Goal: Task Accomplishment & Management: Manage account settings

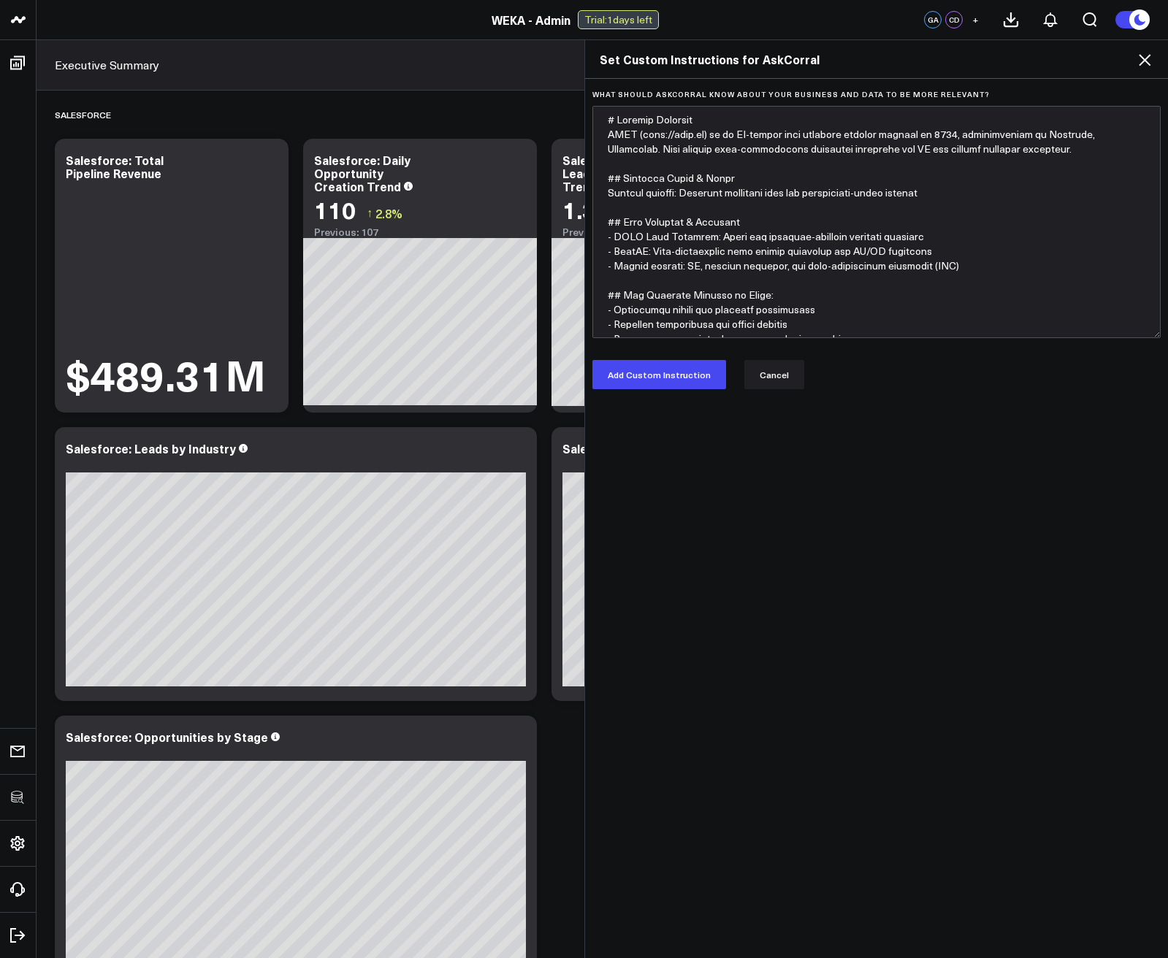
scroll to position [175, 0]
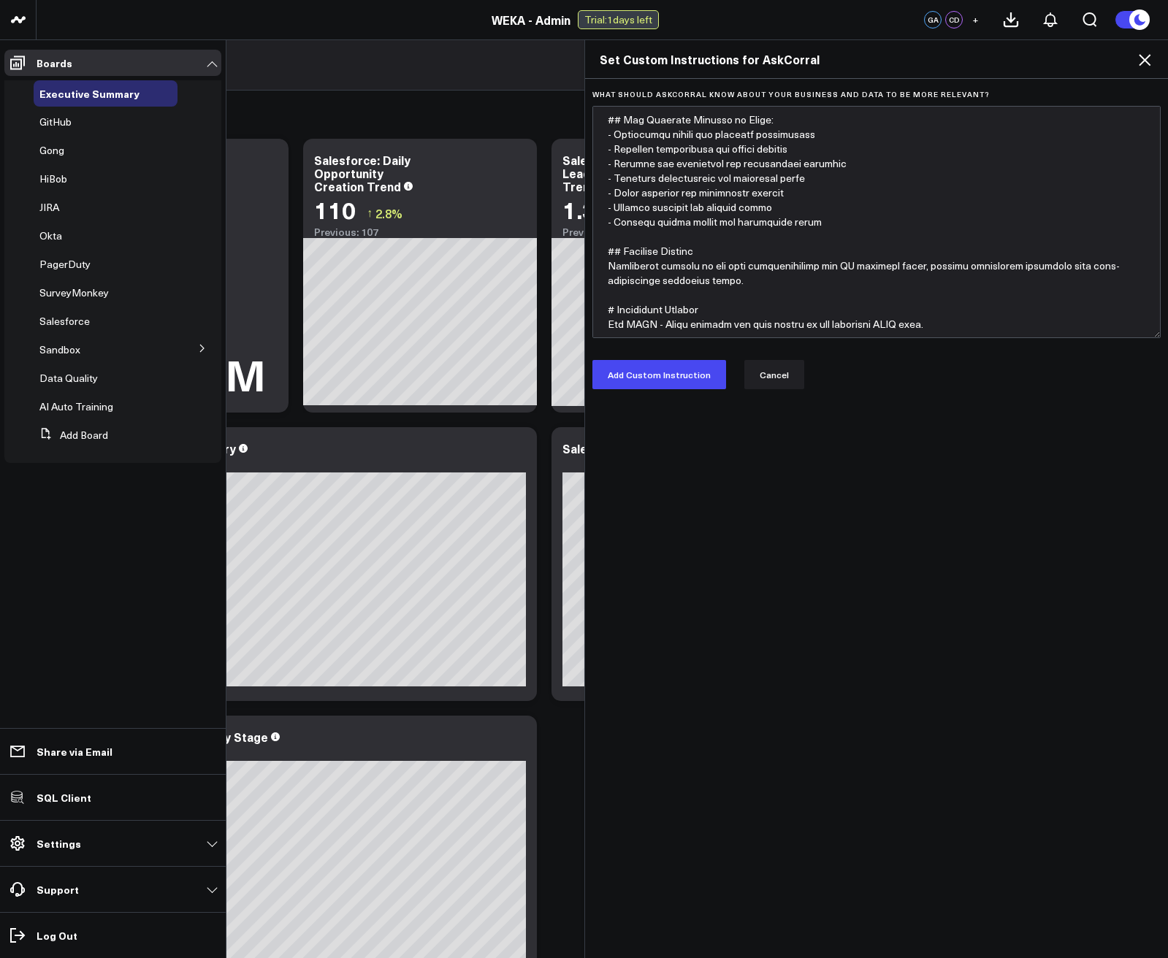
click at [1144, 60] on icon at bounding box center [1145, 60] width 12 height 12
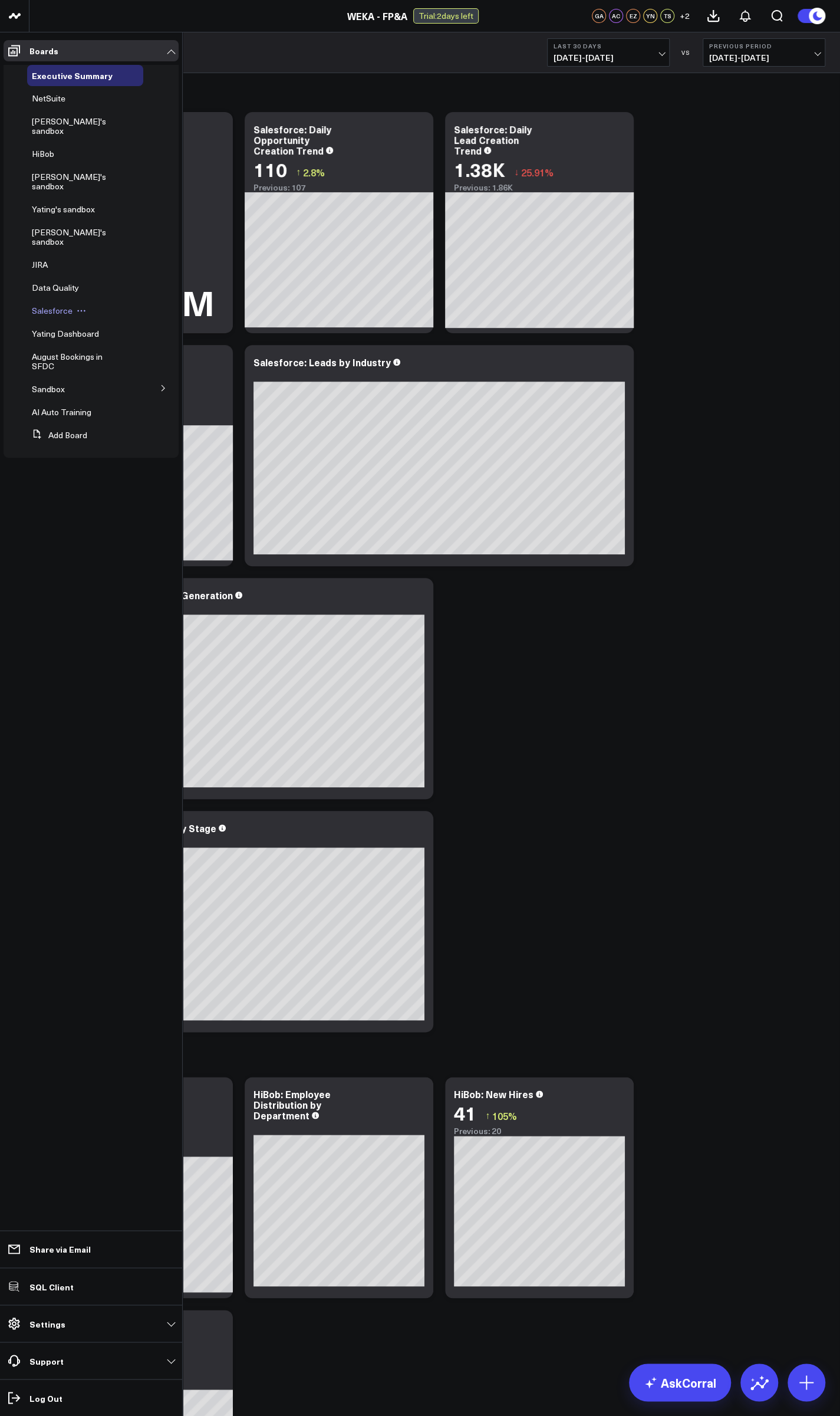
click at [47, 305] on span "Salesforce" at bounding box center [52, 311] width 40 height 11
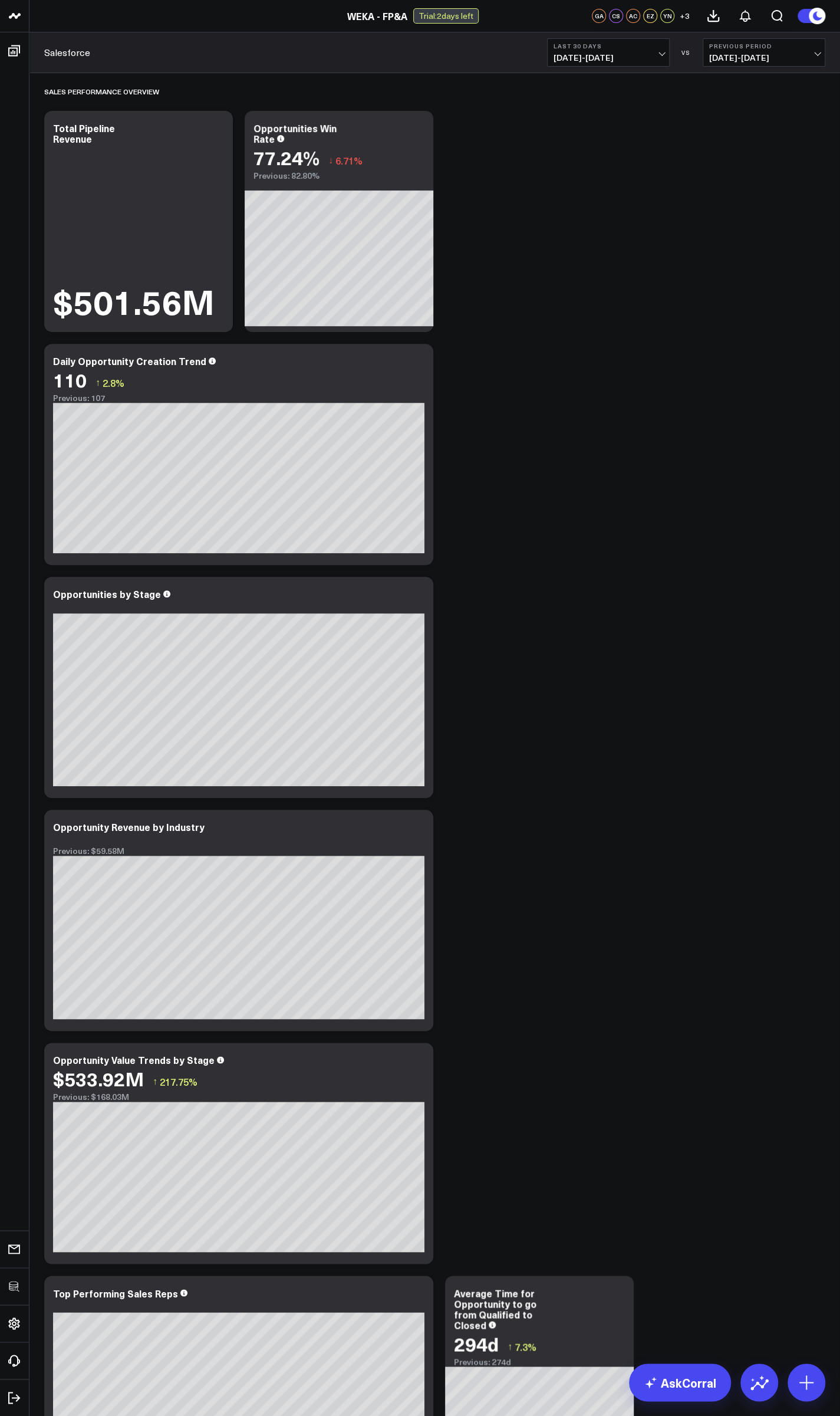
scroll to position [425, 0]
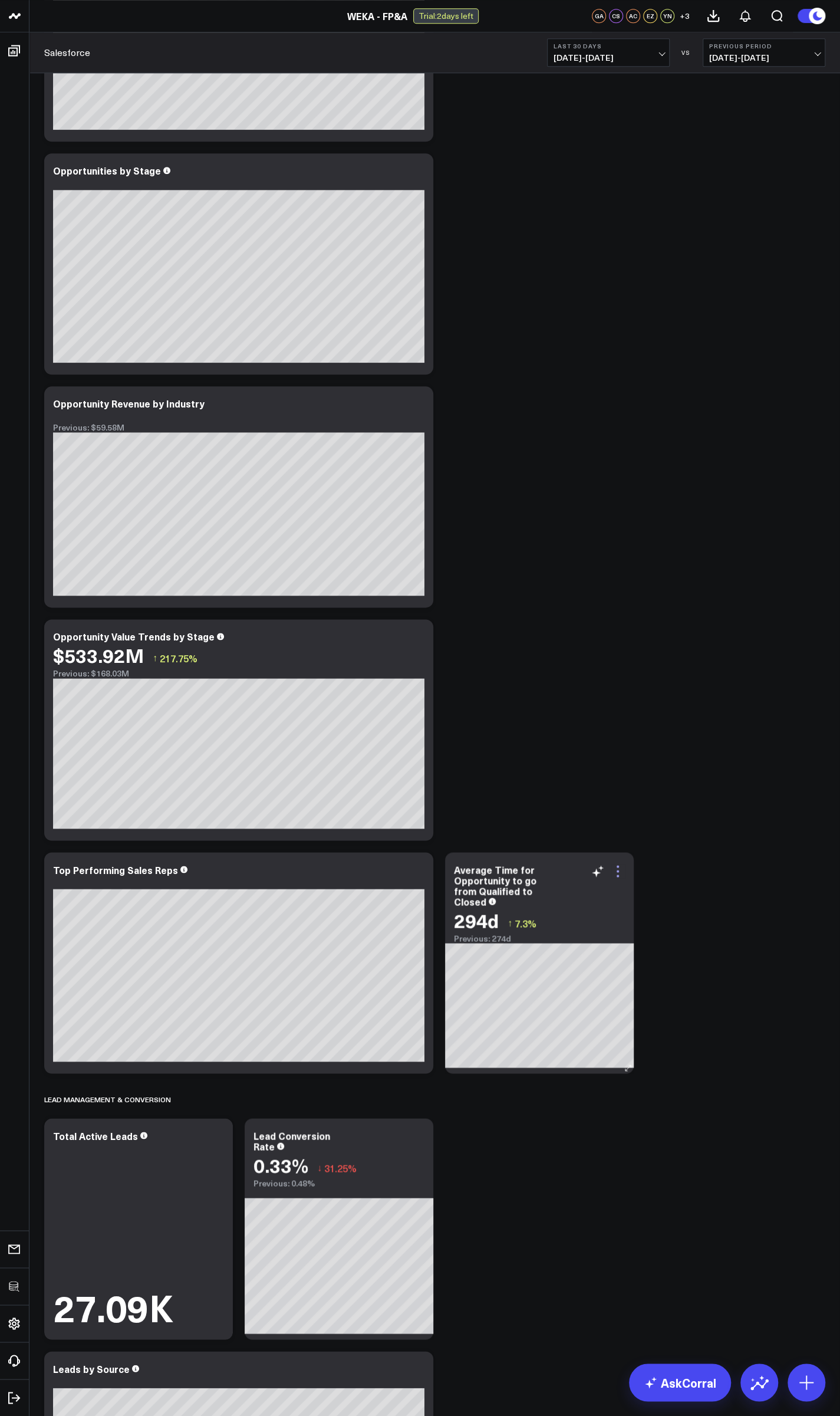
click at [616, 871] on icon at bounding box center [618, 871] width 15 height 15
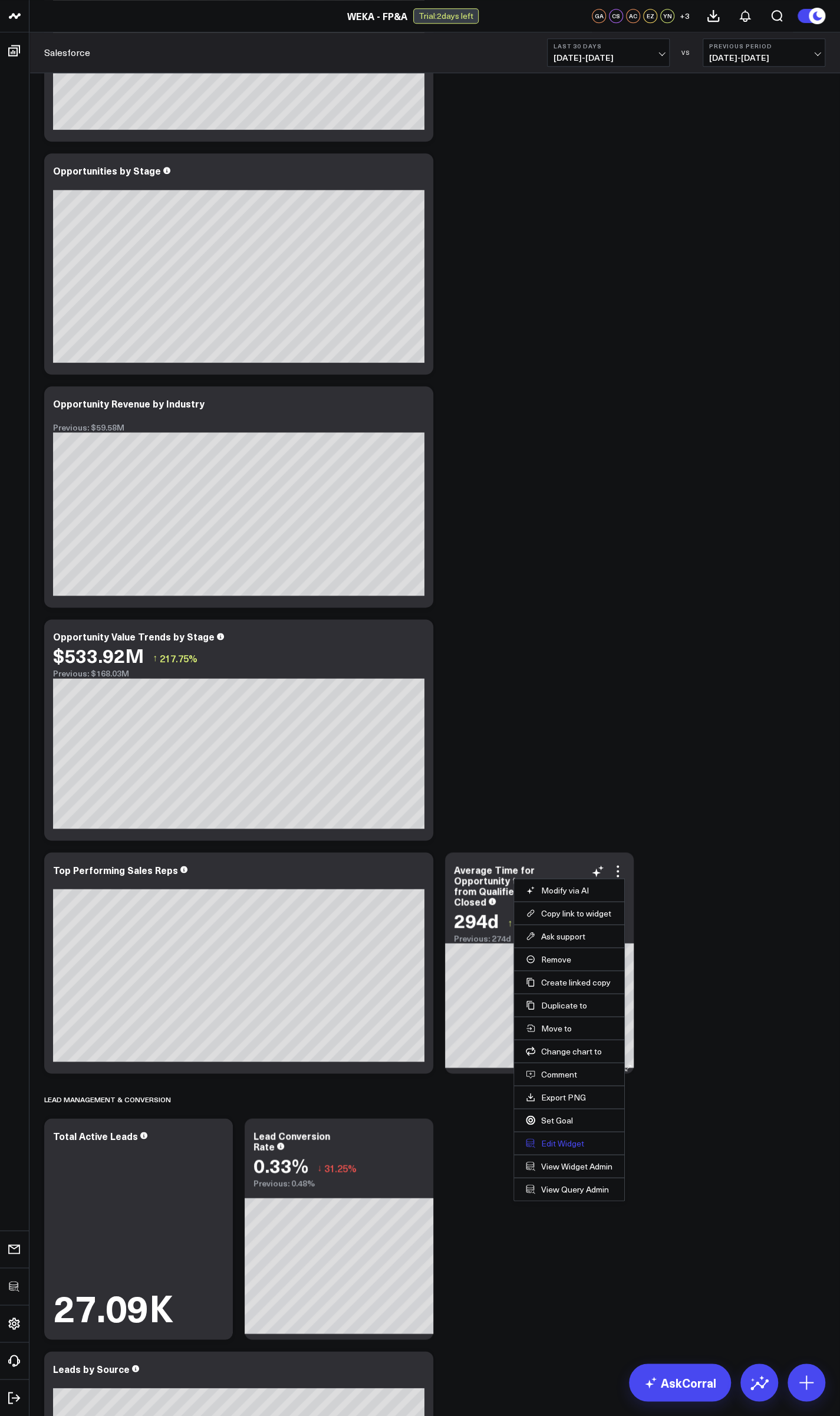
click at [577, 1138] on button "Edit Widget" at bounding box center [568, 1142] width 86 height 10
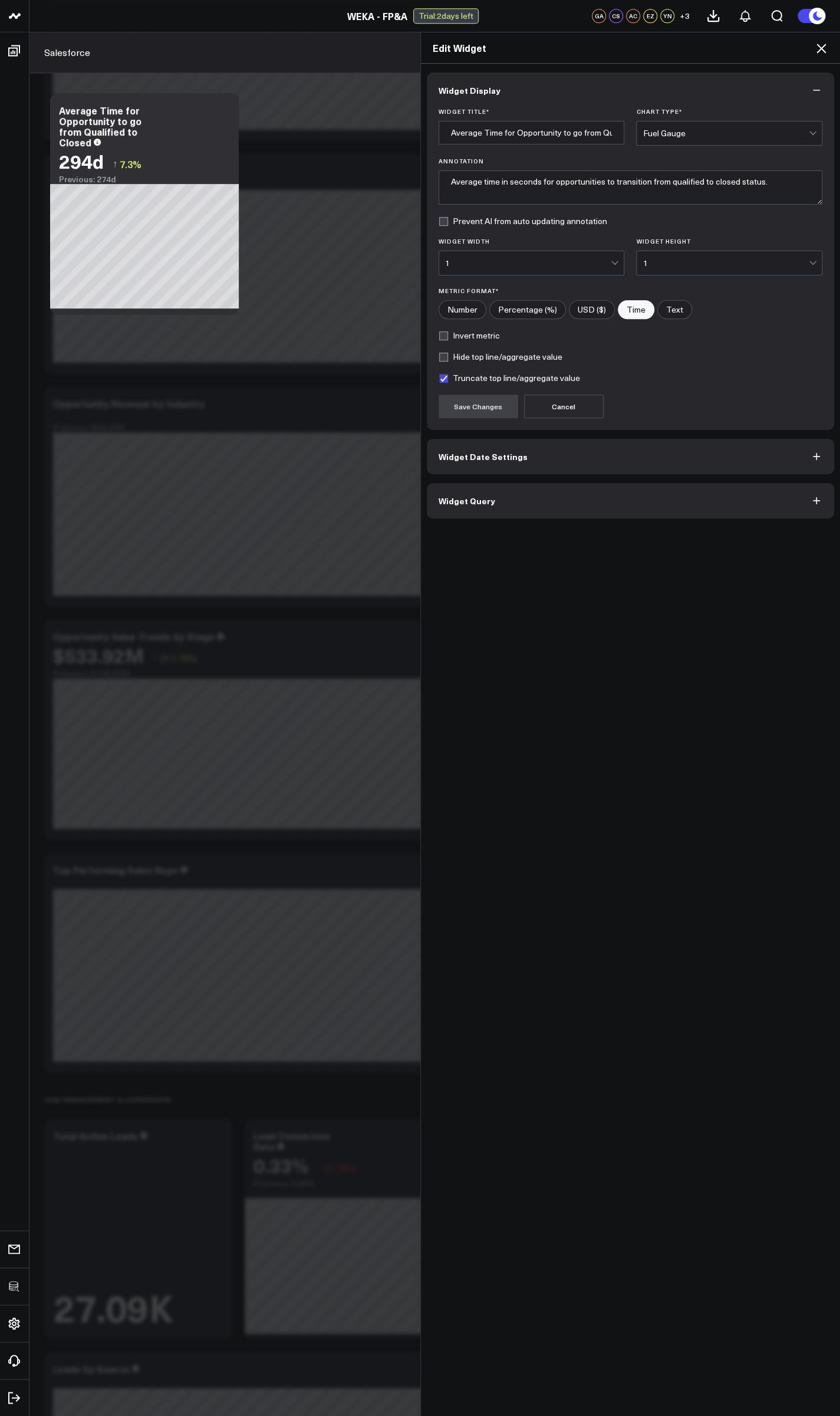
click at [520, 509] on button "Widget Query" at bounding box center [630, 501] width 407 height 36
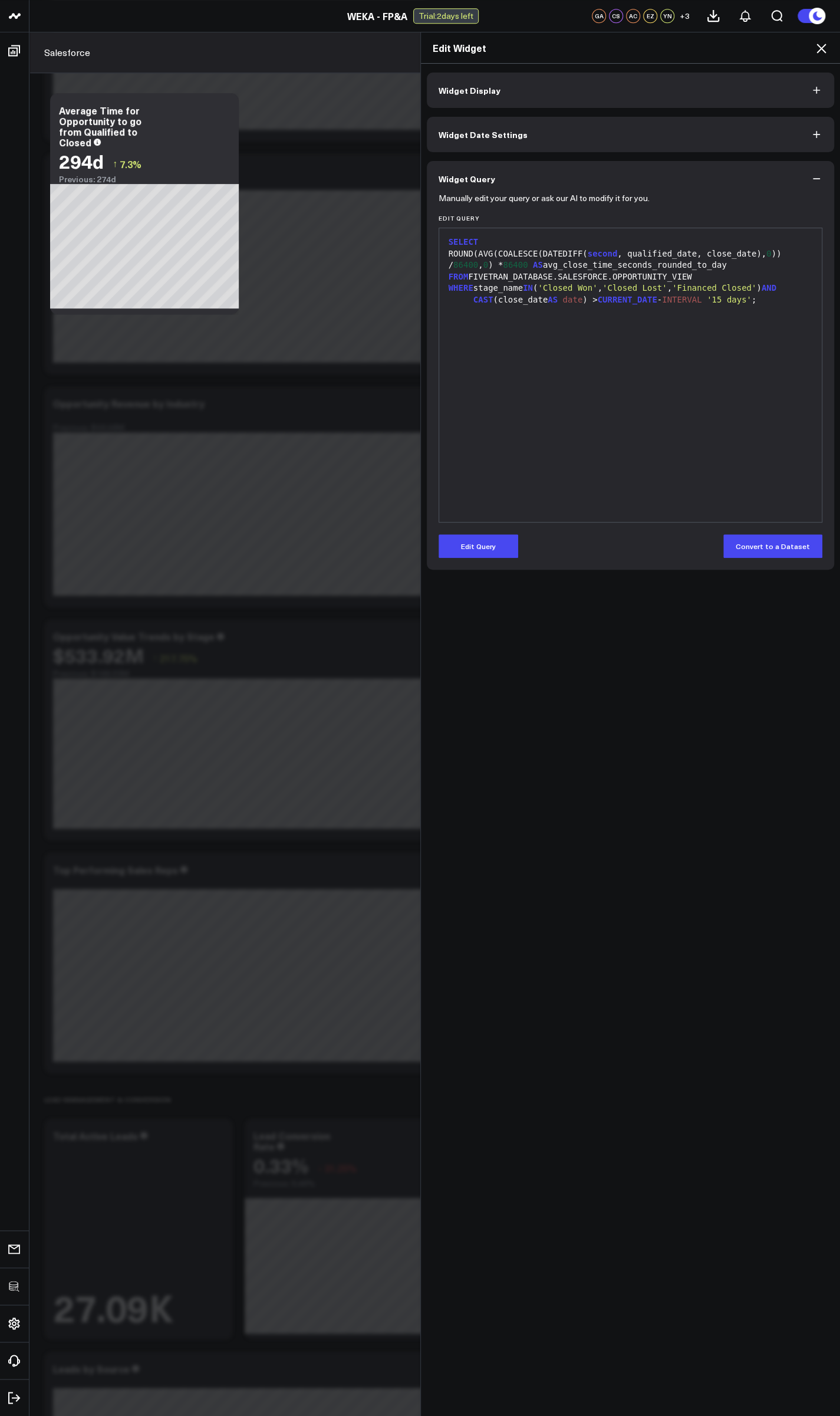
click at [561, 336] on div "SELECT ROUND(AVG(COALESCE(DATEDIFF( second , qualified_date, close_date), 0 )) …" at bounding box center [630, 375] width 371 height 282
click at [570, 287] on span "'Closed Won'" at bounding box center [567, 288] width 60 height 10
click at [479, 552] on button "Edit Query" at bounding box center [478, 546] width 80 height 23
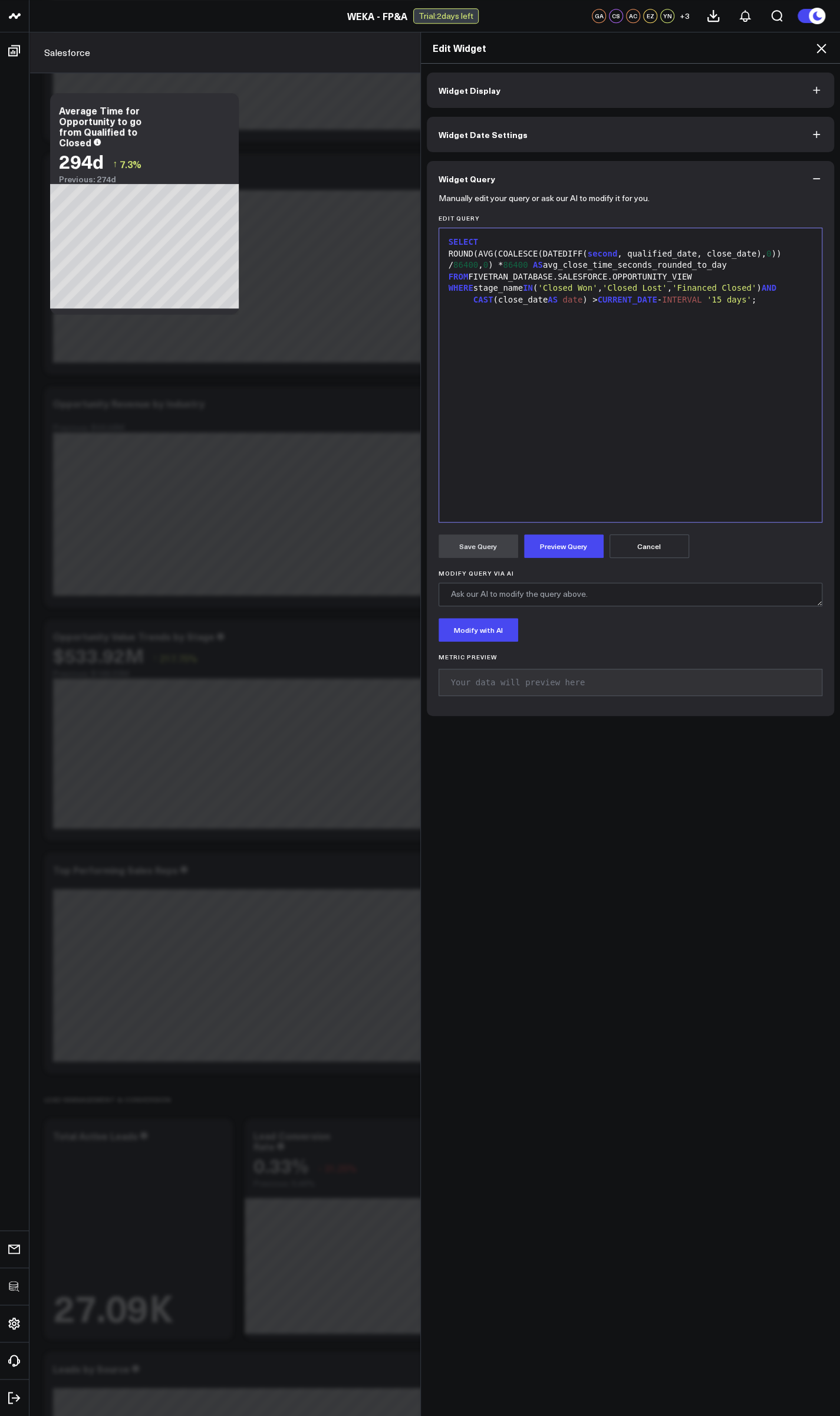
click at [543, 375] on div "SELECT ROUND(AVG(COALESCE(DATEDIFF( second , qualified_date, close_date), 0 )) …" at bounding box center [630, 375] width 371 height 282
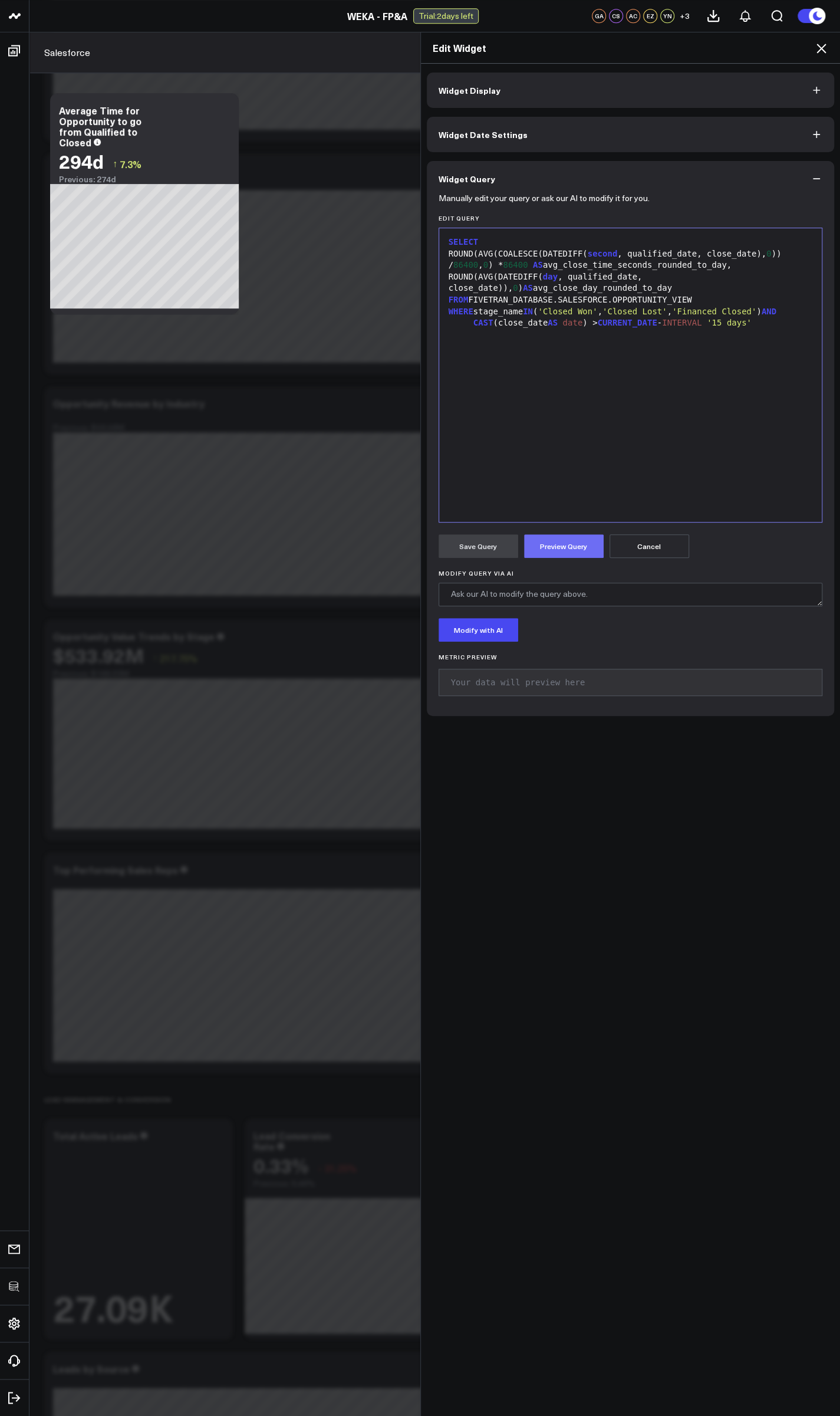
click at [547, 547] on button "Preview Query" at bounding box center [563, 546] width 80 height 23
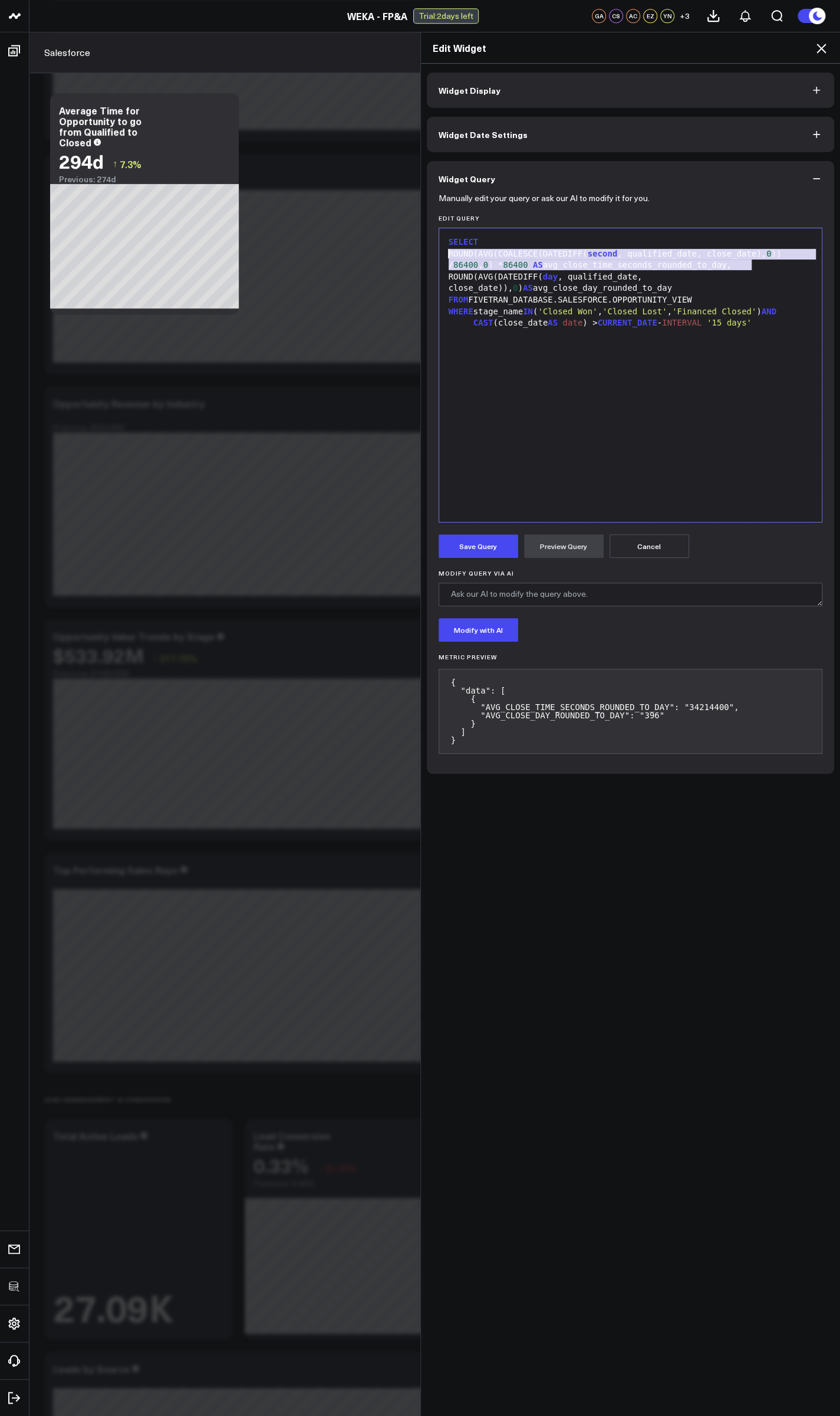
drag, startPoint x: 751, startPoint y: 266, endPoint x: 416, endPoint y: 253, distance: 335.3
click at [420, 253] on div "Widget Display Widget Date Settings Widget Query Manually edit your query or as…" at bounding box center [630, 739] width 420 height 1352
click at [651, 262] on div "ROUND(AVG(COALESCE(DATEDIFF( second , qualified_date, close_date), 0 )) / 86400…" at bounding box center [630, 259] width 371 height 23
drag, startPoint x: 499, startPoint y: 263, endPoint x: 537, endPoint y: 268, distance: 38.3
click at [537, 268] on div "ROUND(AVG(COALESCE(DATEDIFF( second , qualified_date, close_date), 0 )) / 86400…" at bounding box center [630, 259] width 371 height 23
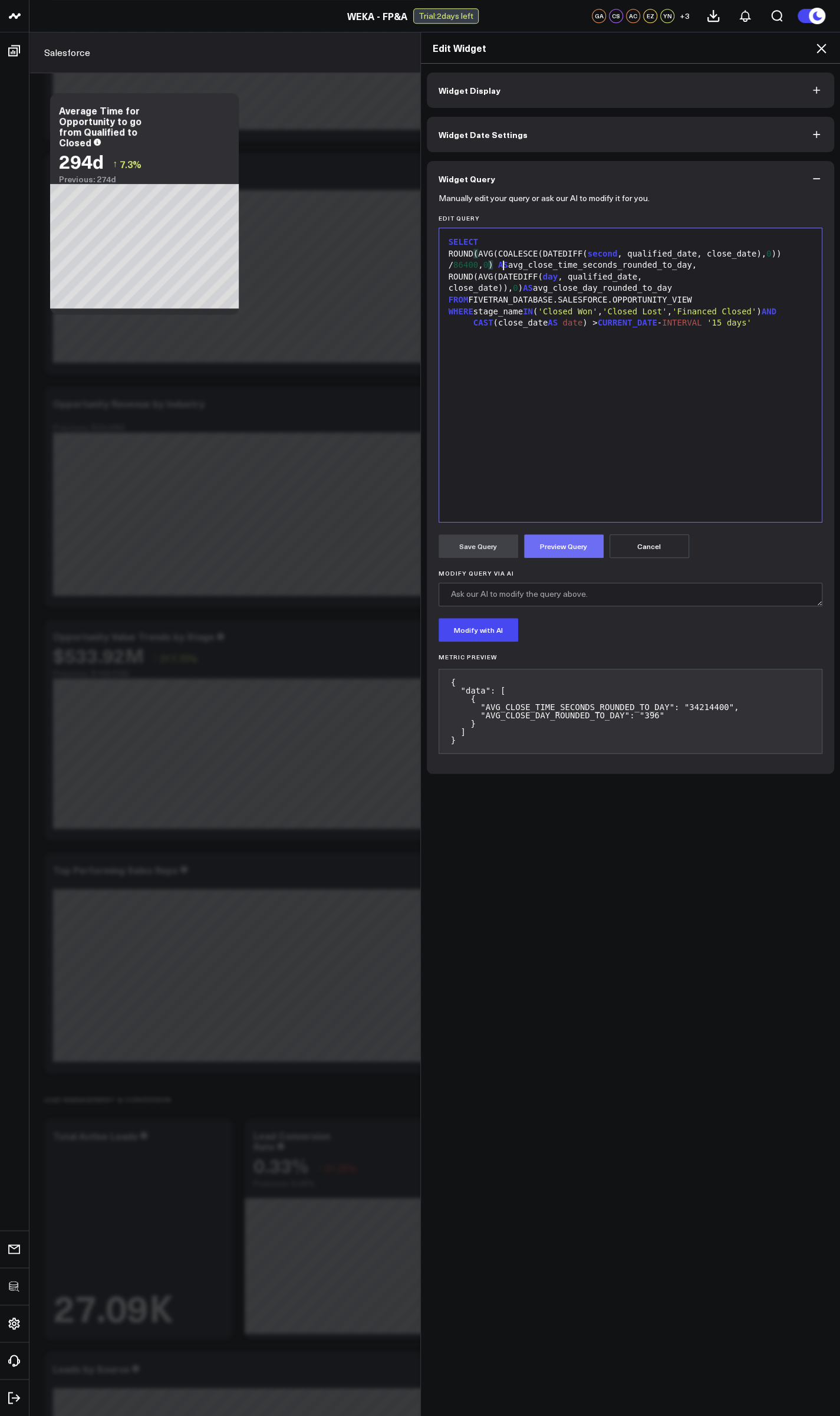
click at [562, 538] on button "Preview Query" at bounding box center [563, 546] width 80 height 23
click at [581, 392] on div "SELECT ROUND ( AVG(COALESCE(DATEDIFF( second , qualified_date, close_date), 0 )…" at bounding box center [630, 375] width 371 height 282
drag, startPoint x: 496, startPoint y: 263, endPoint x: 533, endPoint y: 303, distance: 54.5
click at [497, 266] on div "ROUND ( AVG(COALESCE(DATEDIFF( second , qualified_date, close_date), 0 )) / 864…" at bounding box center [630, 259] width 371 height 23
click at [558, 383] on div "SELECT ROUND ( AVG(COALESCE(DATEDIFF( second , qualified_date, close_date), 0 )…" at bounding box center [630, 375] width 371 height 282
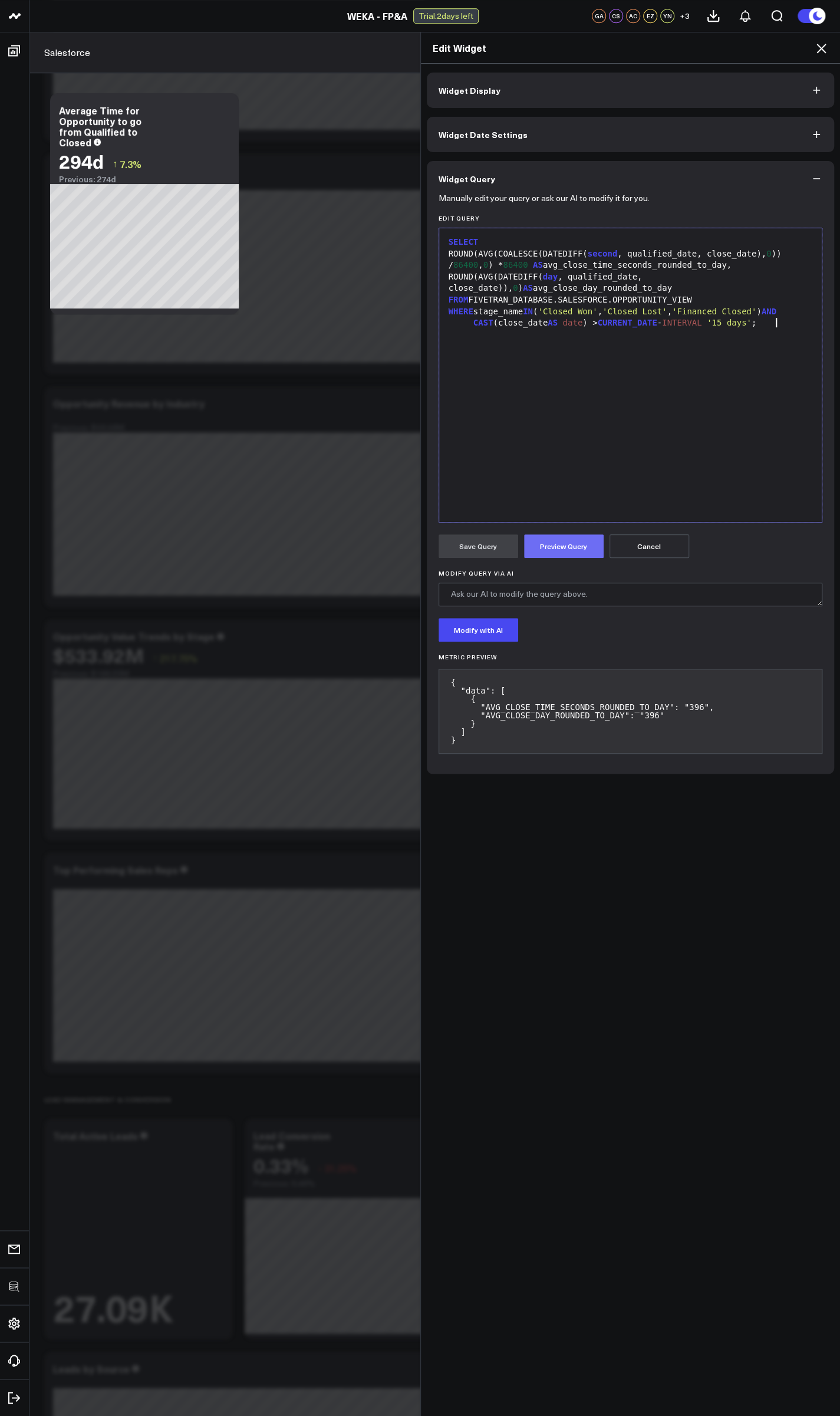
click at [547, 547] on button "Preview Query" at bounding box center [563, 546] width 80 height 23
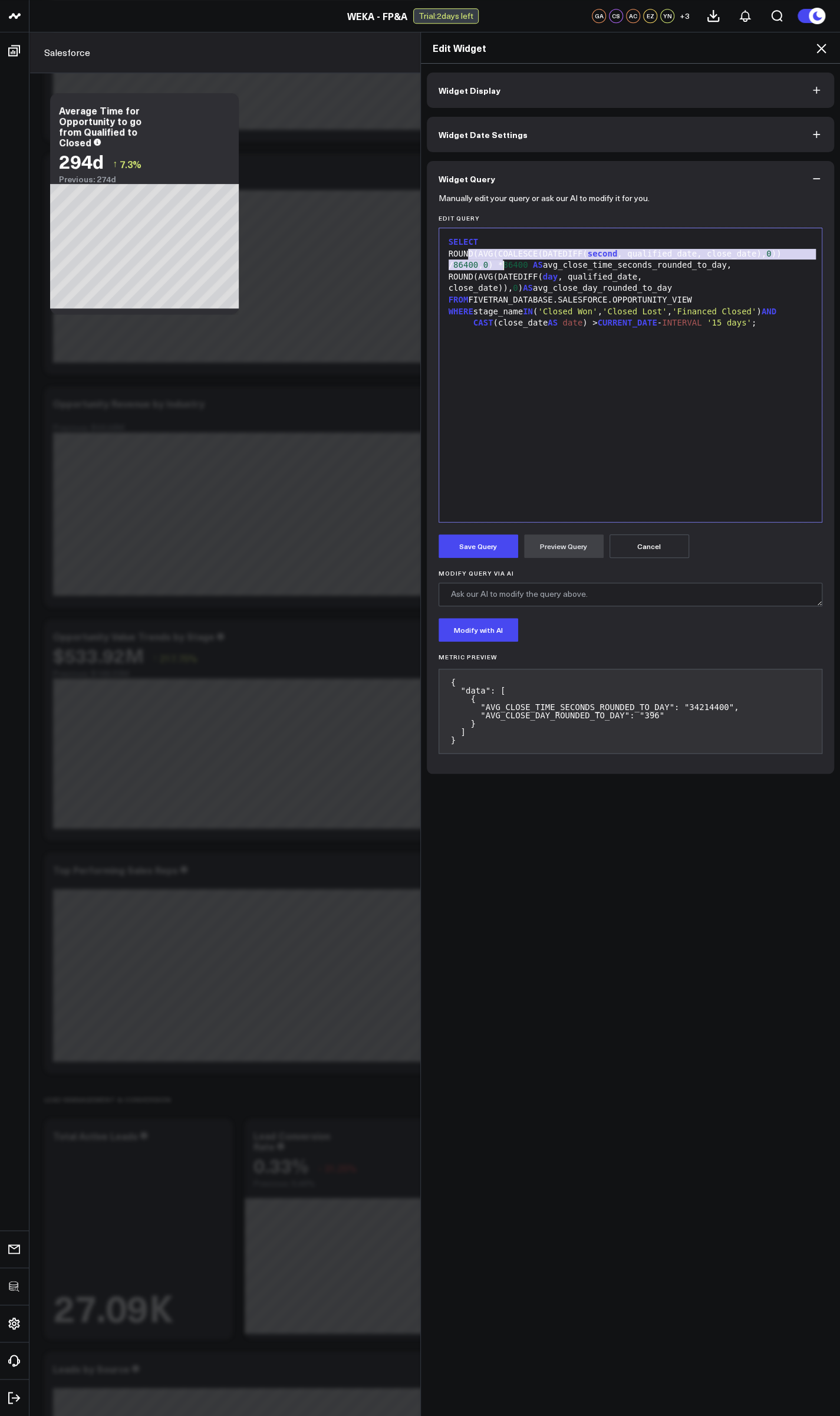
drag, startPoint x: 462, startPoint y: 250, endPoint x: 499, endPoint y: 266, distance: 40.3
click at [499, 266] on div "ROUND(AVG(COALESCE(DATEDIFF( second , qualified_date, close_date), 0 )) / 86400…" at bounding box center [630, 259] width 371 height 23
copy div "ROUND(AVG(COALESCE(DATEDIFF( second , qualified_date, close_date), 0 )) / 86400…"
click at [777, 263] on div "ROUND(AVG(COALESCE(DATEDIFF( second , qualified_date, close_date), 0 )) / 86400…" at bounding box center [630, 259] width 371 height 23
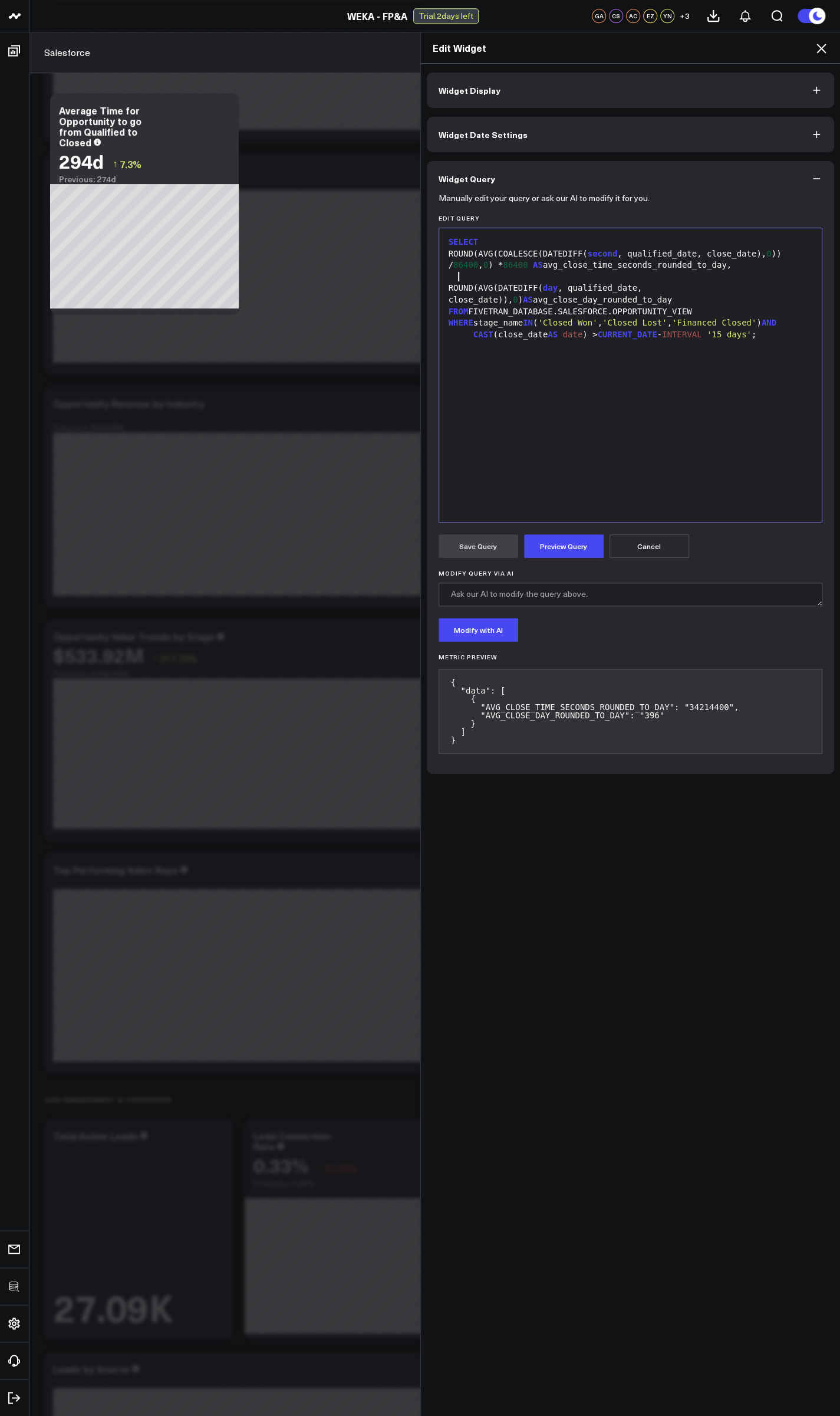
paste div
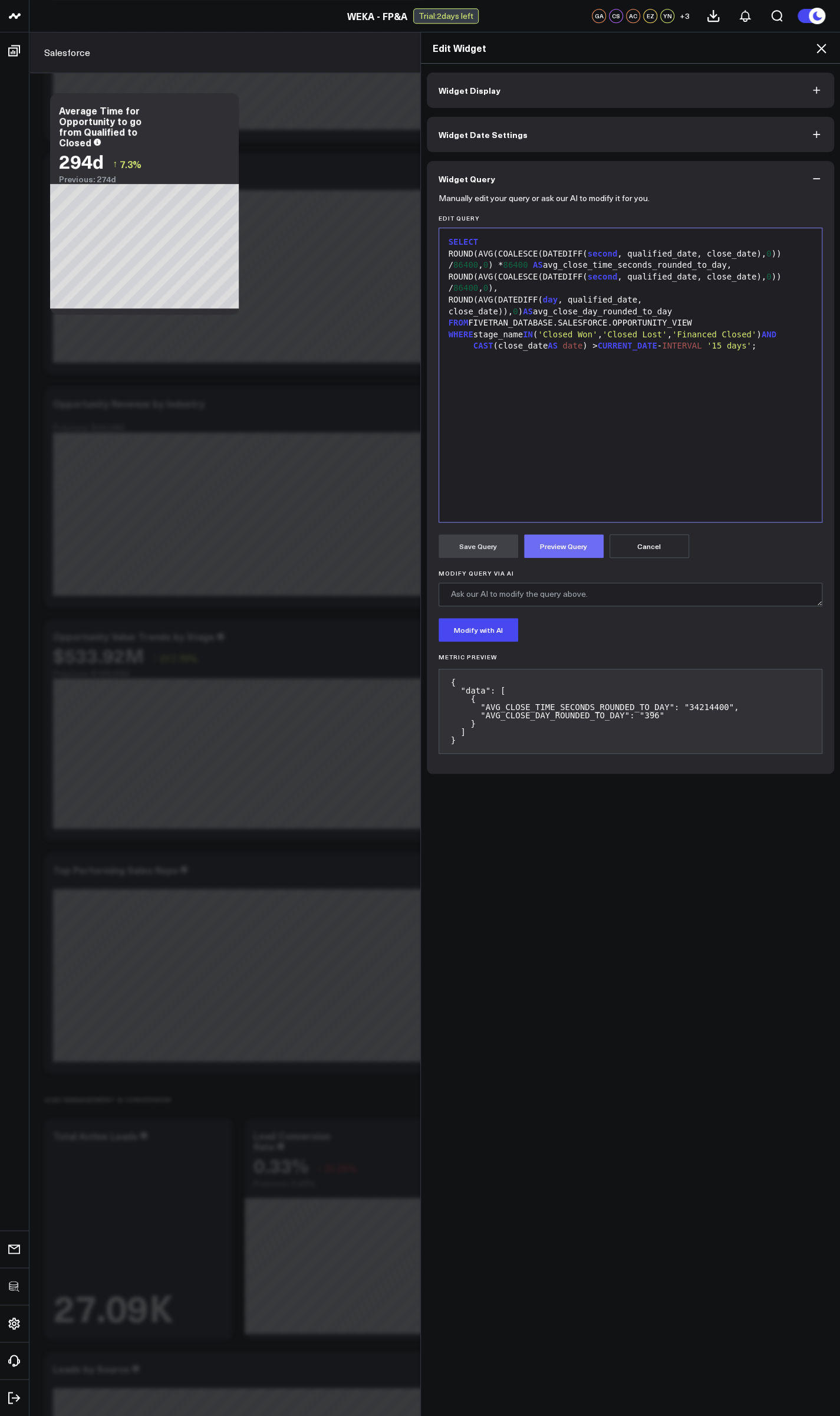
click at [557, 541] on button "Preview Query" at bounding box center [563, 546] width 80 height 23
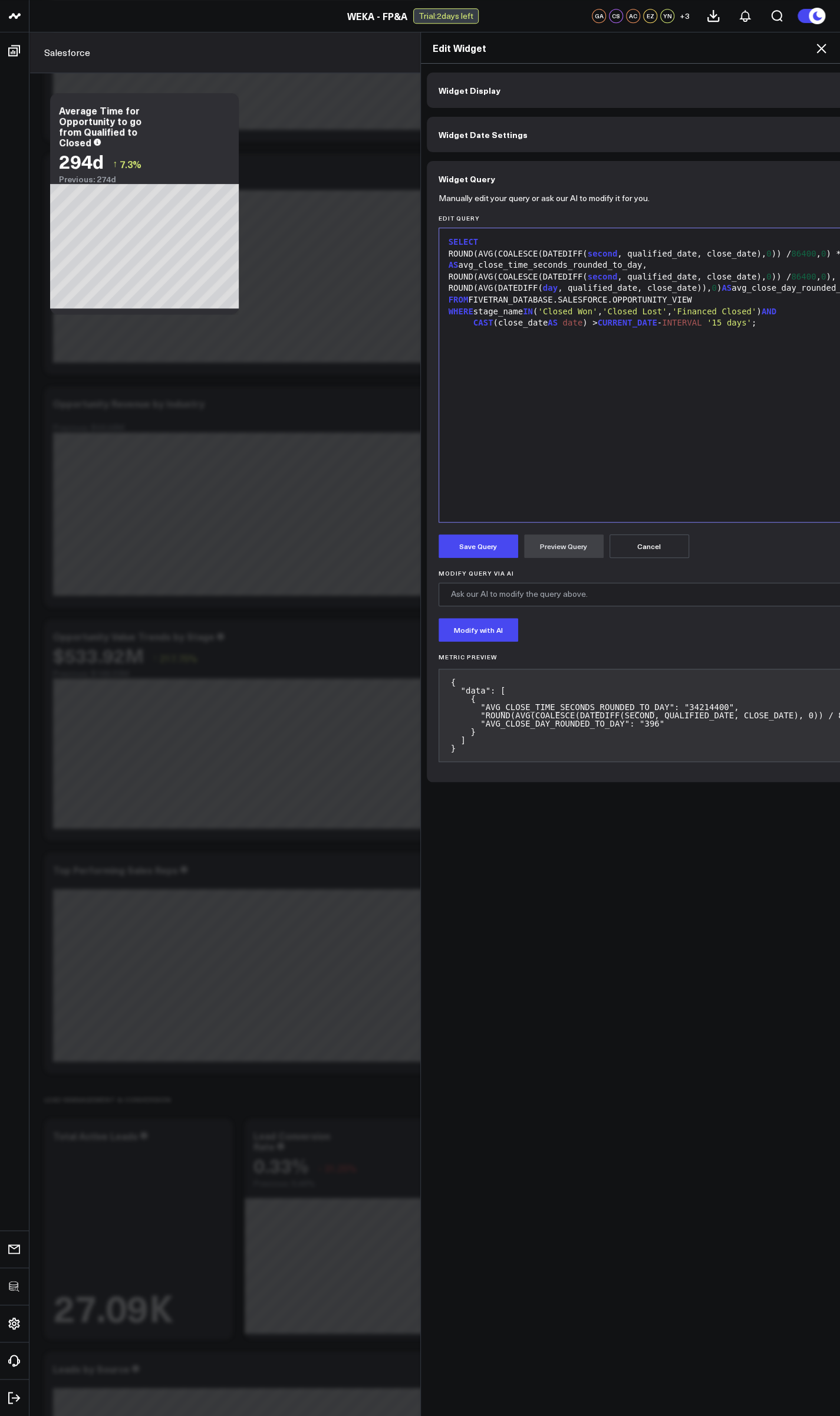
click at [692, 706] on pre "{ "data": [ { "AVG_CLOSE_TIME_SECONDS_ROUNDED_TO_DAY": "34214400", "ROUND(AVG(C…" at bounding box center [689, 714] width 502 height 93
copy pre "34214400"
click at [618, 408] on div "SELECT ROUND(AVG(COALESCE(DATEDIFF( second , qualified_date, close_date), 0 )) …" at bounding box center [688, 375] width 488 height 282
click at [818, 49] on icon at bounding box center [821, 48] width 15 height 15
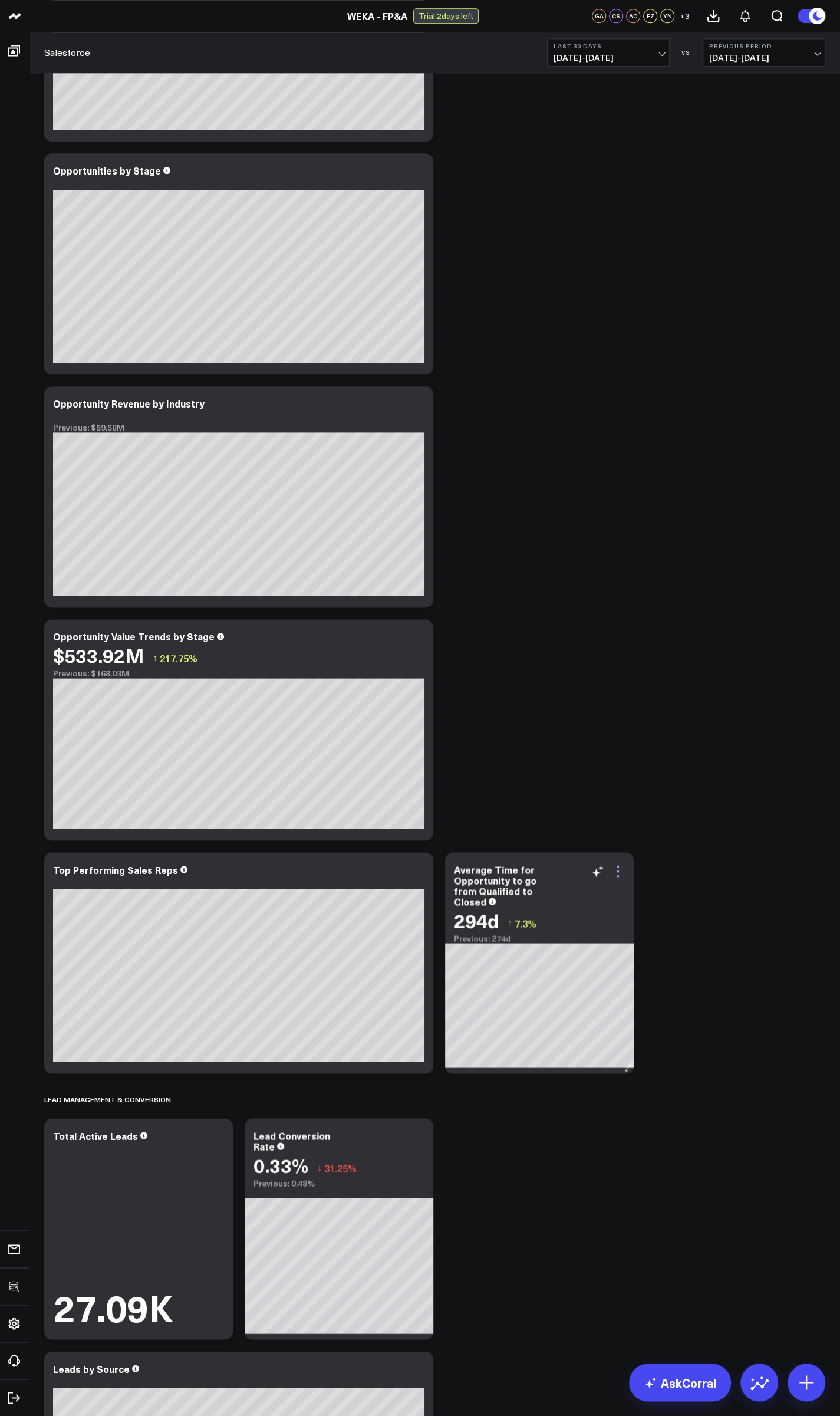
click at [622, 869] on icon at bounding box center [618, 871] width 15 height 15
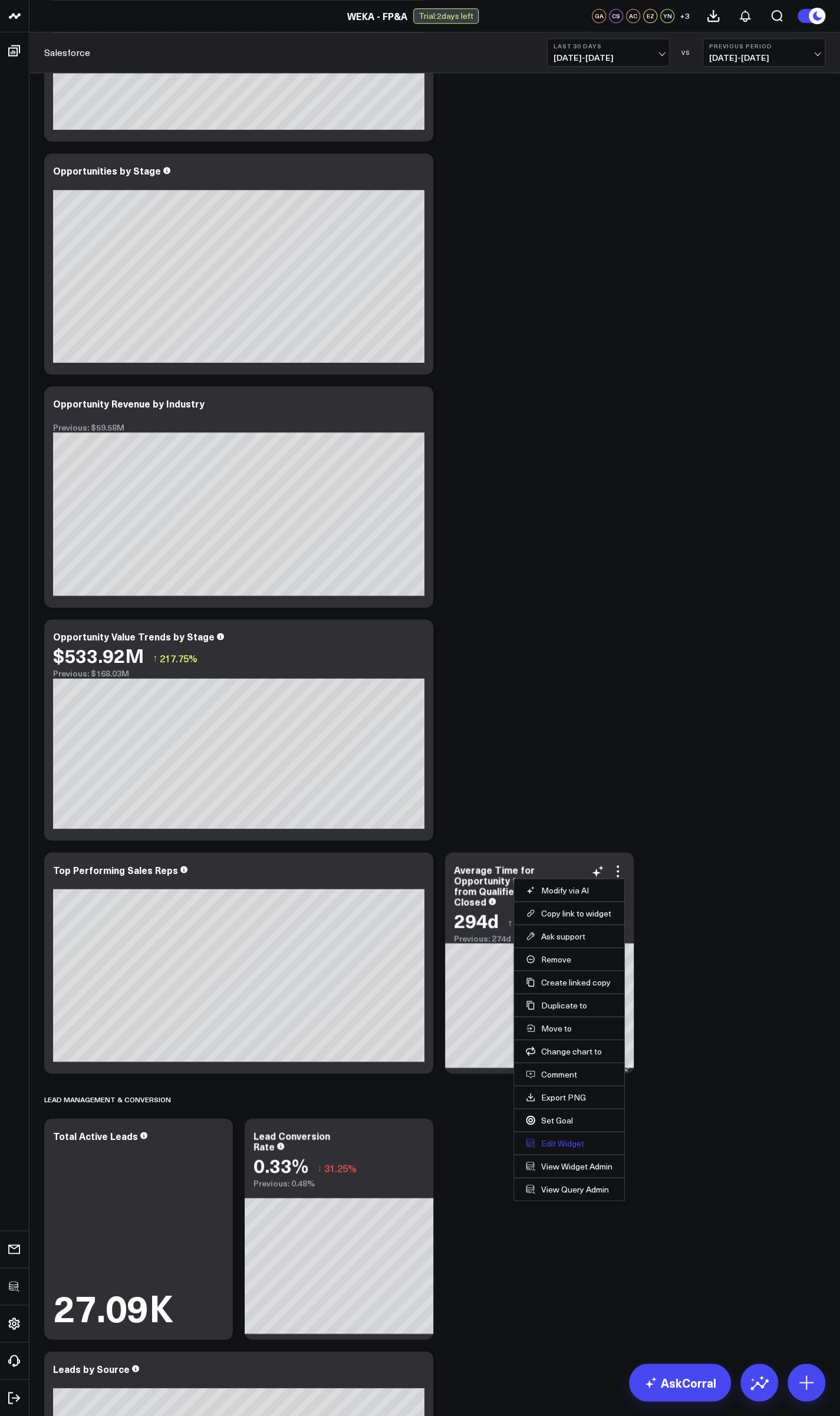
click at [571, 1139] on button "Edit Widget" at bounding box center [568, 1142] width 86 height 10
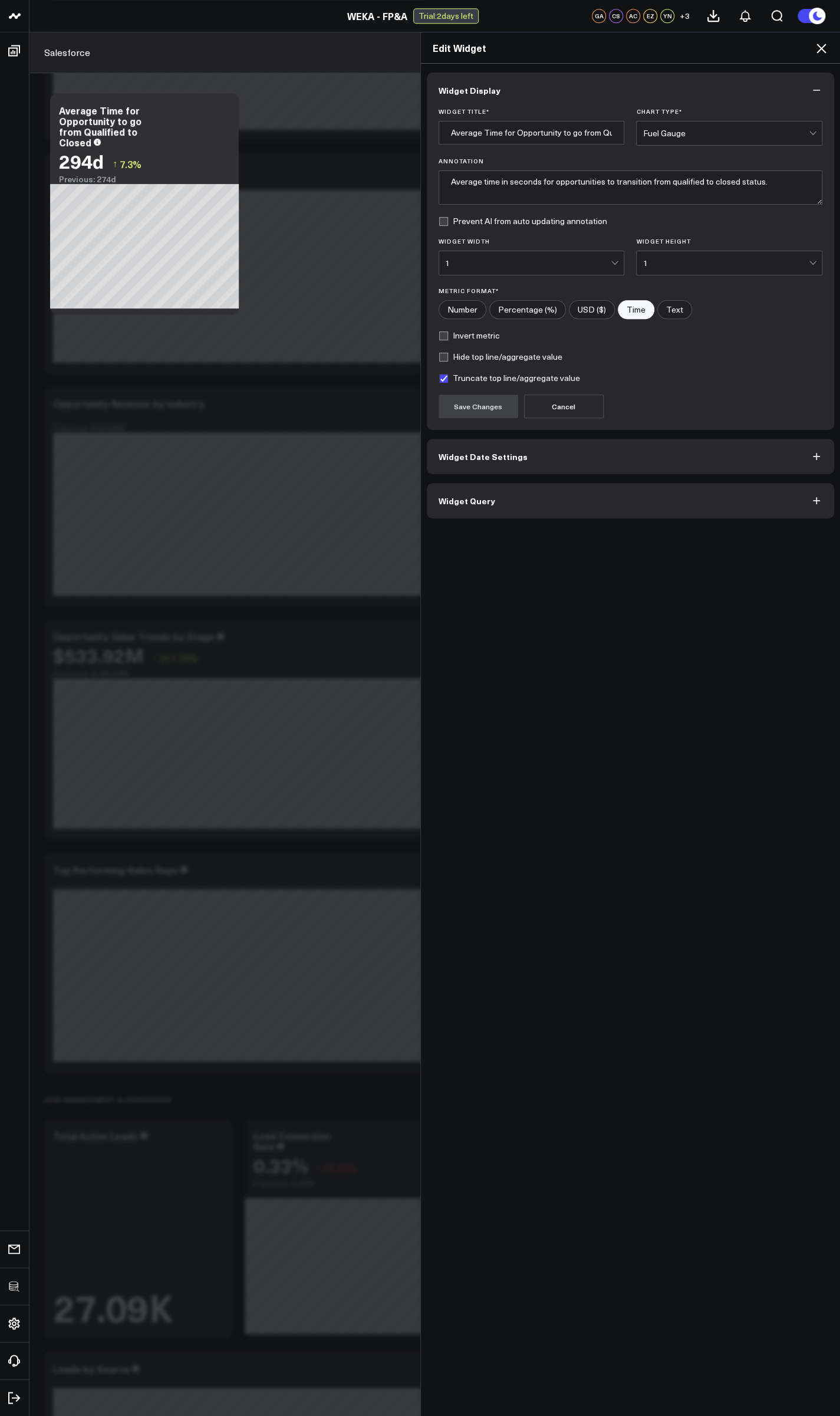
click at [499, 493] on button "Widget Query" at bounding box center [630, 501] width 407 height 36
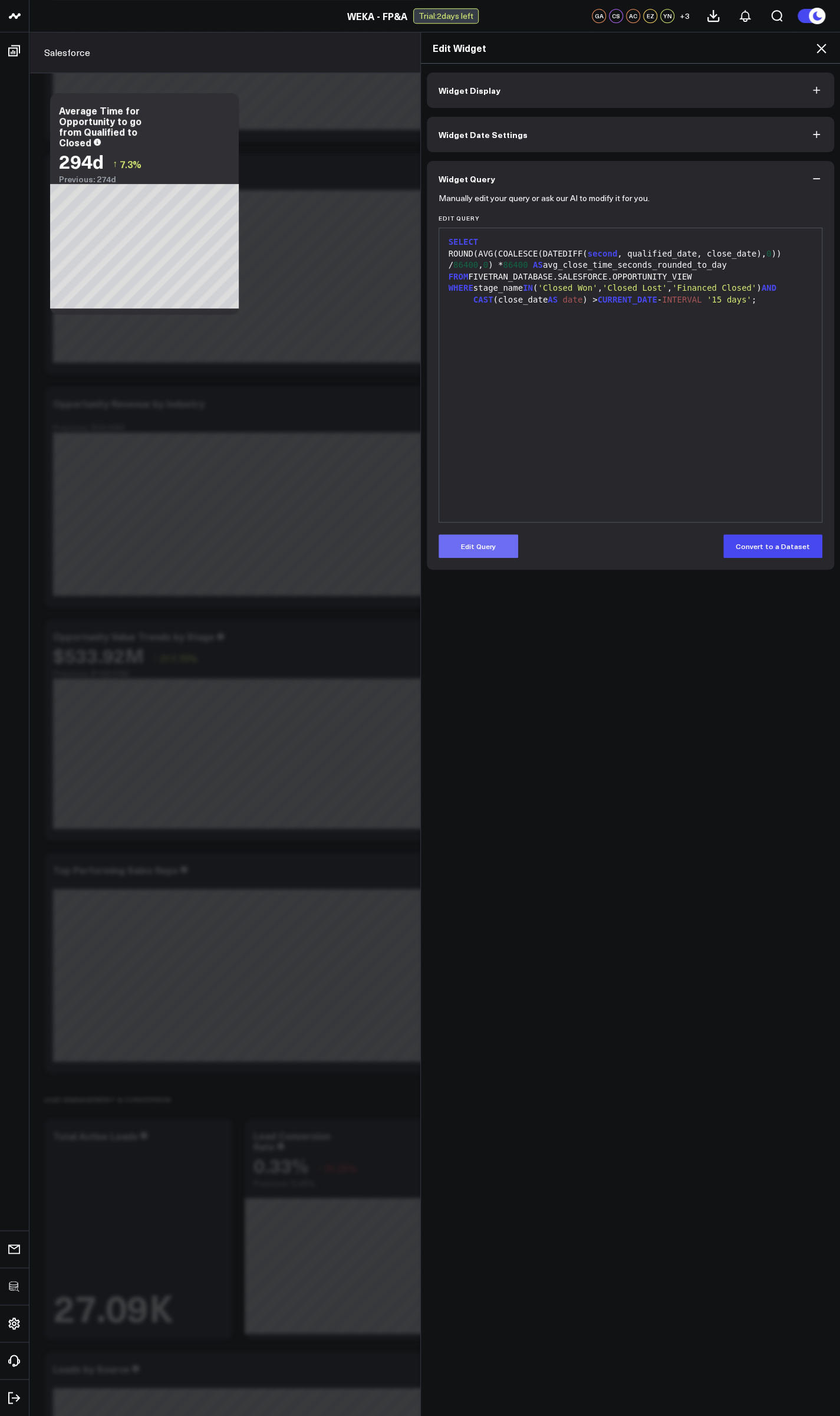
click at [456, 546] on button "Edit Query" at bounding box center [478, 546] width 80 height 23
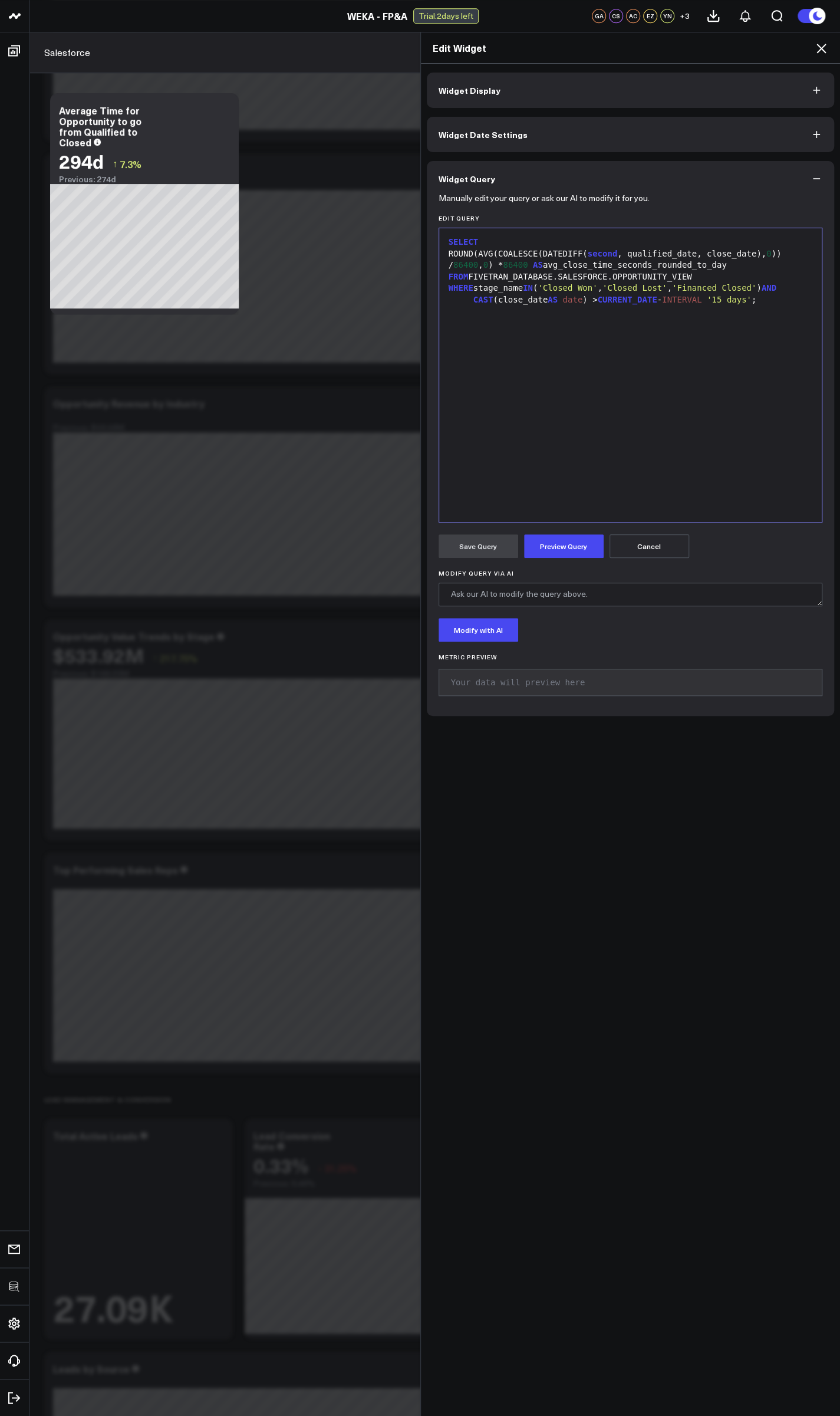
click at [565, 390] on div "SELECT ROUND(AVG(COALESCE(DATEDIFF( second , qualified_date, close_date), 0 )) …" at bounding box center [630, 375] width 371 height 282
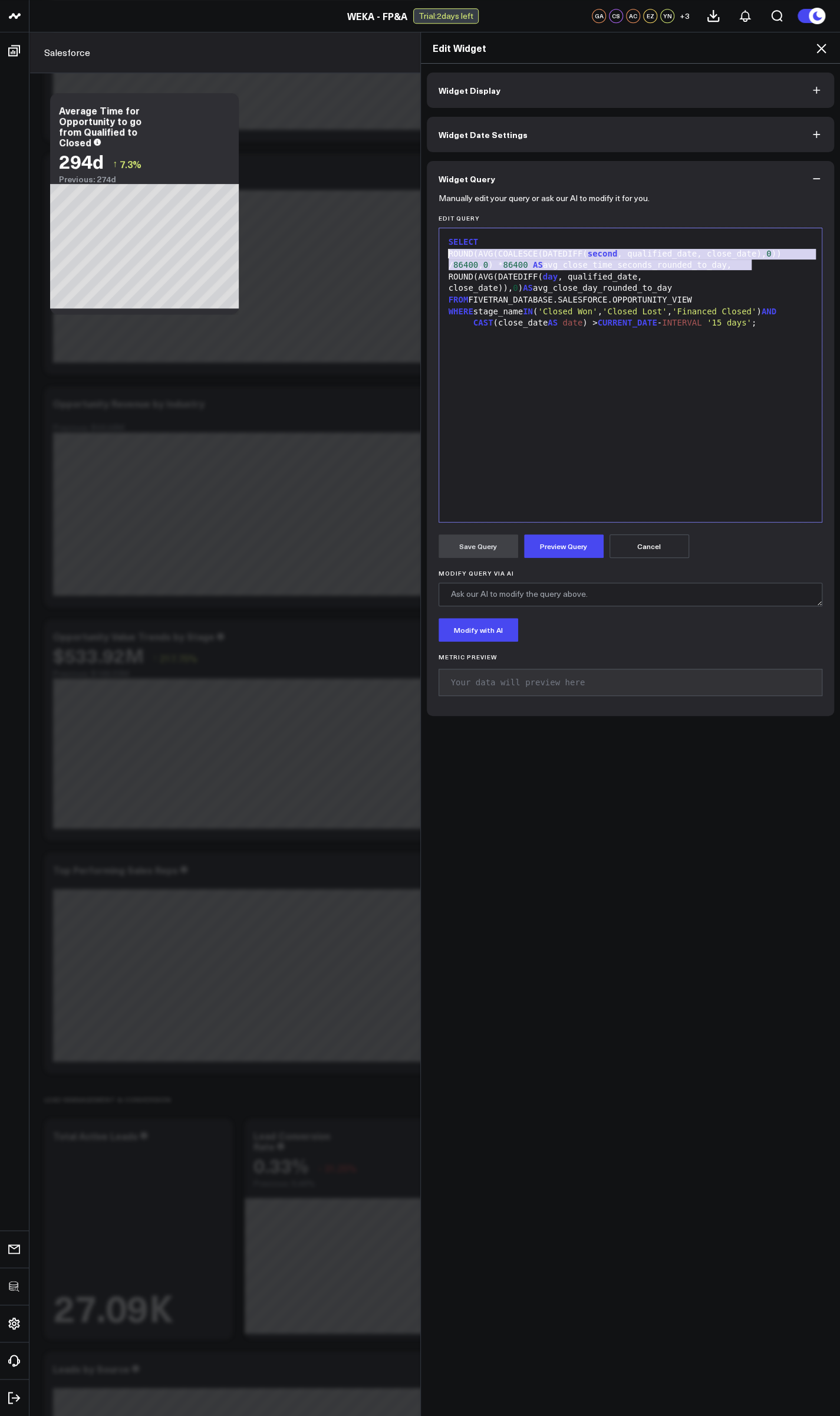
drag, startPoint x: 749, startPoint y: 264, endPoint x: 445, endPoint y: 254, distance: 304.2
click at [445, 254] on div "ROUND(AVG(COALESCE(DATEDIFF( second , qualified_date, close_date), 0 )) / 86400…" at bounding box center [630, 259] width 371 height 23
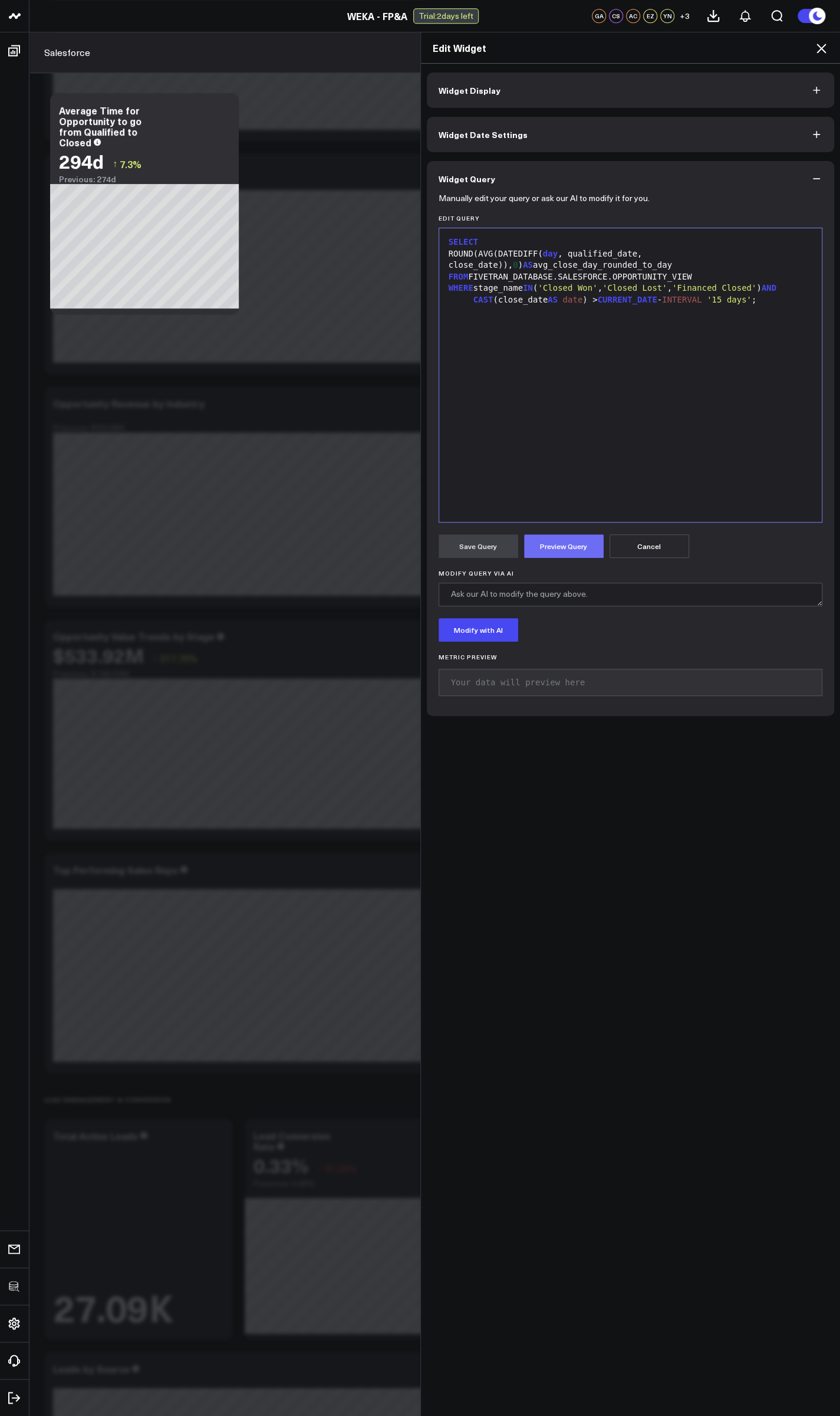
click at [567, 547] on button "Preview Query" at bounding box center [563, 546] width 80 height 23
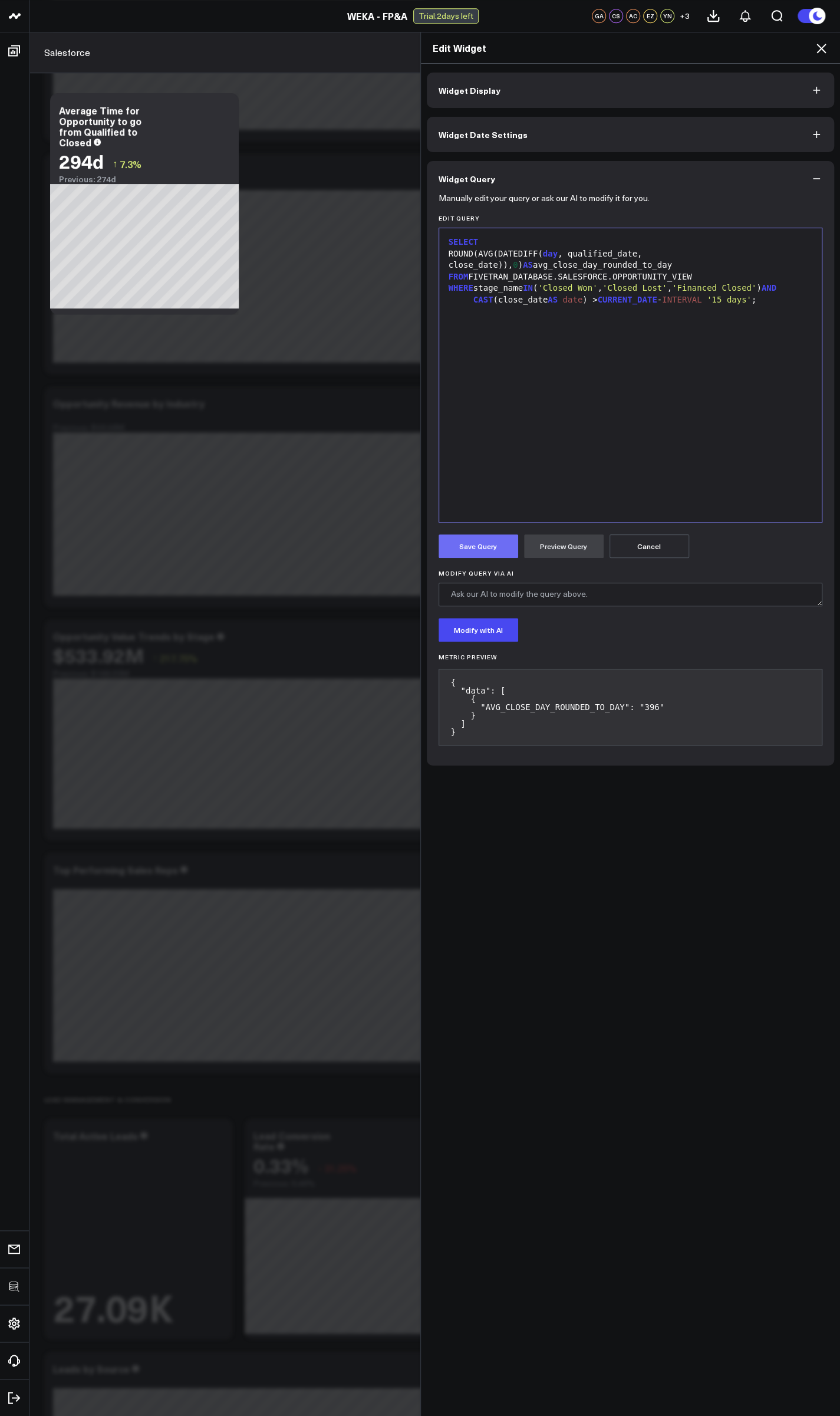
click at [475, 543] on button "Save Query" at bounding box center [478, 546] width 80 height 23
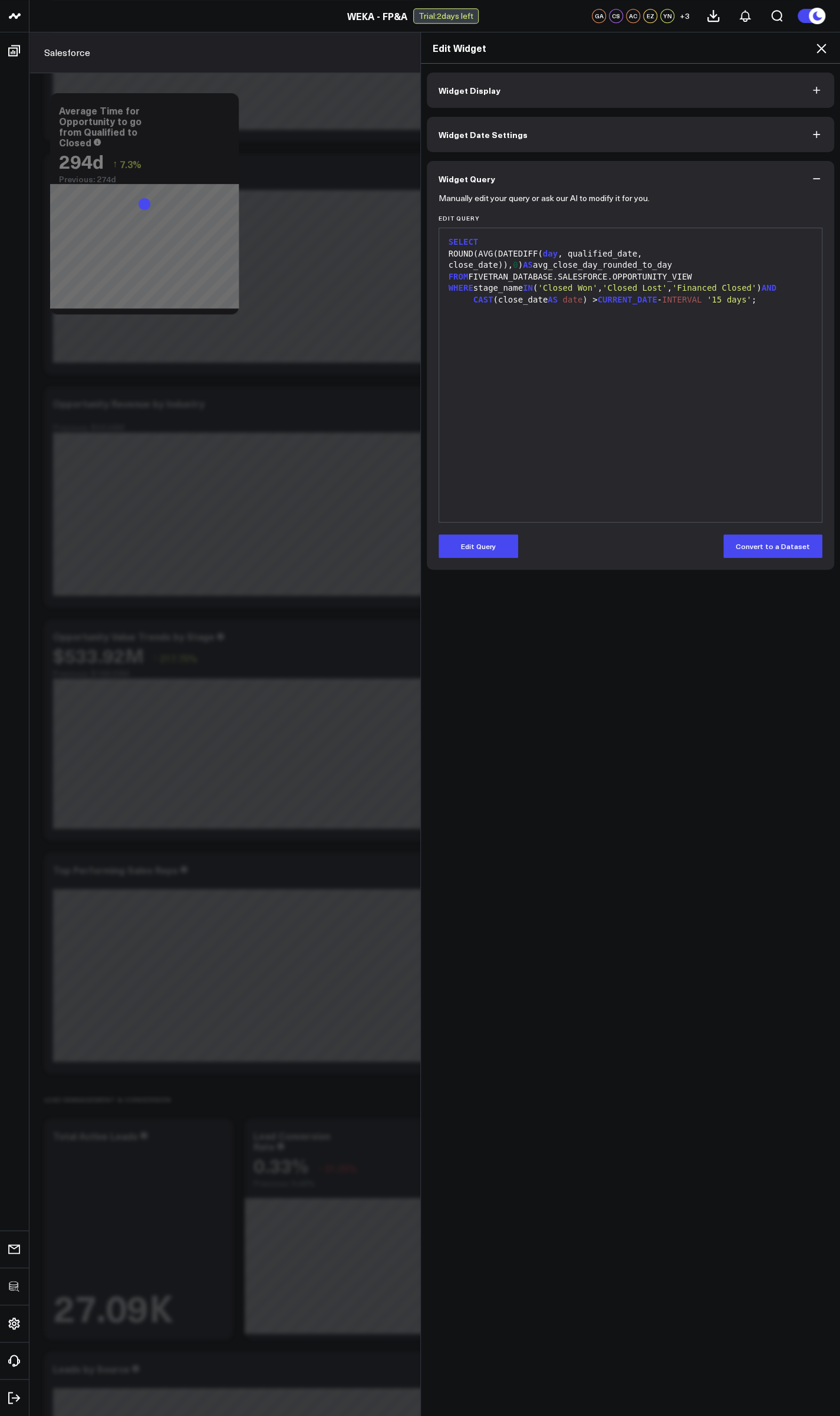
scroll to position [212, 0]
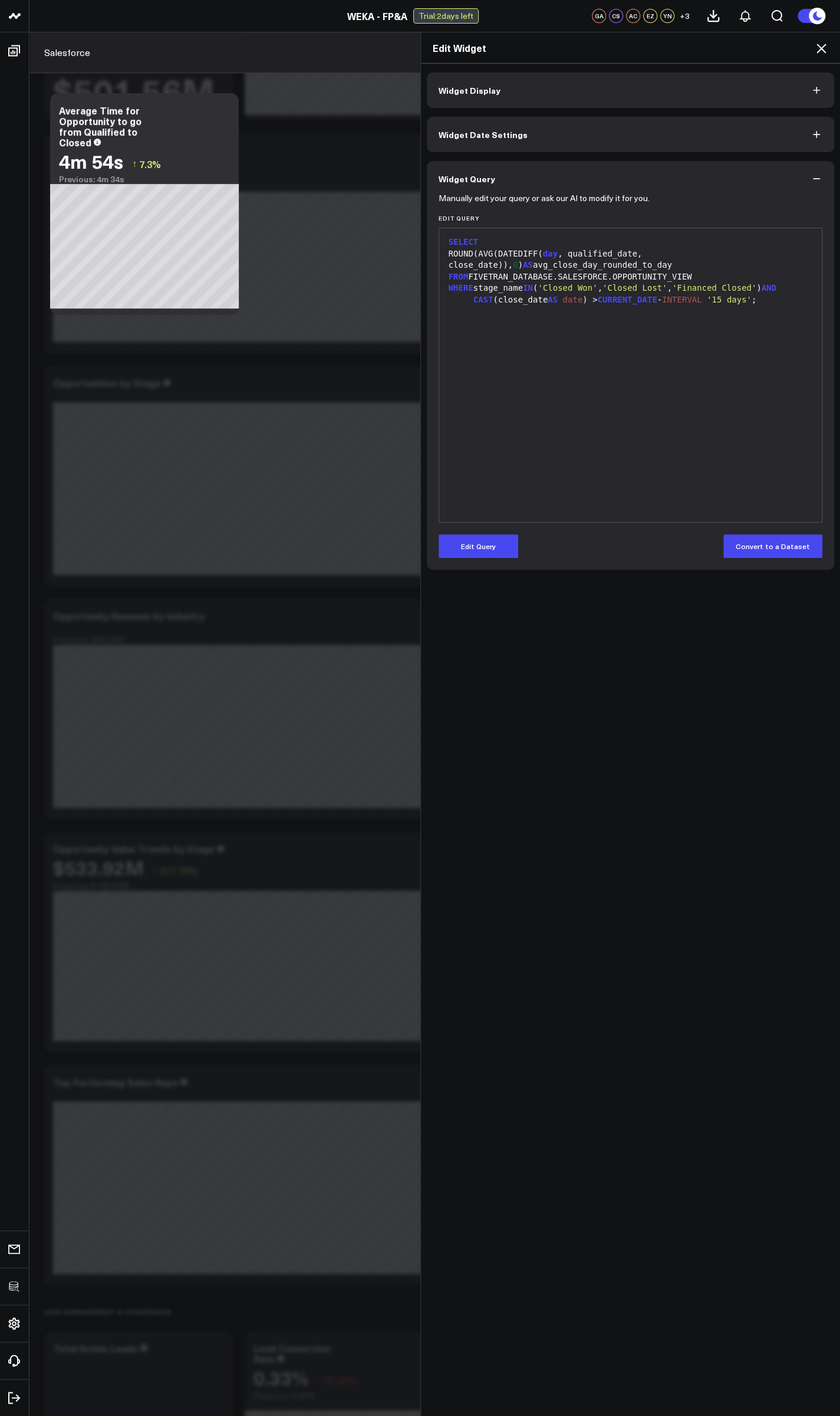
click at [512, 99] on button "Widget Display" at bounding box center [630, 90] width 407 height 36
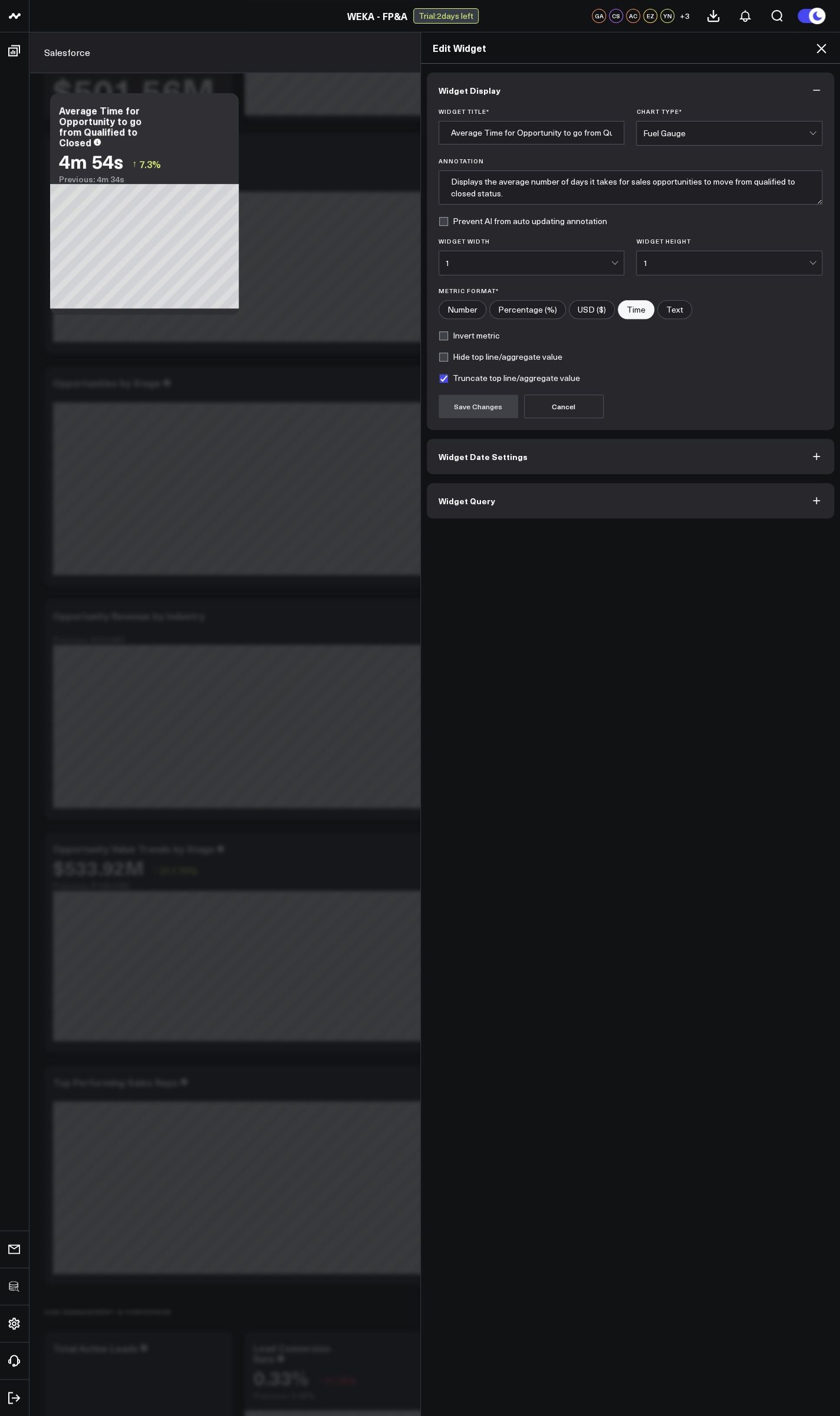
click at [461, 316] on input"] "Number" at bounding box center [462, 309] width 47 height 18
radio input"] "true"
click at [478, 411] on button "Save Changes" at bounding box center [478, 406] width 80 height 23
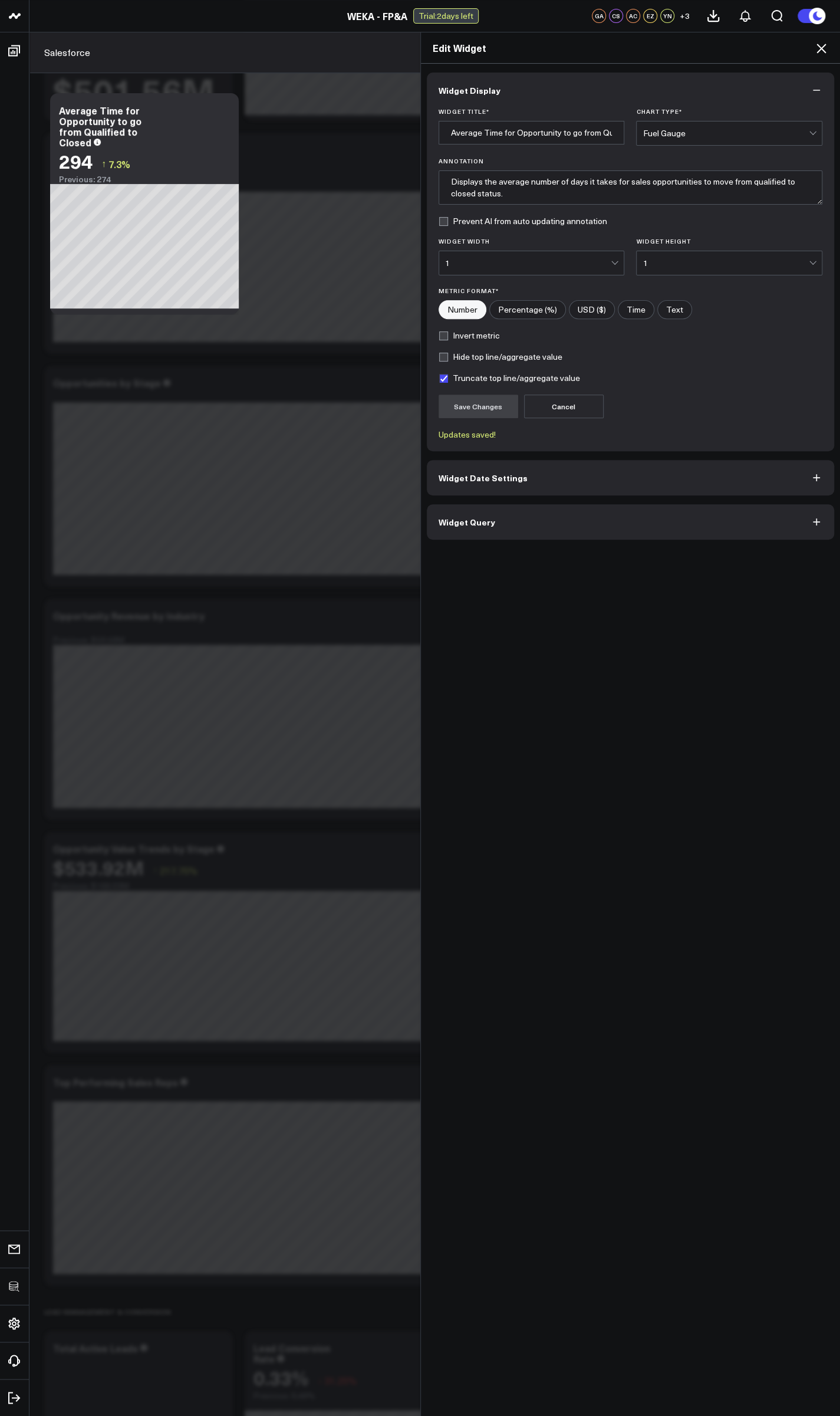
click at [821, 48] on icon at bounding box center [821, 48] width 10 height 10
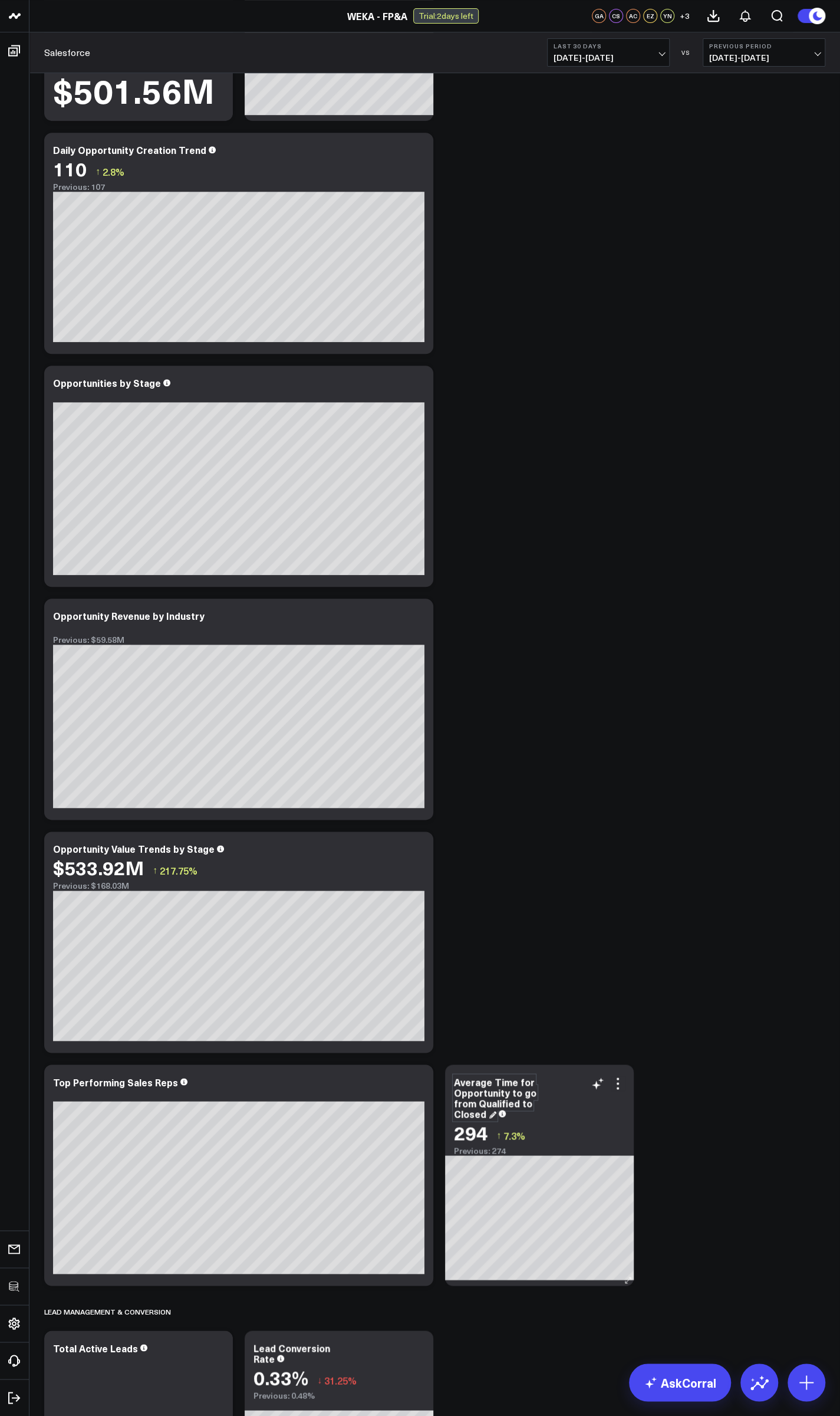
click at [478, 1108] on div "Average Time for Opportunity to go from Qualified to Closed" at bounding box center [495, 1097] width 82 height 45
click at [619, 1085] on icon at bounding box center [618, 1083] width 15 height 15
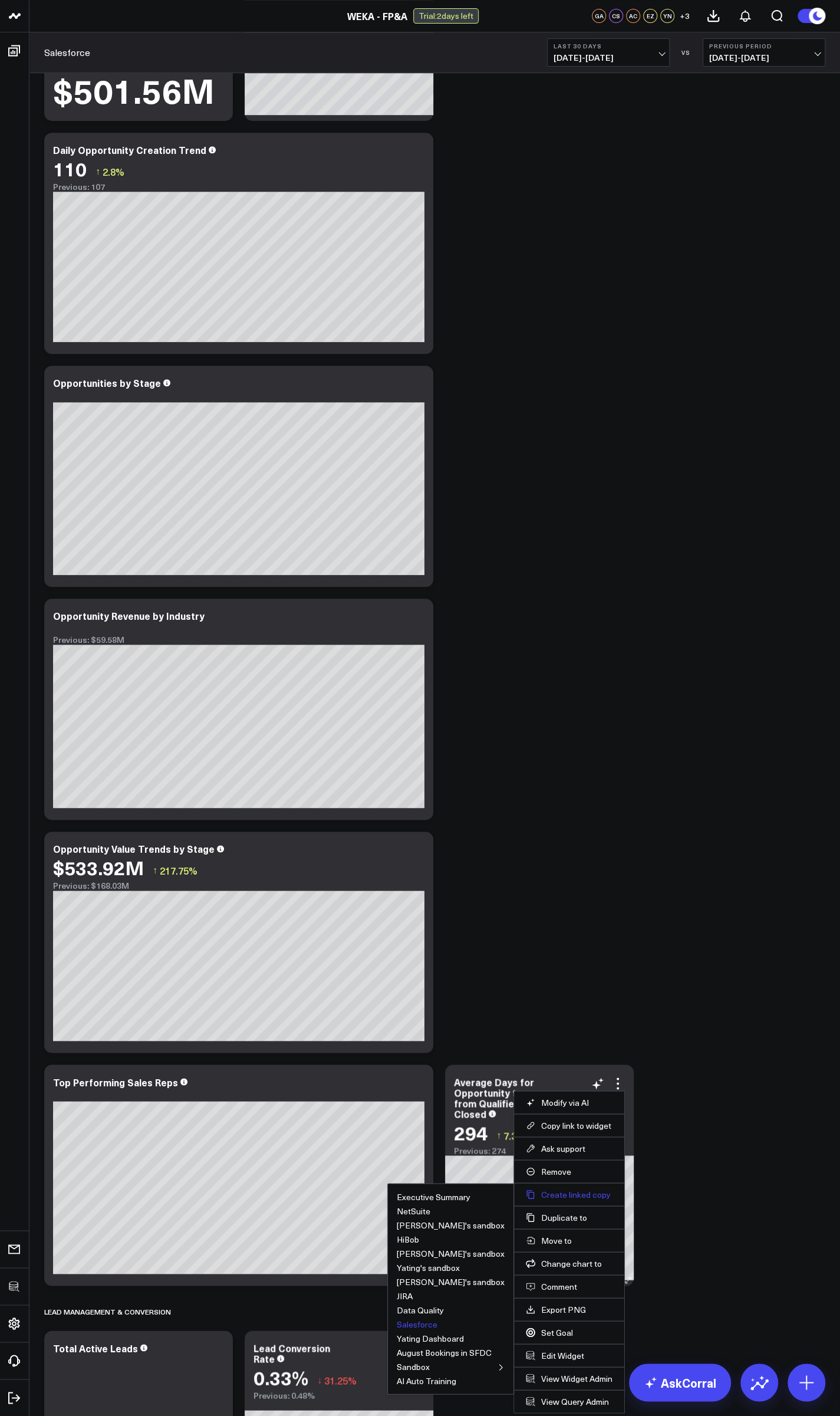
click at [562, 1197] on button "Create linked copy" at bounding box center [568, 1193] width 86 height 10
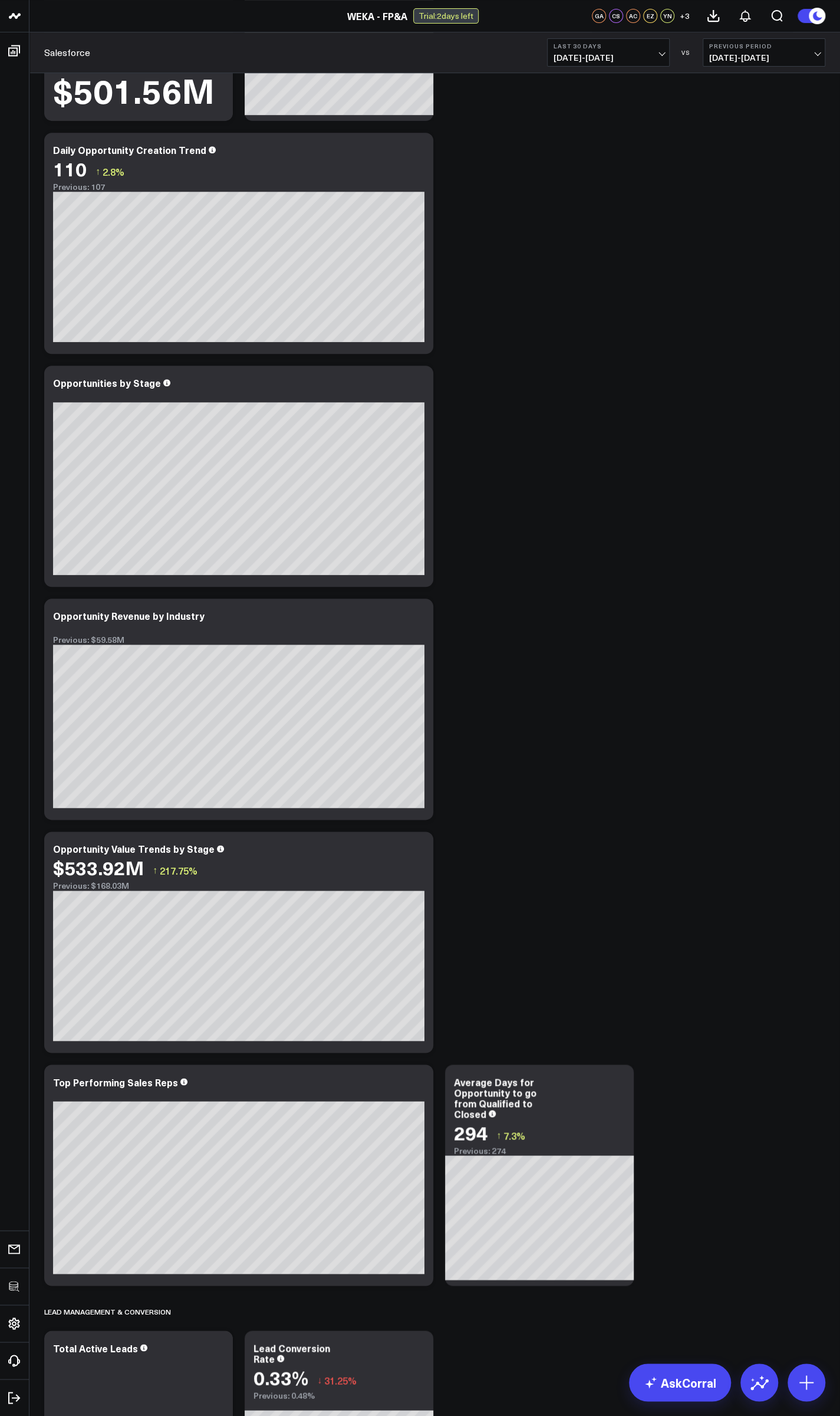
click at [612, 1078] on icon at bounding box center [618, 1083] width 15 height 15
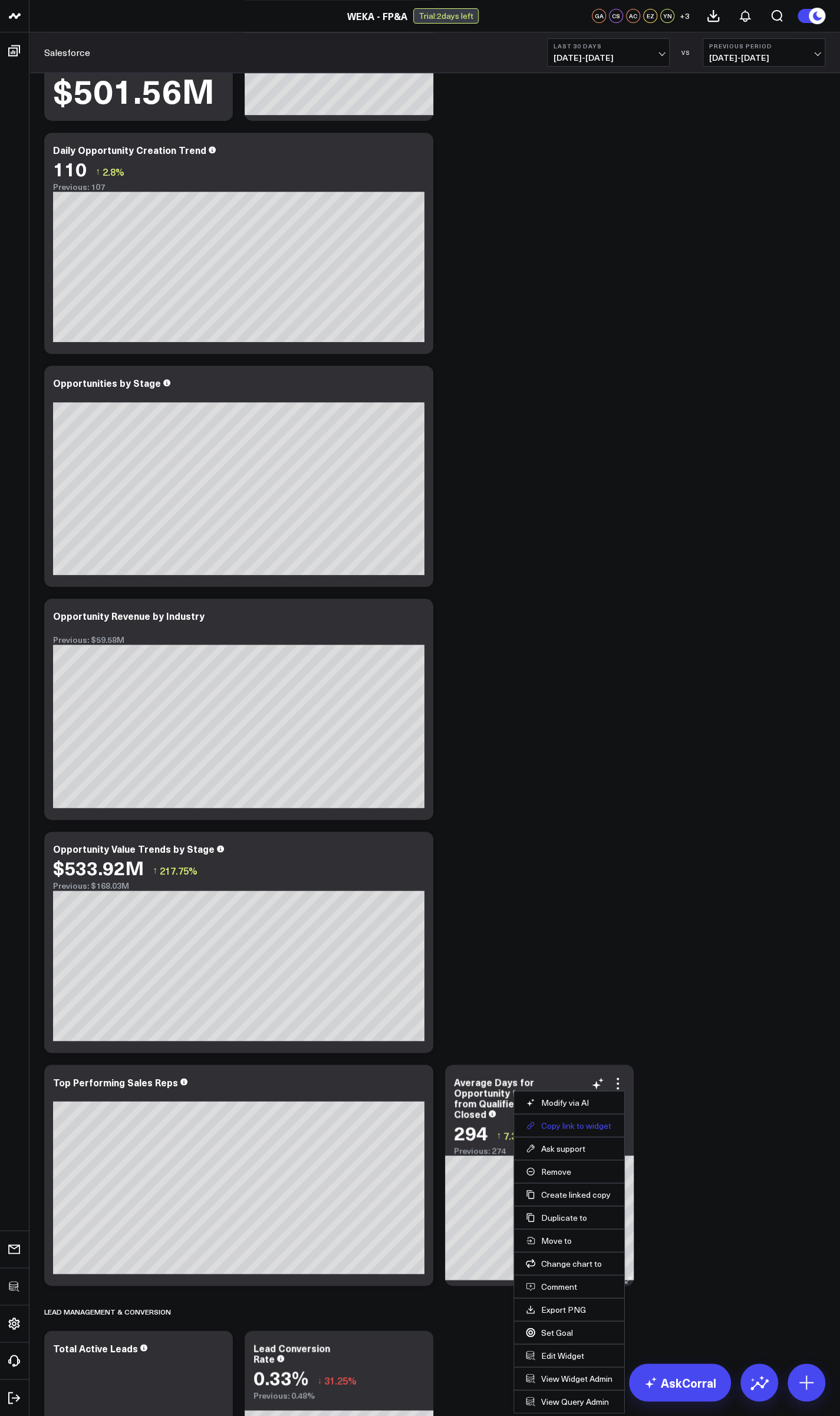
click at [563, 1127] on button "Copy link to widget" at bounding box center [568, 1125] width 86 height 10
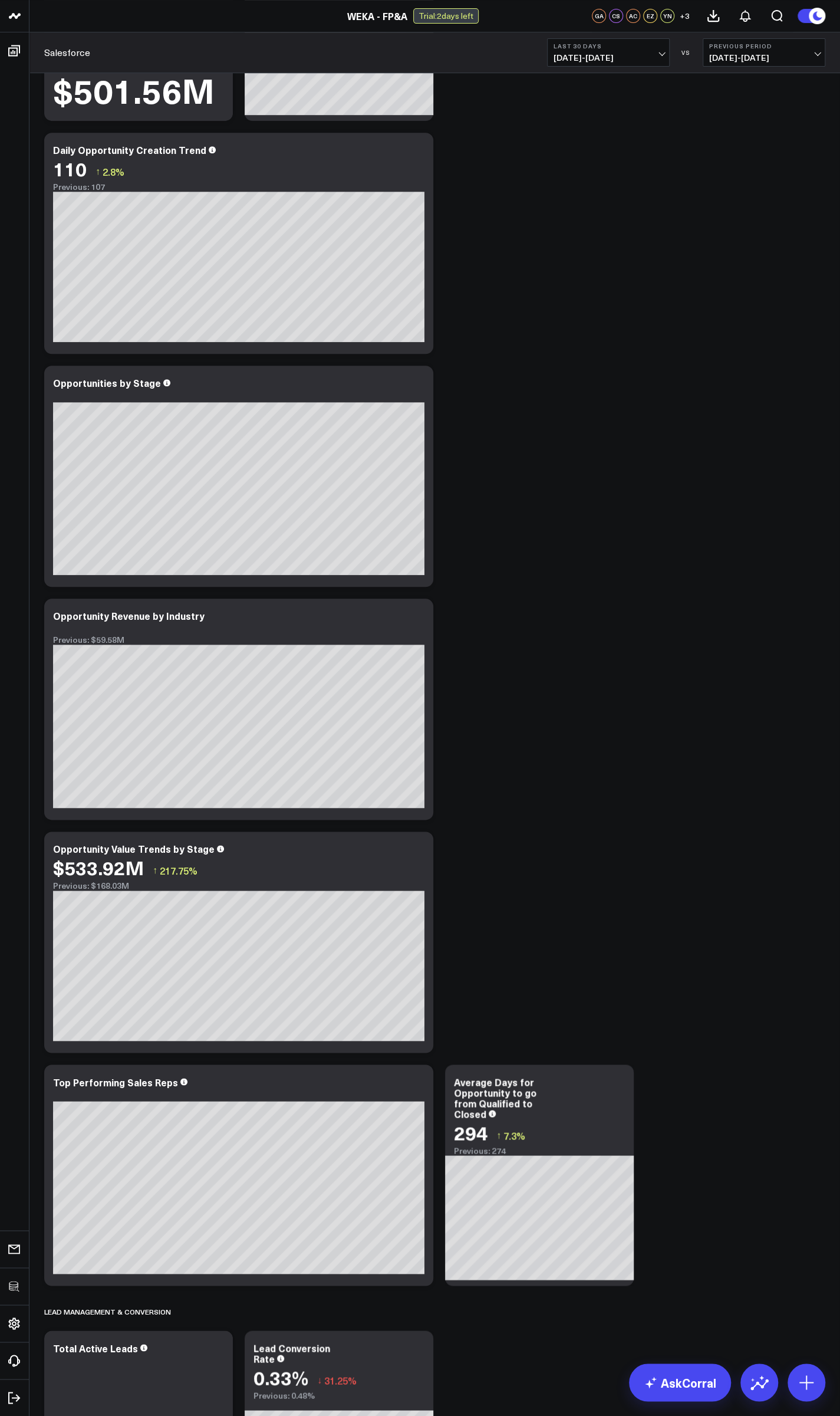
click at [620, 55] on span "08/26/25 - 09/24/25" at bounding box center [608, 58] width 110 height 10
click at [585, 130] on link "Last 30 Days" at bounding box center [608, 124] width 121 height 23
click at [618, 1085] on icon at bounding box center [618, 1083] width 15 height 15
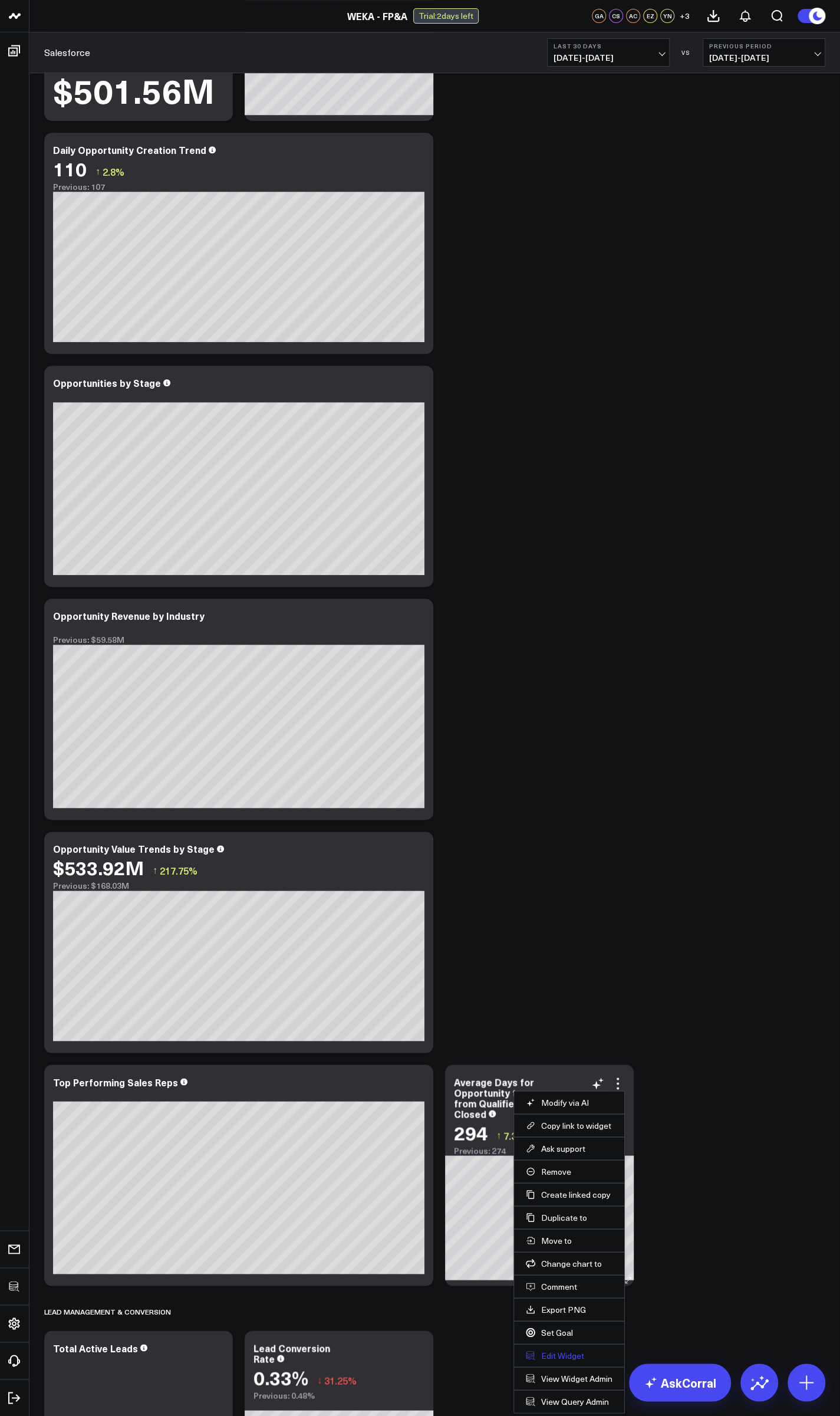
click at [561, 1355] on button "Edit Widget" at bounding box center [568, 1355] width 86 height 10
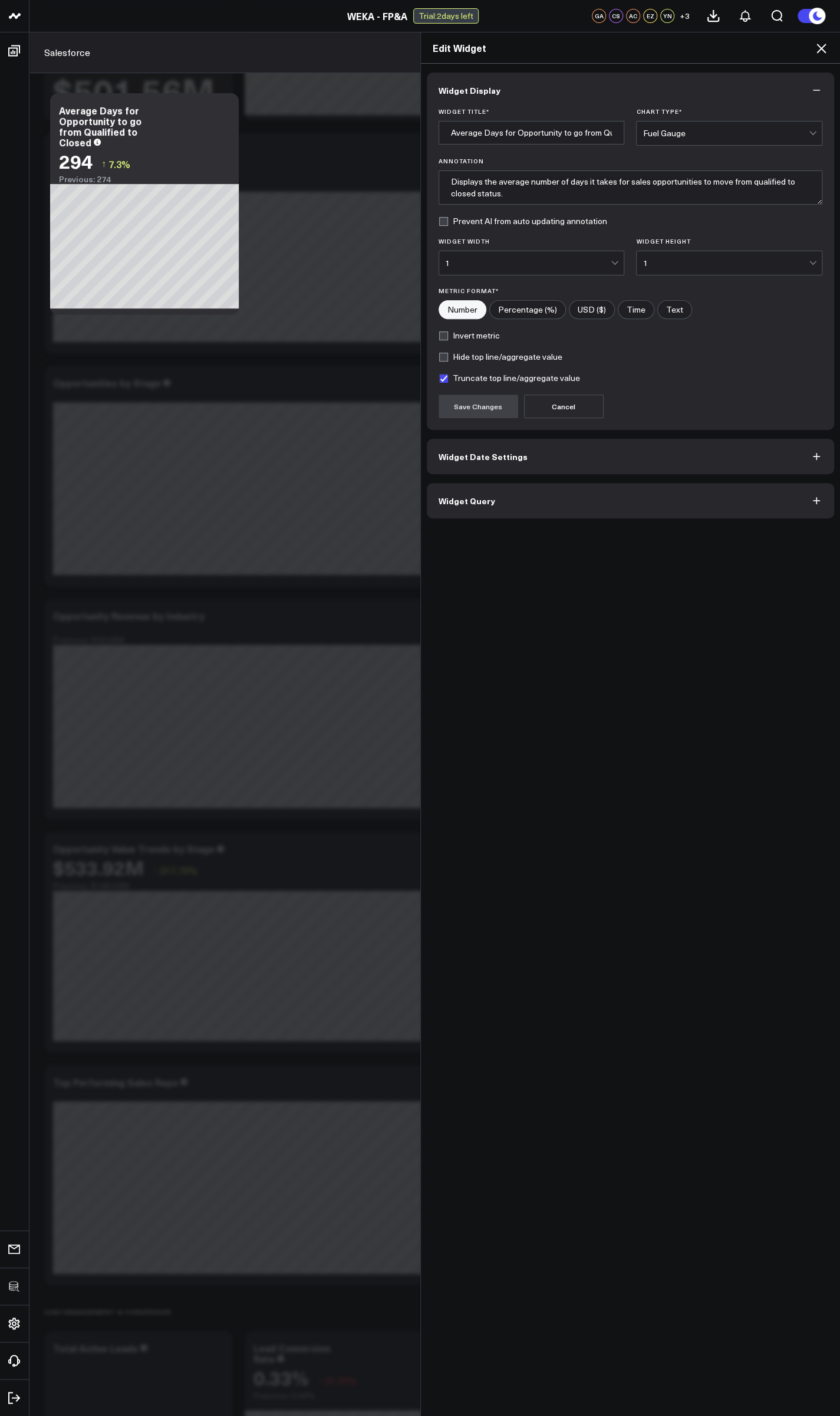
click at [446, 501] on span "Widget Query" at bounding box center [466, 501] width 56 height 10
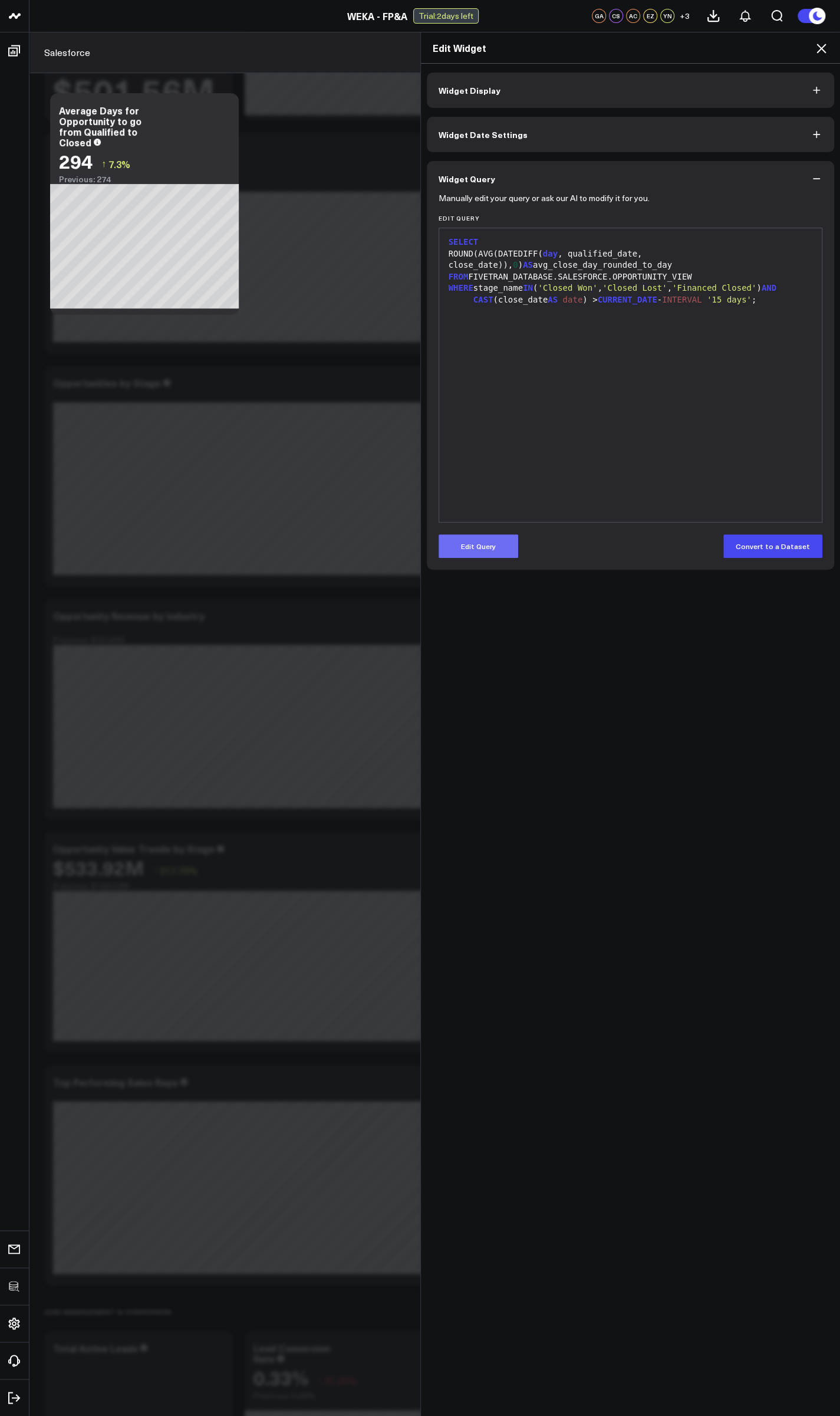
click at [470, 554] on button "Edit Query" at bounding box center [478, 546] width 80 height 23
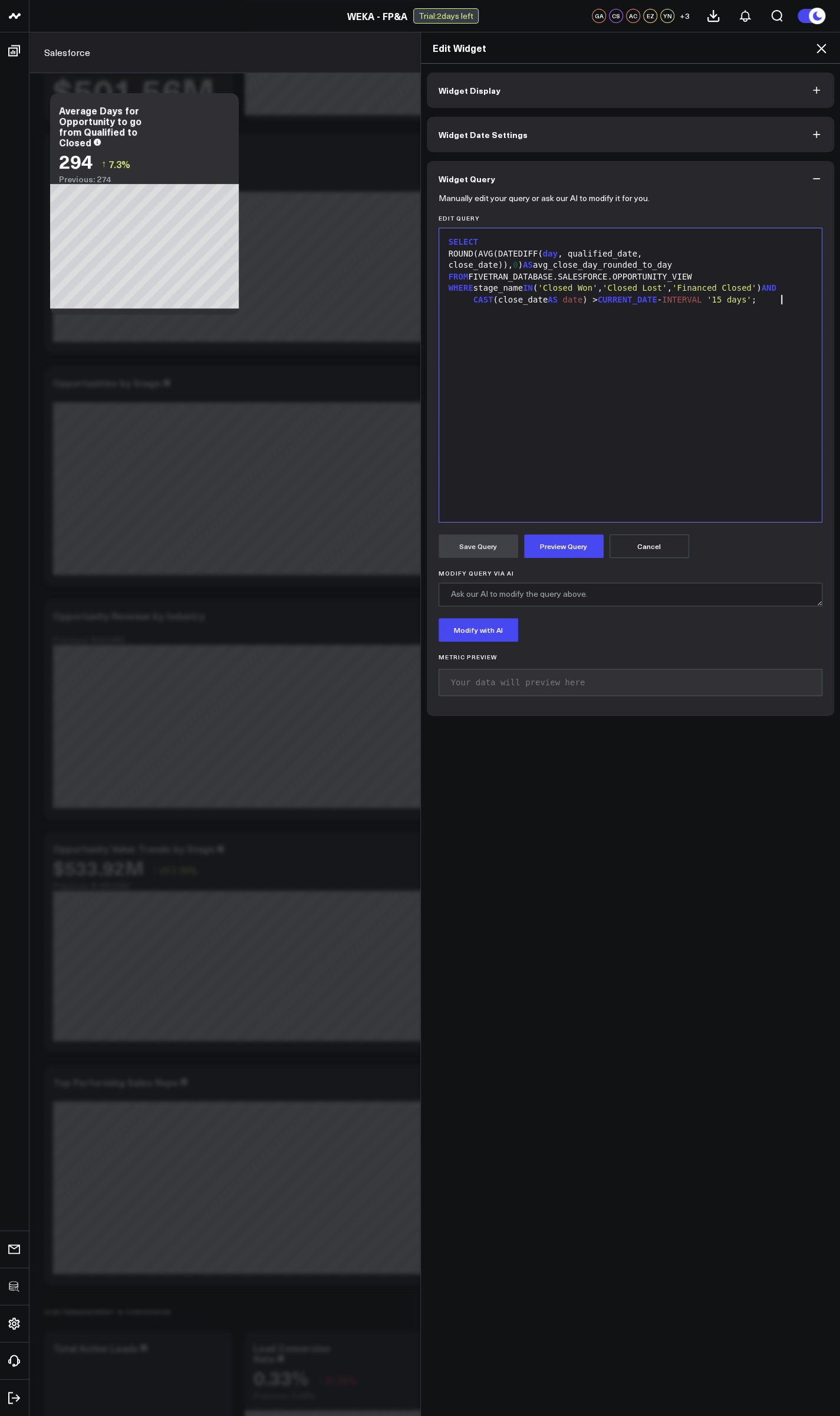
click at [541, 383] on div "SELECT ROUND(AVG(DATEDIFF( day , qualified_date, close_date)), 0 ) AS avg_close…" at bounding box center [630, 375] width 371 height 282
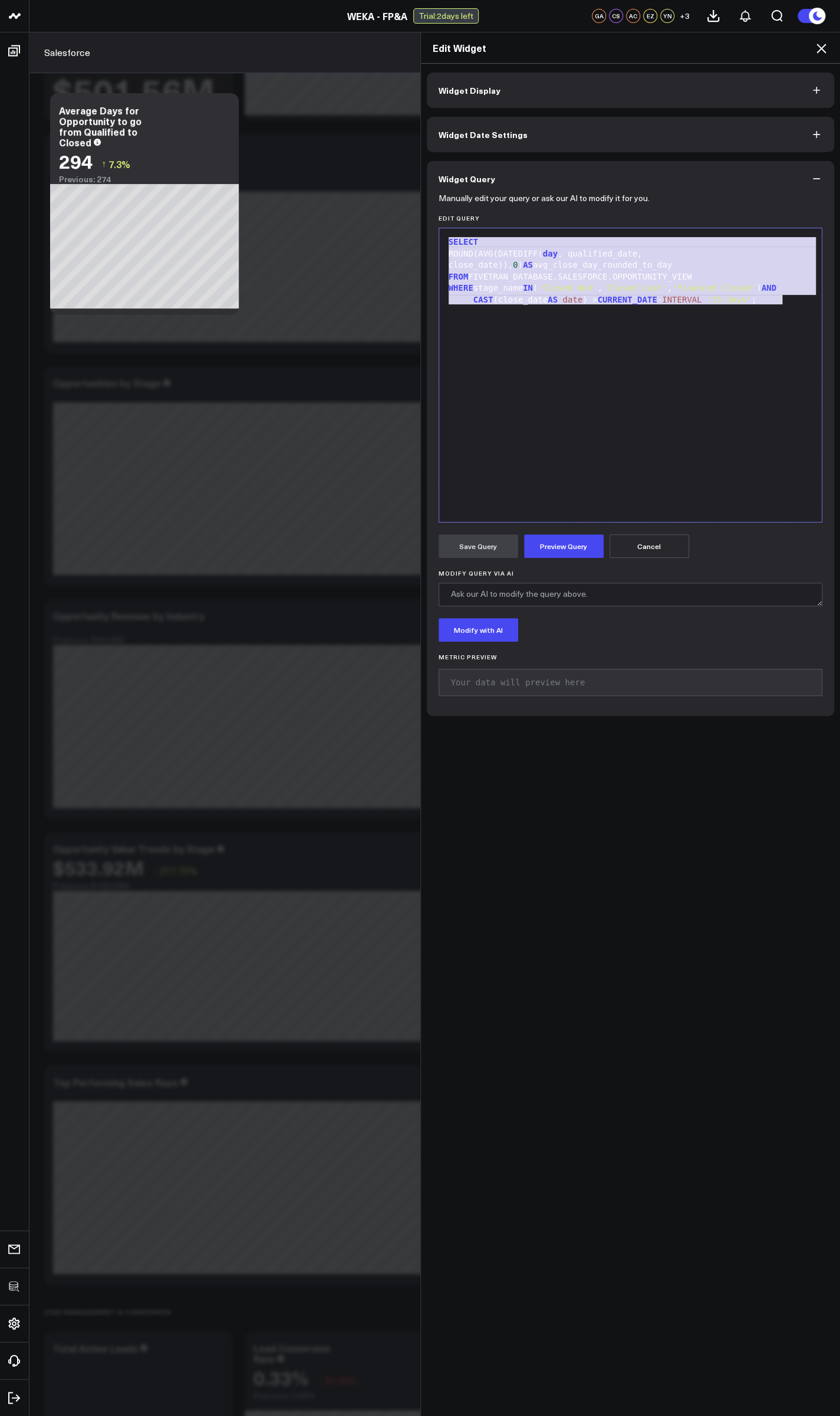
copy div "SELECT ROUND(AVG(DATEDIFF( day , qualified_date, close_date)), 0 ) AS avg_close…"
click at [731, 298] on span "'15 days'" at bounding box center [729, 300] width 45 height 10
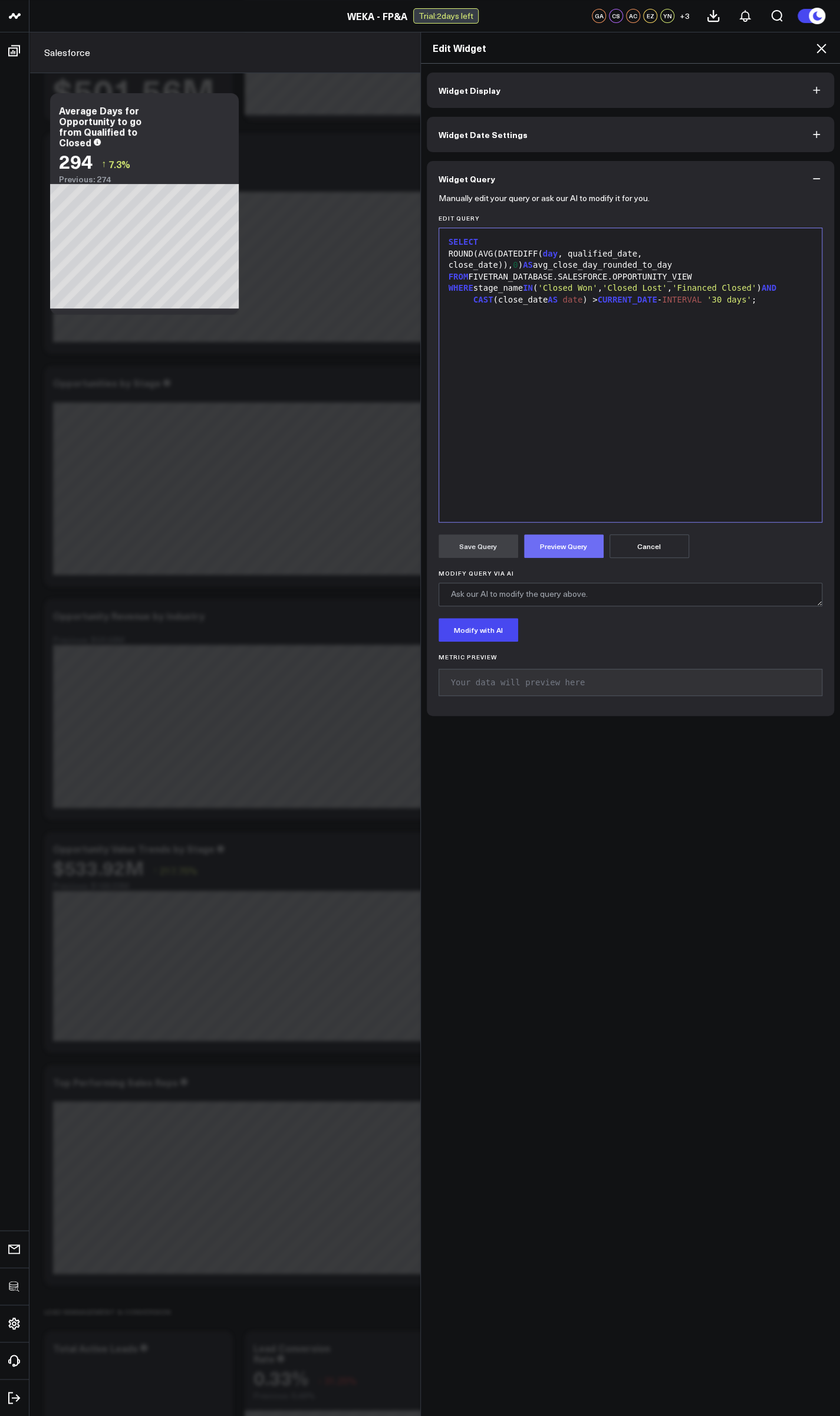
click at [545, 551] on button "Preview Query" at bounding box center [563, 546] width 80 height 23
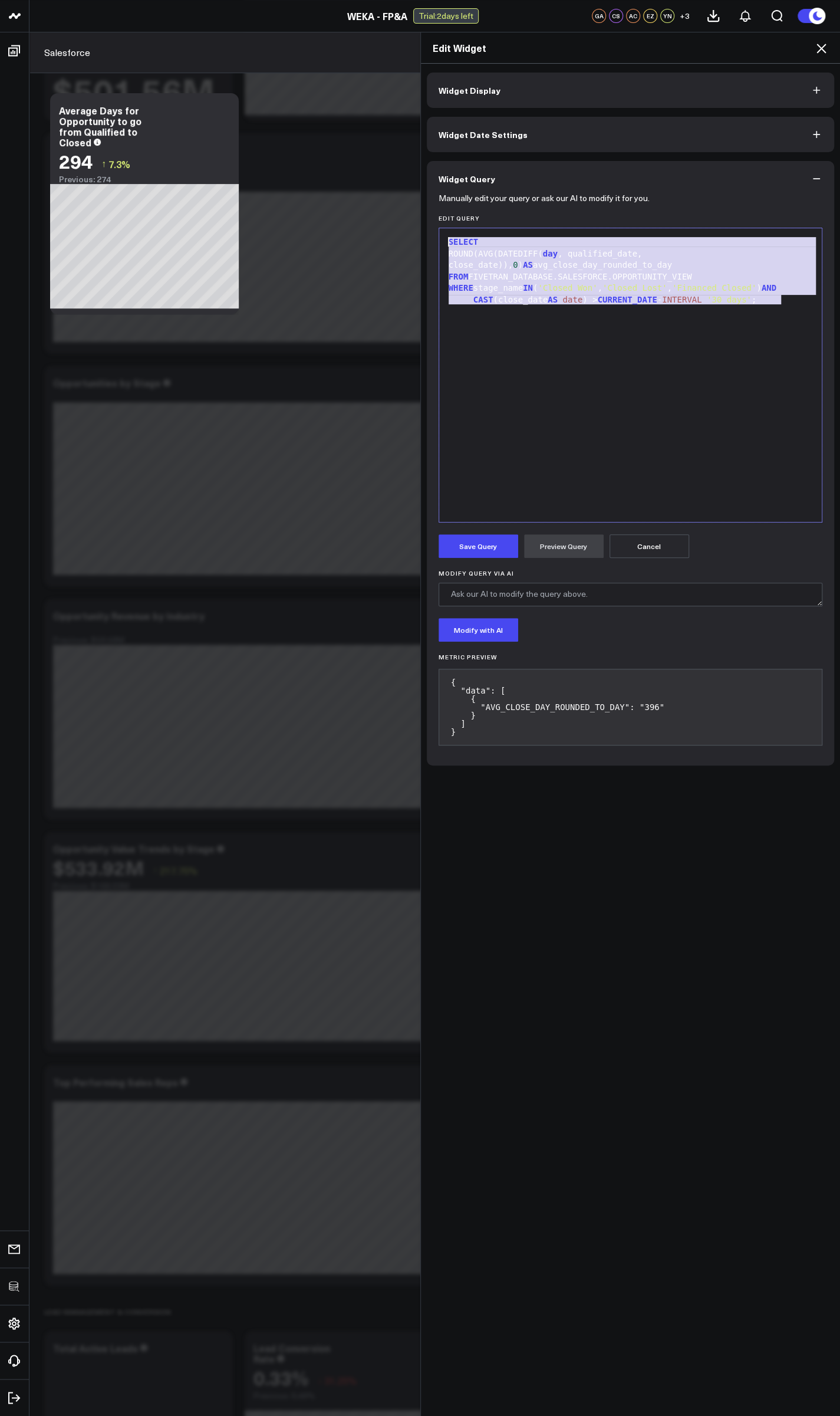
drag, startPoint x: 776, startPoint y: 299, endPoint x: 377, endPoint y: 240, distance: 403.3
click at [377, 240] on div "Edit Widget Widget Display Widget Date Settings Widget Query Manually edit your…" at bounding box center [420, 723] width 840 height 1384
copy div "SELECT ROUND(AVG(DATEDIFF( day , qualified_date, close_date)), 0 ) AS avg_close…"
click at [726, 432] on div "SELECT ROUND(AVG(DATEDIFF( day , qualified_date, close_date)), 0 ) AS avg_close…" at bounding box center [630, 375] width 371 height 282
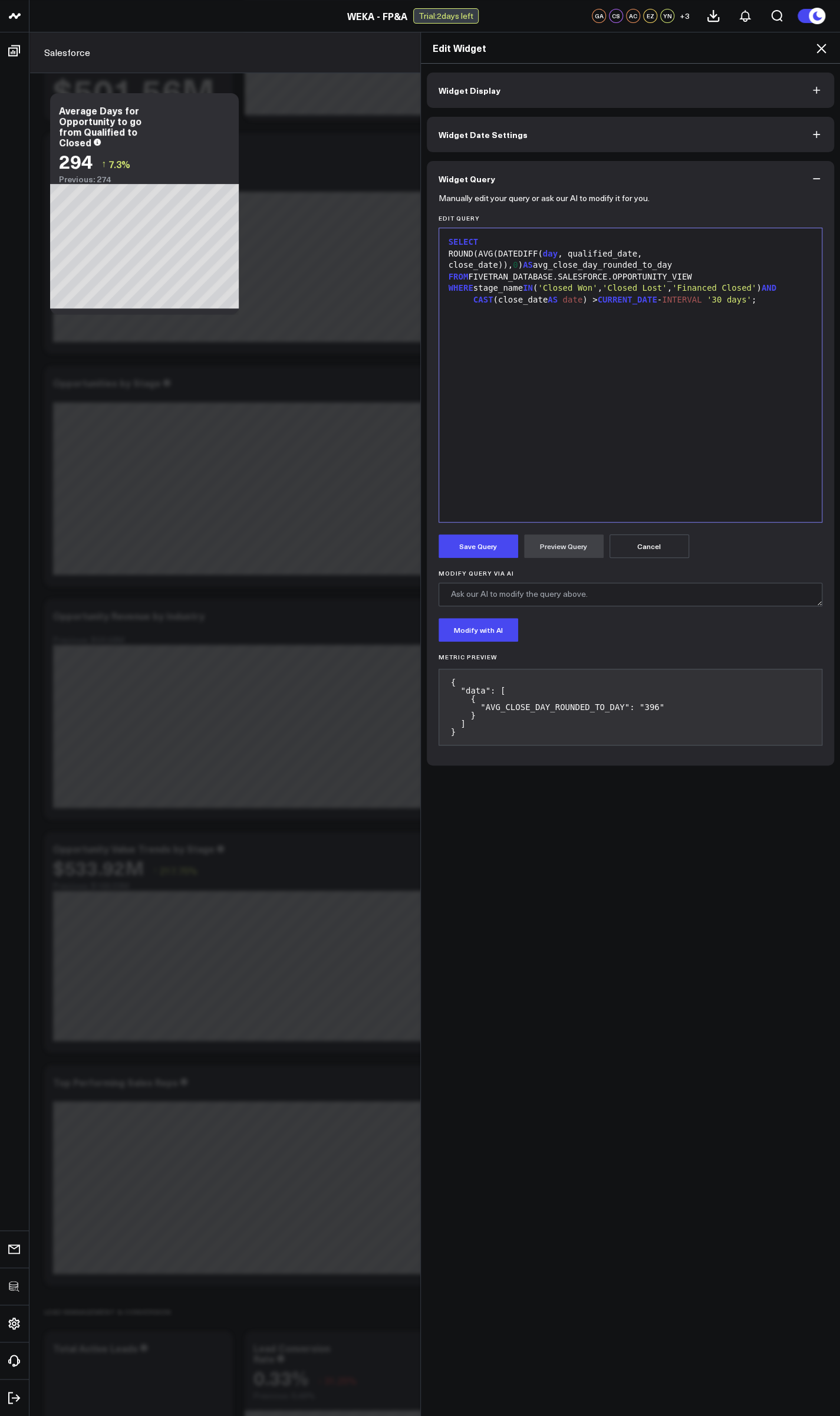
click at [820, 47] on icon at bounding box center [821, 48] width 10 height 10
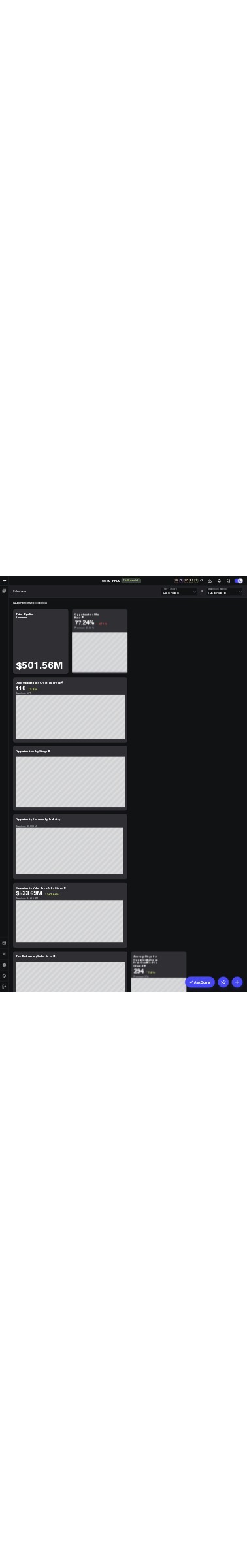
scroll to position [495, 0]
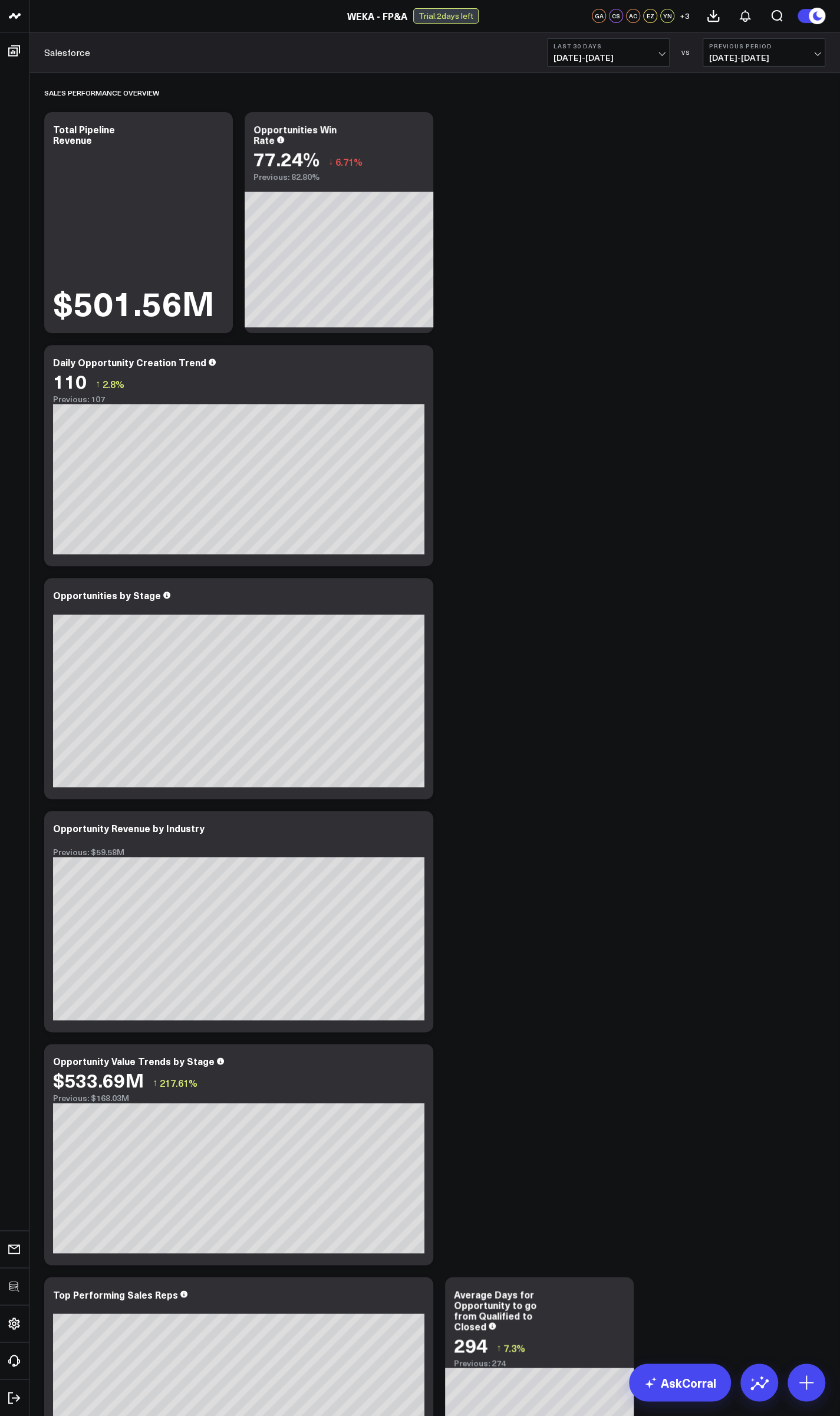
click at [222, 48] on b "Last 30 Days" at bounding box center [608, 46] width 110 height 7
click at [222, 103] on link "Last 7 Days" at bounding box center [608, 101] width 121 height 23
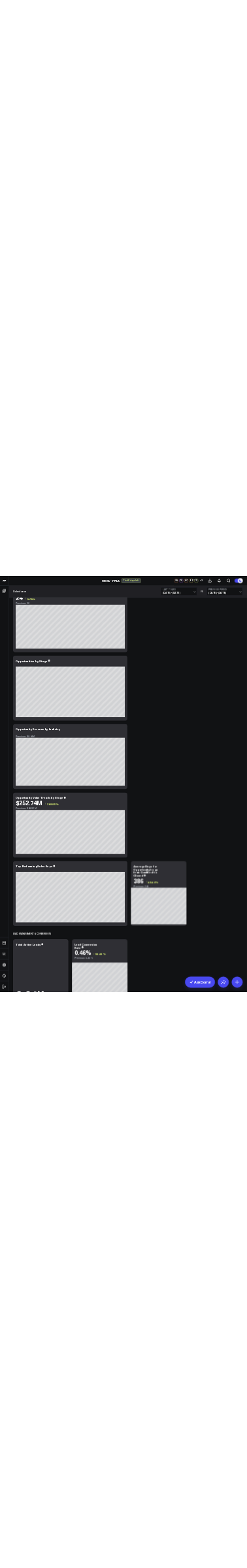
scroll to position [470, 0]
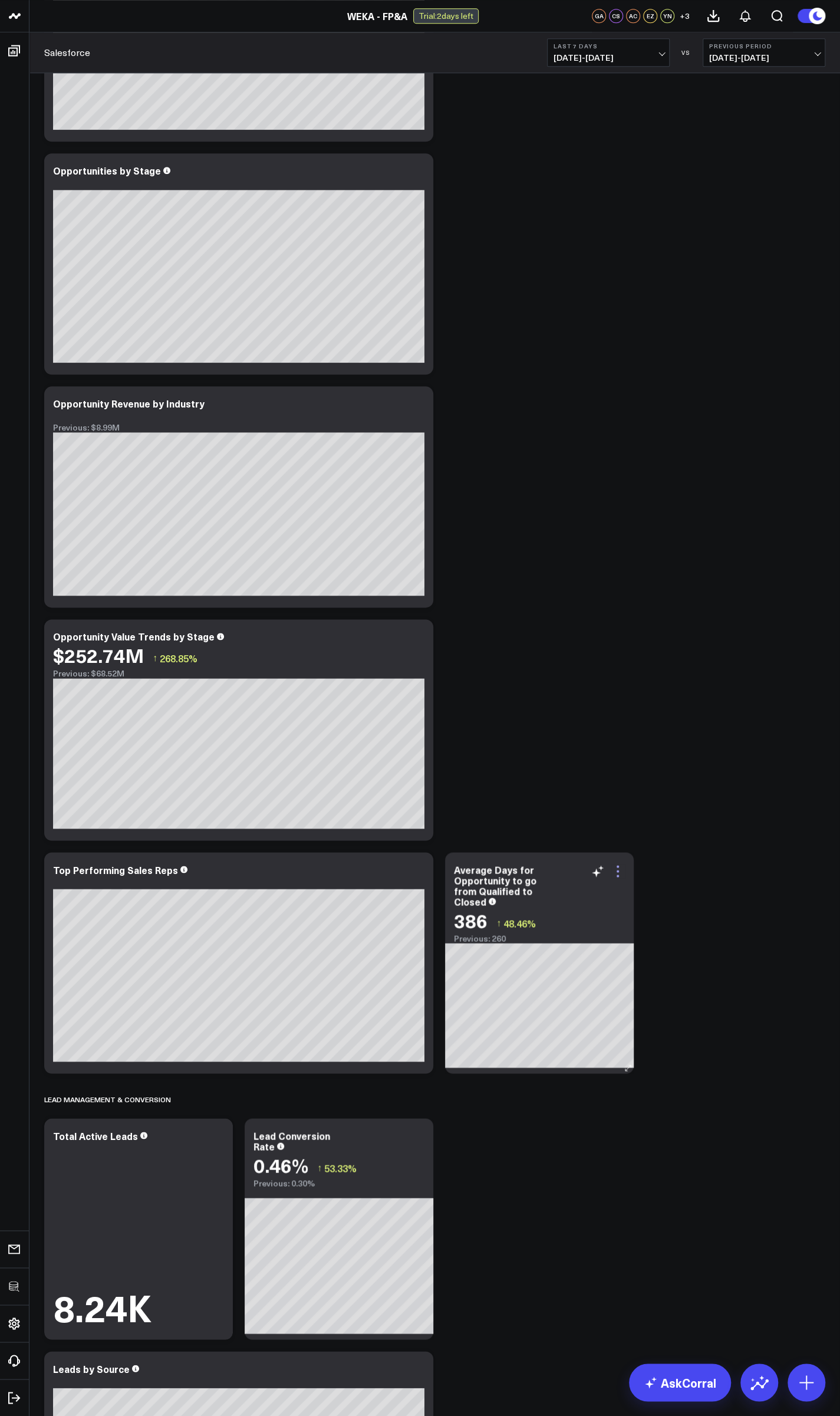
click at [222, 871] on icon at bounding box center [618, 871] width 15 height 15
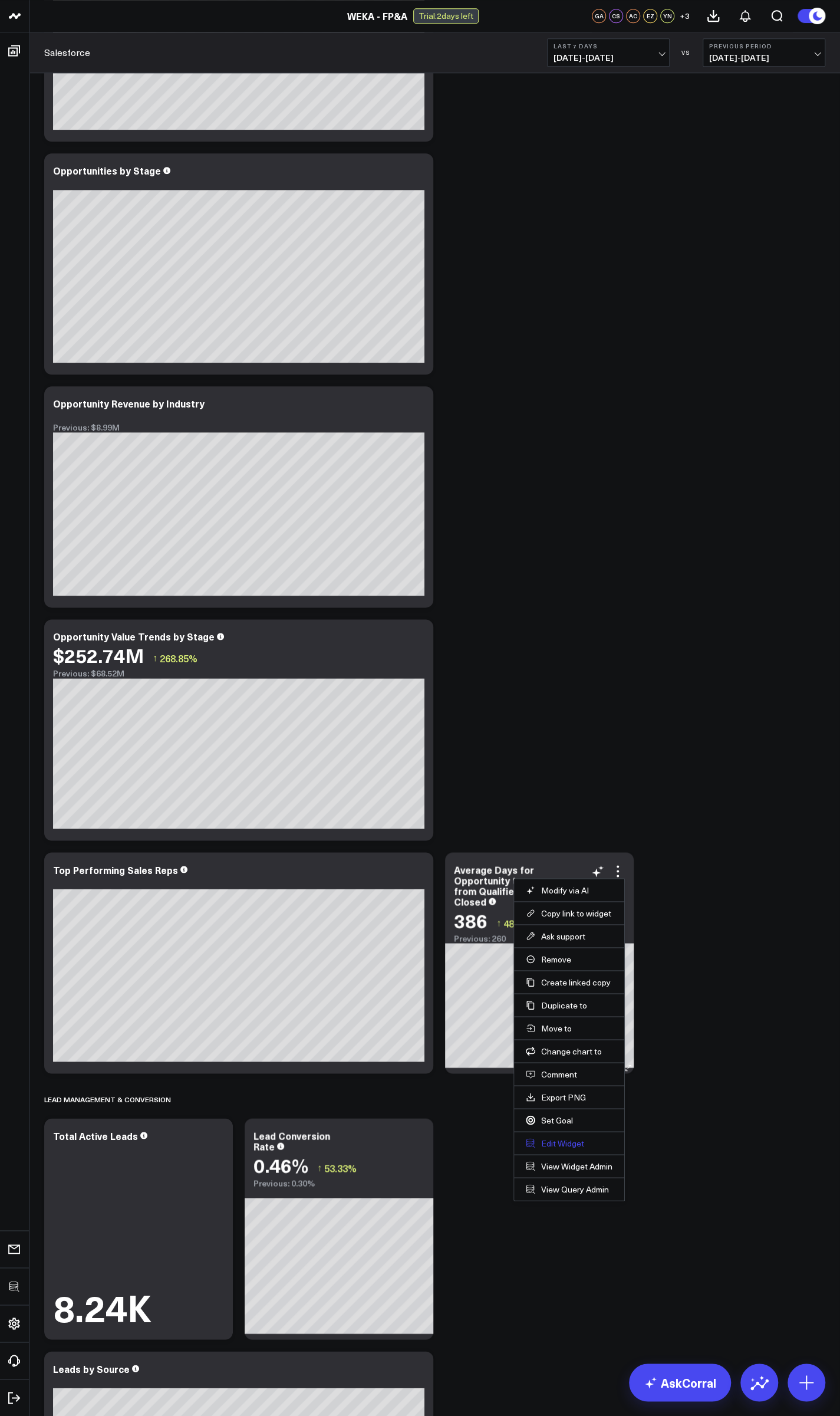
click at [222, 1144] on button "Edit Widget" at bounding box center [568, 1142] width 86 height 10
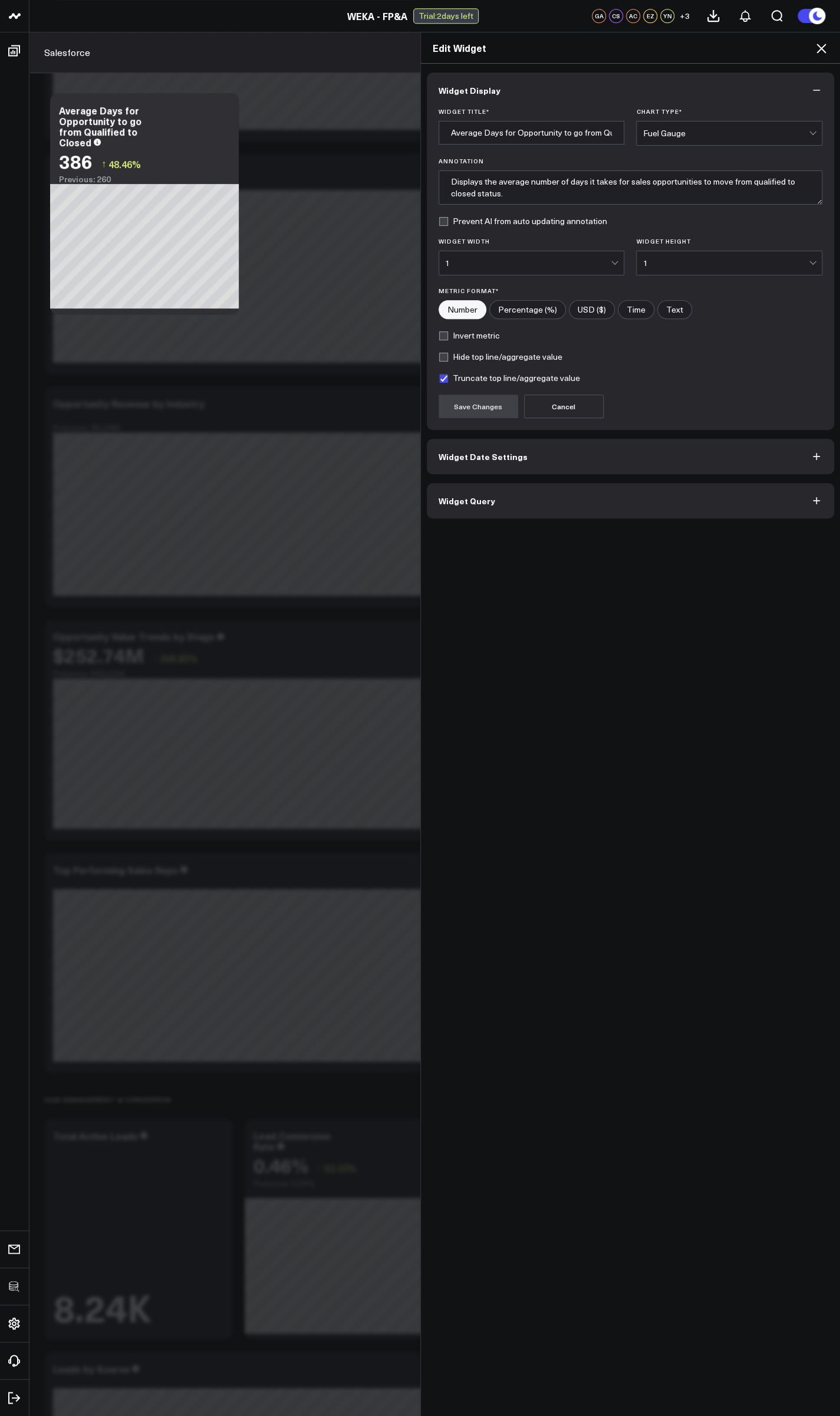
click at [222, 509] on button "Widget Query" at bounding box center [630, 501] width 407 height 36
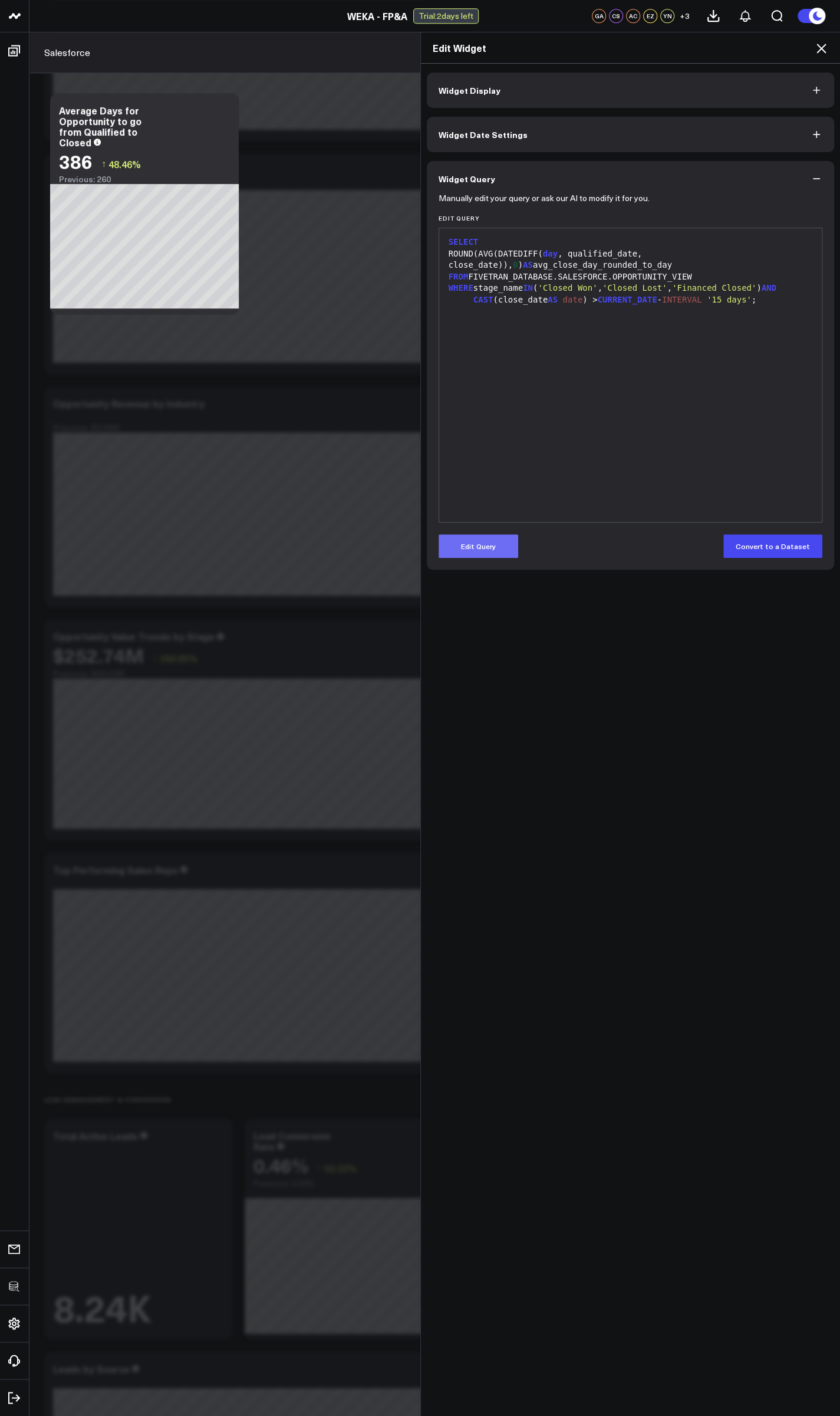
click at [222, 546] on button "Edit Query" at bounding box center [478, 546] width 80 height 23
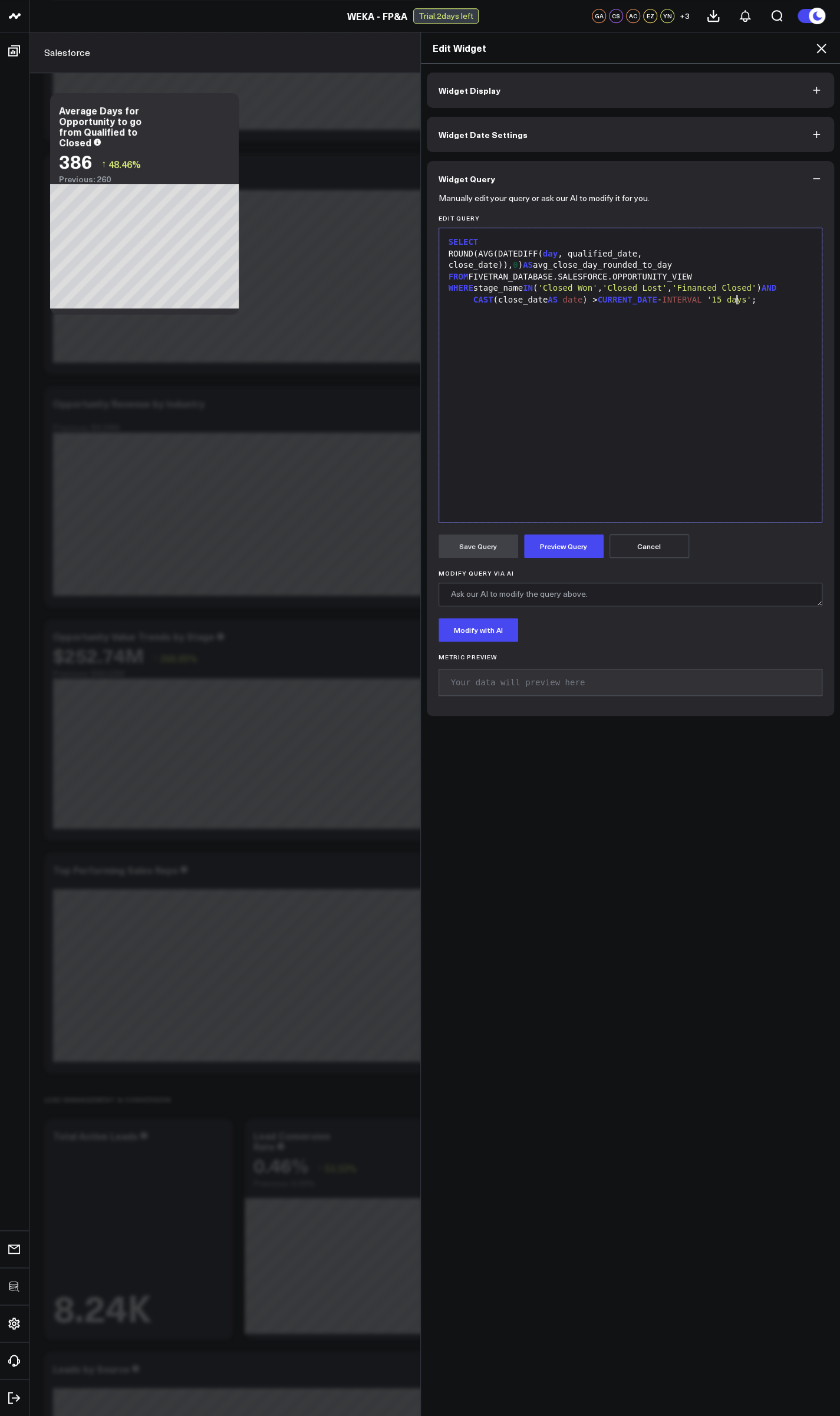
click at [222, 299] on span "'15 days'" at bounding box center [729, 300] width 45 height 10
click at [222, 547] on button "Preview Query" at bounding box center [563, 546] width 80 height 23
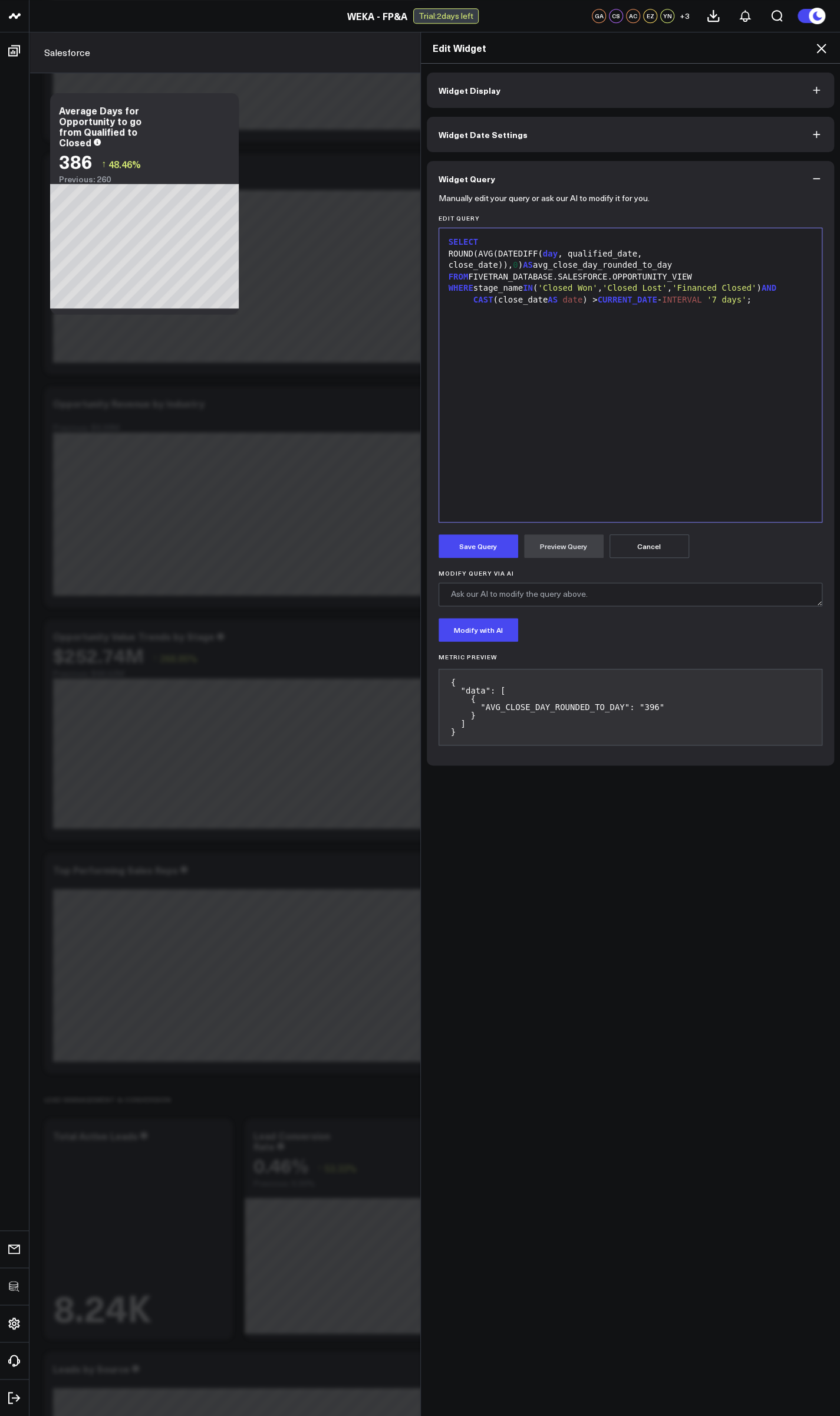
click at [222, 50] on icon at bounding box center [821, 48] width 15 height 15
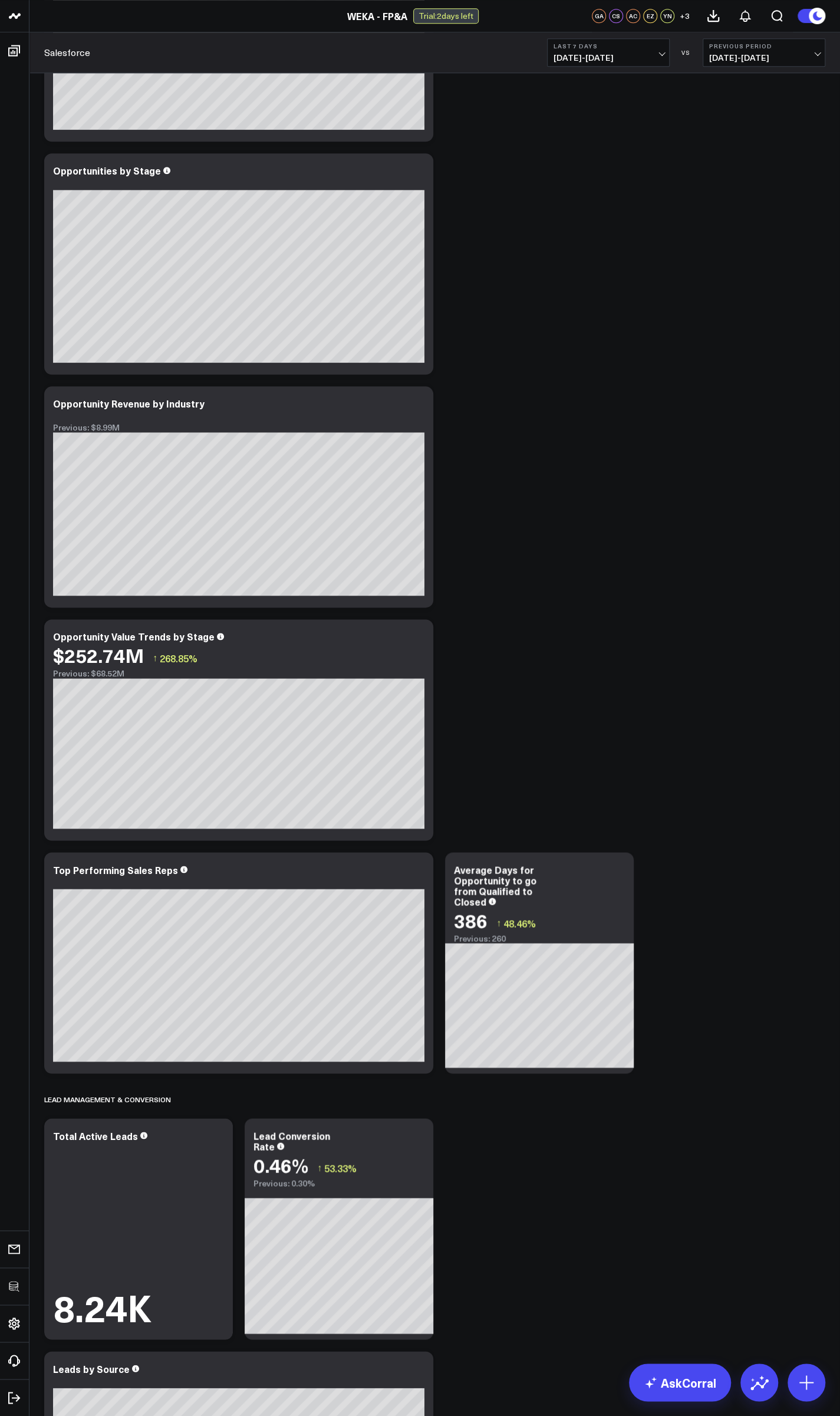
click at [222, 869] on icon at bounding box center [617, 870] width 2 height 2
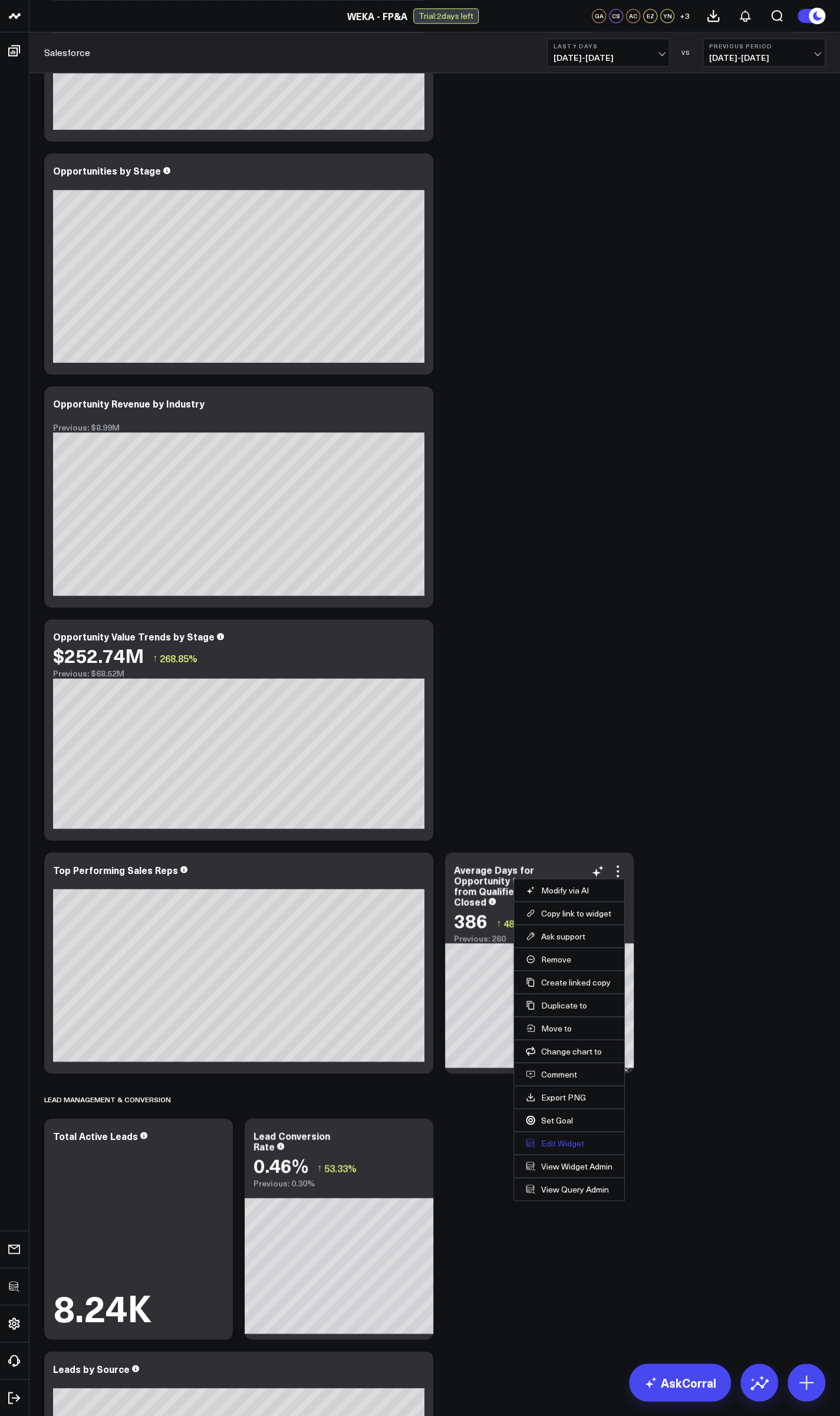
click at [222, 1138] on button "Edit Widget" at bounding box center [568, 1142] width 86 height 10
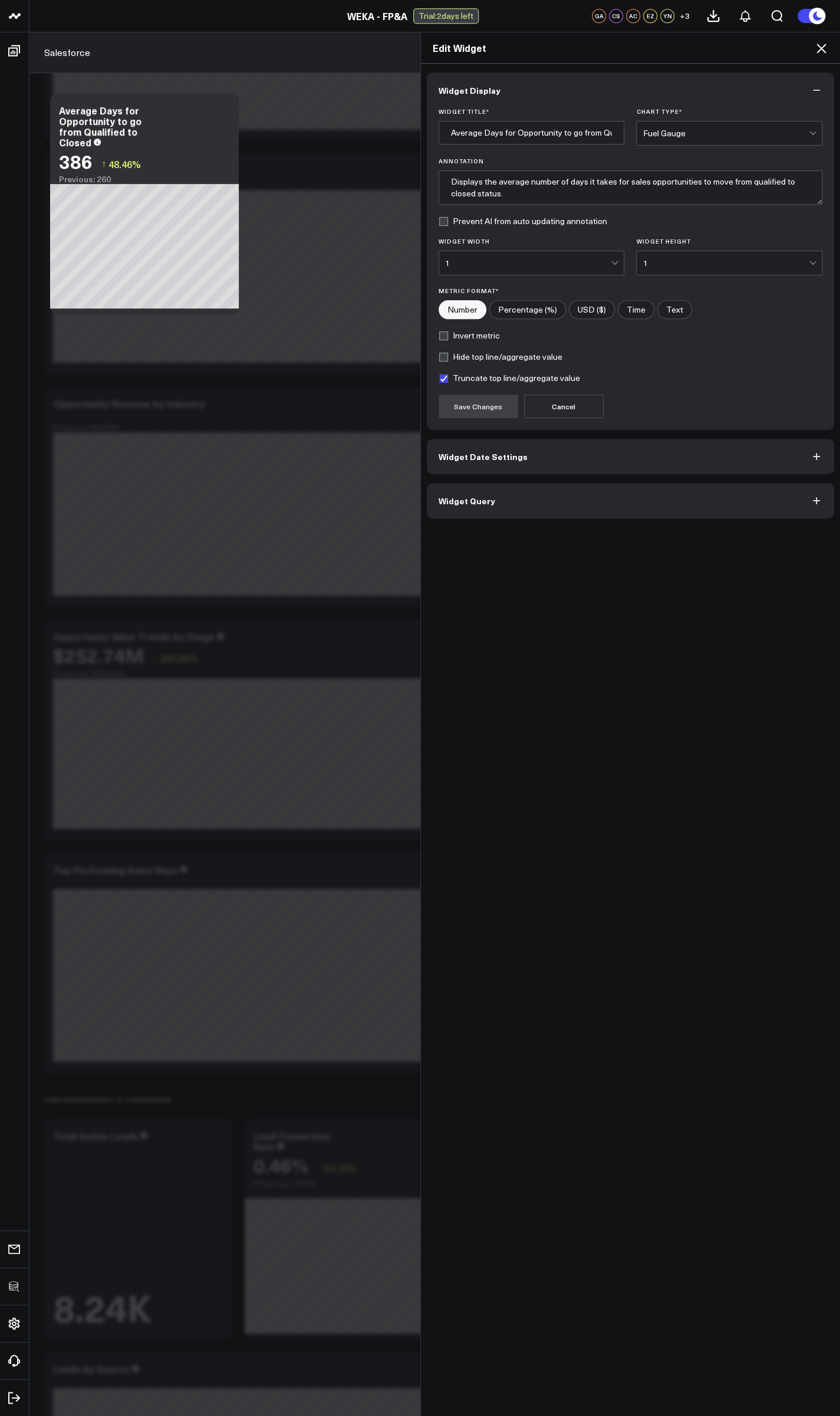
click at [222, 510] on button "Widget Query" at bounding box center [630, 501] width 407 height 36
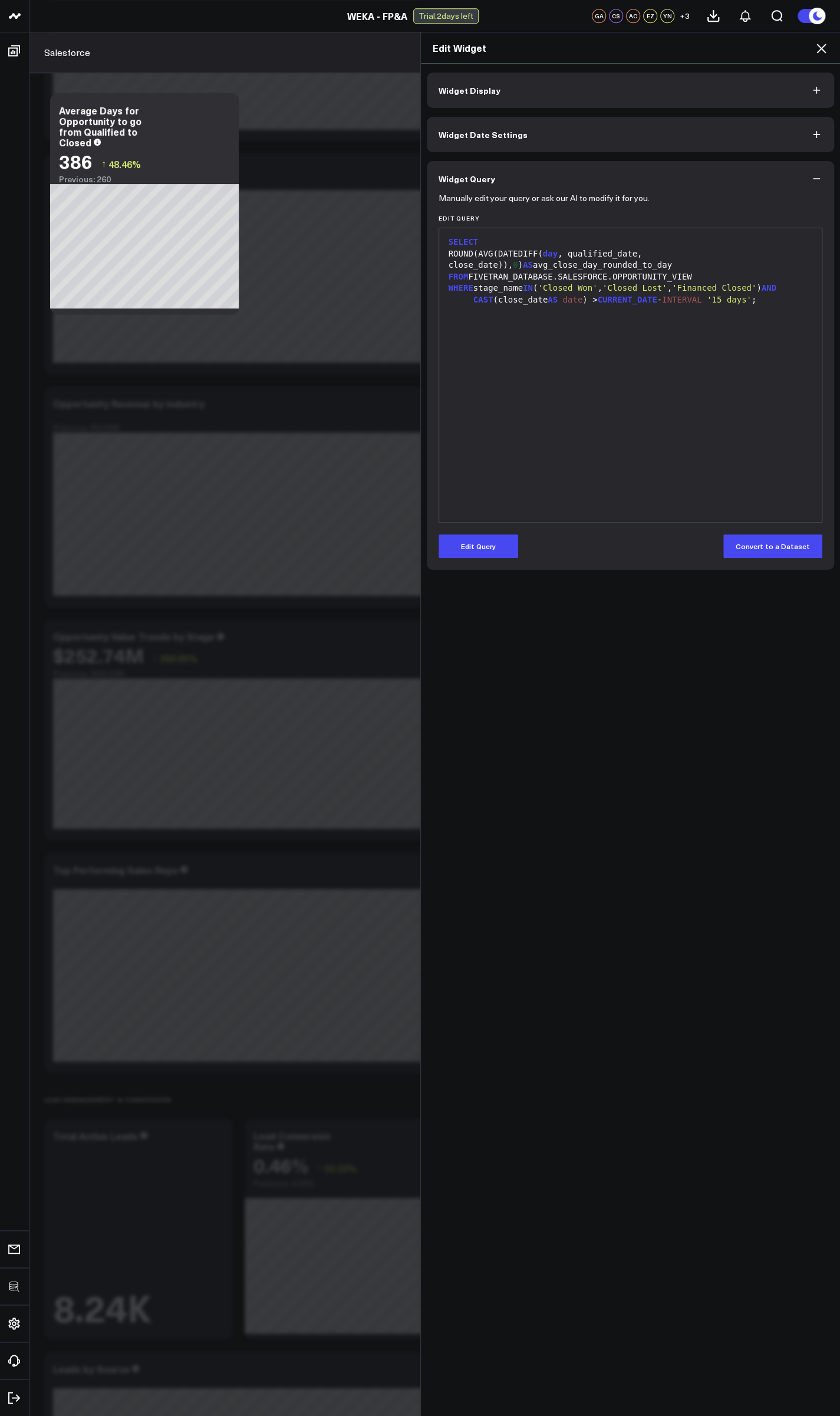
click at [222, 52] on icon at bounding box center [821, 48] width 15 height 15
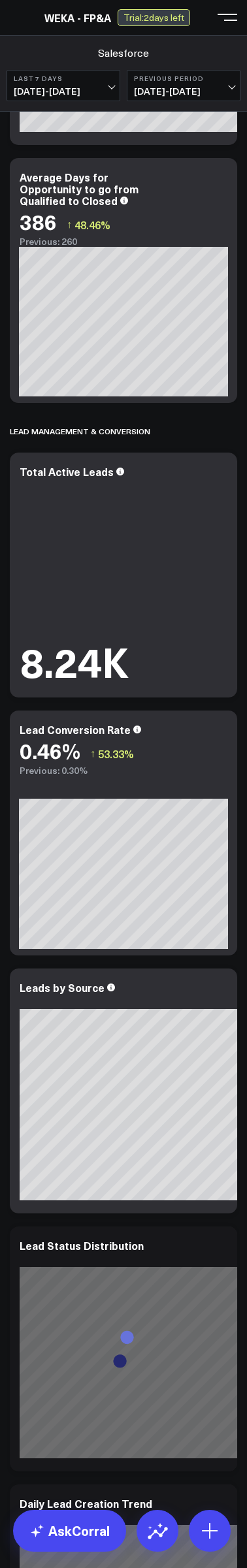
scroll to position [1488, 0]
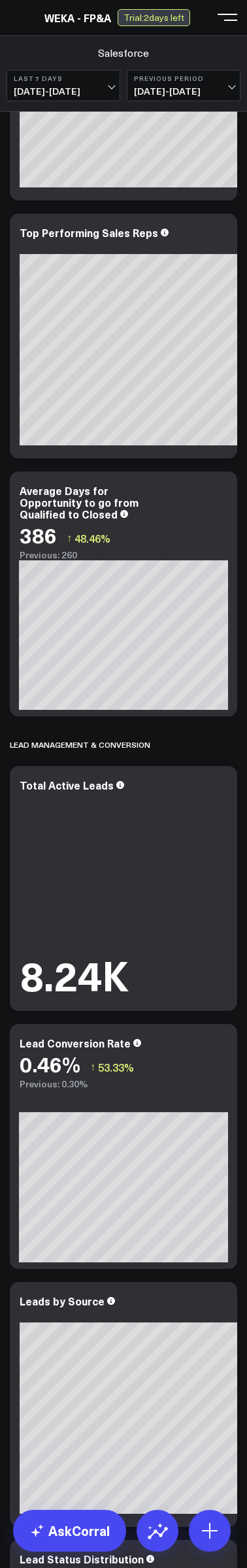
click at [212, 499] on div "Average Days for Opportunity to go from Qualified to Closed" at bounding box center [124, 502] width 208 height 35
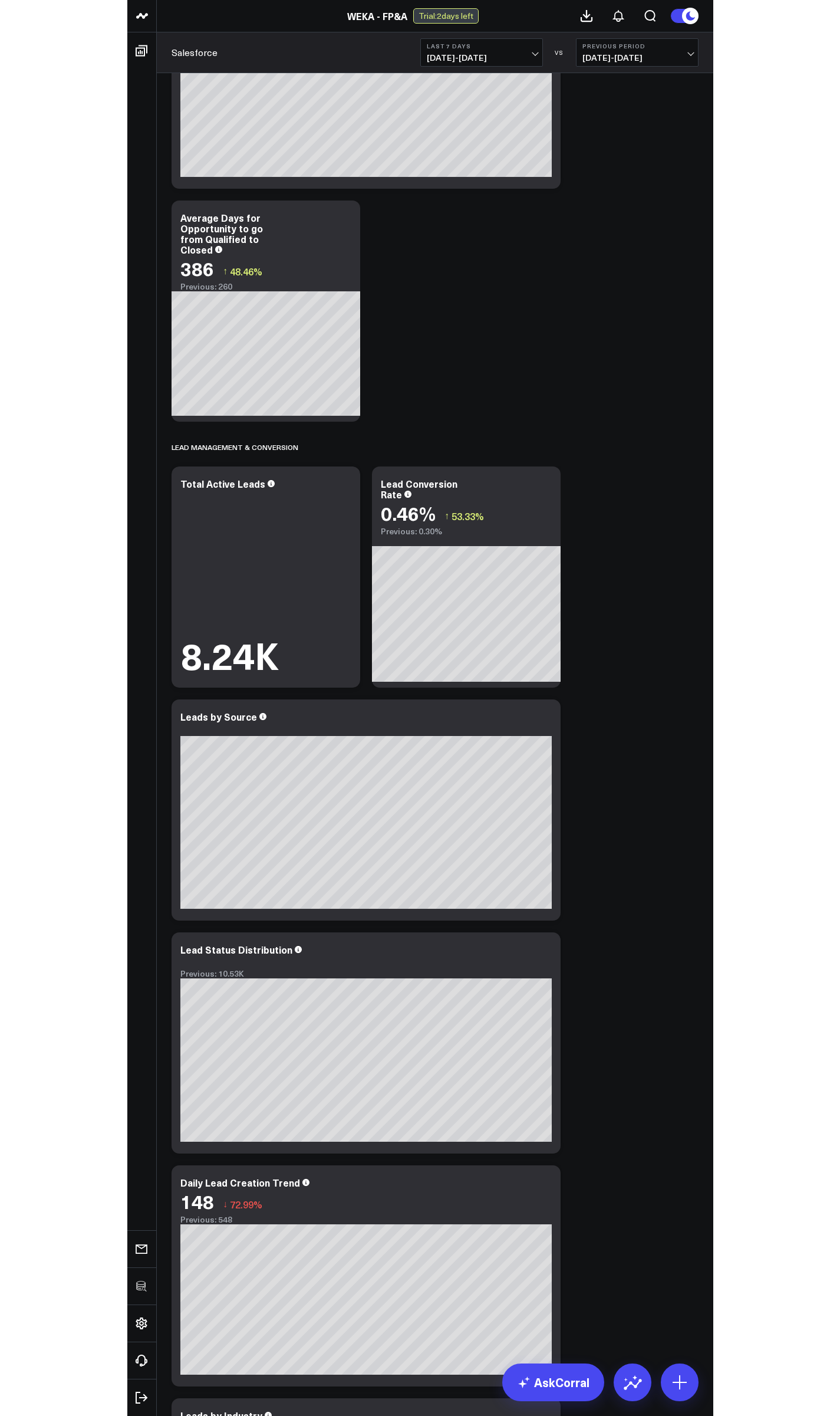
scroll to position [1096, 0]
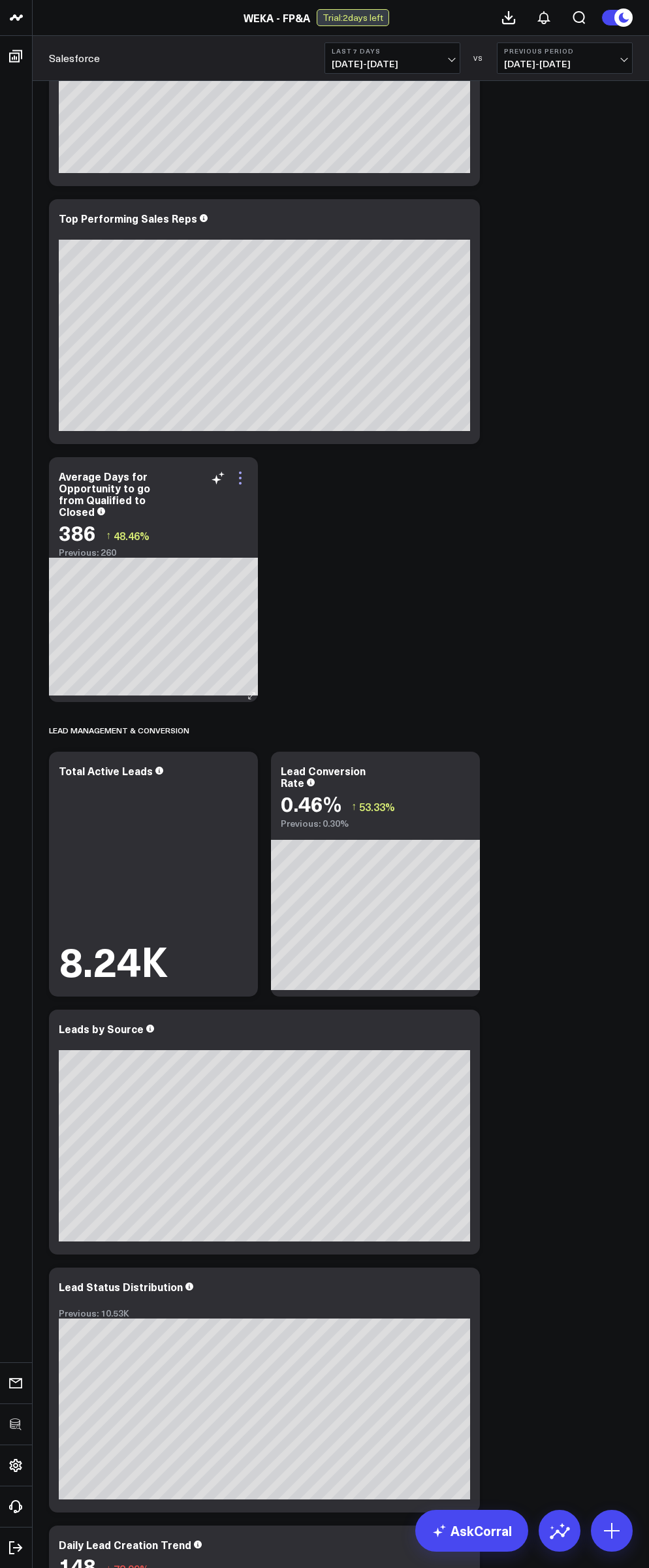
click at [240, 476] on icon at bounding box center [240, 478] width 16 height 16
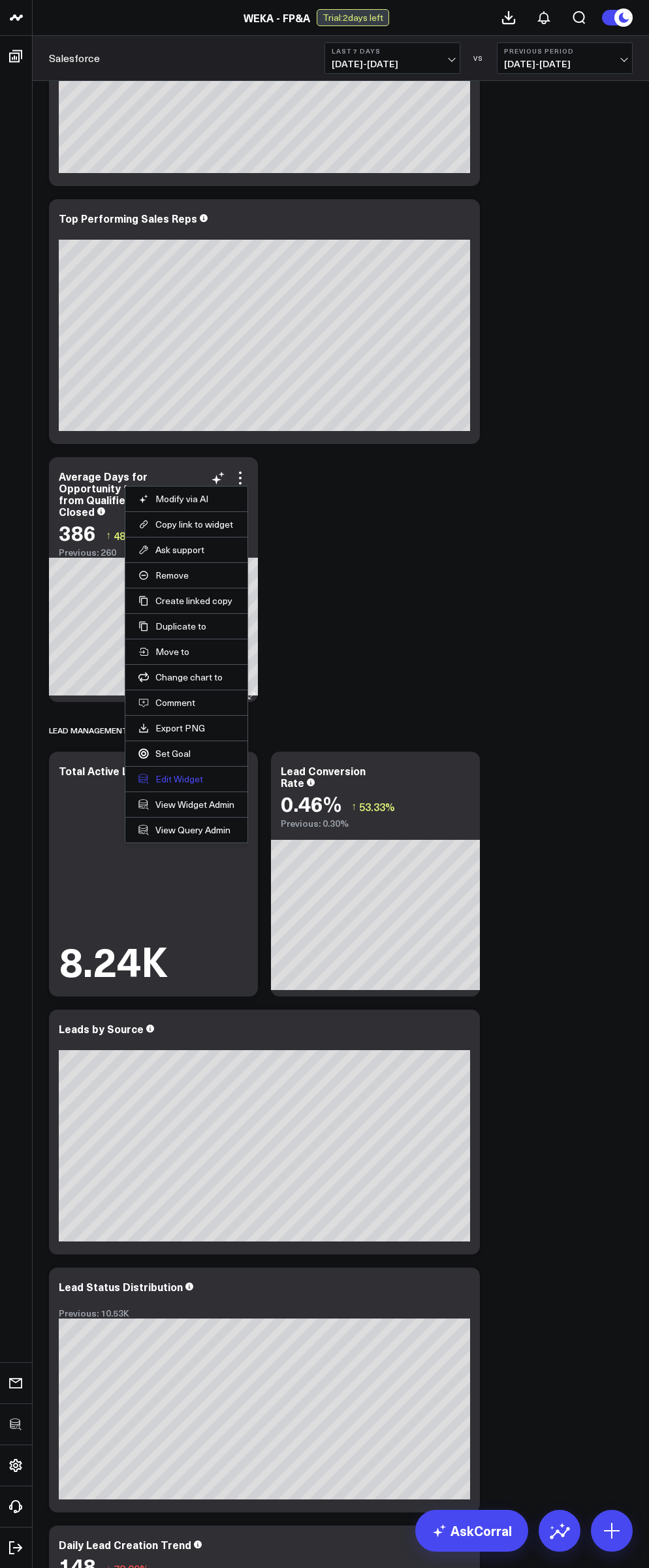
click at [166, 773] on button "Edit Widget" at bounding box center [186, 779] width 96 height 12
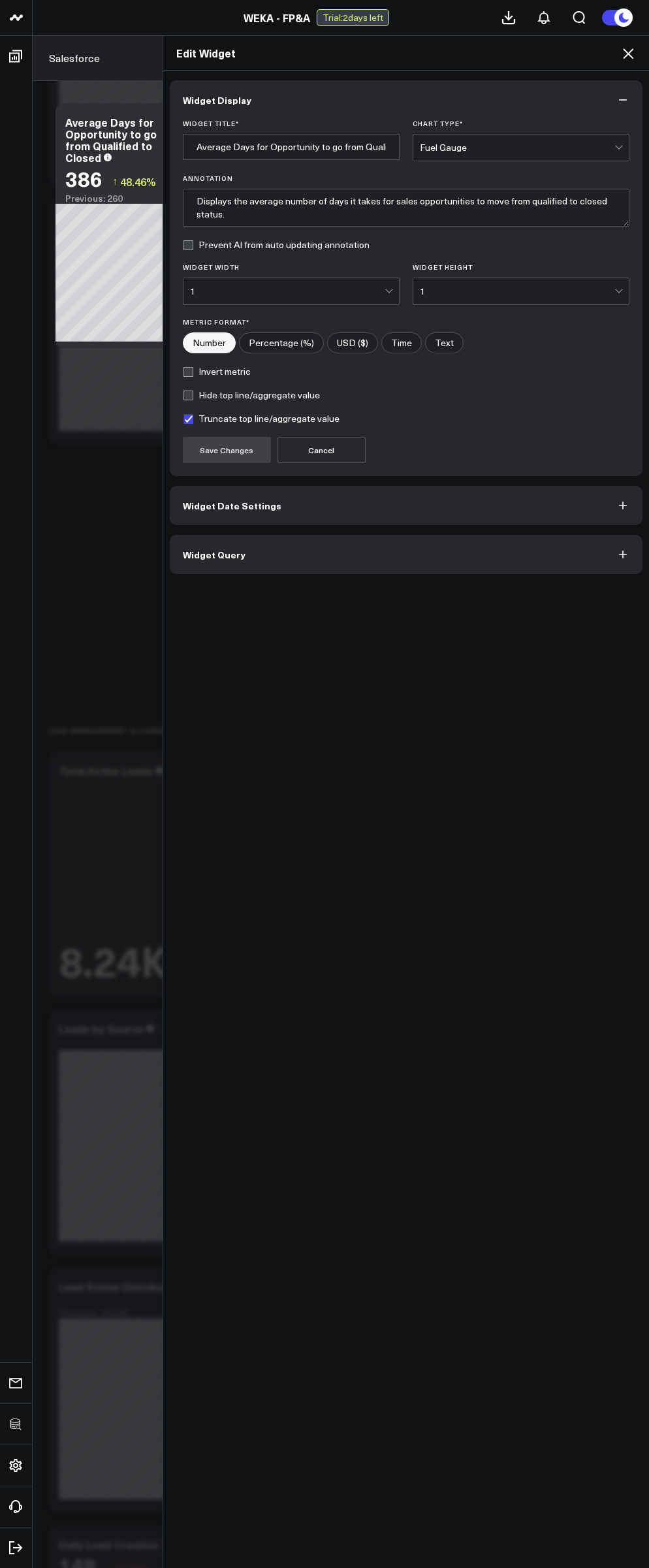
click at [246, 541] on button "Widget Query" at bounding box center [406, 554] width 473 height 39
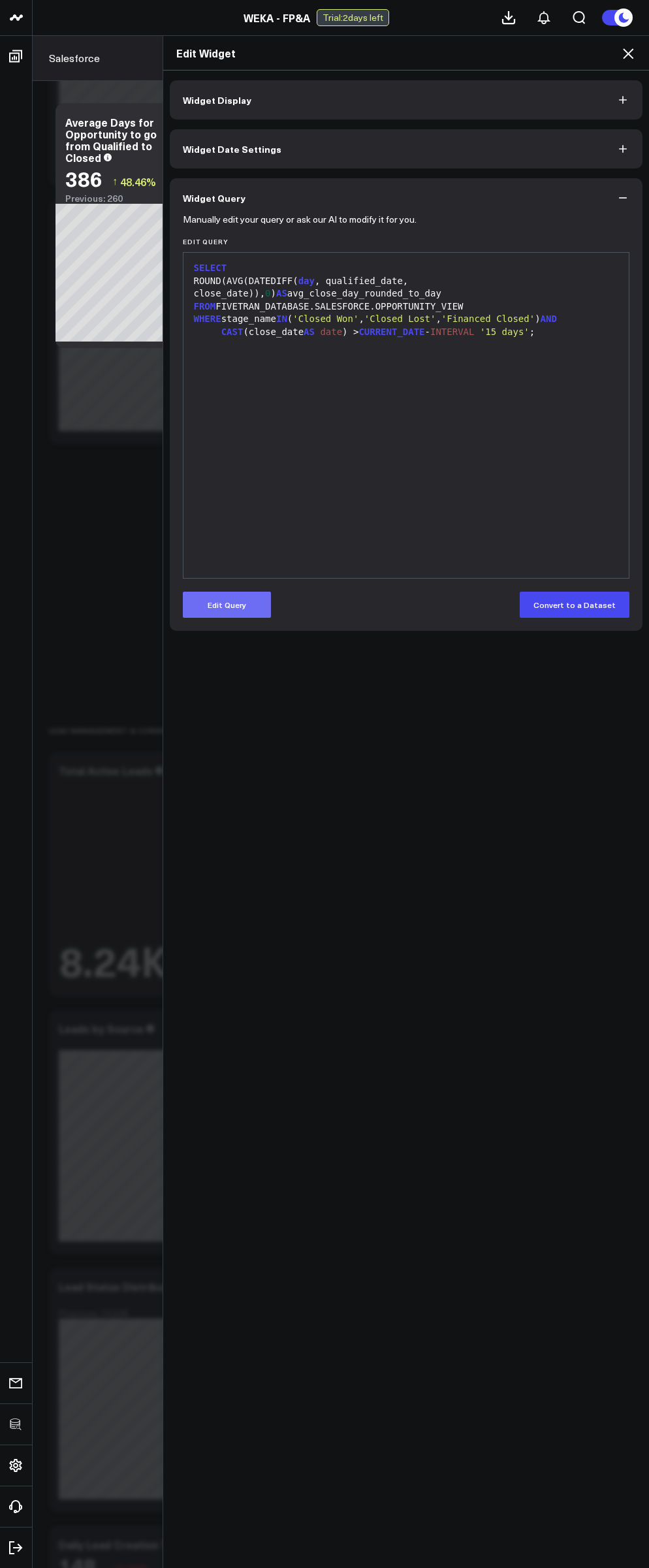
click at [226, 598] on button "Edit Query" at bounding box center [226, 604] width 88 height 26
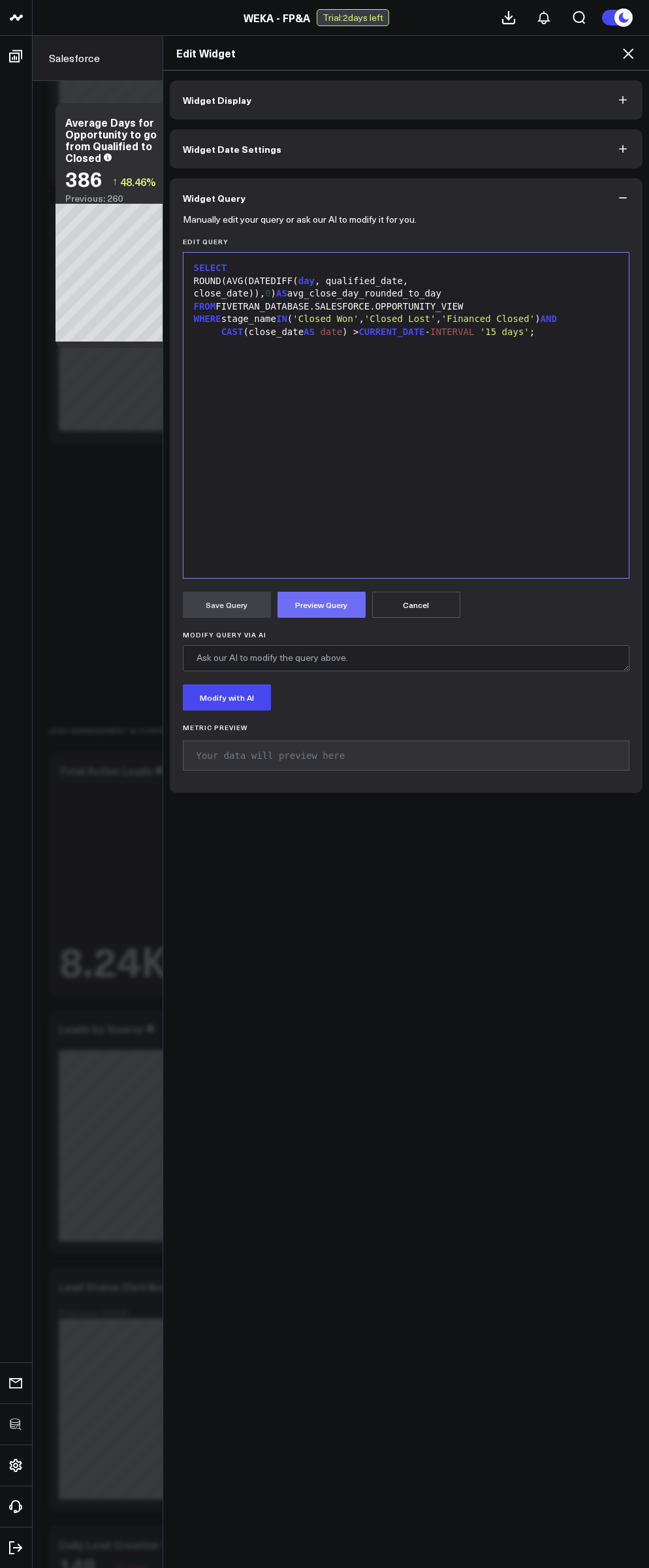
click at [246, 608] on button "Preview Query" at bounding box center [321, 604] width 88 height 26
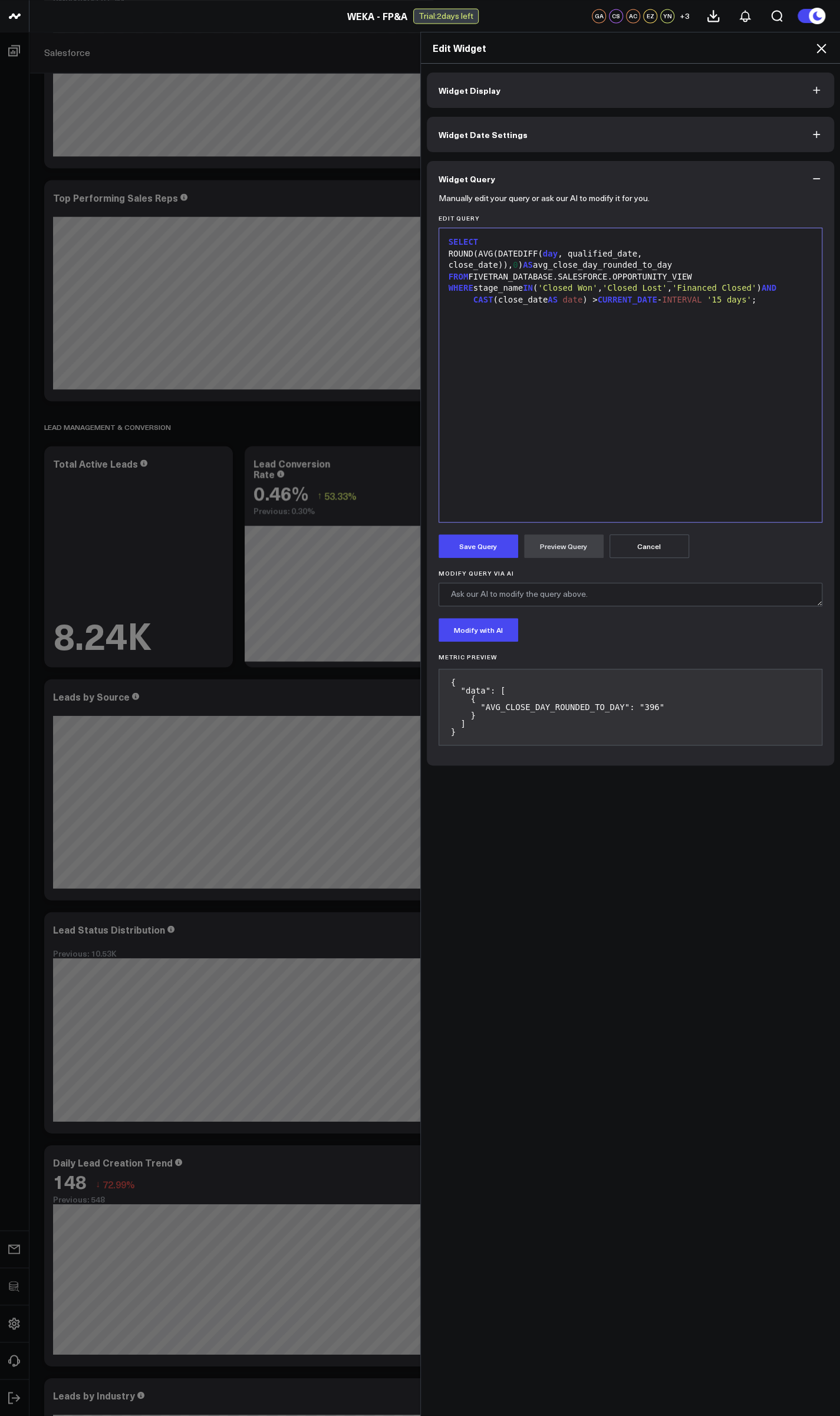
click at [222, 52] on icon at bounding box center [821, 48] width 15 height 15
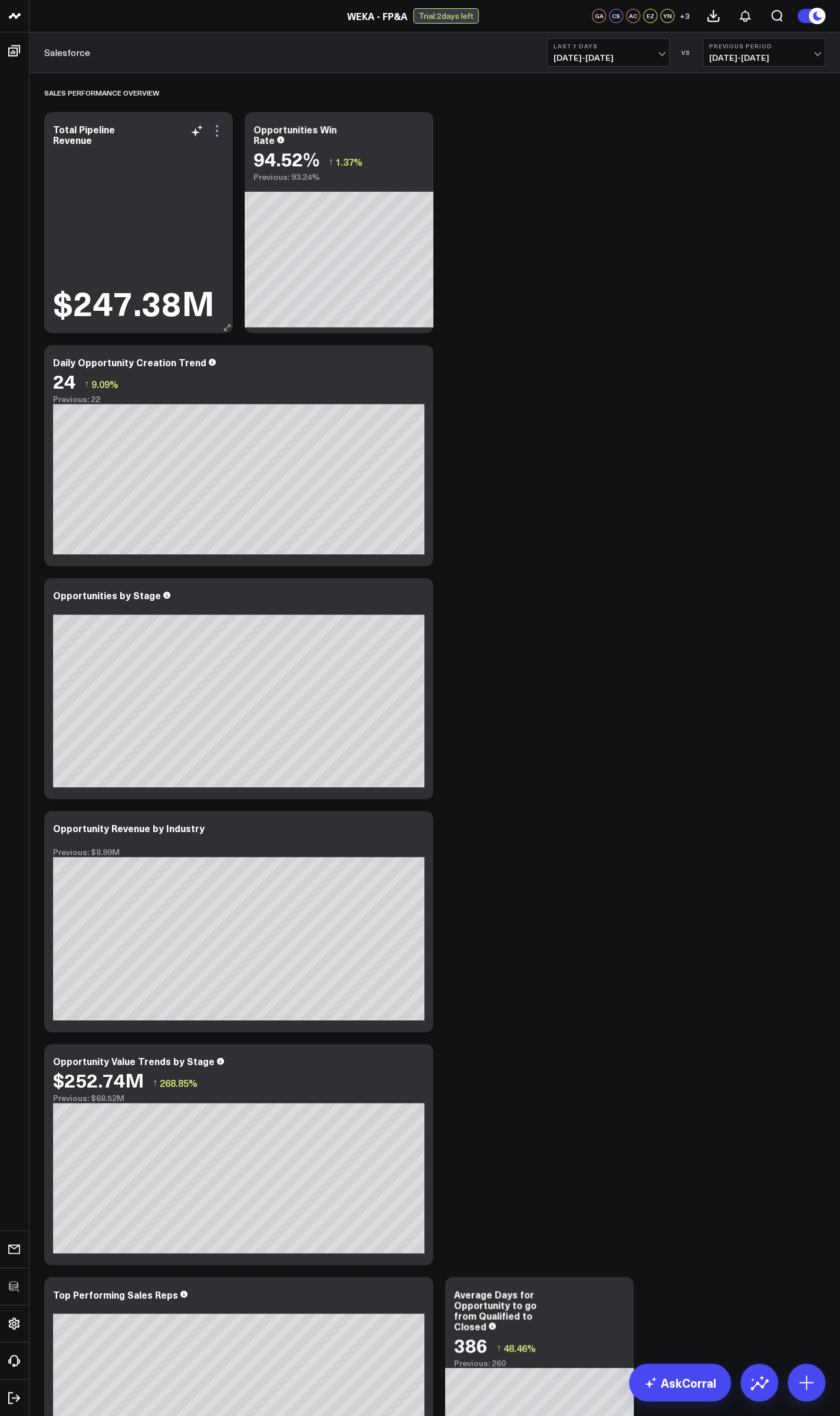
click at [214, 130] on icon at bounding box center [217, 131] width 15 height 15
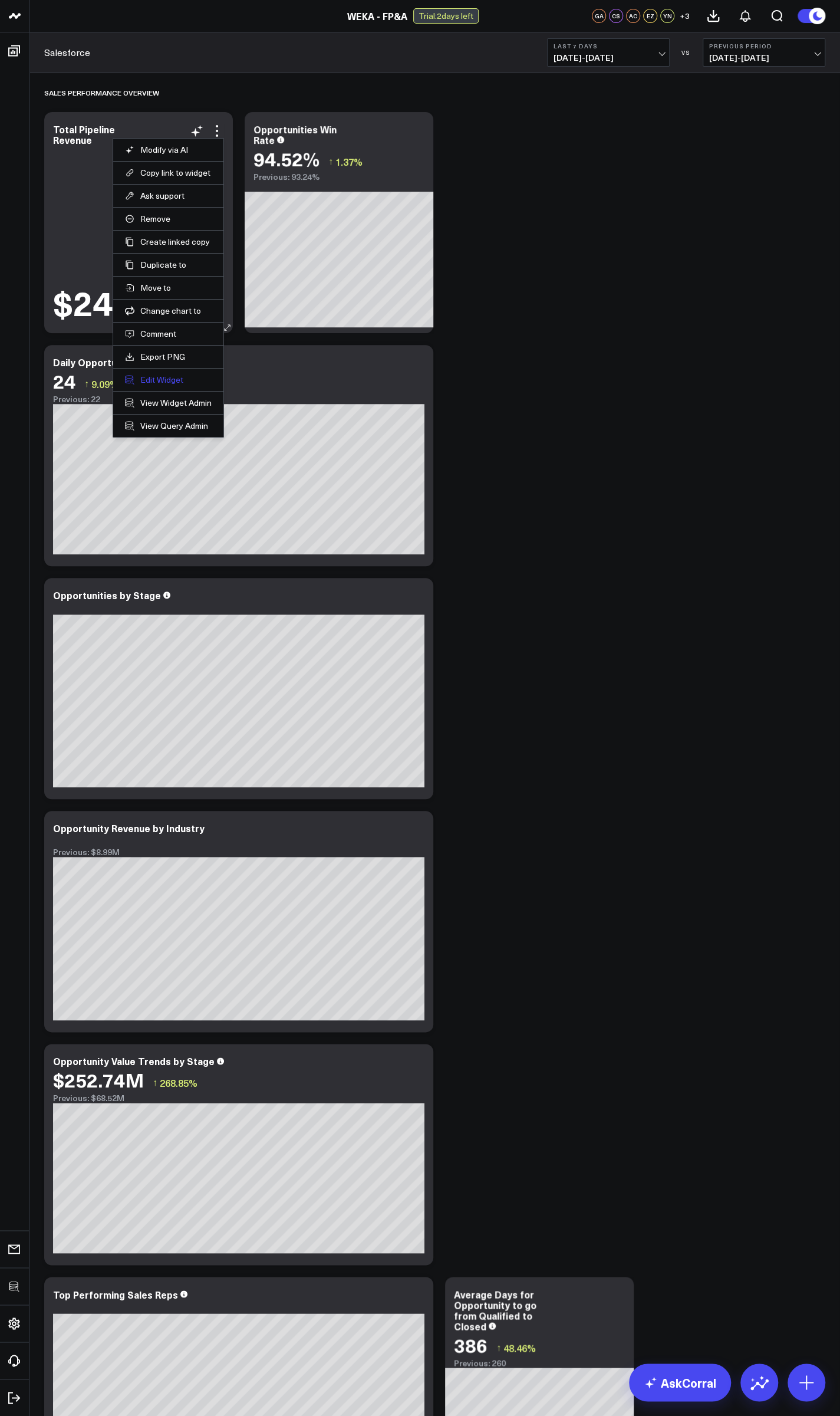
click at [178, 377] on button "Edit Widget" at bounding box center [168, 379] width 86 height 10
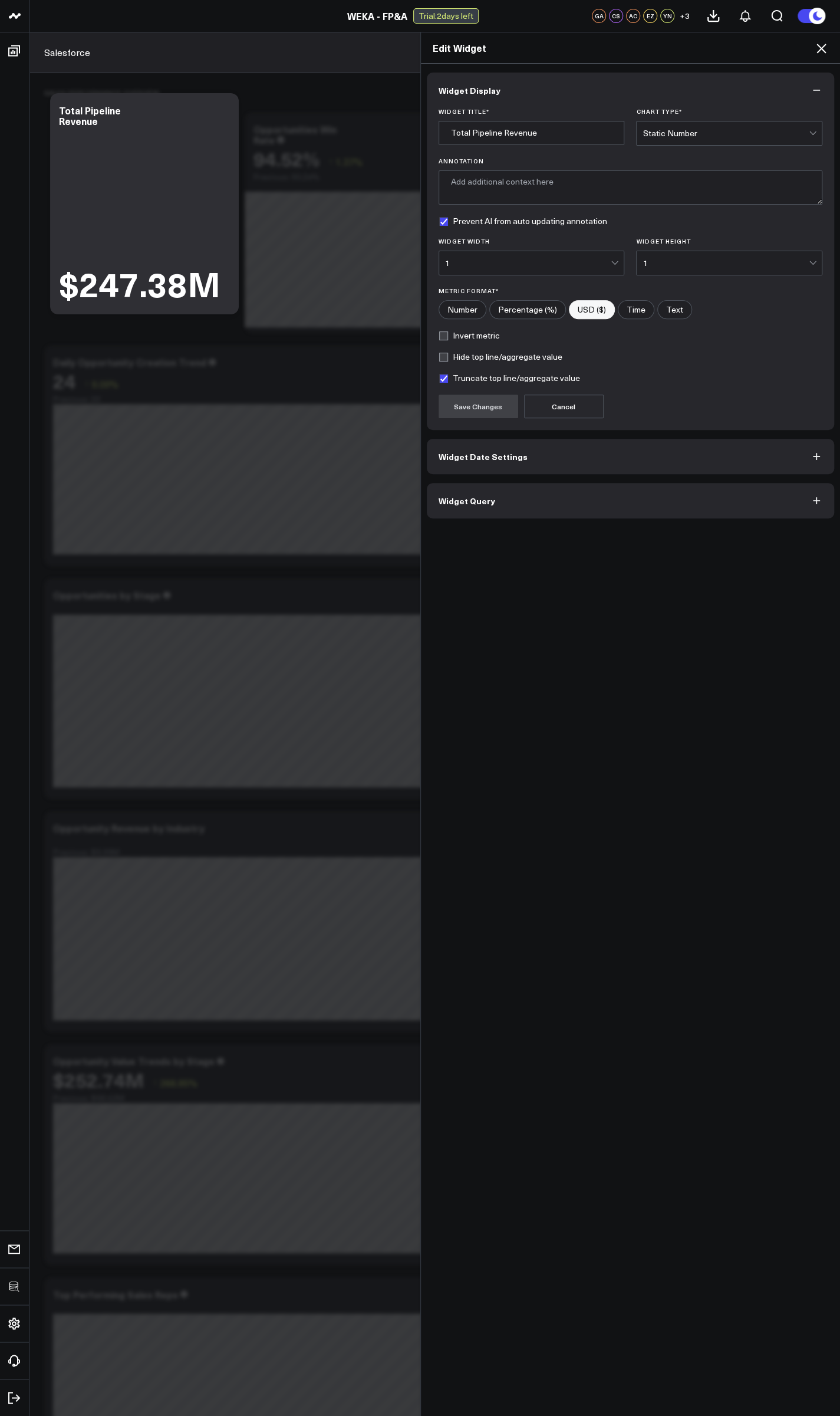
click at [222, 511] on button "Widget Query" at bounding box center [630, 501] width 407 height 36
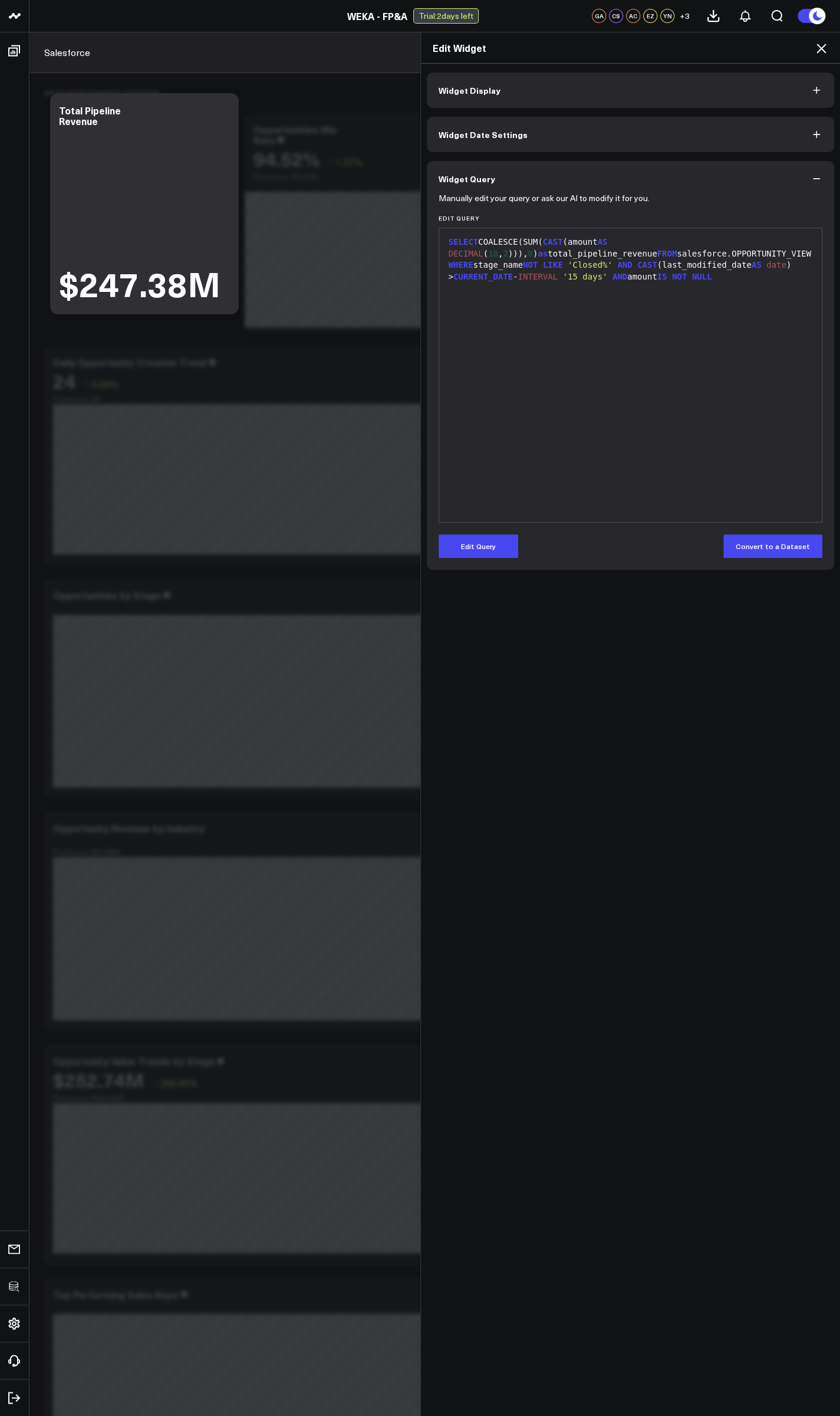
click at [222, 50] on icon at bounding box center [821, 48] width 10 height 10
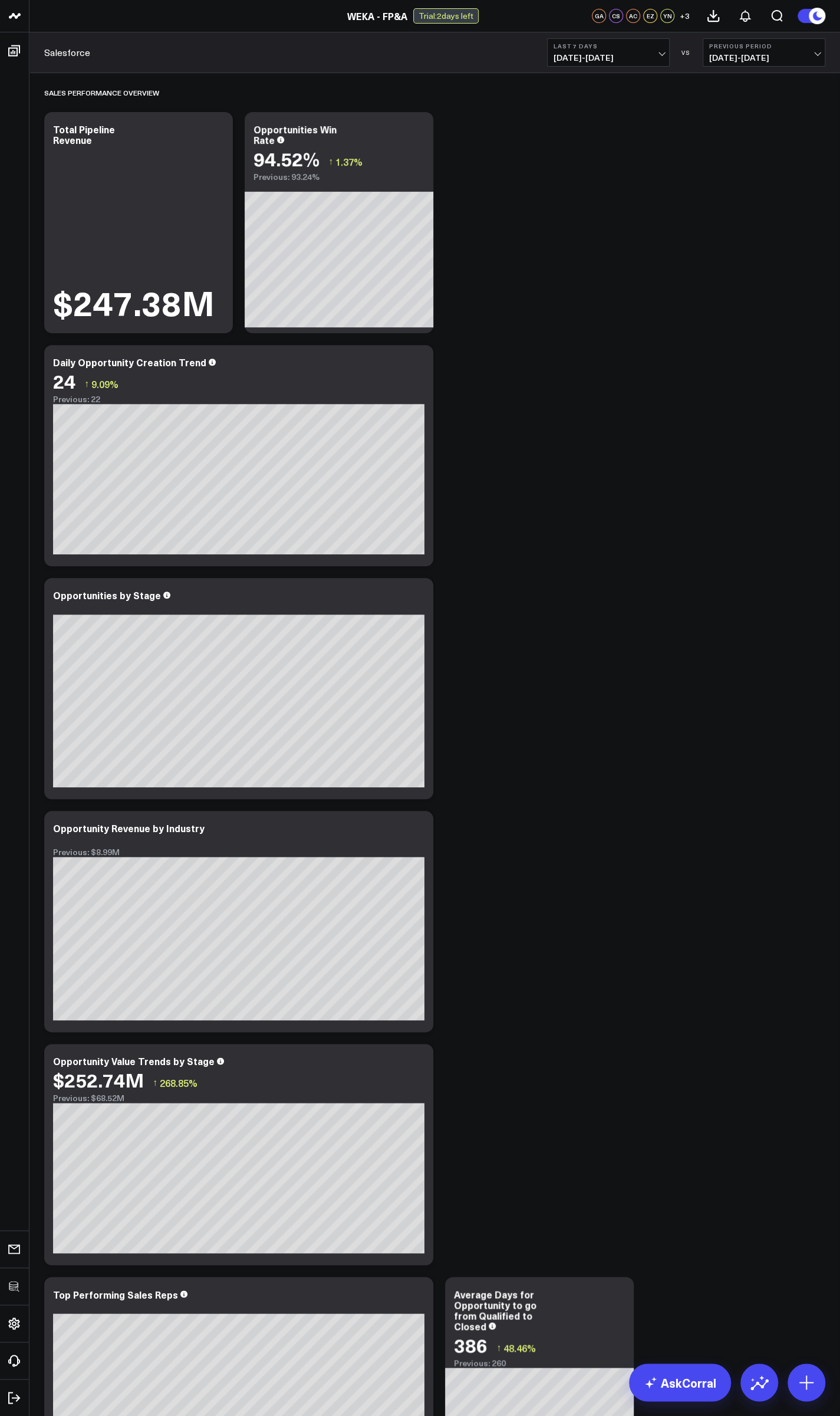
click at [222, 60] on span "09/18/25 - 09/24/25" at bounding box center [608, 58] width 110 height 10
click at [222, 123] on link "Last 30 Days" at bounding box center [608, 124] width 121 height 23
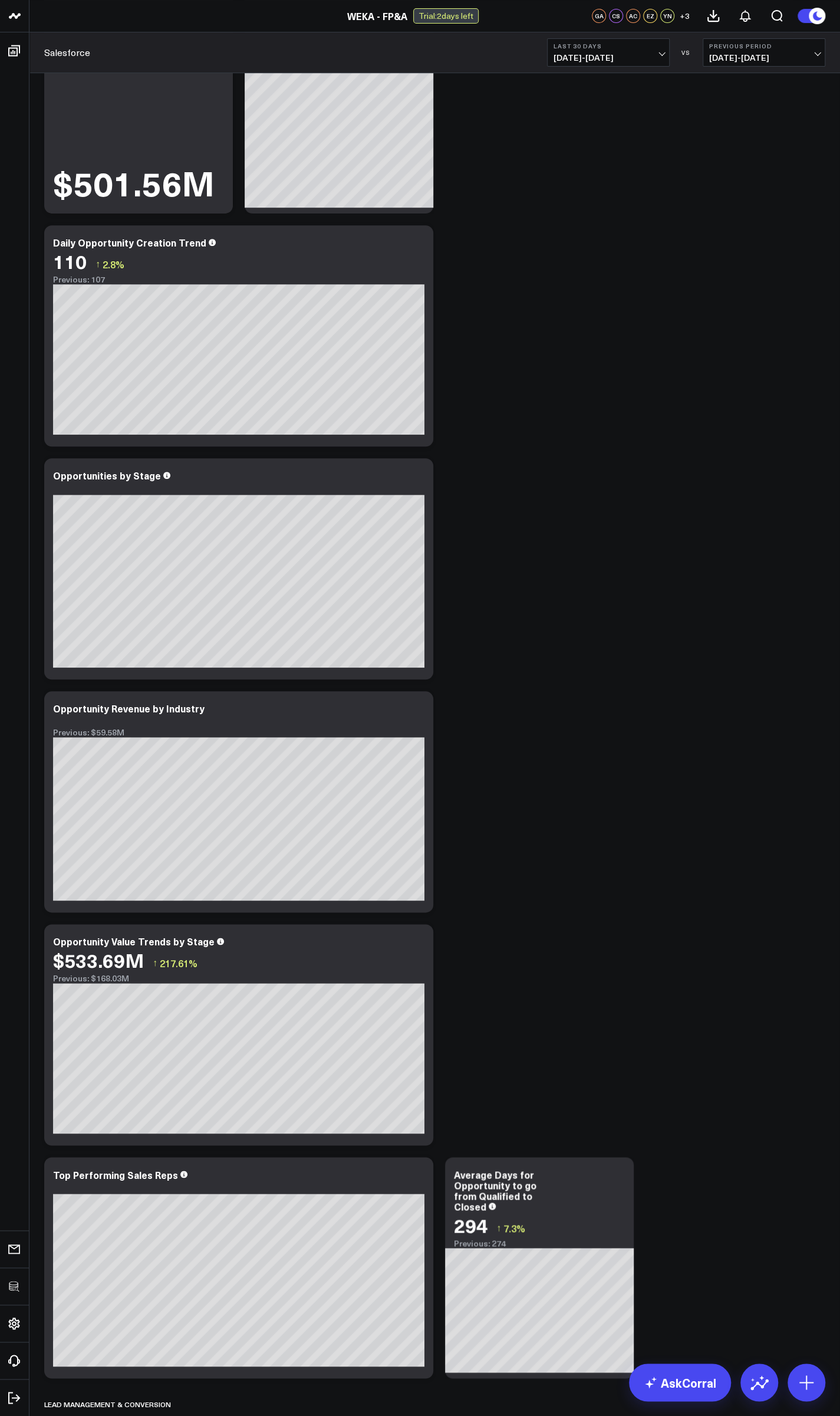
scroll to position [141, 0]
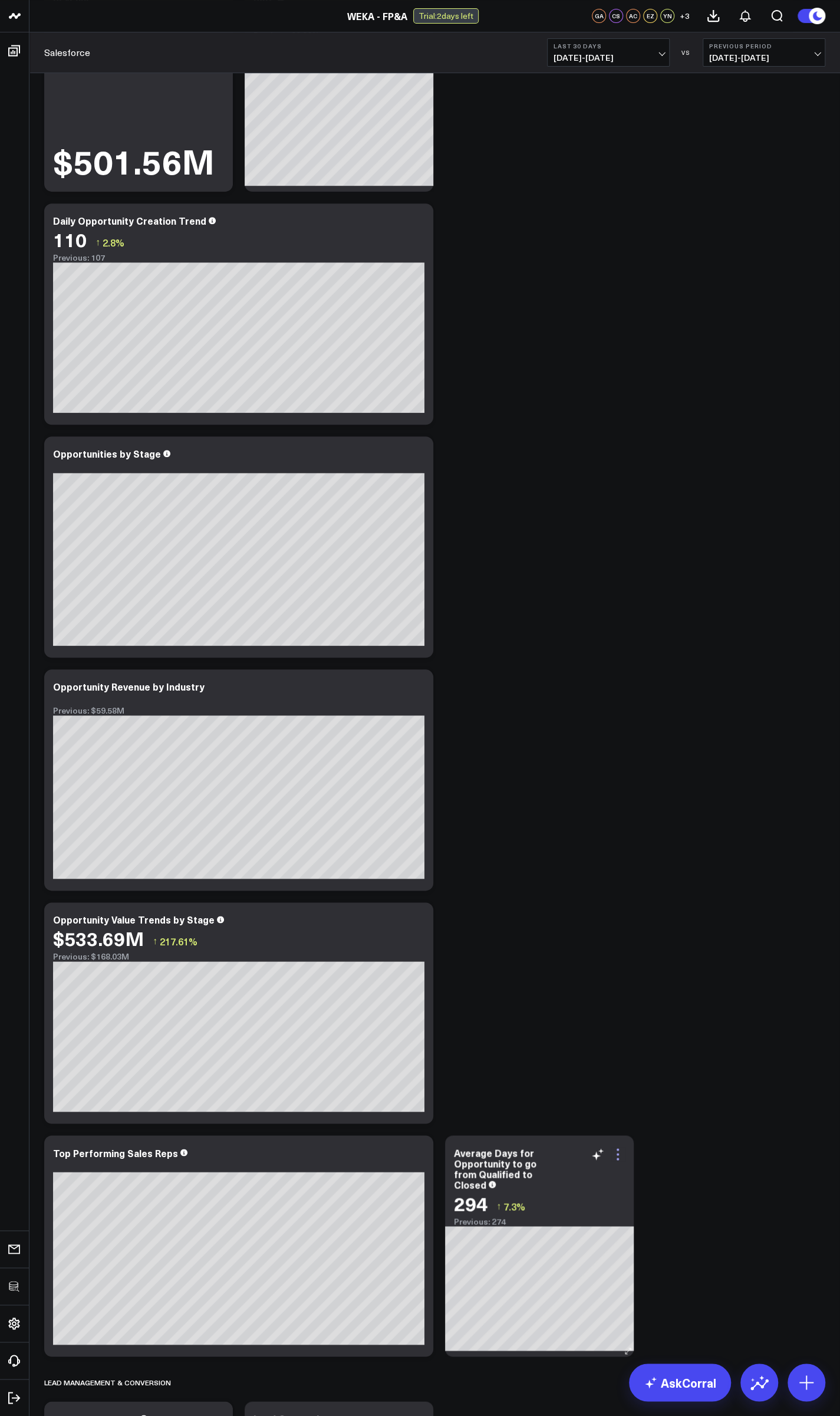
click at [222, 1151] on icon at bounding box center [618, 1154] width 15 height 15
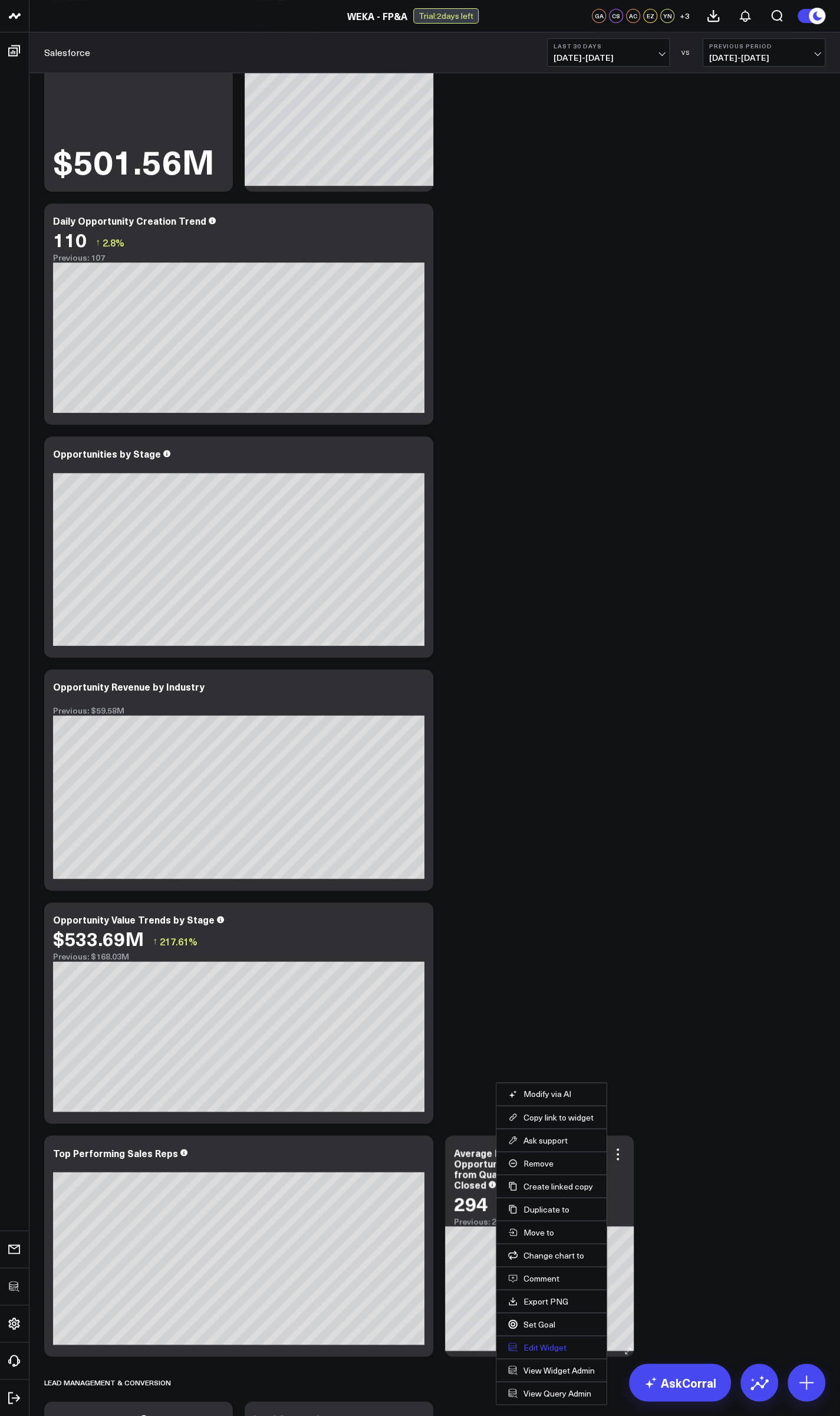
click at [222, 1346] on button "Edit Widget" at bounding box center [551, 1347] width 86 height 10
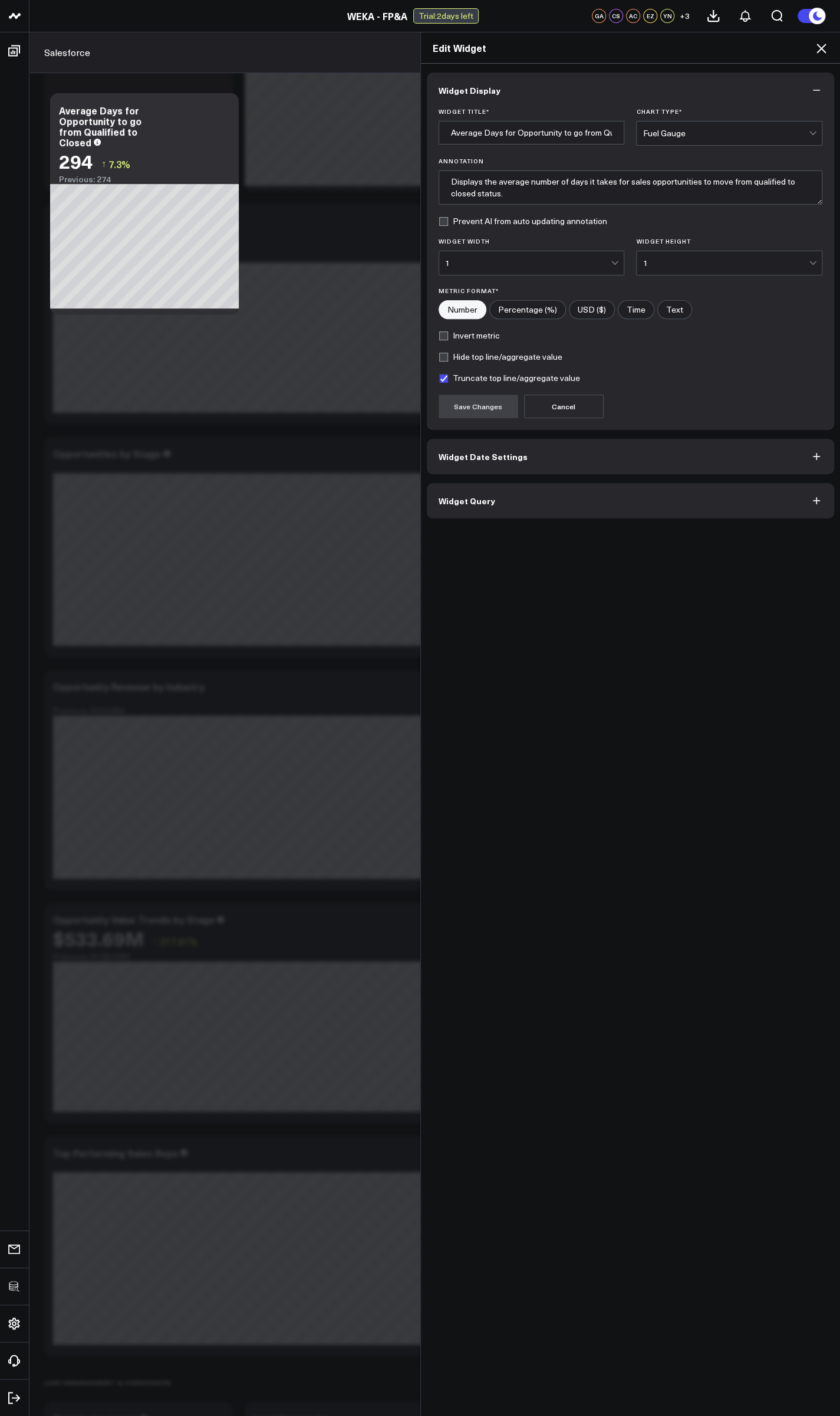
click at [222, 496] on span "Widget Query" at bounding box center [466, 501] width 56 height 10
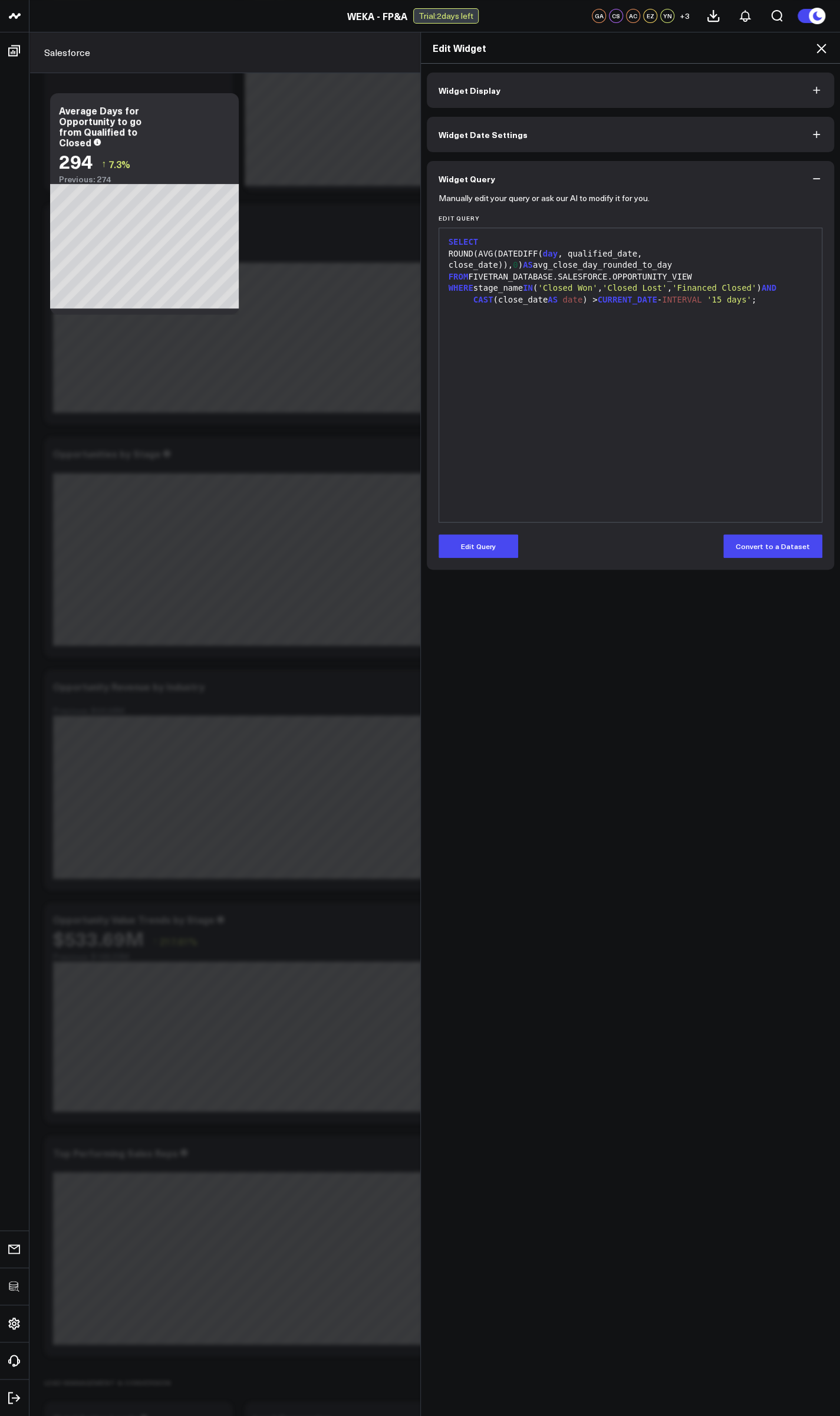
click at [222, 556] on div "Manually edit your query or ask our AI to modify it for you. Edit Query 9 1 2 3…" at bounding box center [630, 383] width 407 height 373
click at [222, 537] on button "Edit Query" at bounding box center [478, 546] width 80 height 23
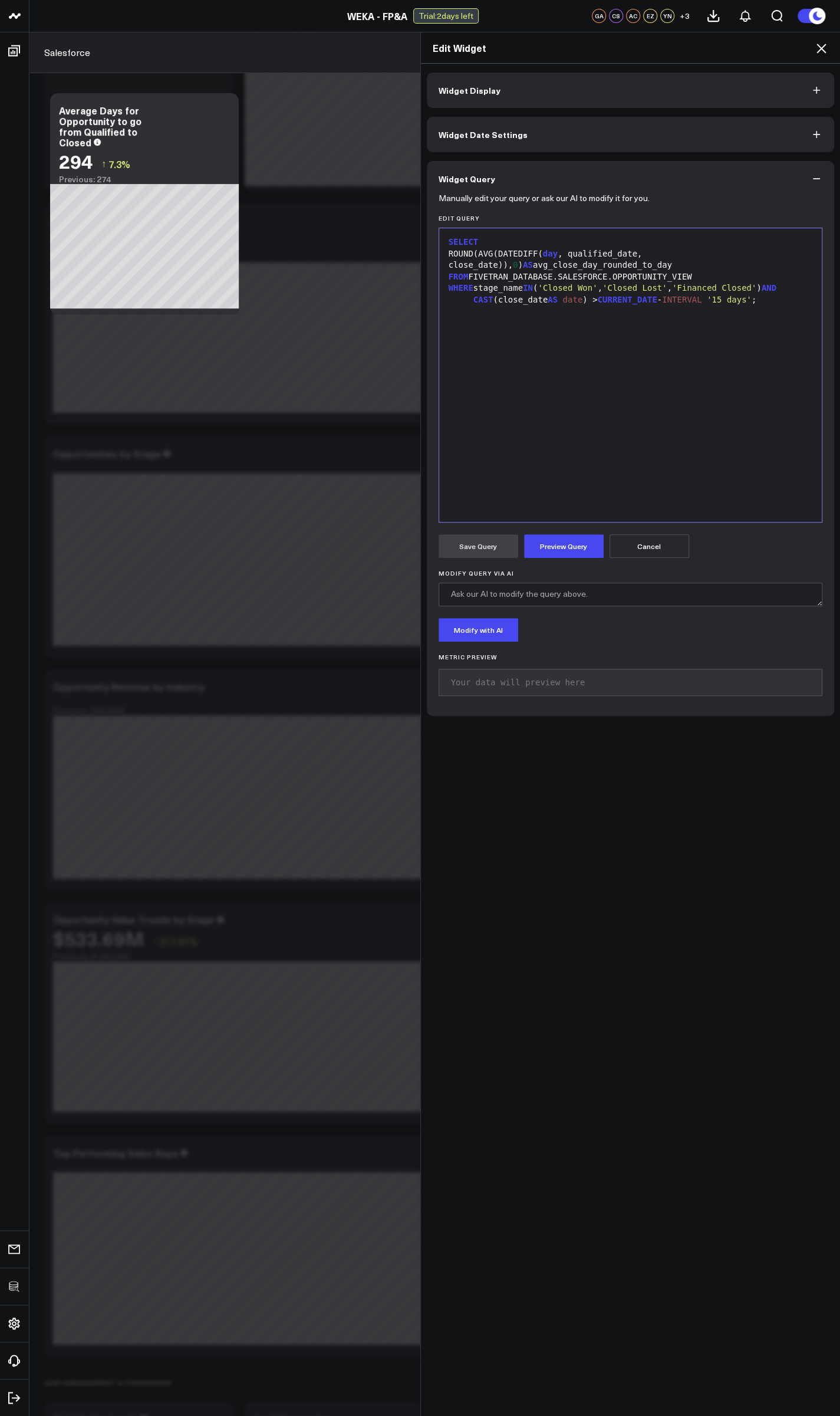
click at [222, 547] on div "Widget Display Widget Date Settings Widget Query Manually edit your query or as…" at bounding box center [630, 739] width 420 height 1352
click at [222, 549] on button "Preview Query" at bounding box center [563, 546] width 80 height 23
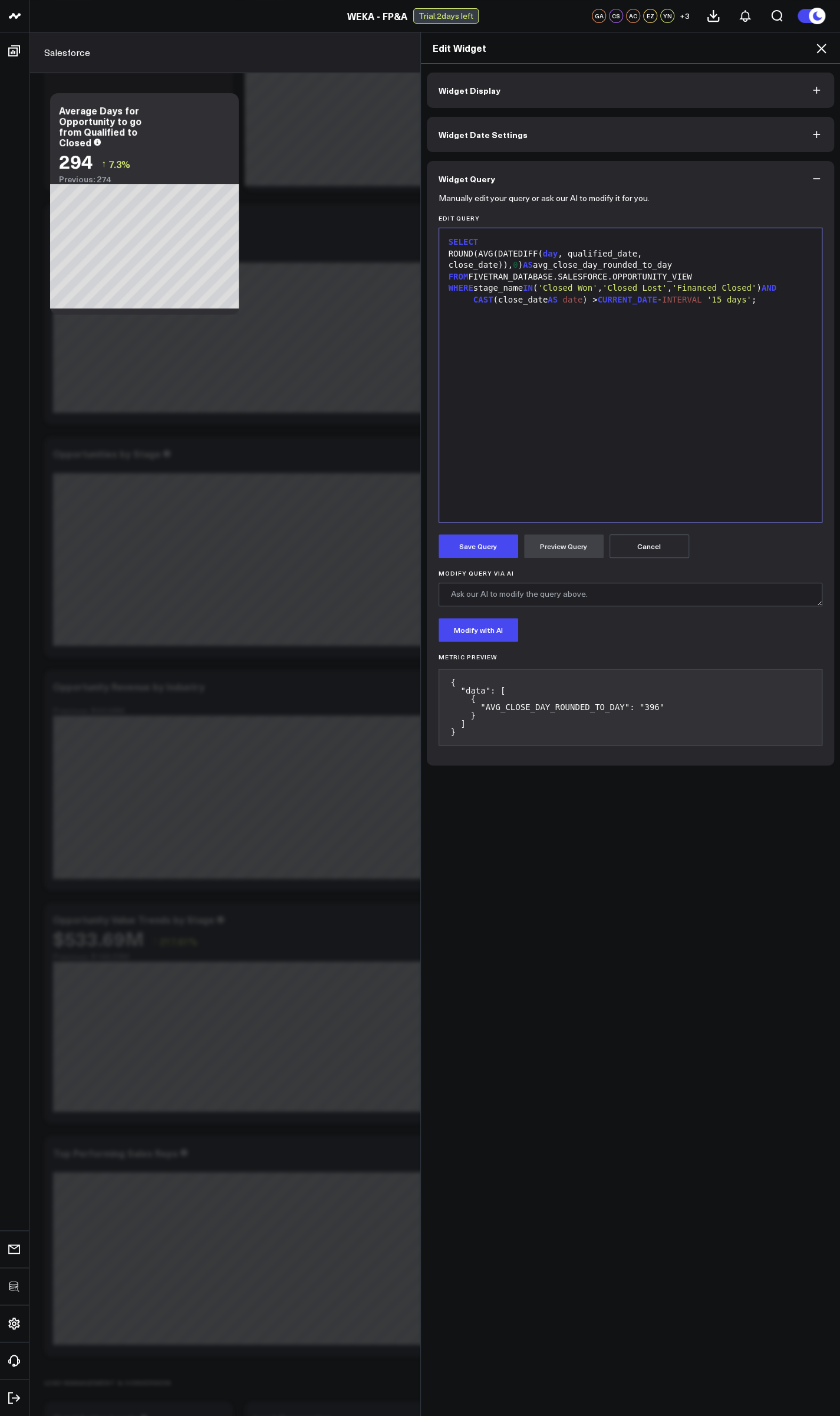
click at [222, 45] on icon at bounding box center [821, 48] width 15 height 15
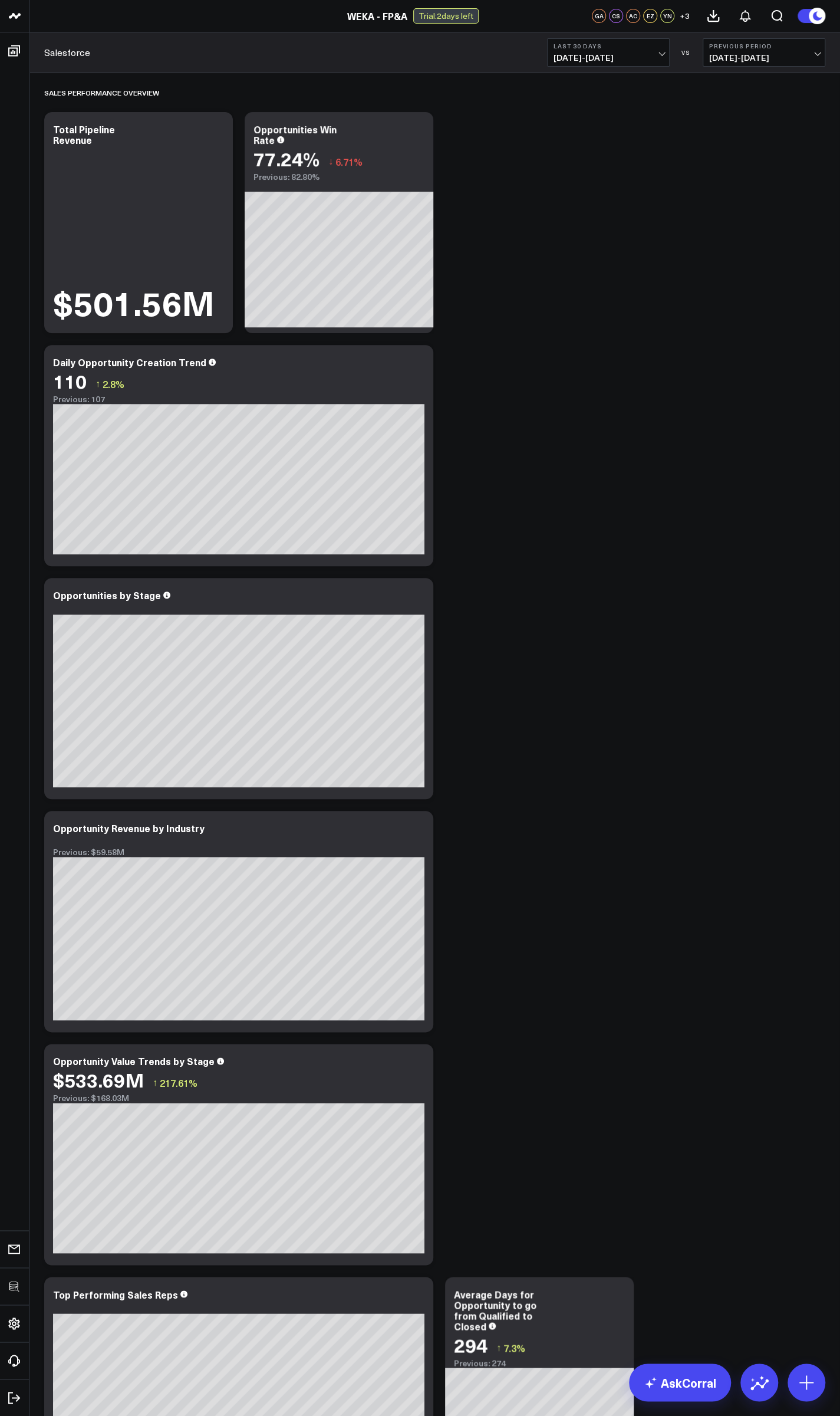
click at [222, 56] on span "07/27/25 - 08/25/25" at bounding box center [764, 58] width 110 height 10
click at [222, 79] on link "Previous Period" at bounding box center [763, 78] width 121 height 23
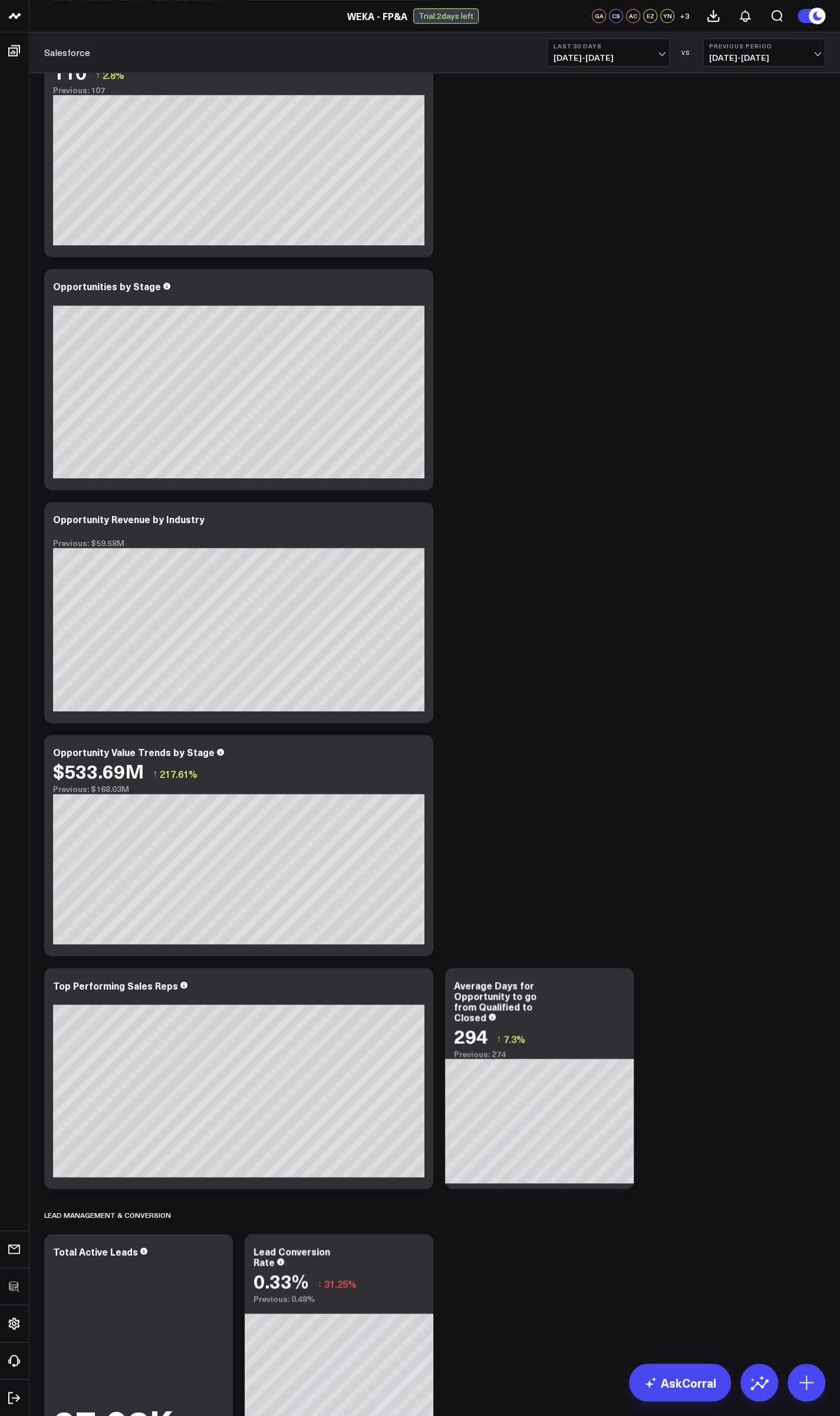
scroll to position [354, 0]
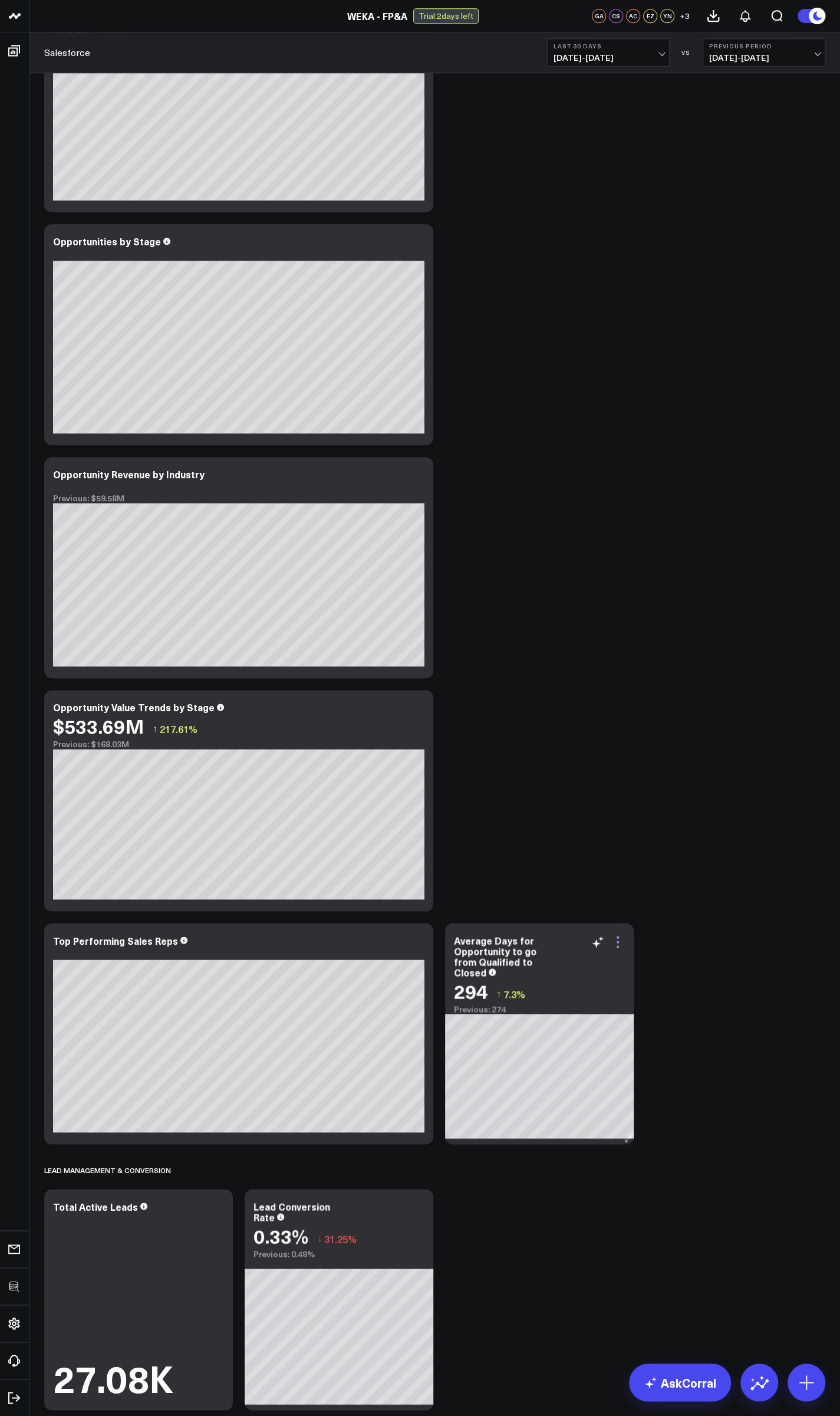
click at [222, 945] on icon at bounding box center [618, 942] width 15 height 15
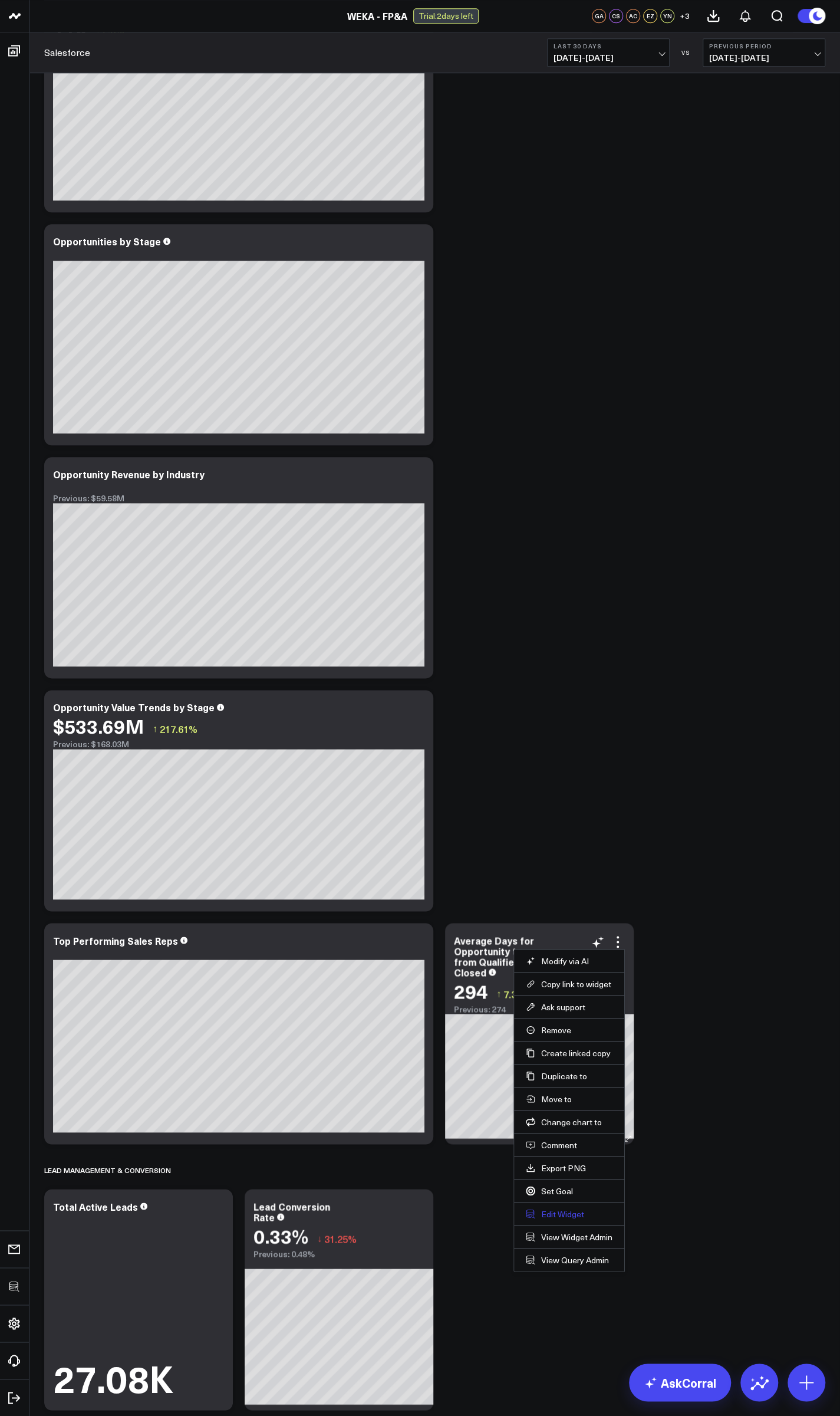
click at [222, 1212] on button "Edit Widget" at bounding box center [568, 1213] width 86 height 10
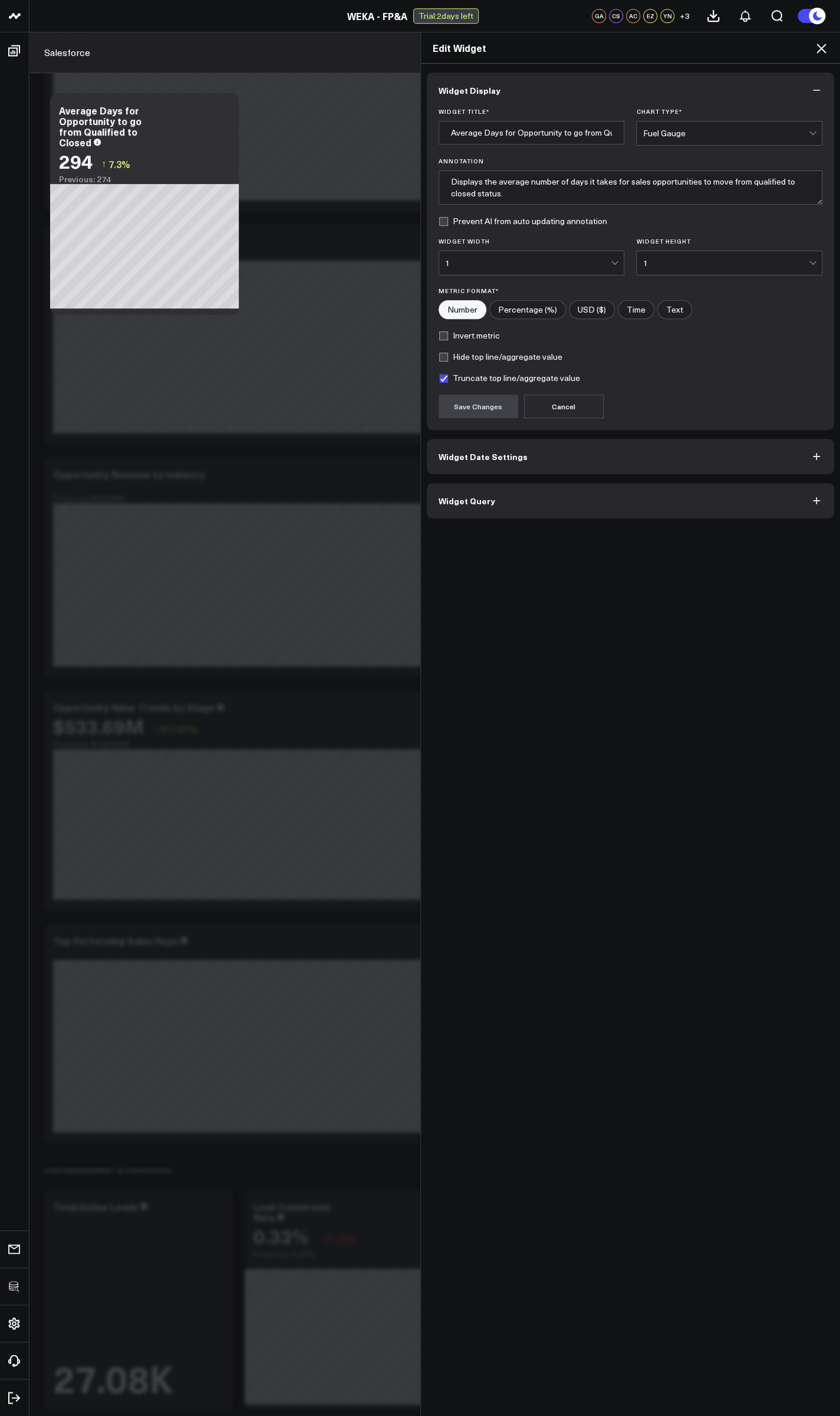
click at [222, 499] on span "Widget Query" at bounding box center [466, 501] width 56 height 10
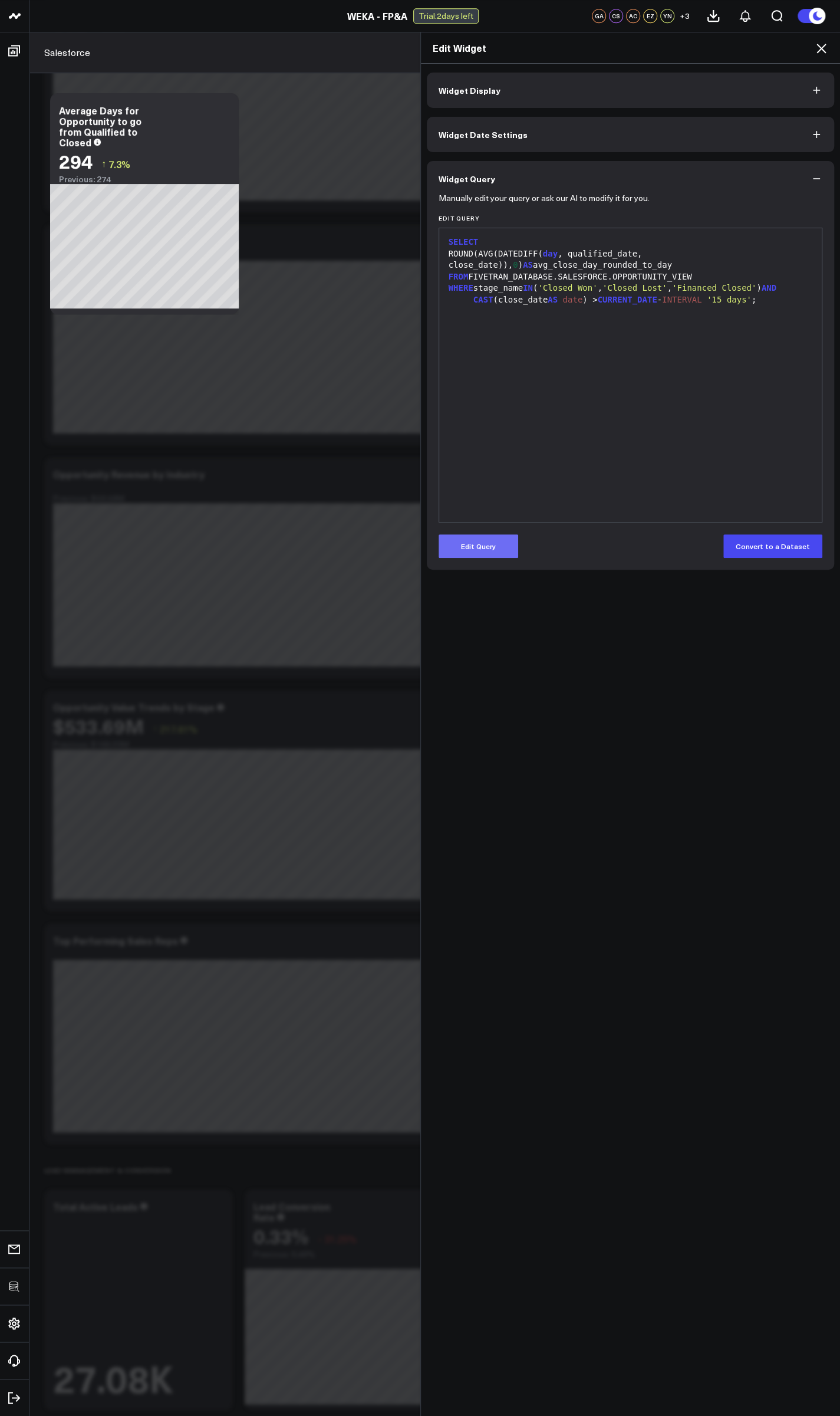
click at [222, 546] on button "Edit Query" at bounding box center [478, 546] width 80 height 23
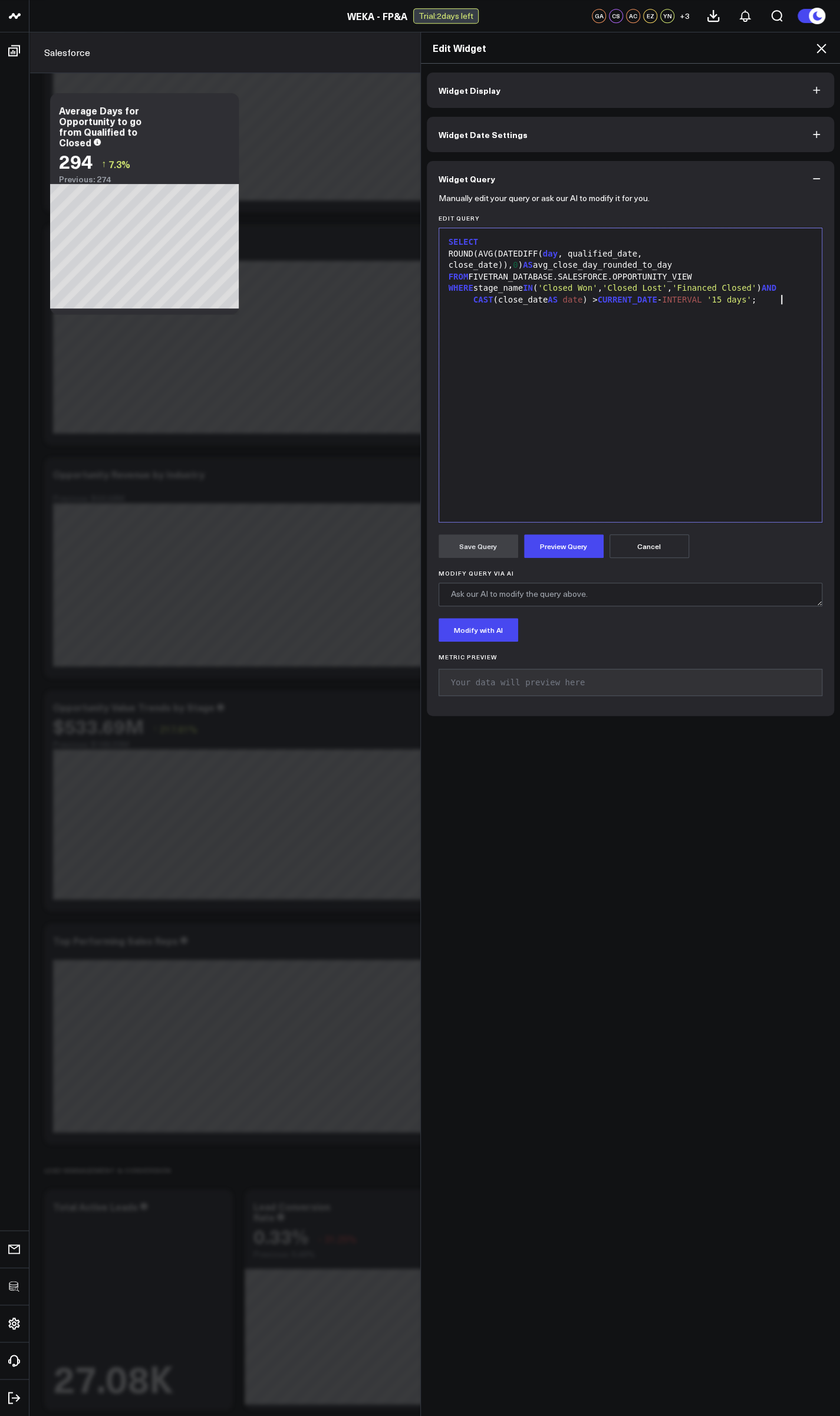
click at [222, 320] on div "SELECT ROUND(AVG(DATEDIFF( day , qualified_date, close_date)), 0 ) AS avg_close…" at bounding box center [630, 375] width 371 height 282
click at [222, 310] on span "WHERE" at bounding box center [466, 312] width 25 height 10
click at [222, 316] on div "CAST ( DATE (close_date) >= '2025-05-01' AND DATE (created_date) <= '2025-05-31…" at bounding box center [630, 312] width 371 height 12
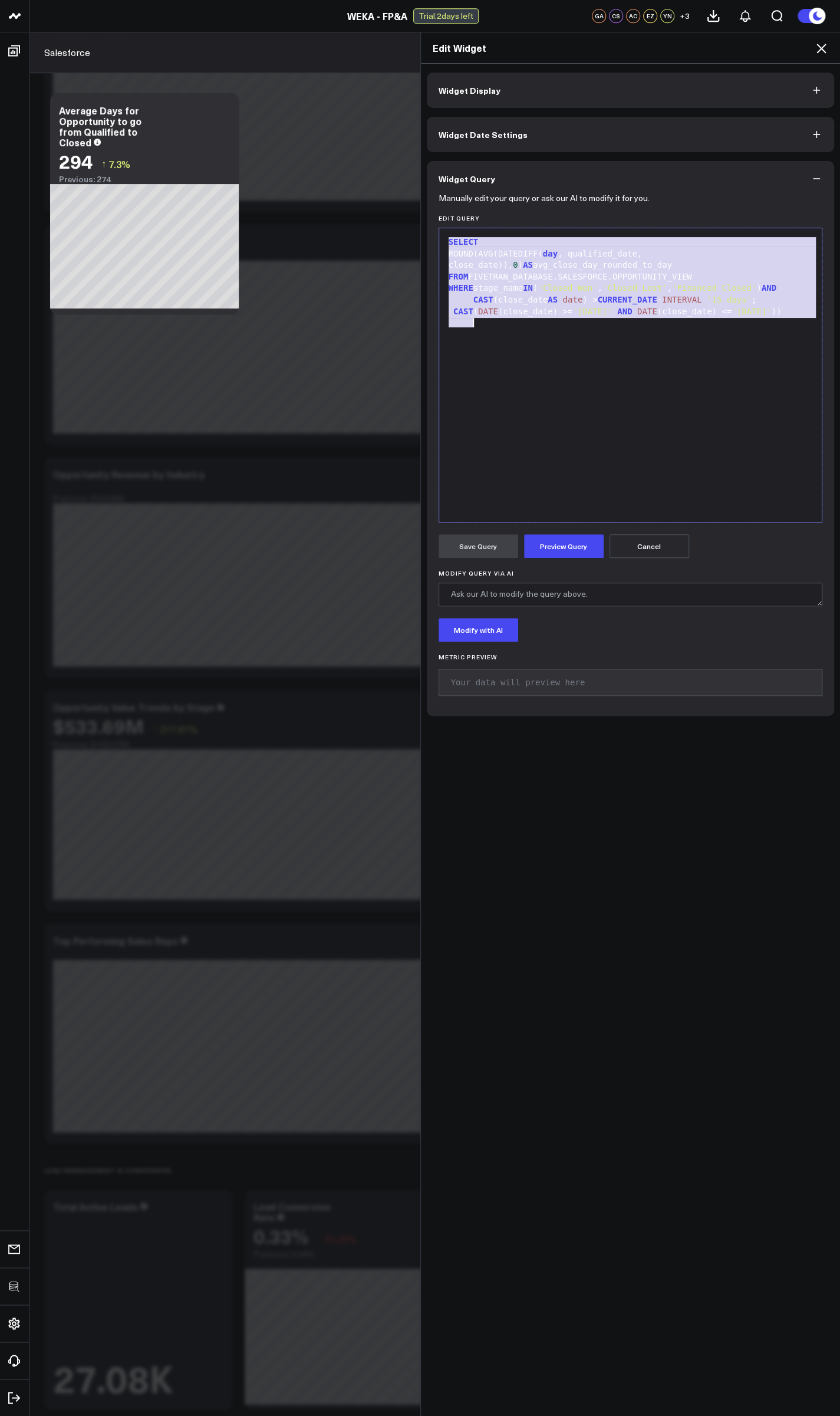
copy div "SELECT ROUND(AVG(DATEDIFF( day , qualified_date, close_date)), 0 ) AS avg_close…"
click at [222, 45] on icon at bounding box center [821, 48] width 15 height 15
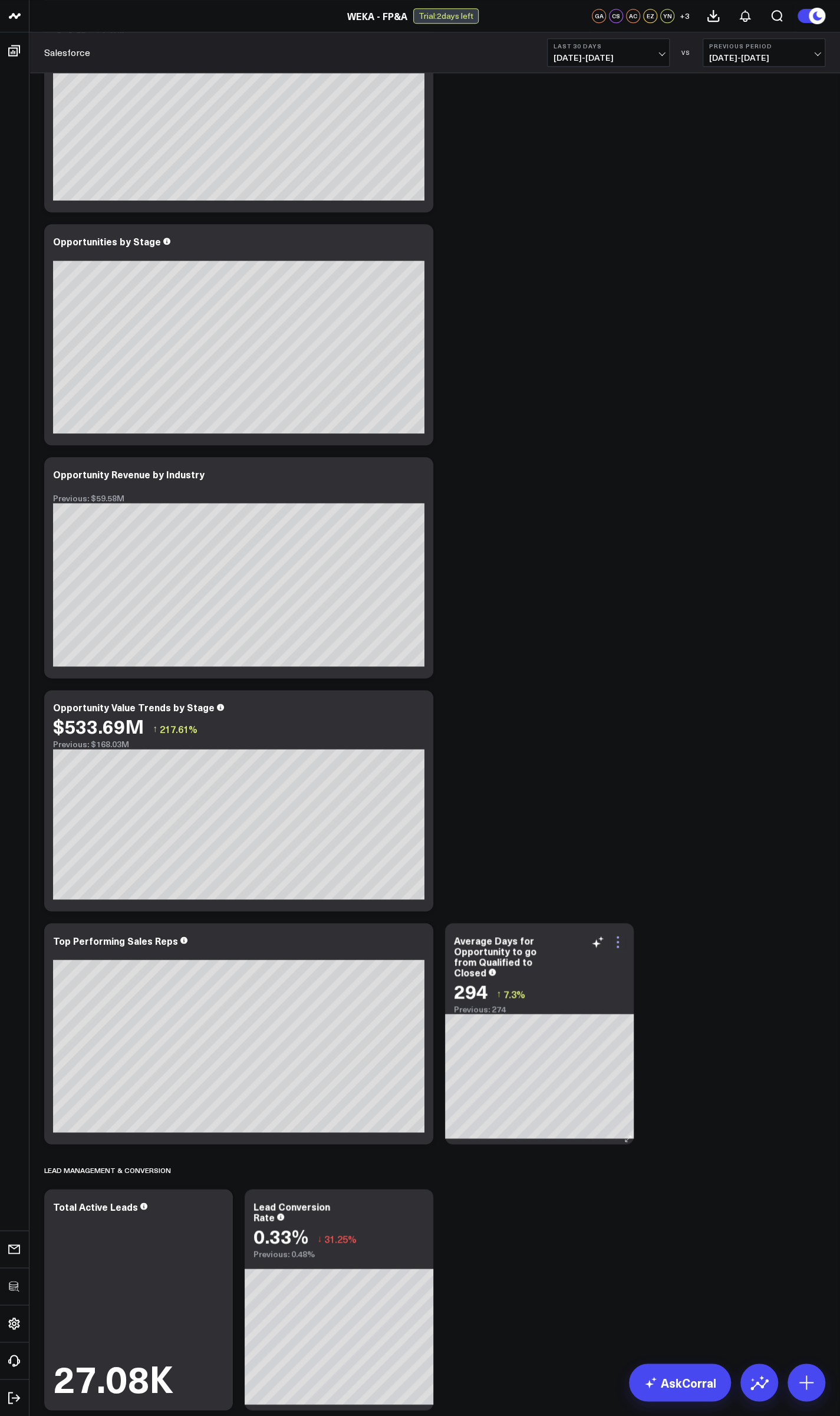
click at [222, 945] on icon at bounding box center [618, 942] width 15 height 15
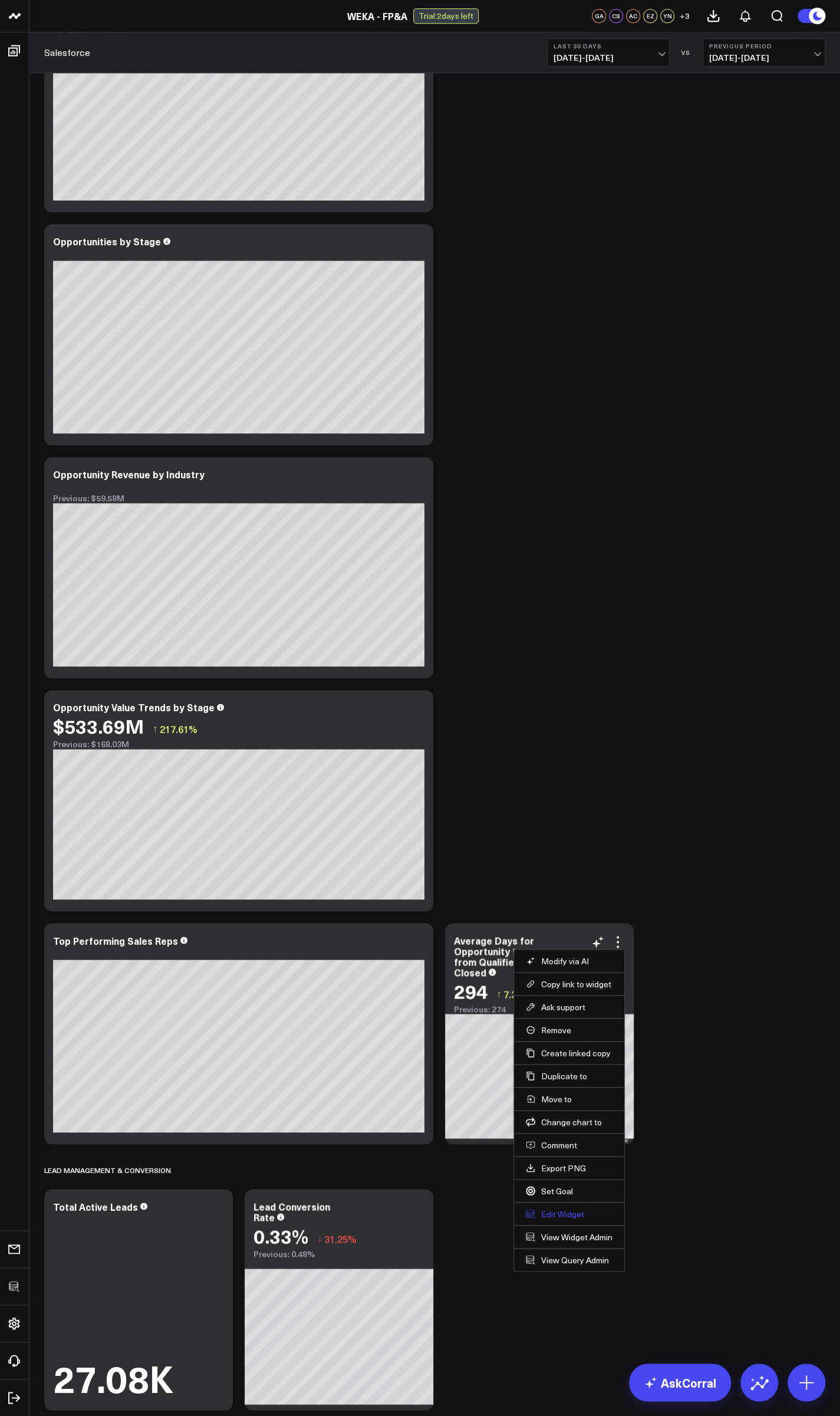
click at [222, 1213] on button "Edit Widget" at bounding box center [568, 1213] width 86 height 10
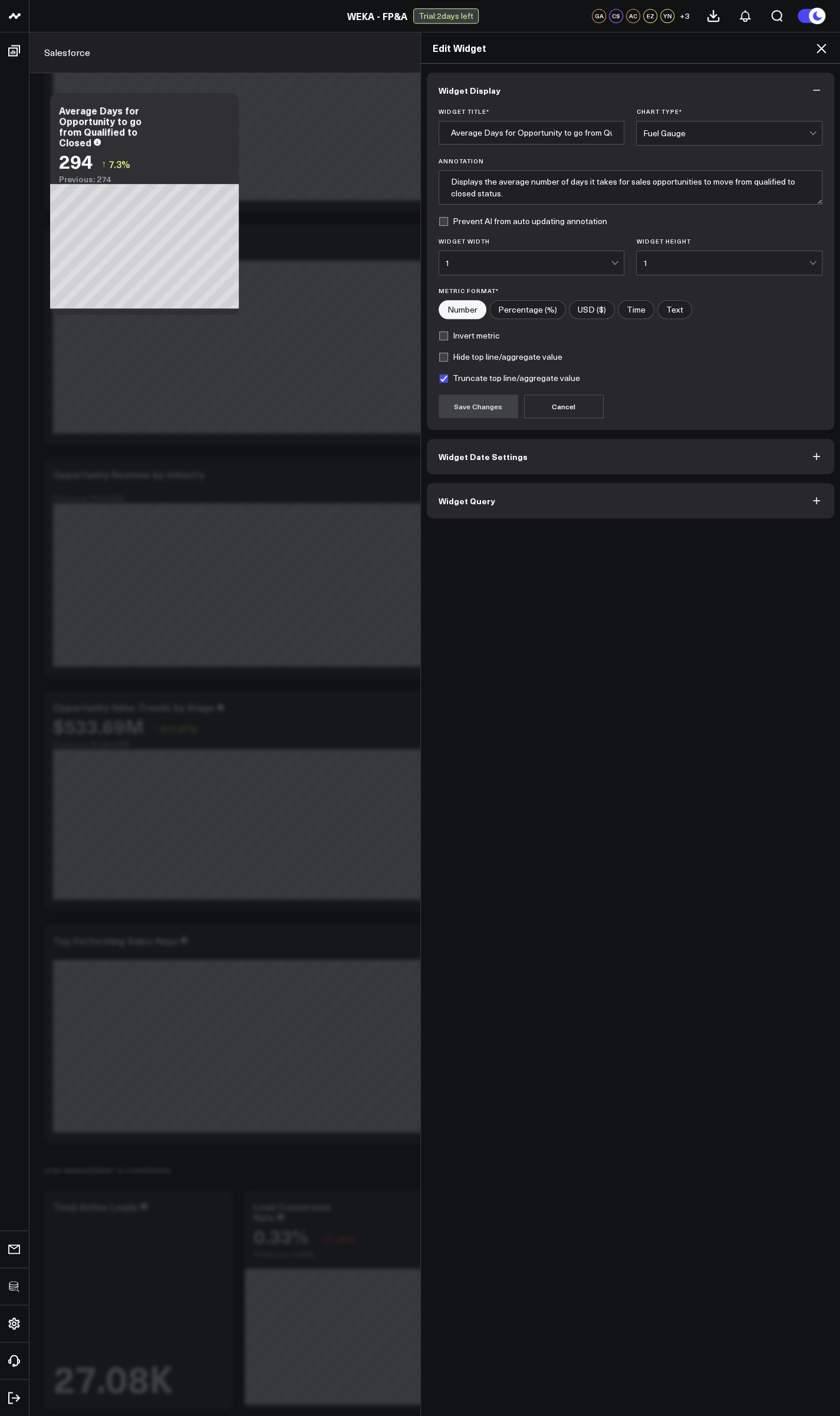
click at [222, 500] on button "Widget Query" at bounding box center [630, 501] width 407 height 36
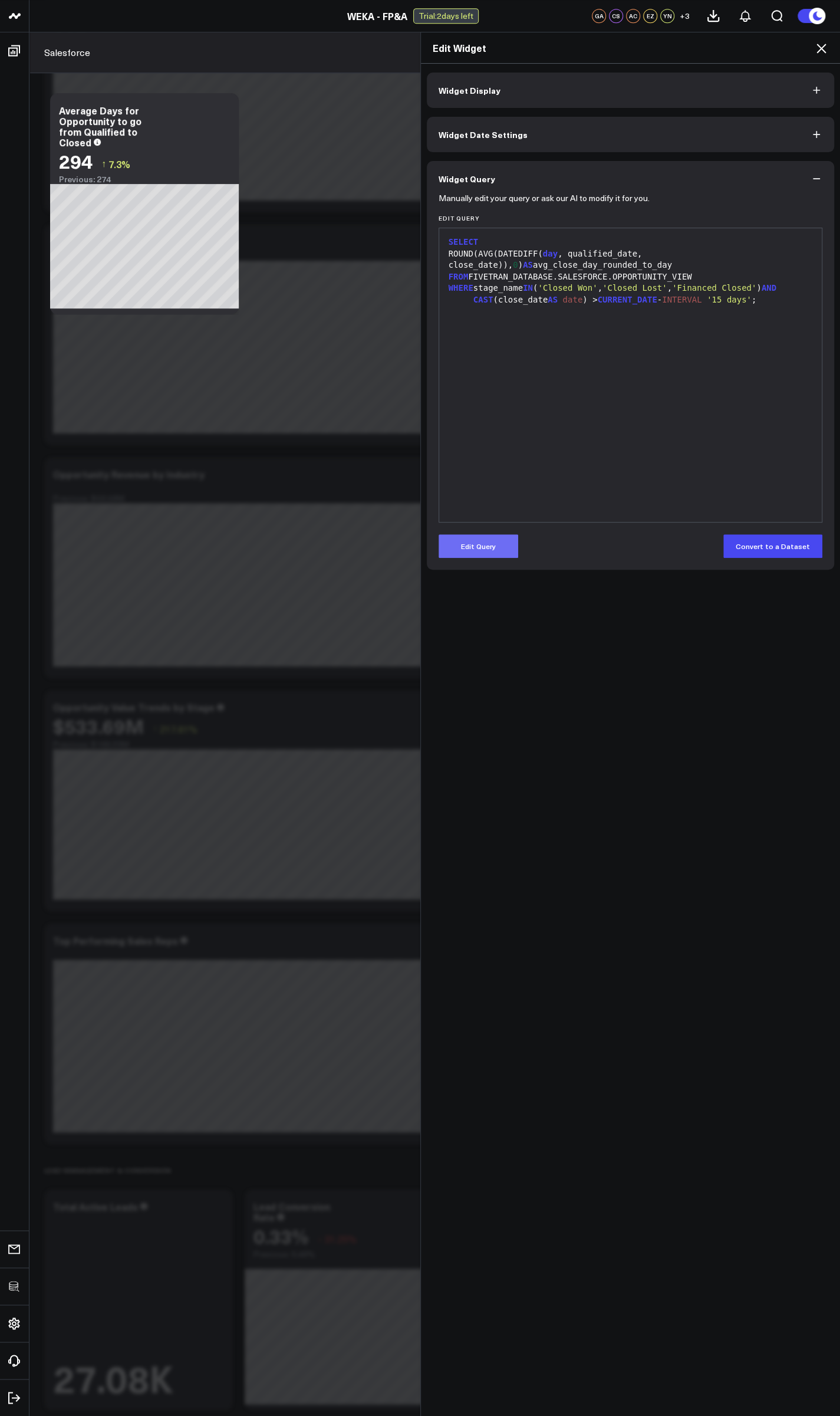
click at [222, 553] on button "Edit Query" at bounding box center [478, 546] width 80 height 23
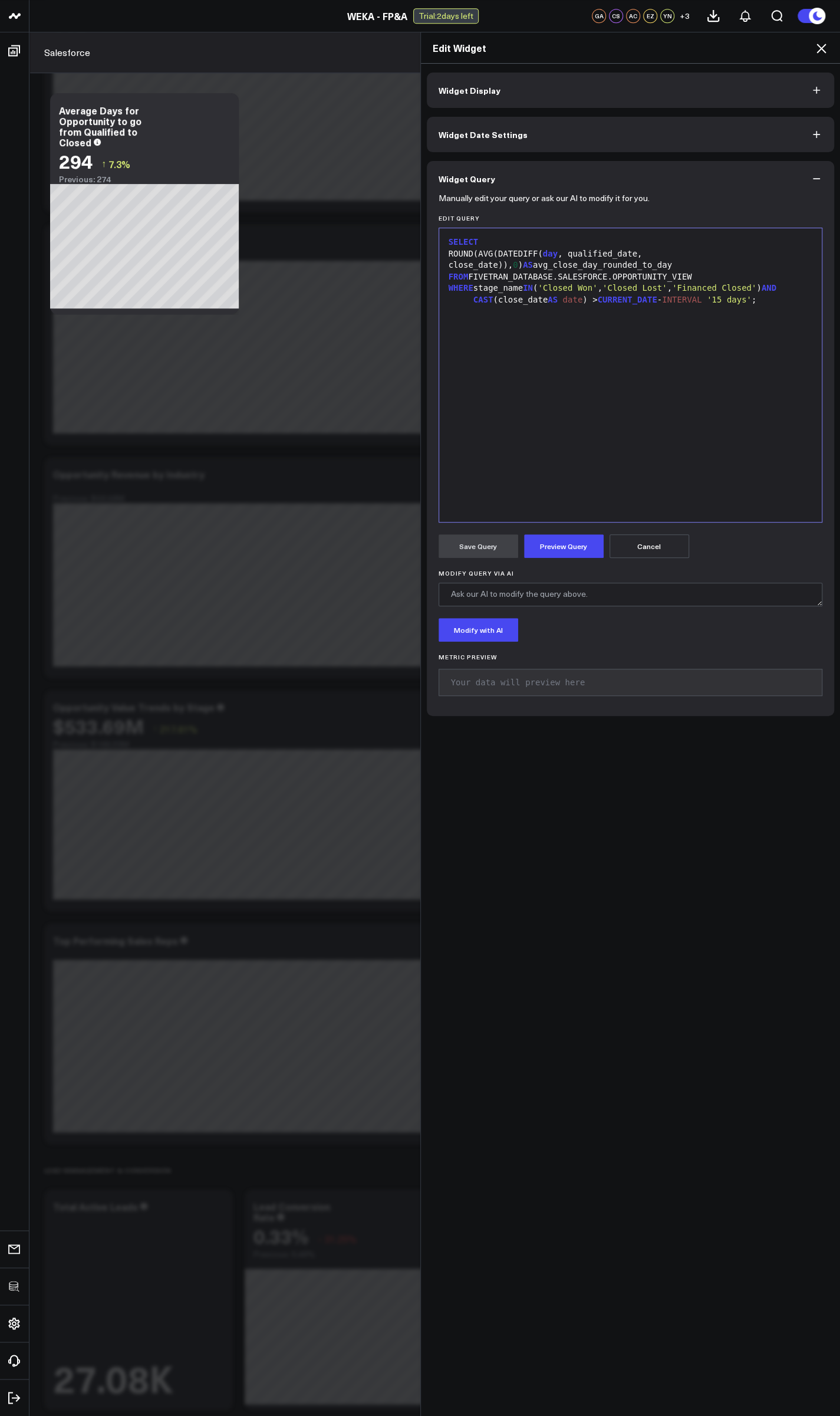
click at [222, 373] on div "SELECT ROUND(AVG(DATEDIFF( day , qualified_date, close_date)), 0 ) AS avg_close…" at bounding box center [630, 375] width 371 height 282
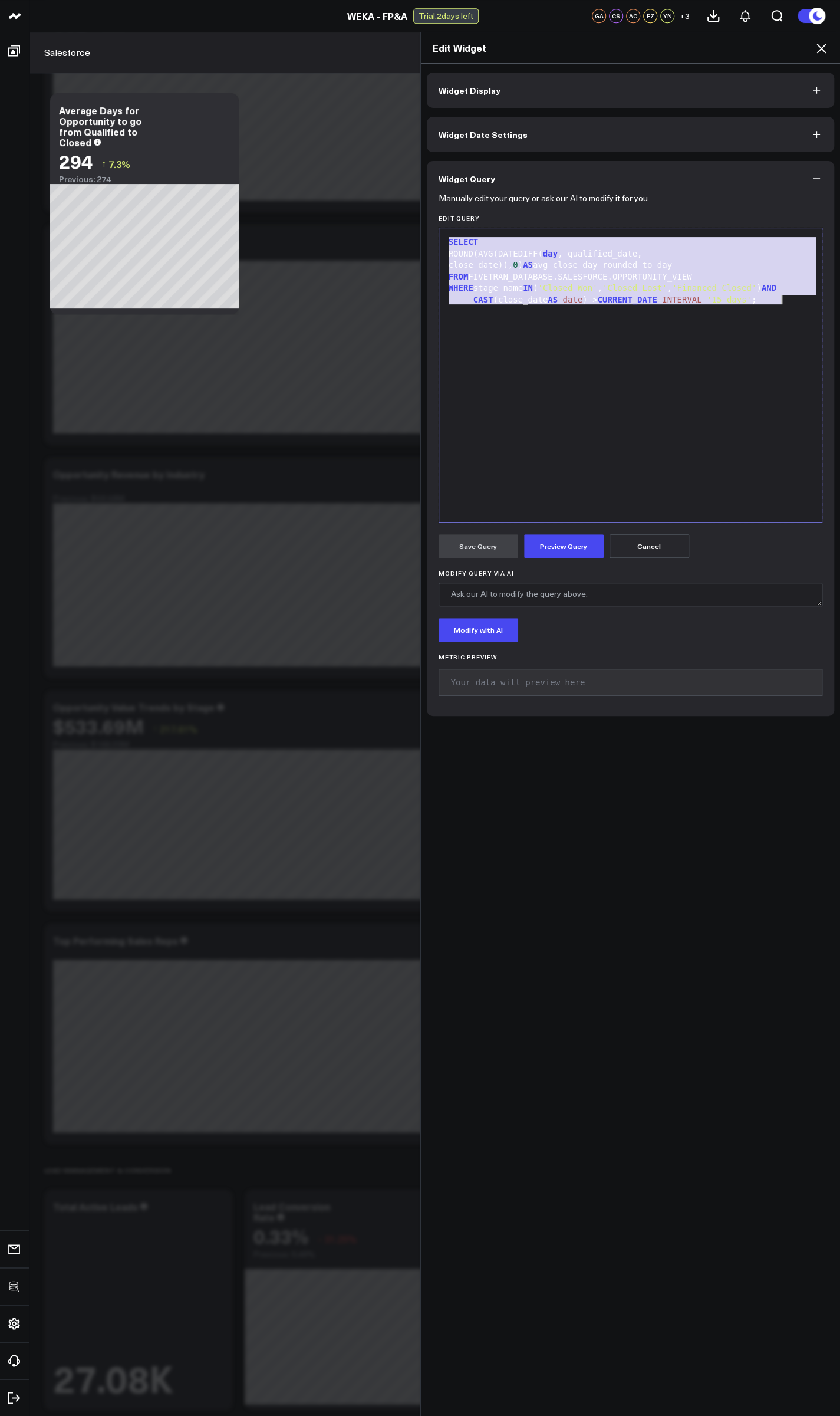
paste div
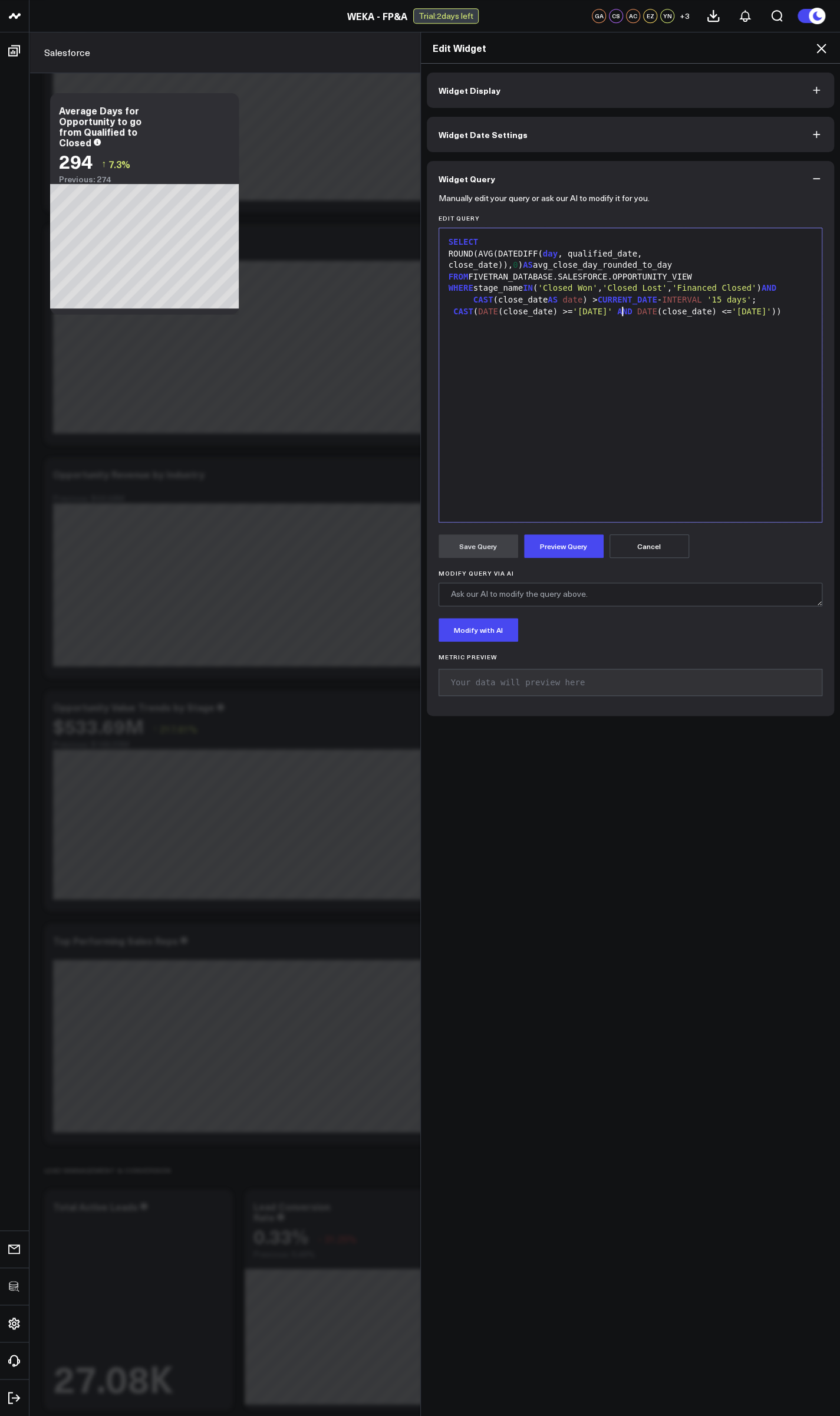
click at [222, 314] on span "'2025-05-01'" at bounding box center [591, 312] width 40 height 10
click at [222, 312] on span "'2025-05-31'" at bounding box center [750, 312] width 40 height 10
click at [222, 300] on span "CURRENT_DATE" at bounding box center [627, 300] width 60 height 10
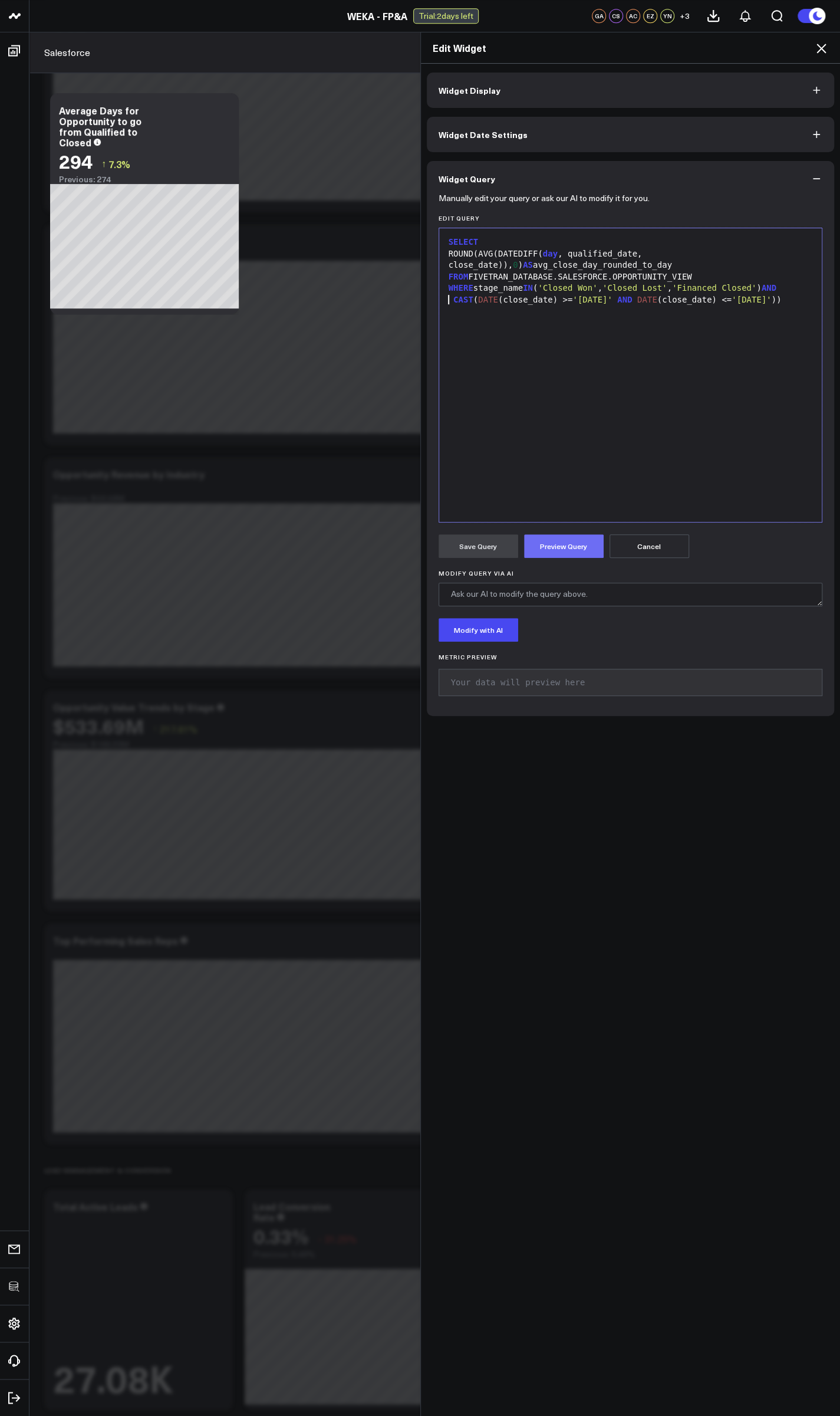
click at [222, 543] on button "Preview Query" at bounding box center [563, 546] width 80 height 23
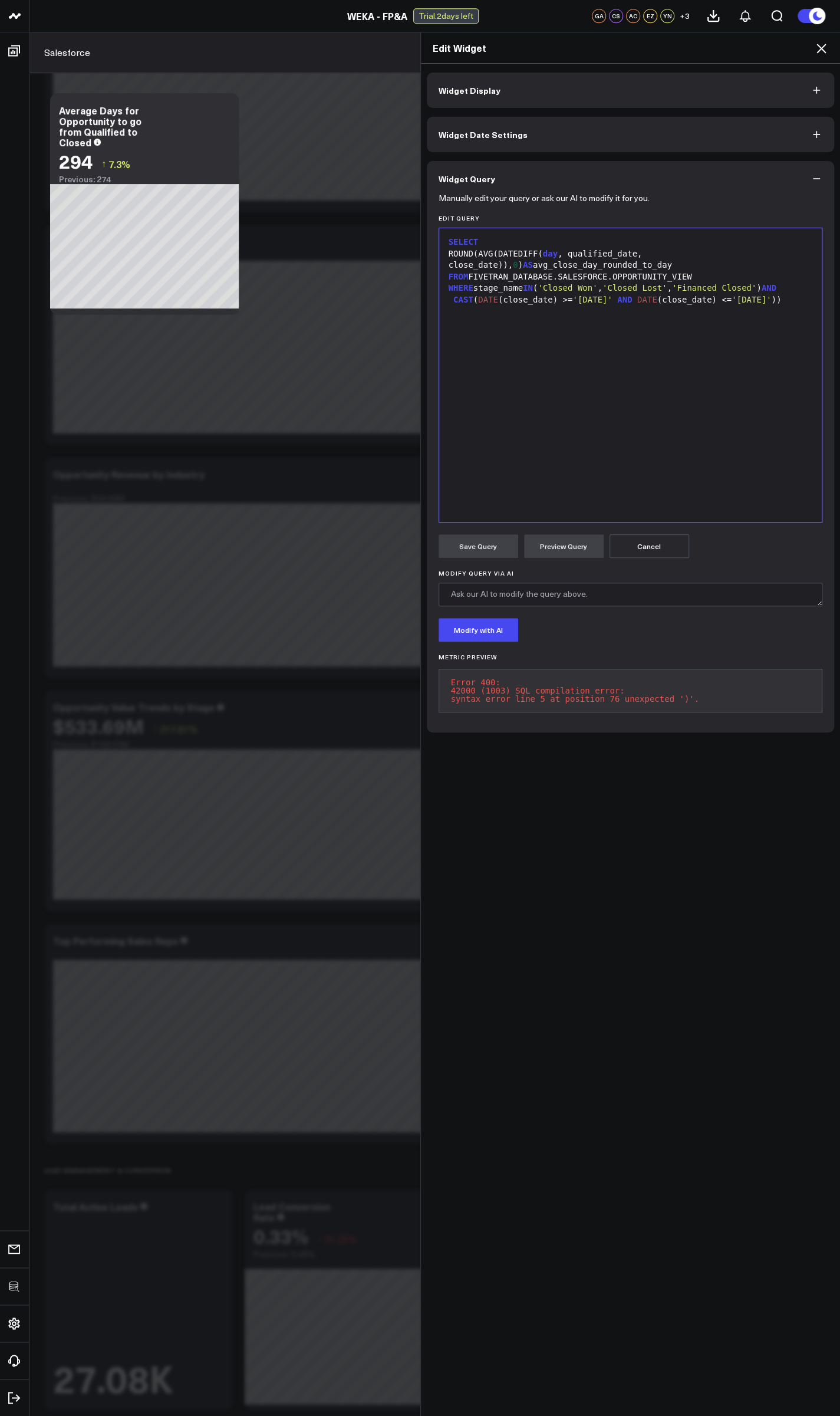
click at [222, 306] on div "CAST ( DATE (close_date) >= '2025-08-26' AND DATE (close_date) <= '2025-09-24' …" at bounding box center [630, 300] width 371 height 12
click at [222, 549] on button "Preview Query" at bounding box center [563, 546] width 80 height 23
drag, startPoint x: 449, startPoint y: 300, endPoint x: 429, endPoint y: 299, distance: 20.0
click at [222, 299] on div "Manually edit your query or ask our AI to modify it for you. Edit Query Selecti…" at bounding box center [630, 464] width 407 height 536
click at [222, 546] on button "Preview Query" at bounding box center [563, 546] width 80 height 23
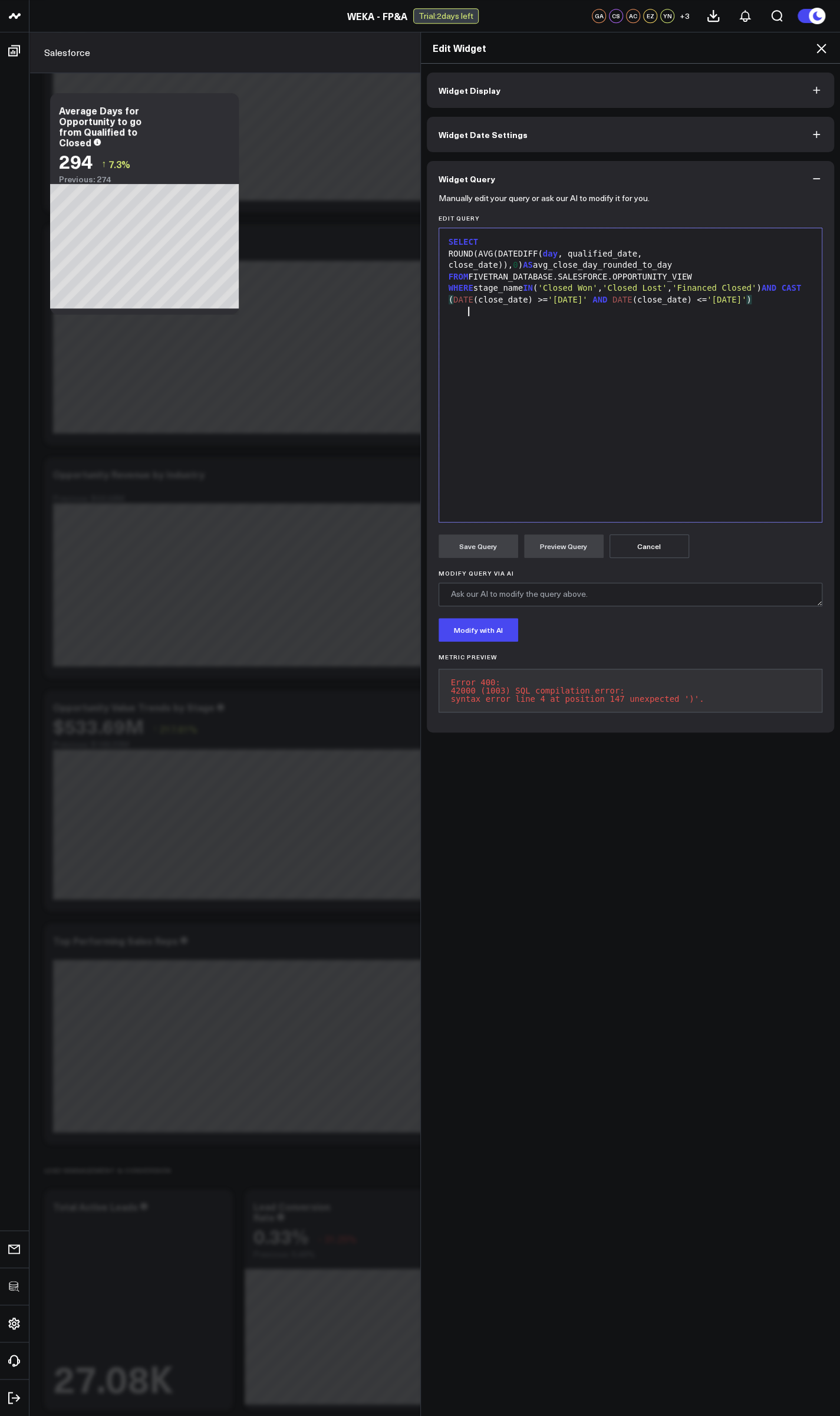
click at [222, 305] on div "WHERE stage_name IN ( 'Closed Won' , 'Closed Lost' , 'Financed Closed' ) AND CA…" at bounding box center [630, 294] width 371 height 23
click at [222, 549] on button "Preview Query" at bounding box center [563, 546] width 80 height 23
drag, startPoint x: 473, startPoint y: 300, endPoint x: 480, endPoint y: 331, distance: 31.8
click at [222, 300] on span "DATE" at bounding box center [463, 300] width 20 height 10
click at [222, 544] on button "Preview Query" at bounding box center [563, 546] width 80 height 23
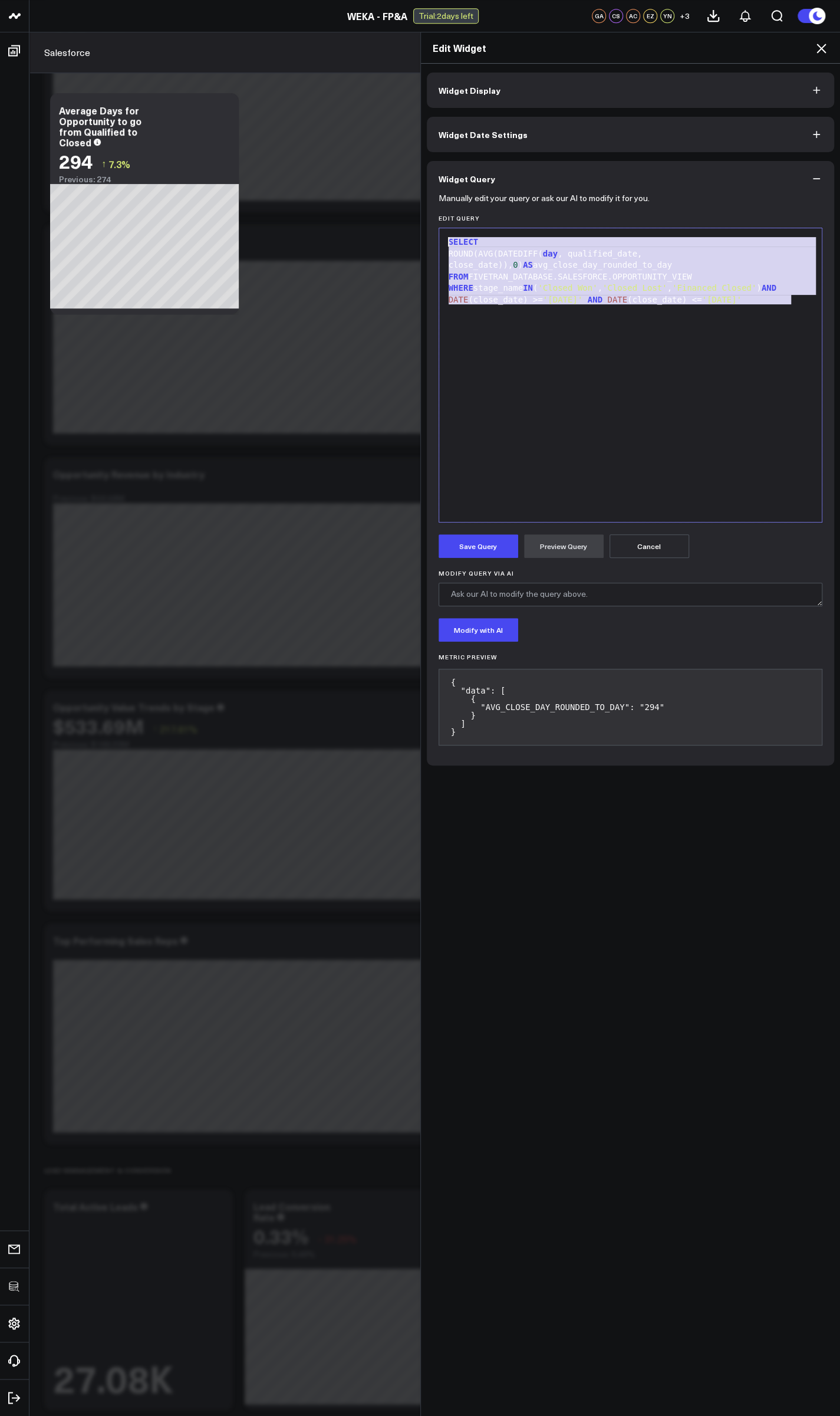
drag, startPoint x: 623, startPoint y: 419, endPoint x: 374, endPoint y: 130, distance: 381.5
click at [222, 129] on div "Edit Widget Widget Display Widget Date Settings Widget Query Manually edit your…" at bounding box center [420, 723] width 840 height 1384
copy div "SELECT ROUND(AVG(DATEDIFF( day , qualified_date, close_date)), 0 ) AS avg_close…"
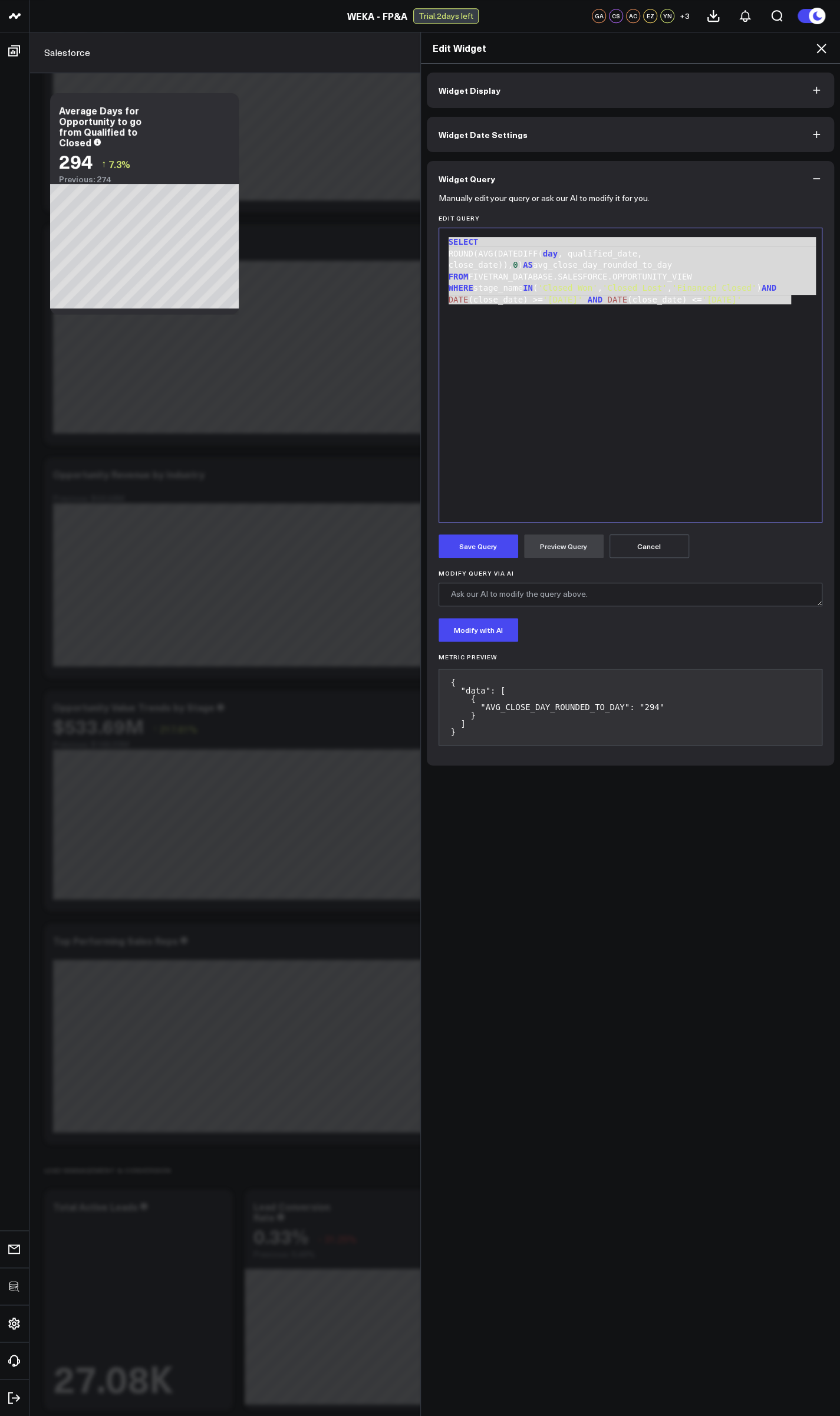
click at [222, 52] on icon at bounding box center [821, 48] width 10 height 10
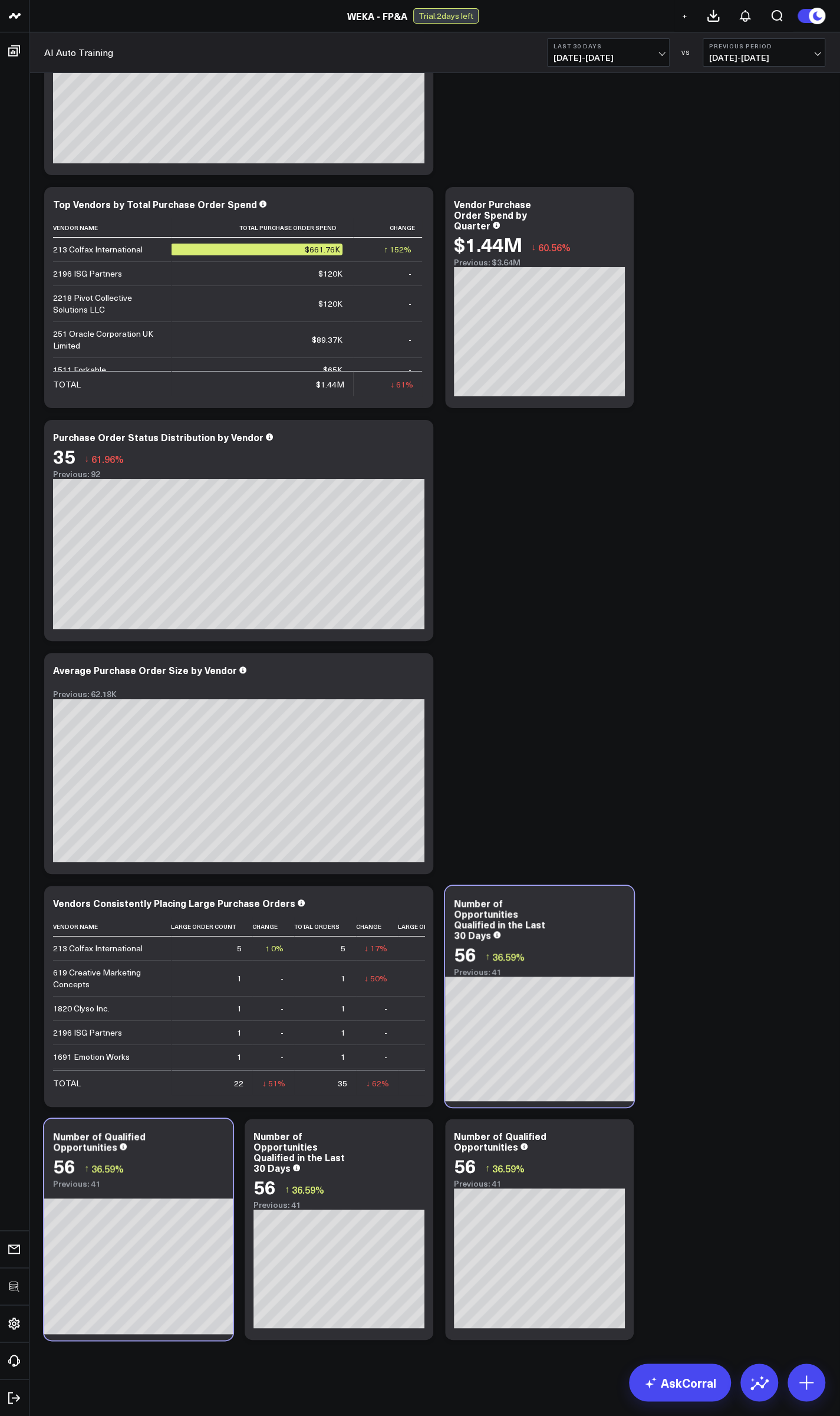
scroll to position [1485, 0]
click at [608, 65] on button "Last 30 Days [DATE] - [DATE]" at bounding box center [608, 52] width 123 height 28
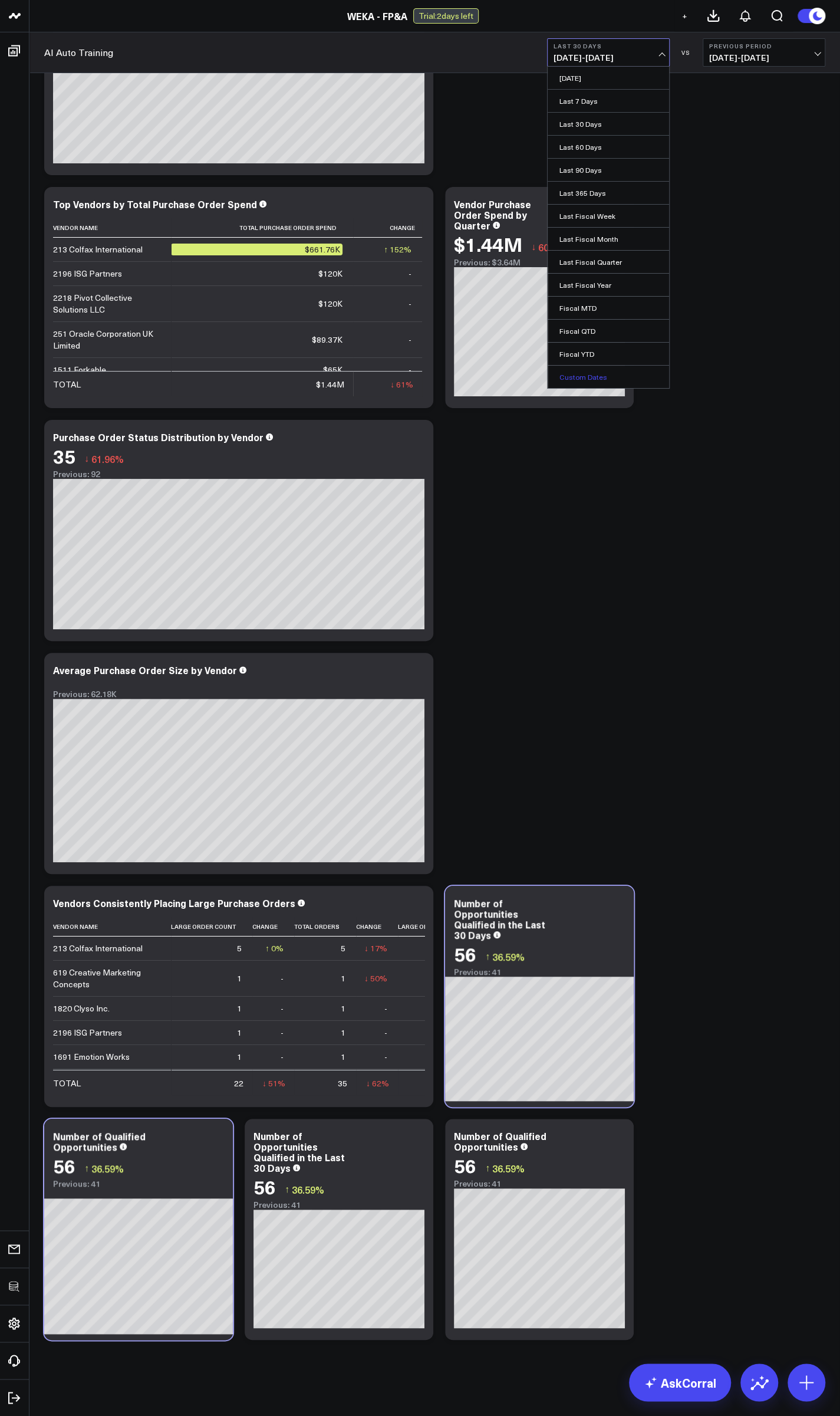
click at [587, 371] on link "Custom Dates" at bounding box center [608, 377] width 121 height 23
select select "8"
select select "2025"
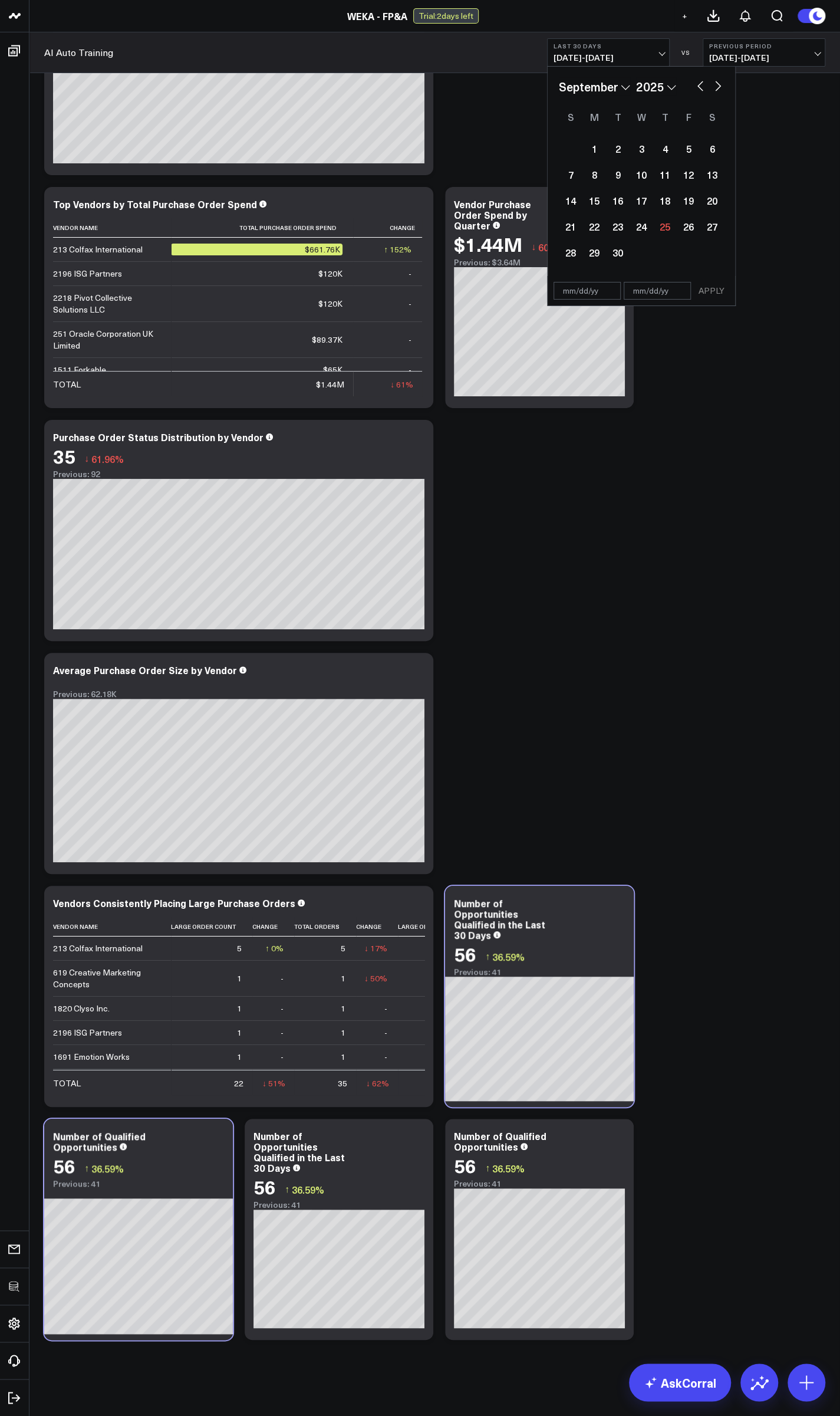
click at [582, 291] on input "text" at bounding box center [587, 291] width 67 height 18
select select "8"
select select "2025"
type input "[DATE]"
select select "7"
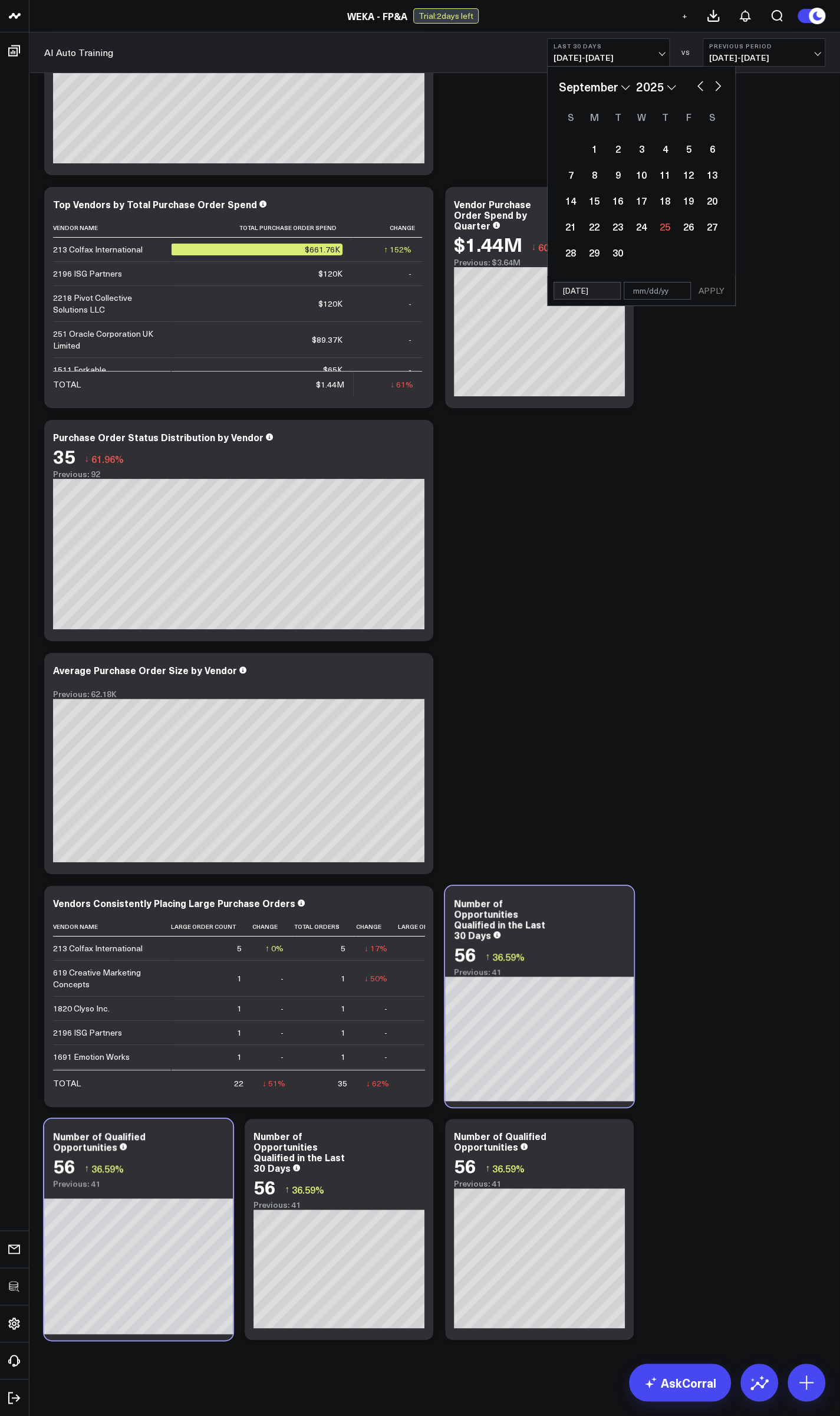
select select "2025"
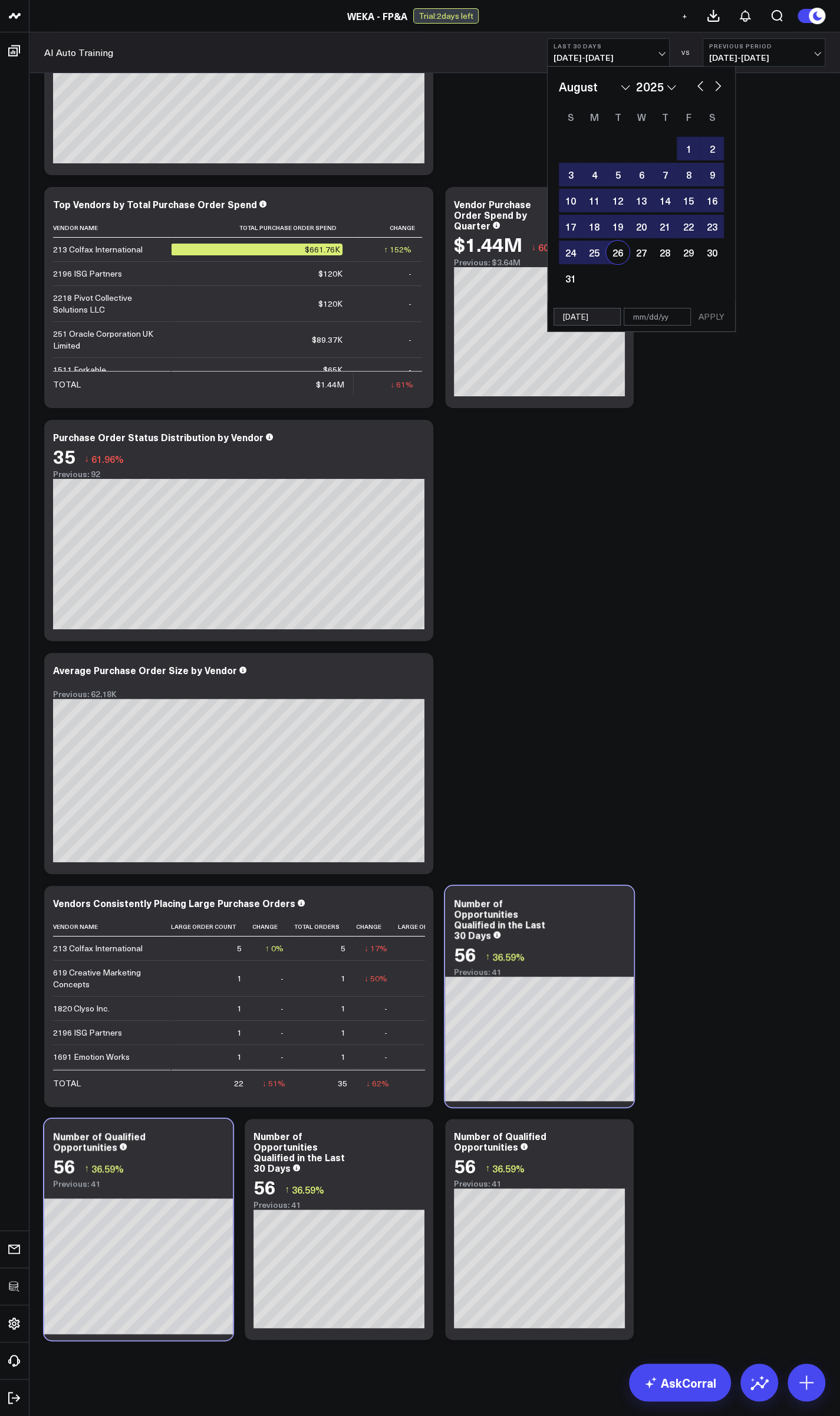
type input "[DATE]"
type input "9"
select select "7"
select select "2025"
type input "9/"
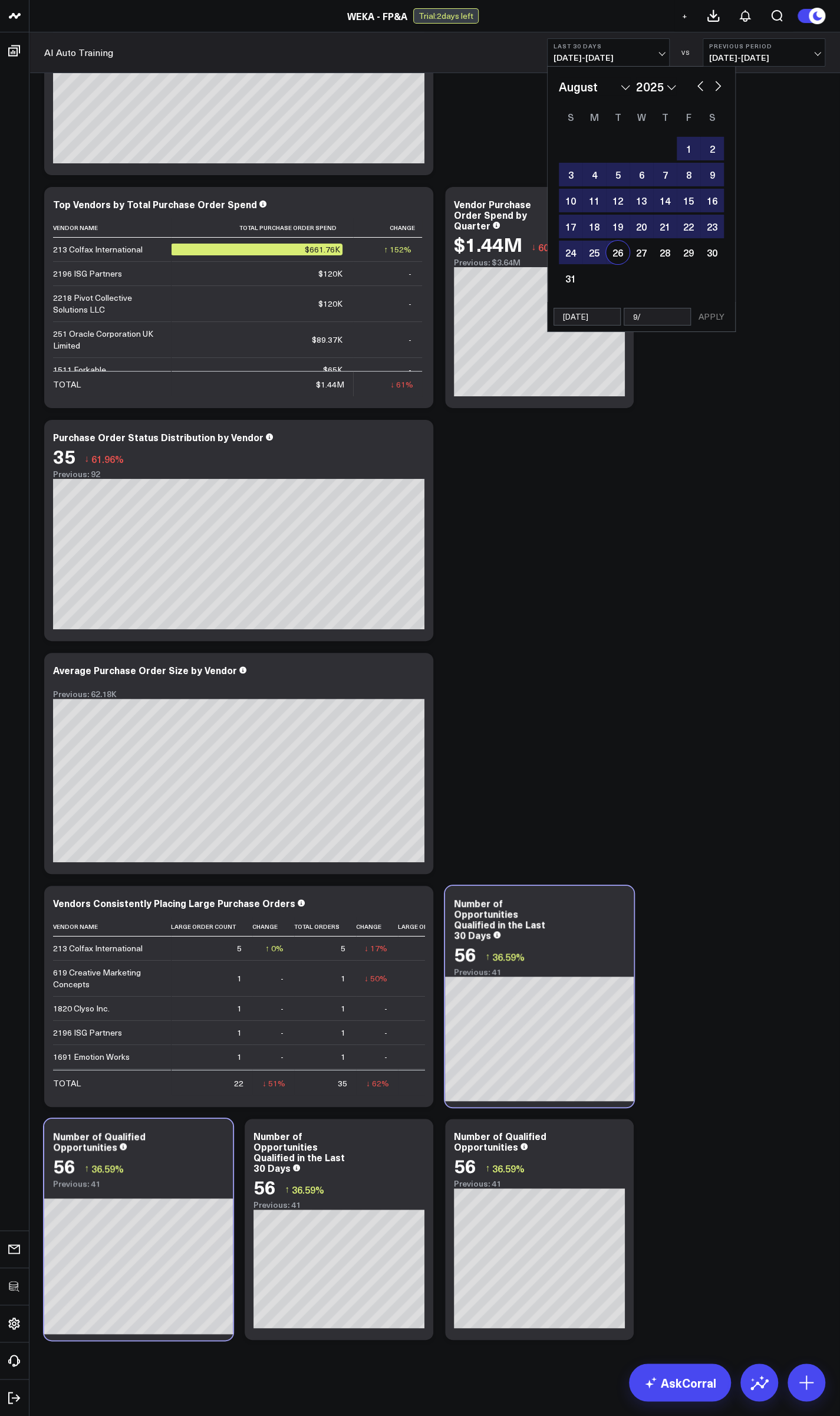
select select "7"
select select "2025"
type input "9/25"
select select "7"
select select "2025"
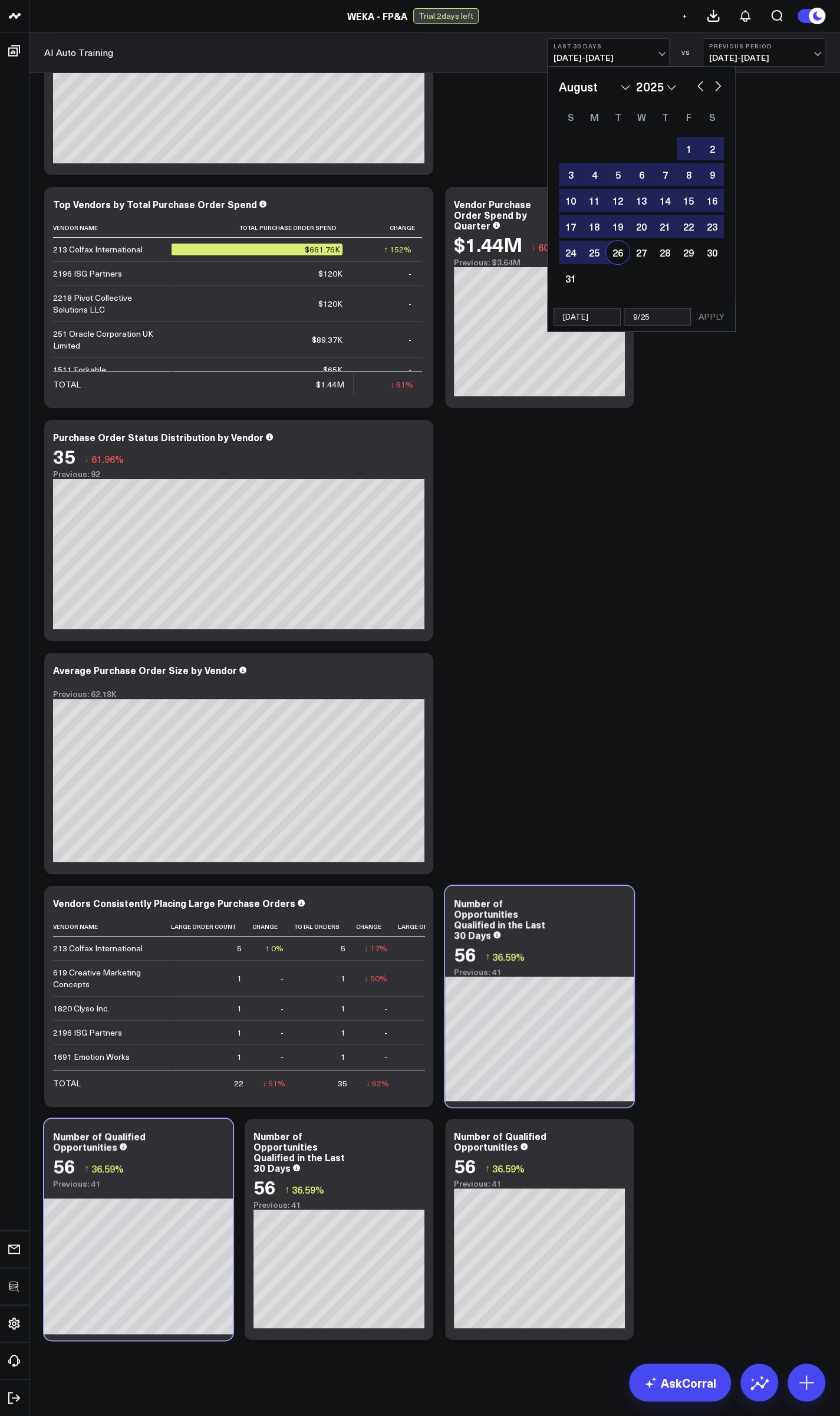
type input "9/25"
select select "7"
select select "2025"
type input "[DATE]"
select select "7"
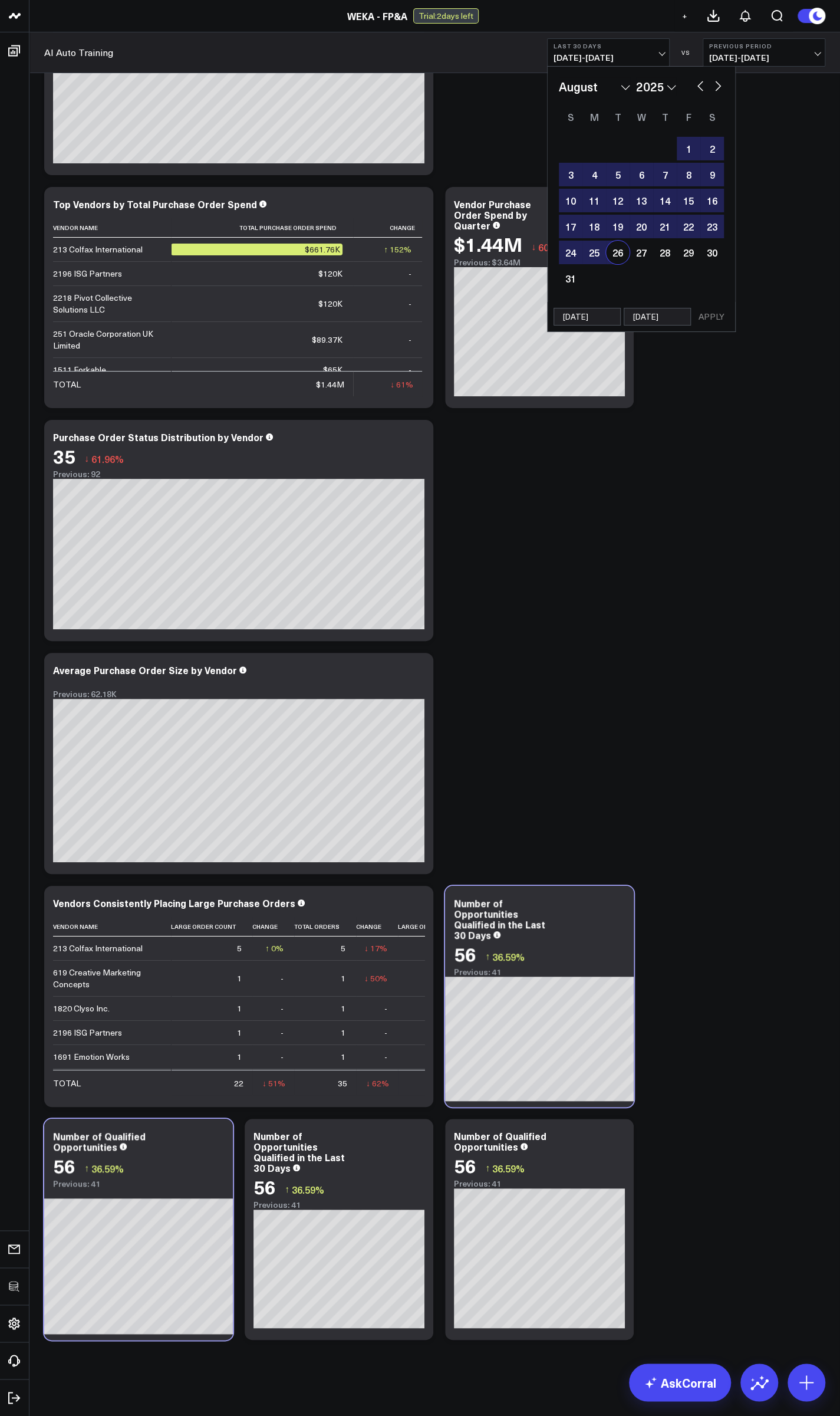
select select "2025"
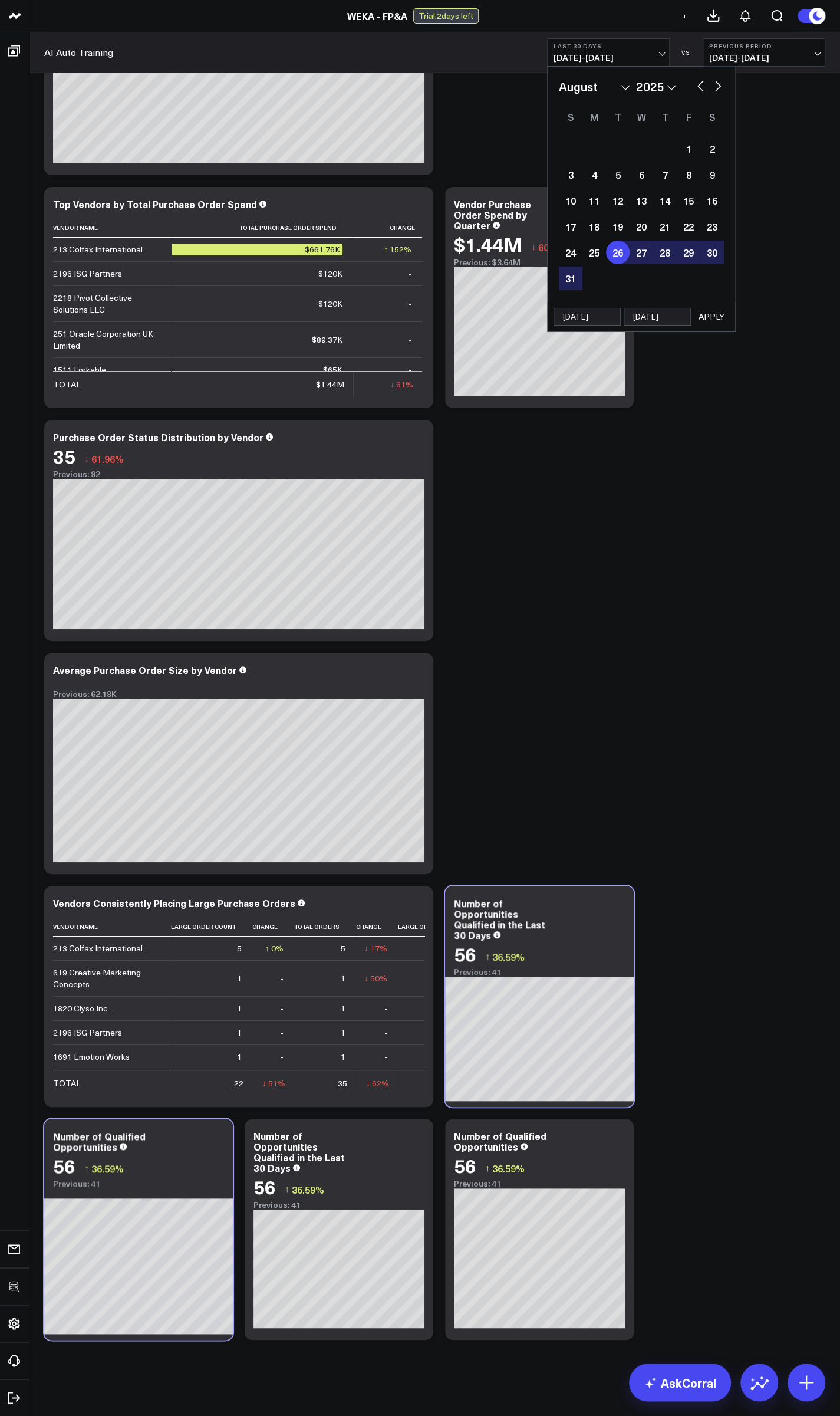
type input "[DATE]"
click at [717, 319] on button "APPLY" at bounding box center [712, 316] width 36 height 18
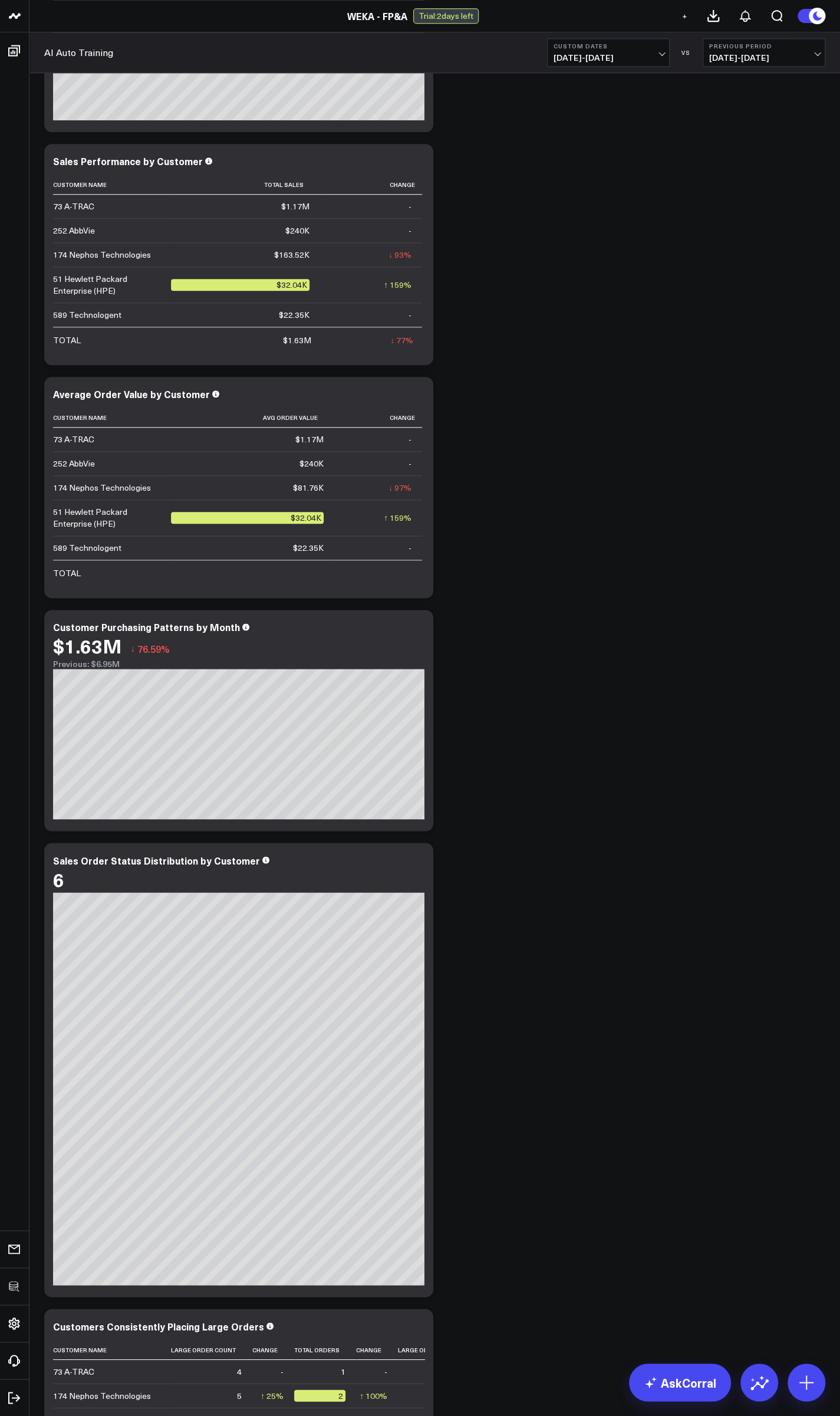
scroll to position [1062, 0]
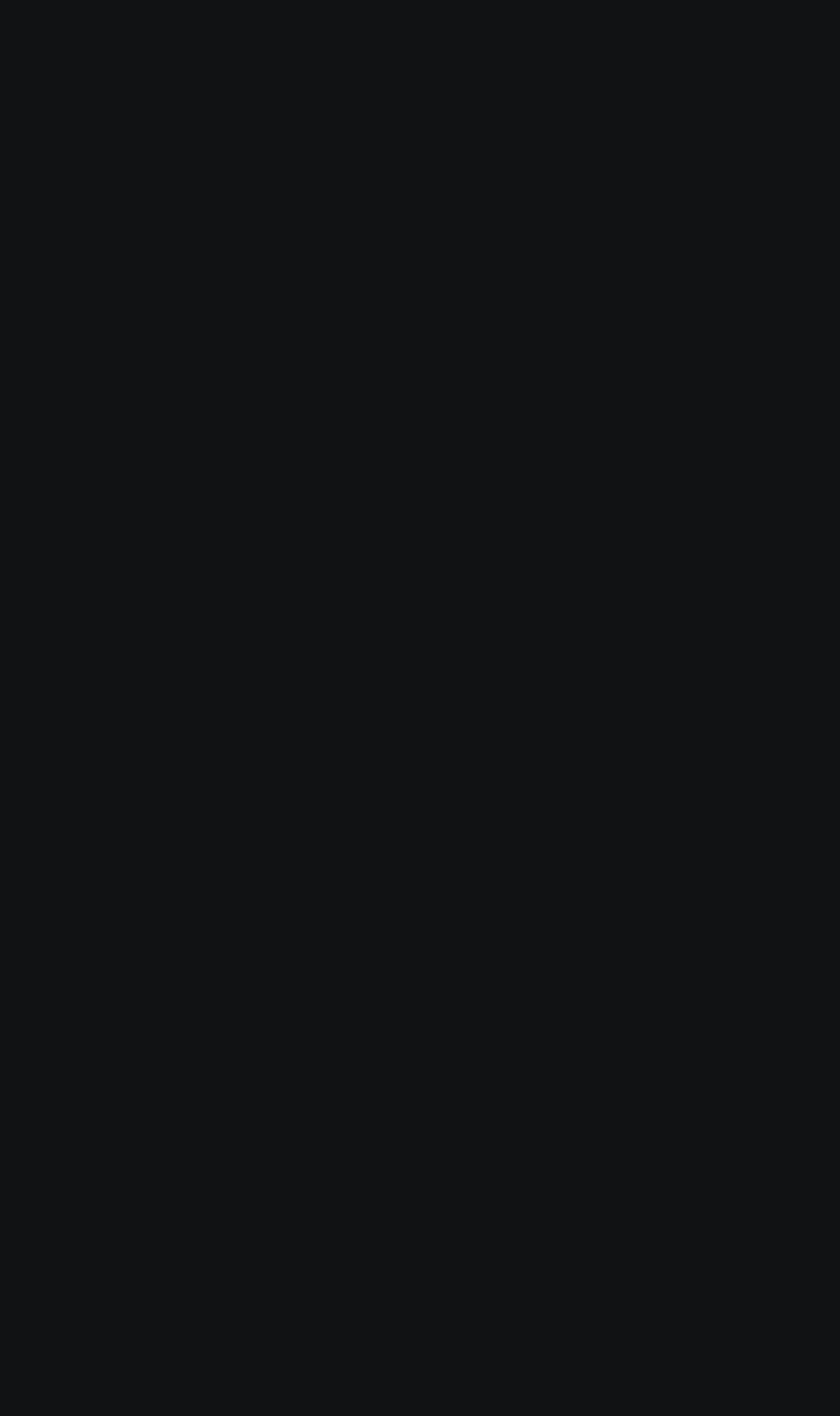
select select "8"
select select "2025"
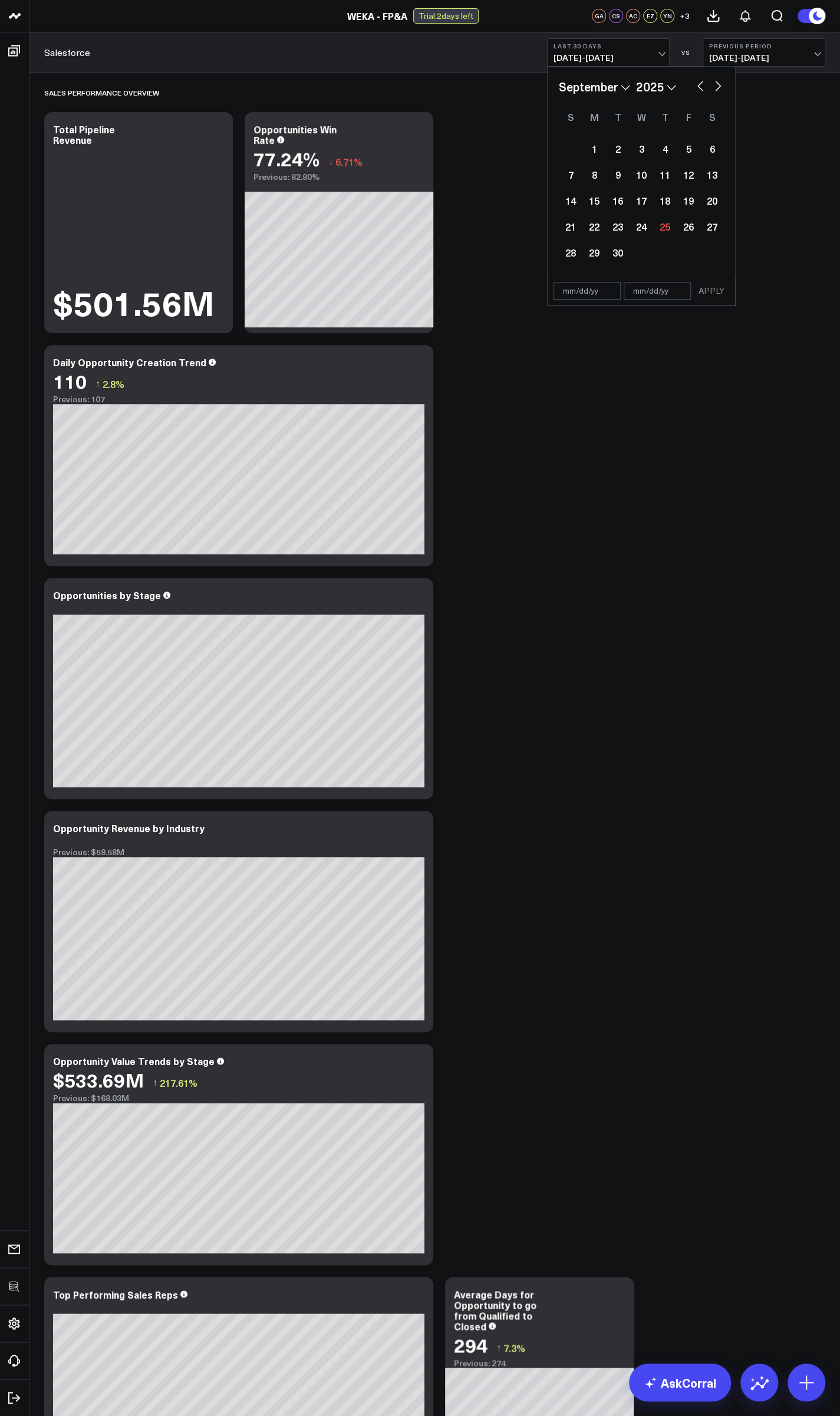
click at [574, 289] on input "text" at bounding box center [587, 291] width 67 height 18
select select "8"
select select "2025"
type input "[DATE]"
select select "7"
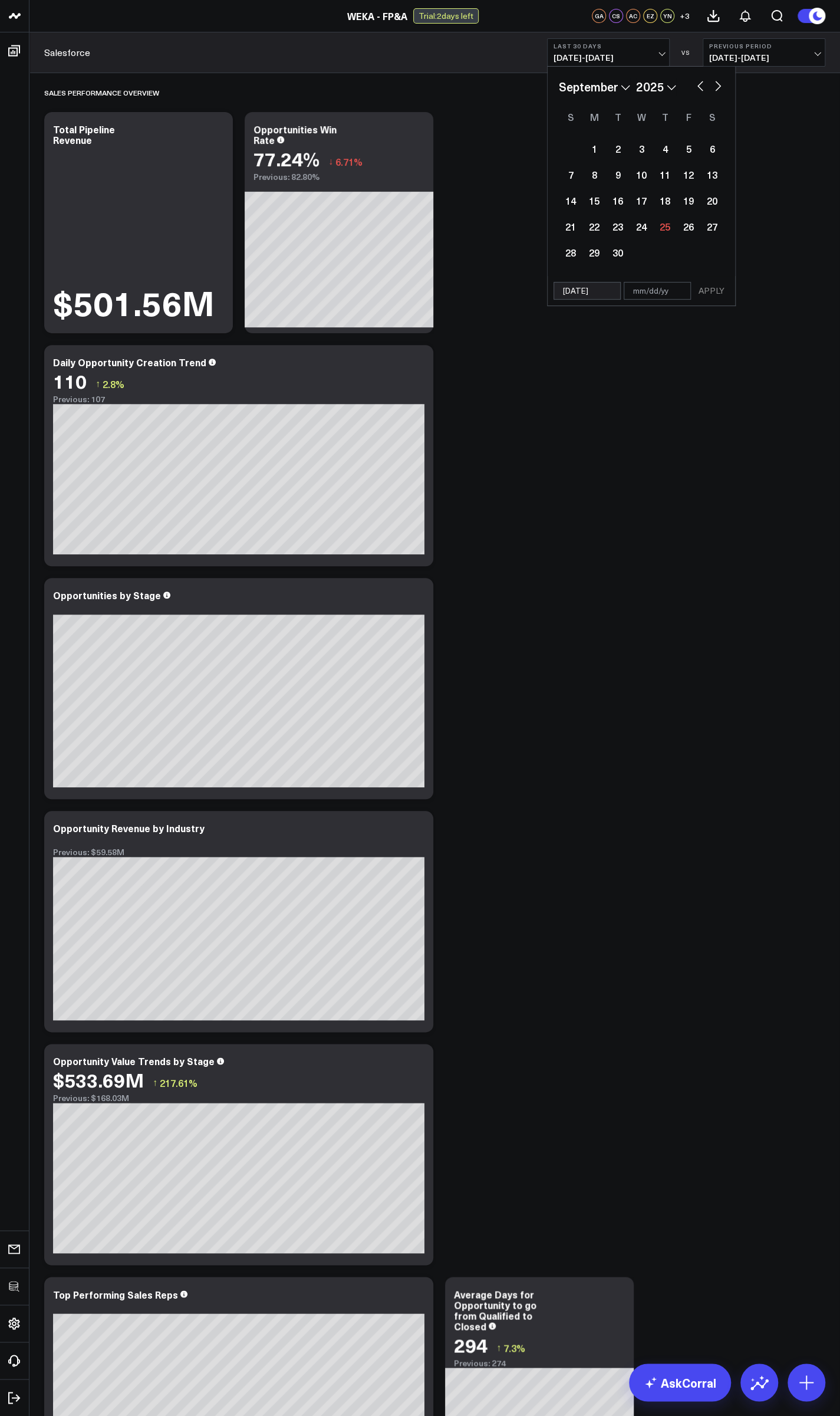
select select "2025"
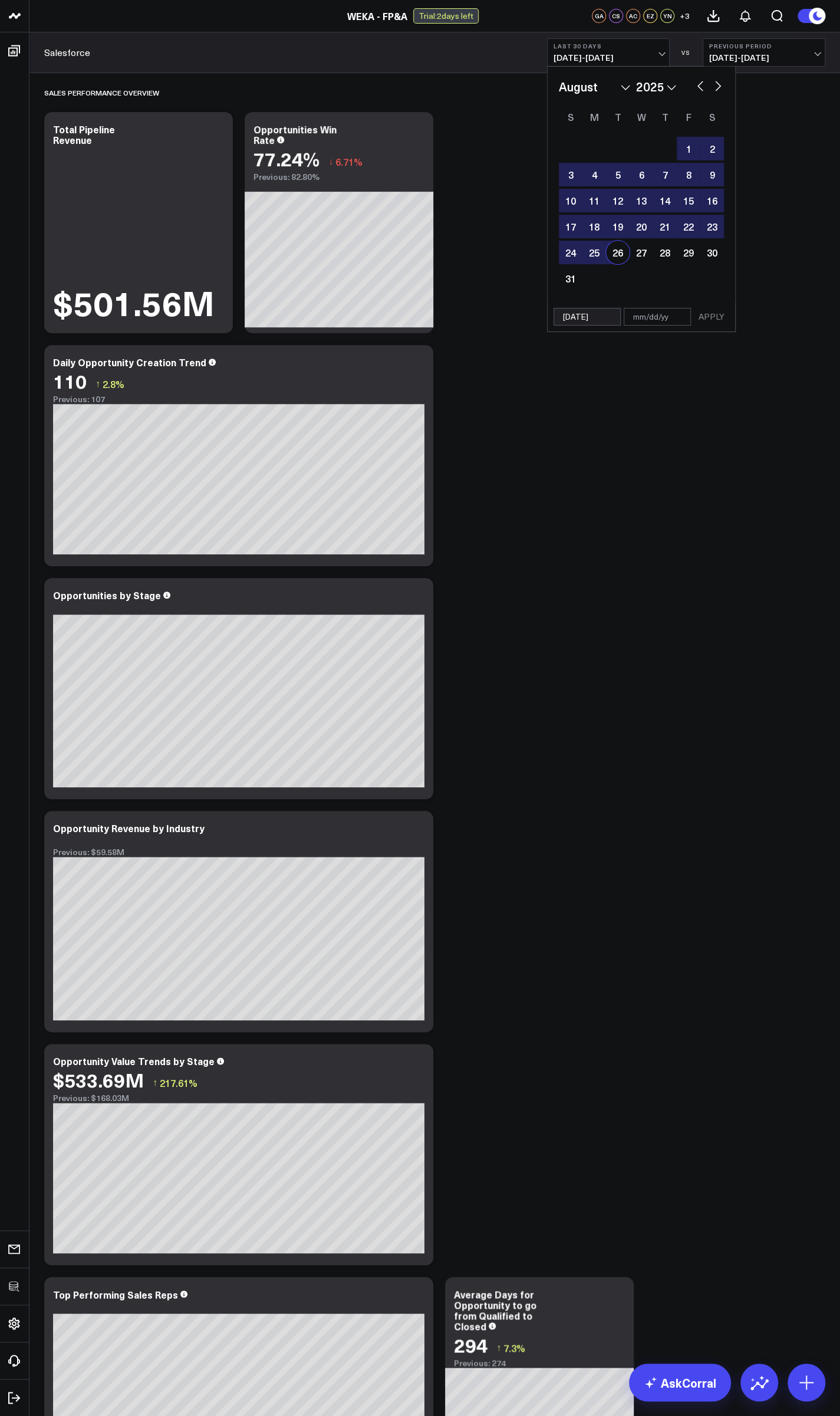
type input "[DATE]"
click at [659, 316] on input "text" at bounding box center [657, 316] width 67 height 18
select select "7"
select select "2025"
type input "9"
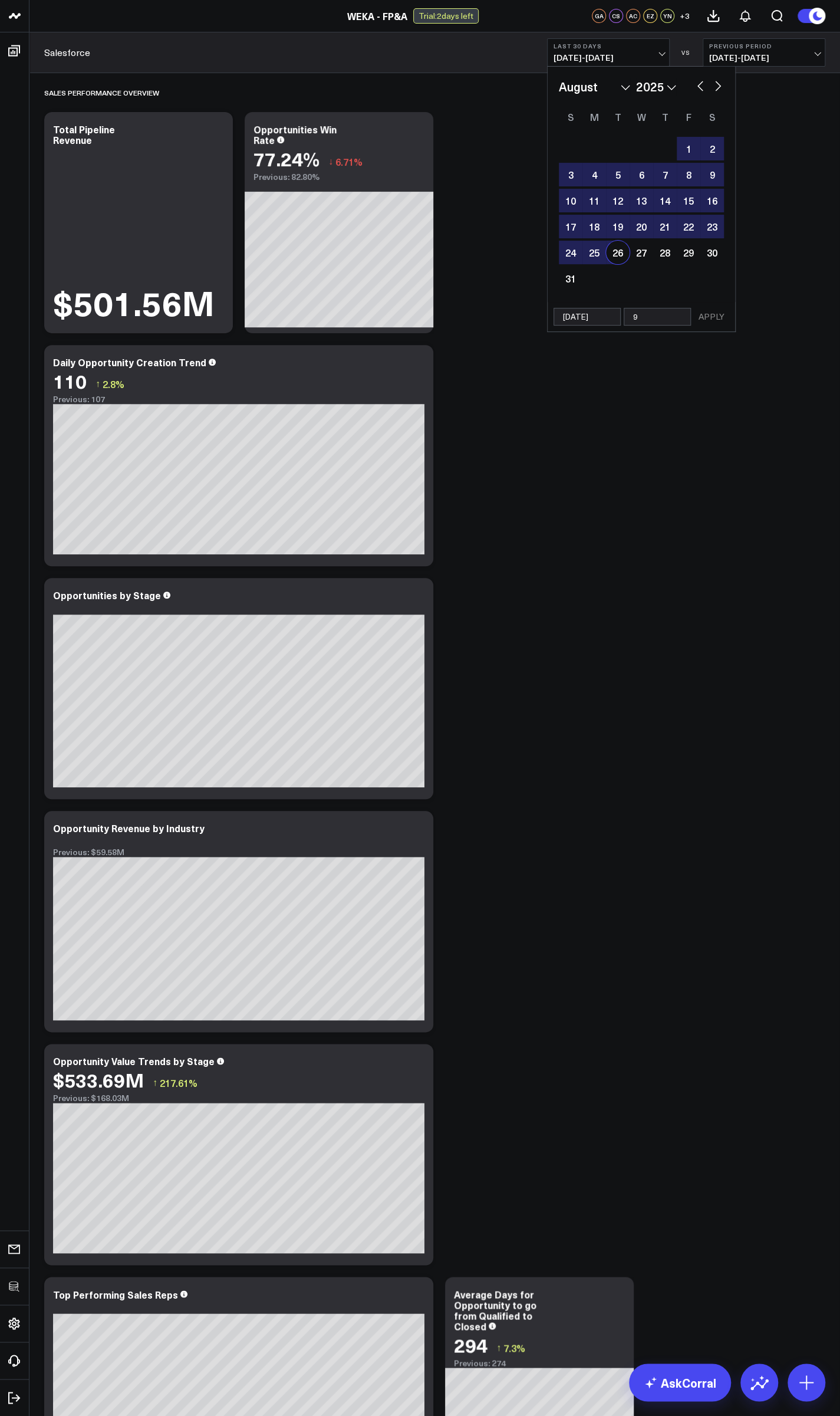
select select "7"
select select "2025"
type input "92"
select select "7"
select select "2025"
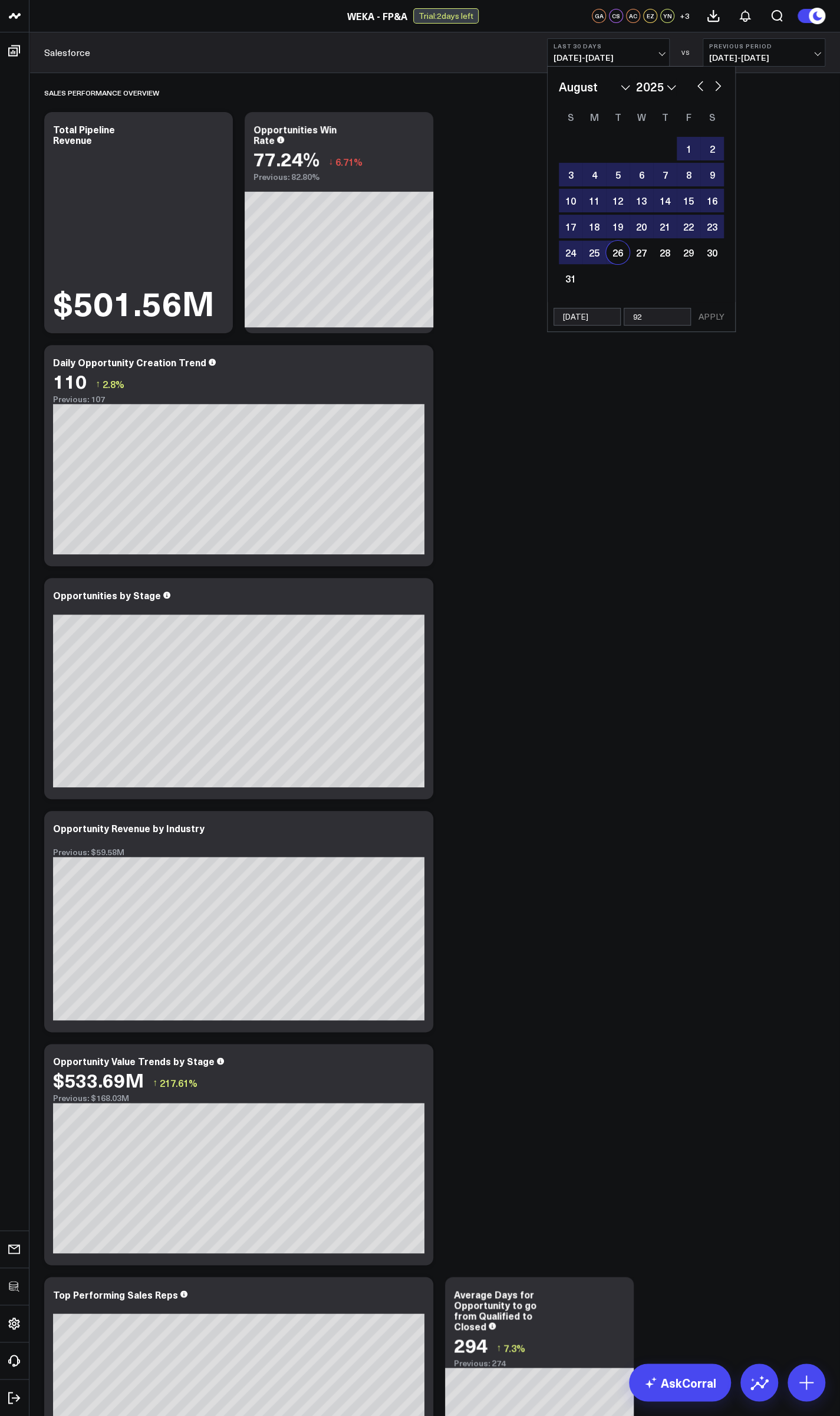
type input "9"
select select "7"
select select "2025"
type input "[DATE]"
select select "7"
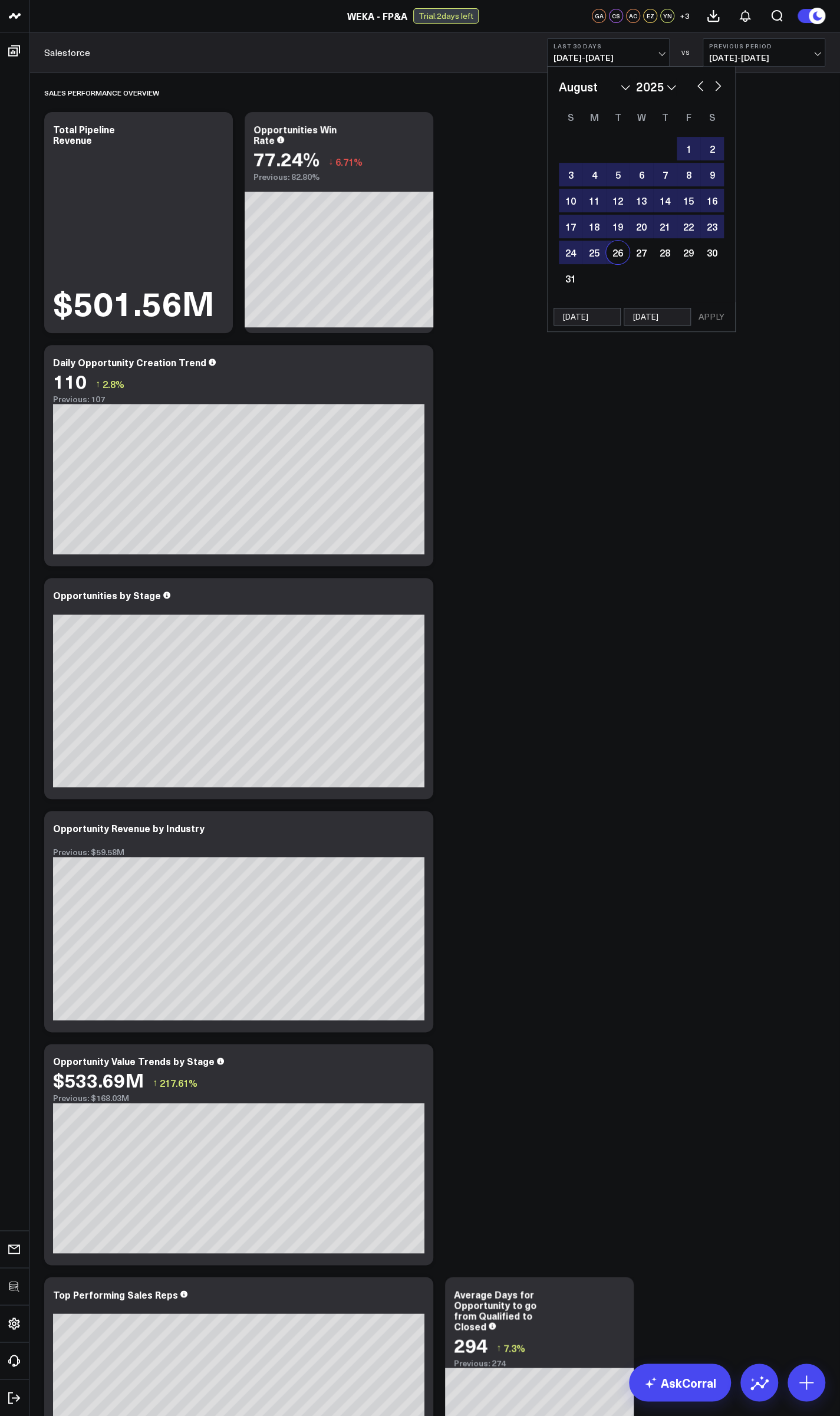
select select "2025"
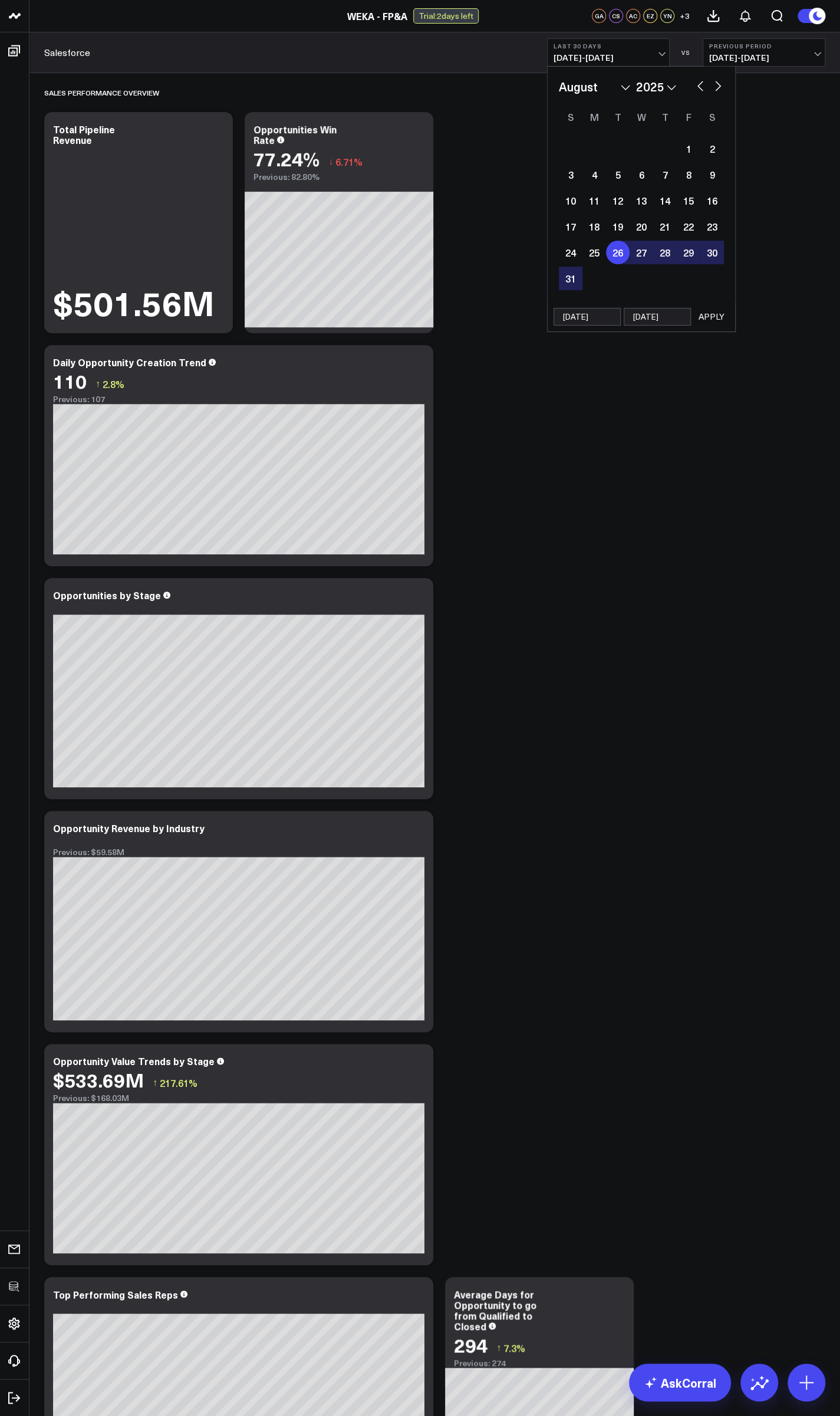
type input "[DATE]"
click at [714, 318] on button "APPLY" at bounding box center [712, 316] width 36 height 18
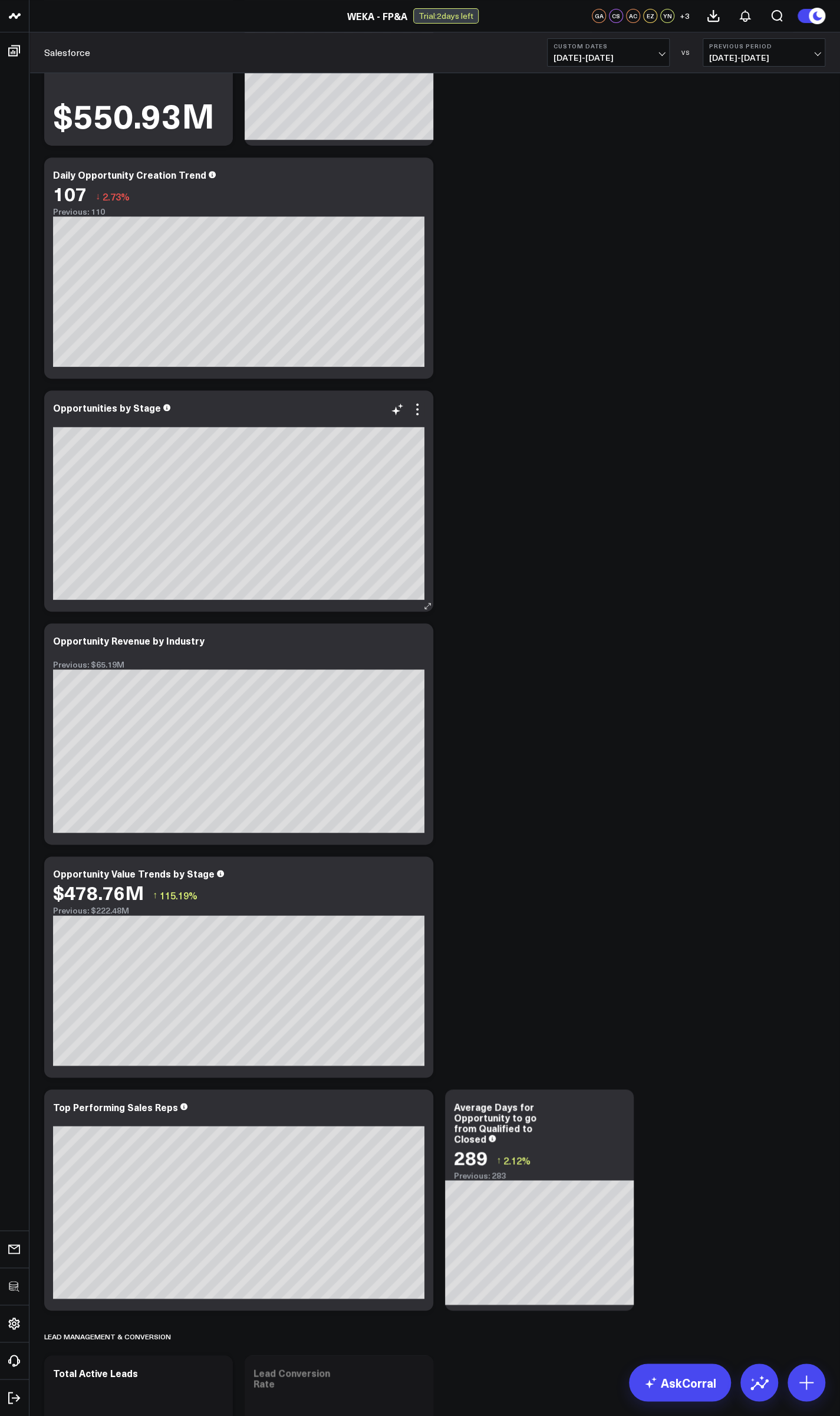
scroll to position [354, 0]
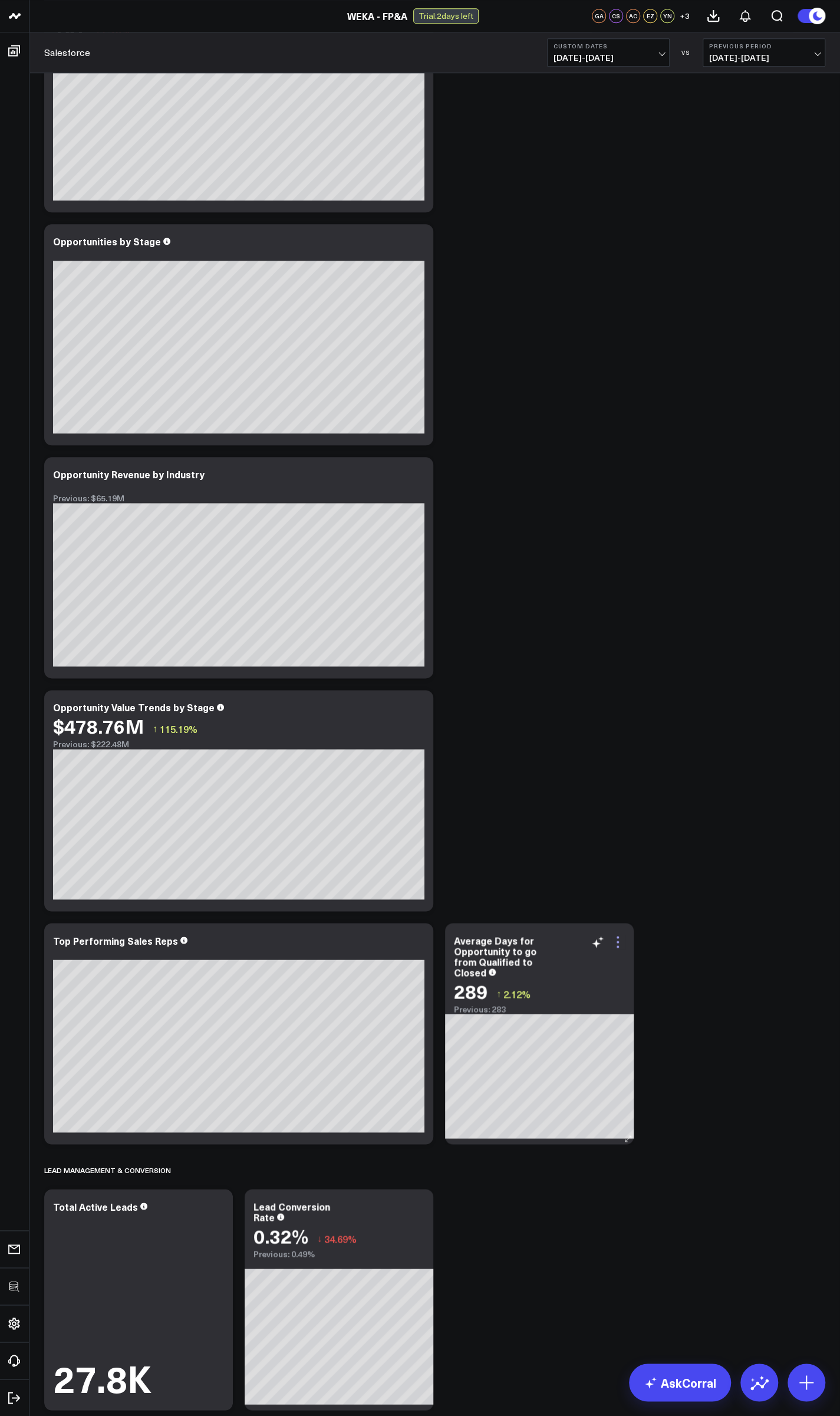
click at [613, 944] on icon at bounding box center [618, 942] width 15 height 15
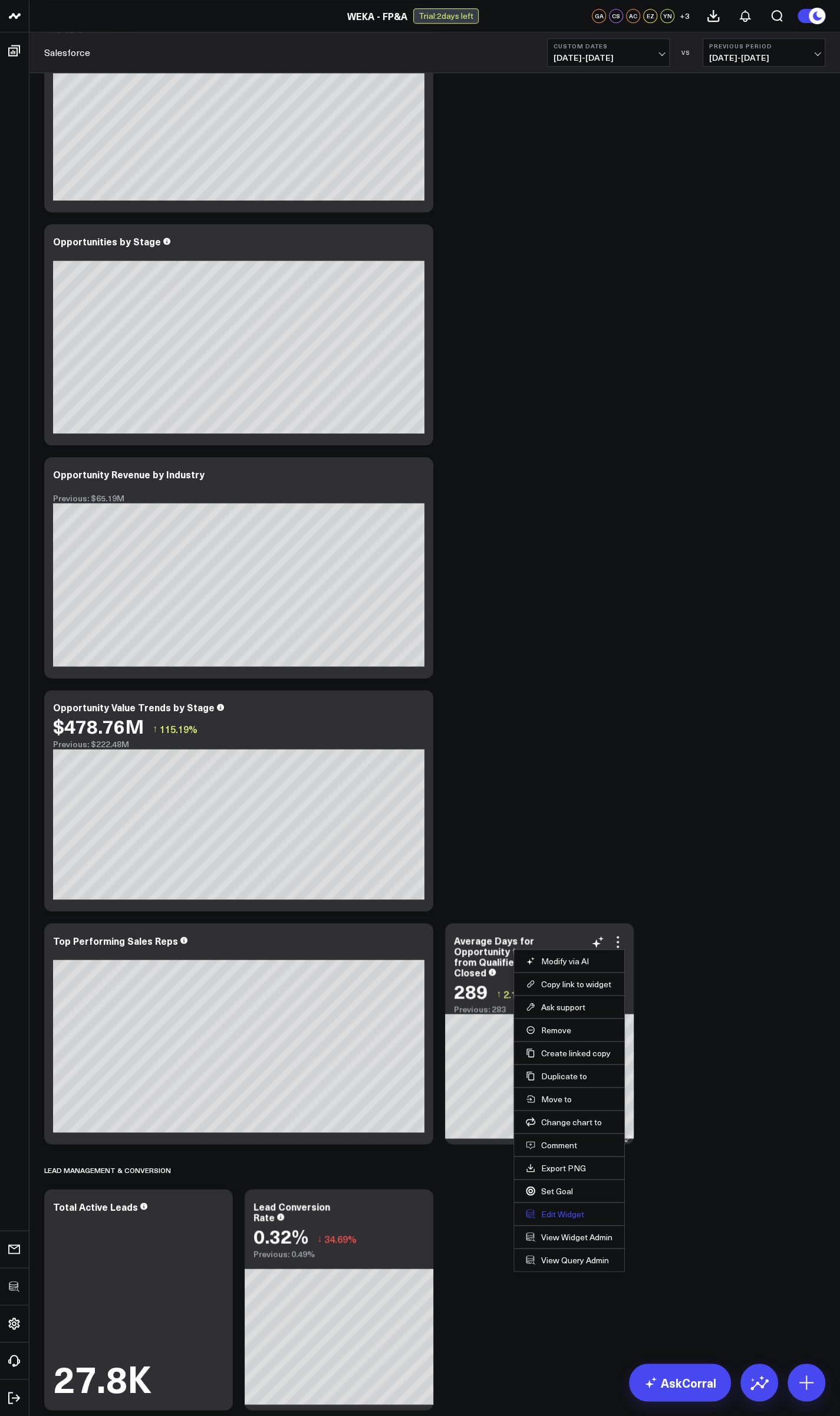
click at [565, 1213] on button "Edit Widget" at bounding box center [568, 1213] width 86 height 10
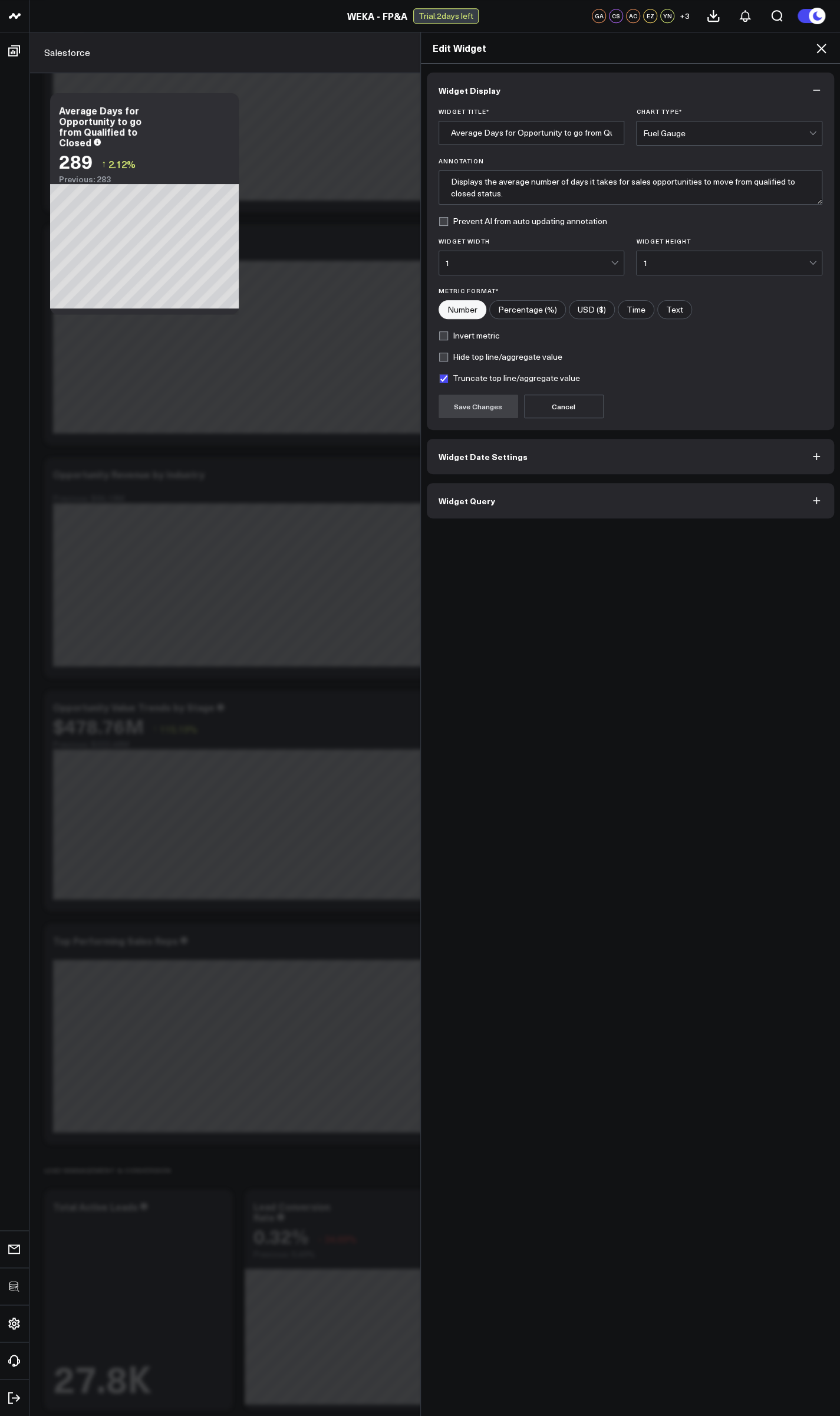
click at [470, 496] on span "Widget Query" at bounding box center [466, 501] width 56 height 10
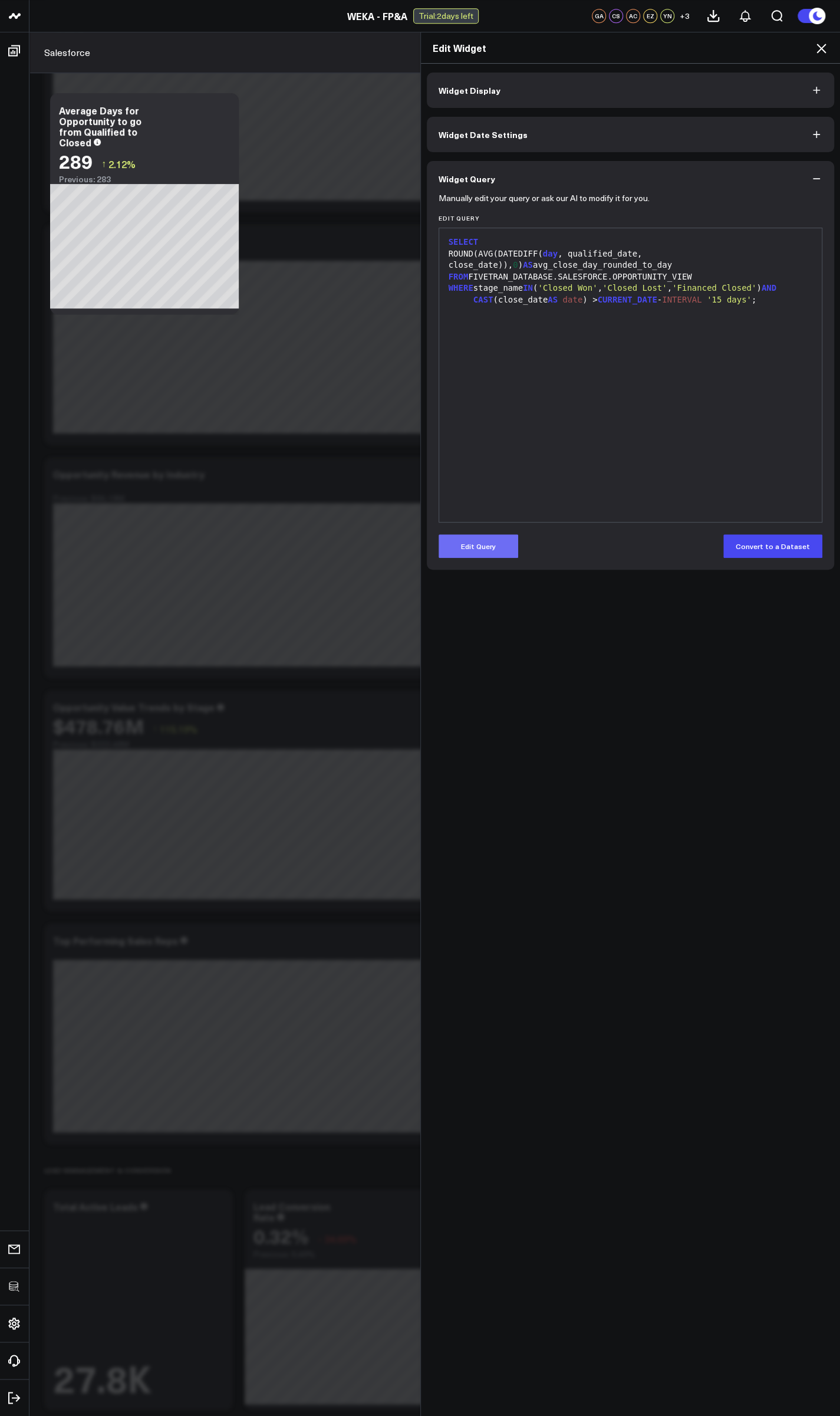
click at [472, 555] on button "Edit Query" at bounding box center [478, 546] width 80 height 23
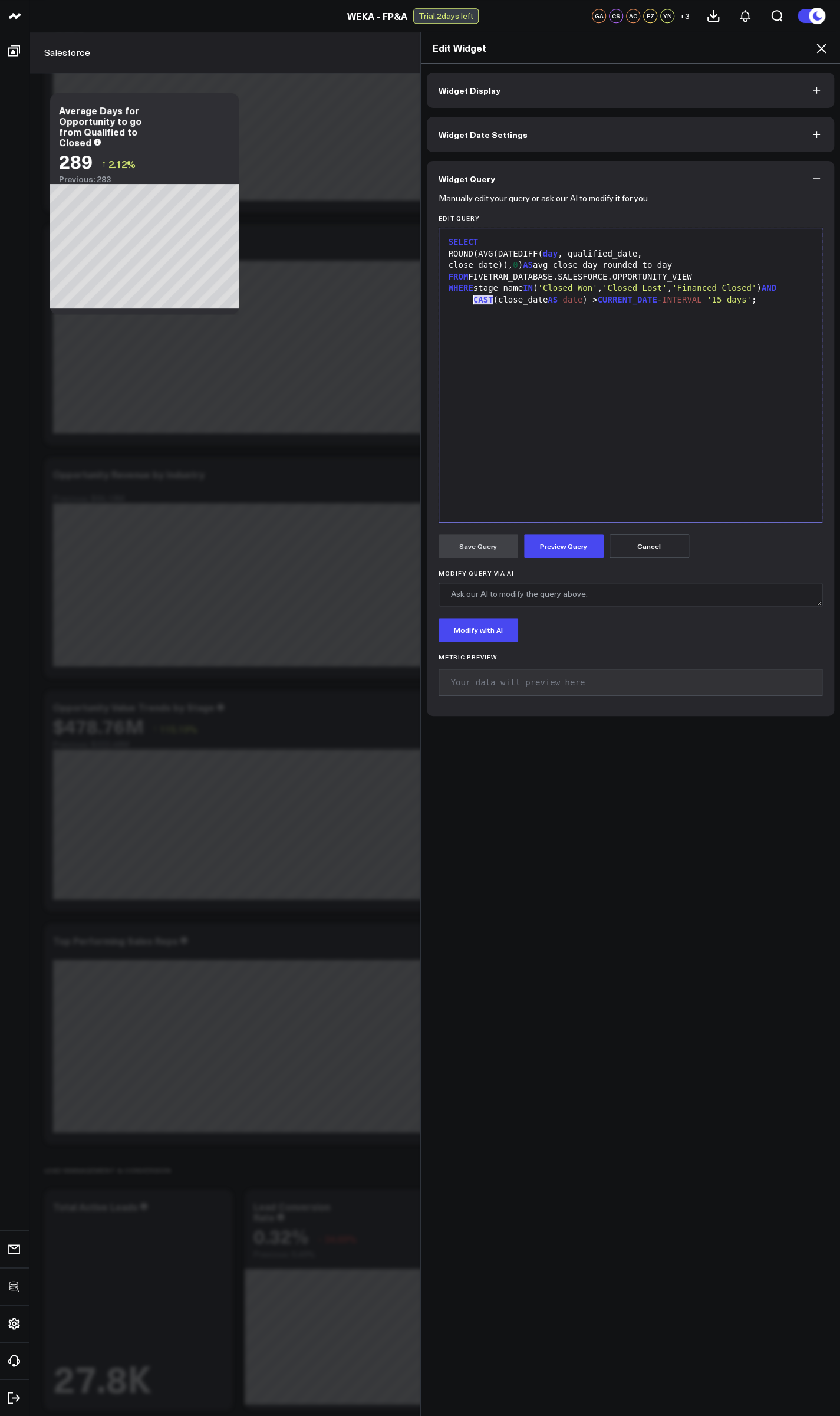
drag, startPoint x: 486, startPoint y: 300, endPoint x: 469, endPoint y: 303, distance: 17.3
click at [473, 303] on span "CAST" at bounding box center [483, 300] width 20 height 10
drag, startPoint x: 566, startPoint y: 298, endPoint x: 524, endPoint y: 301, distance: 42.1
click at [524, 301] on div "close_date AS date ) > CURRENT_DATE - INTERVAL '15 days' ;" at bounding box center [630, 300] width 371 height 12
click at [562, 548] on button "Preview Query" at bounding box center [563, 546] width 80 height 23
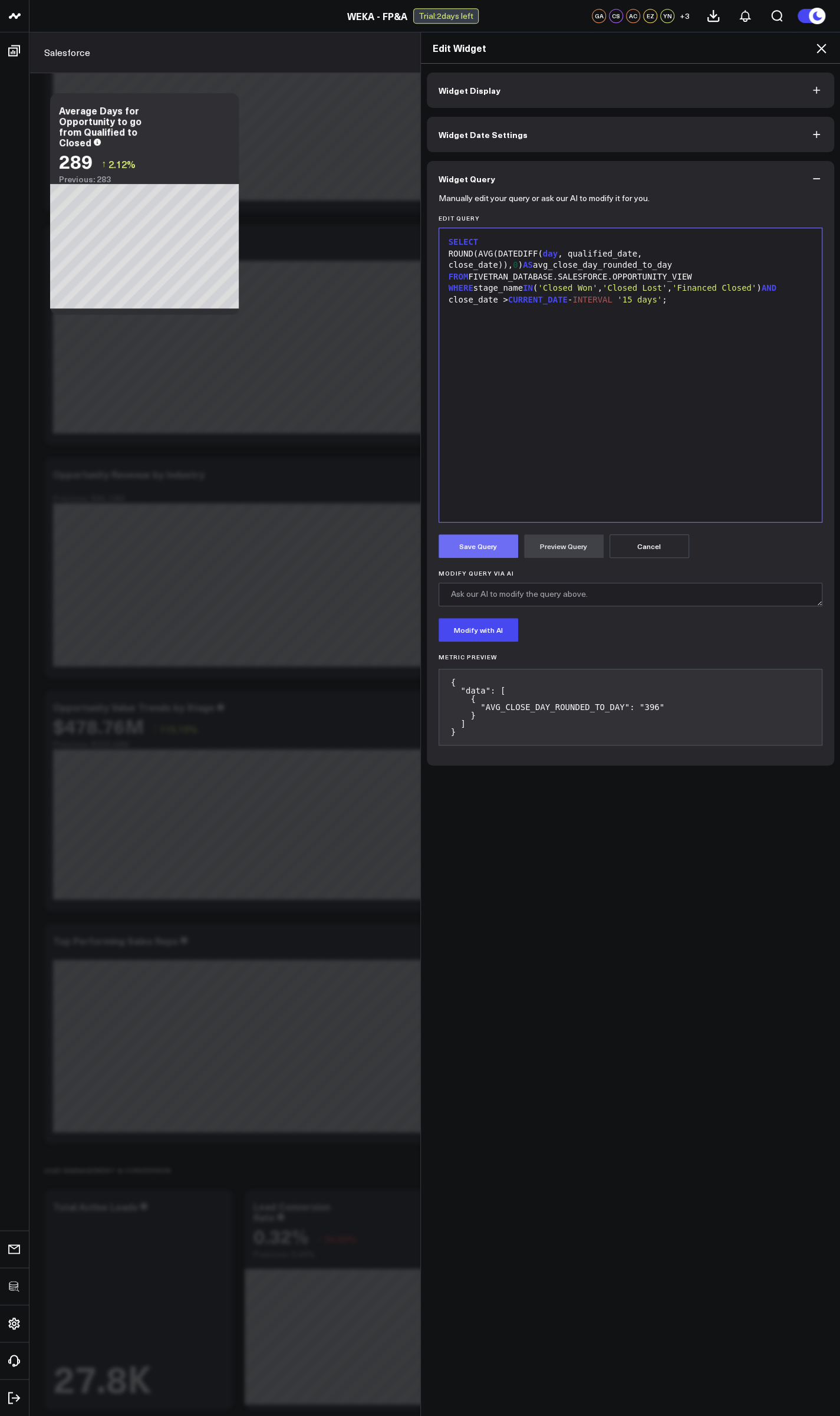
click at [474, 543] on button "Save Query" at bounding box center [478, 546] width 80 height 23
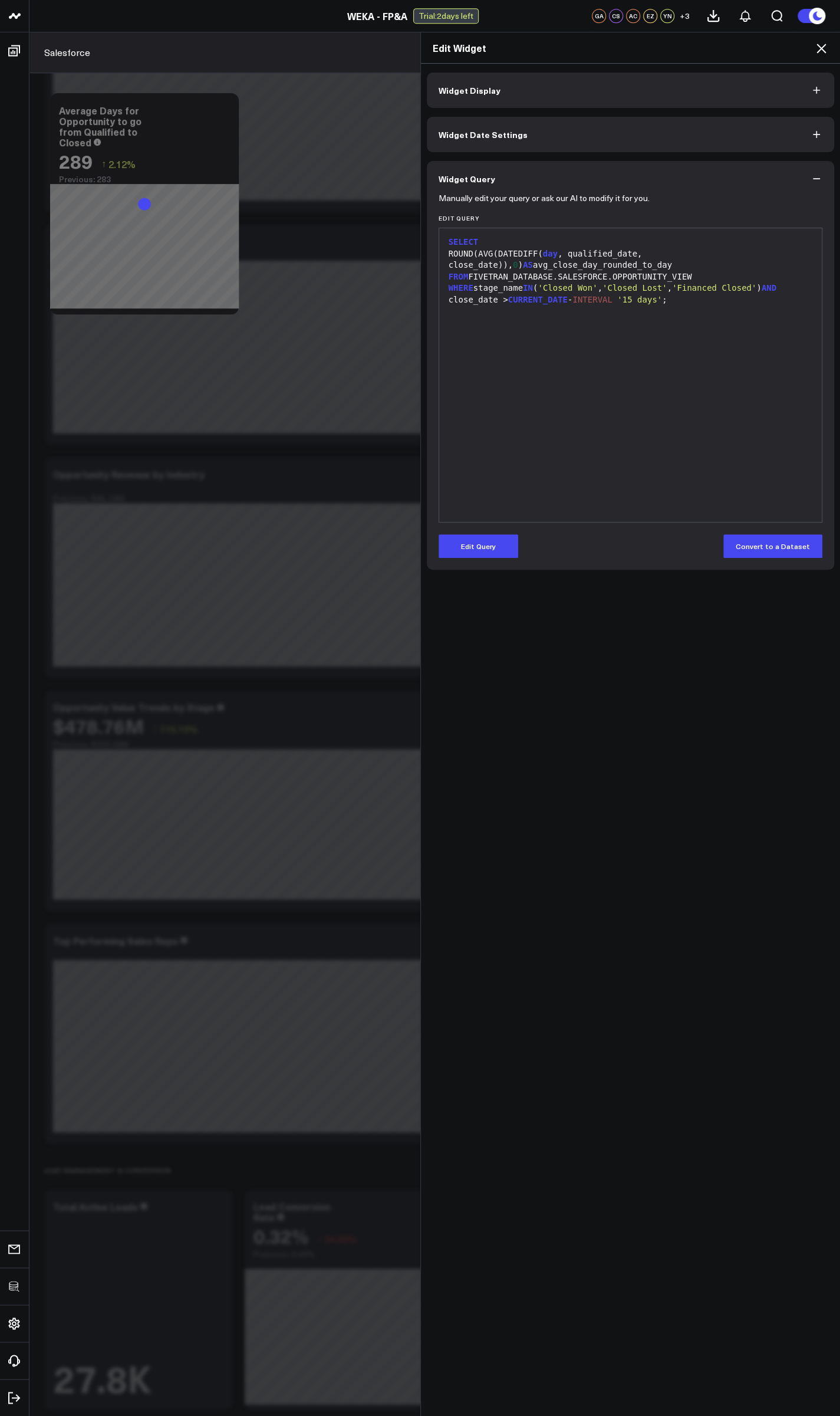
click at [820, 48] on icon at bounding box center [821, 48] width 10 height 10
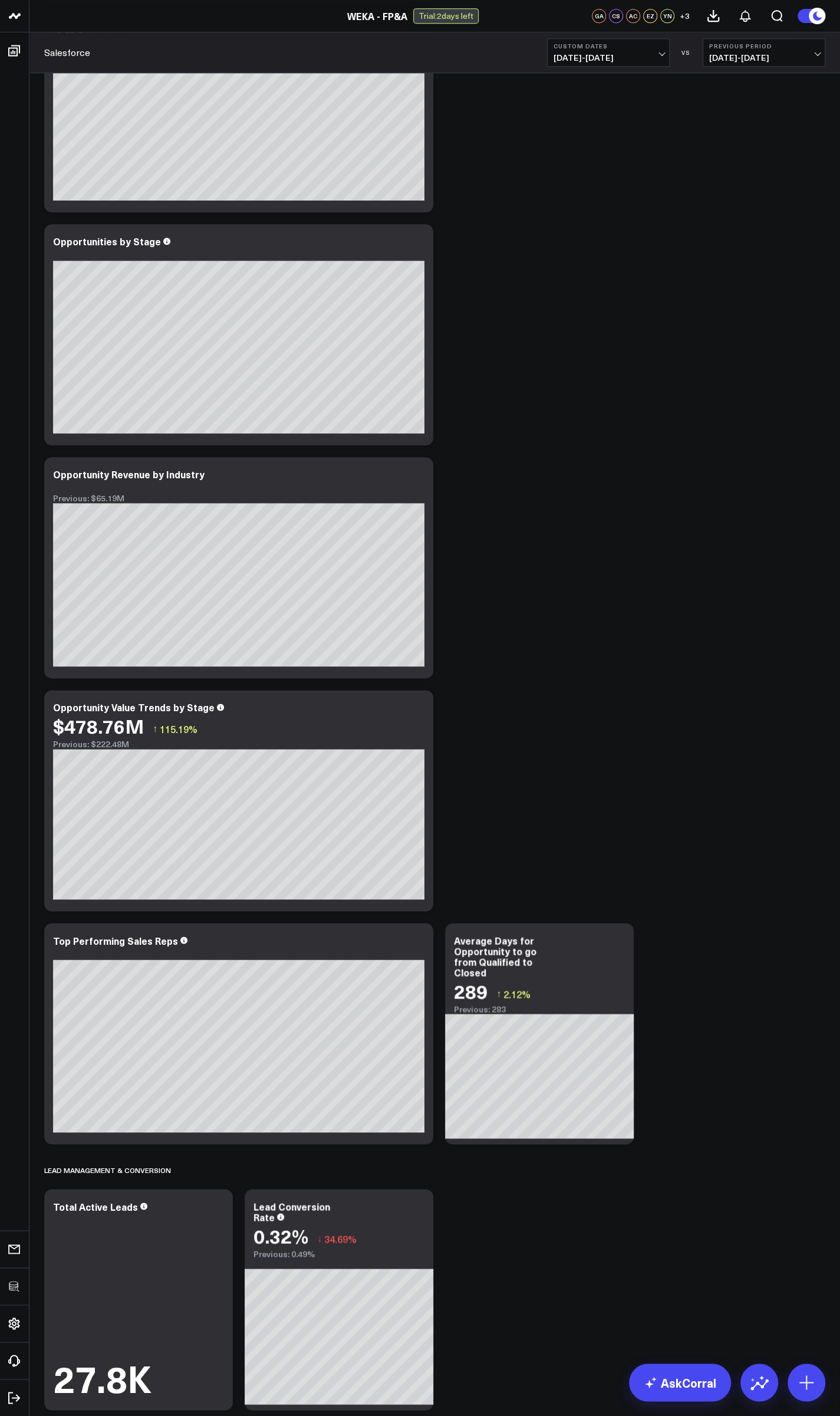
click at [611, 64] on div "Salesforce Custom Dates [DATE] - [DATE] VS Previous Period [DATE] - [DATE]" at bounding box center [435, 52] width 810 height 40
click at [611, 64] on button "Custom Dates [DATE] - [DATE]" at bounding box center [608, 52] width 123 height 28
click at [587, 127] on link "Last 30 Days" at bounding box center [608, 124] width 121 height 23
click at [621, 943] on icon at bounding box center [618, 942] width 15 height 15
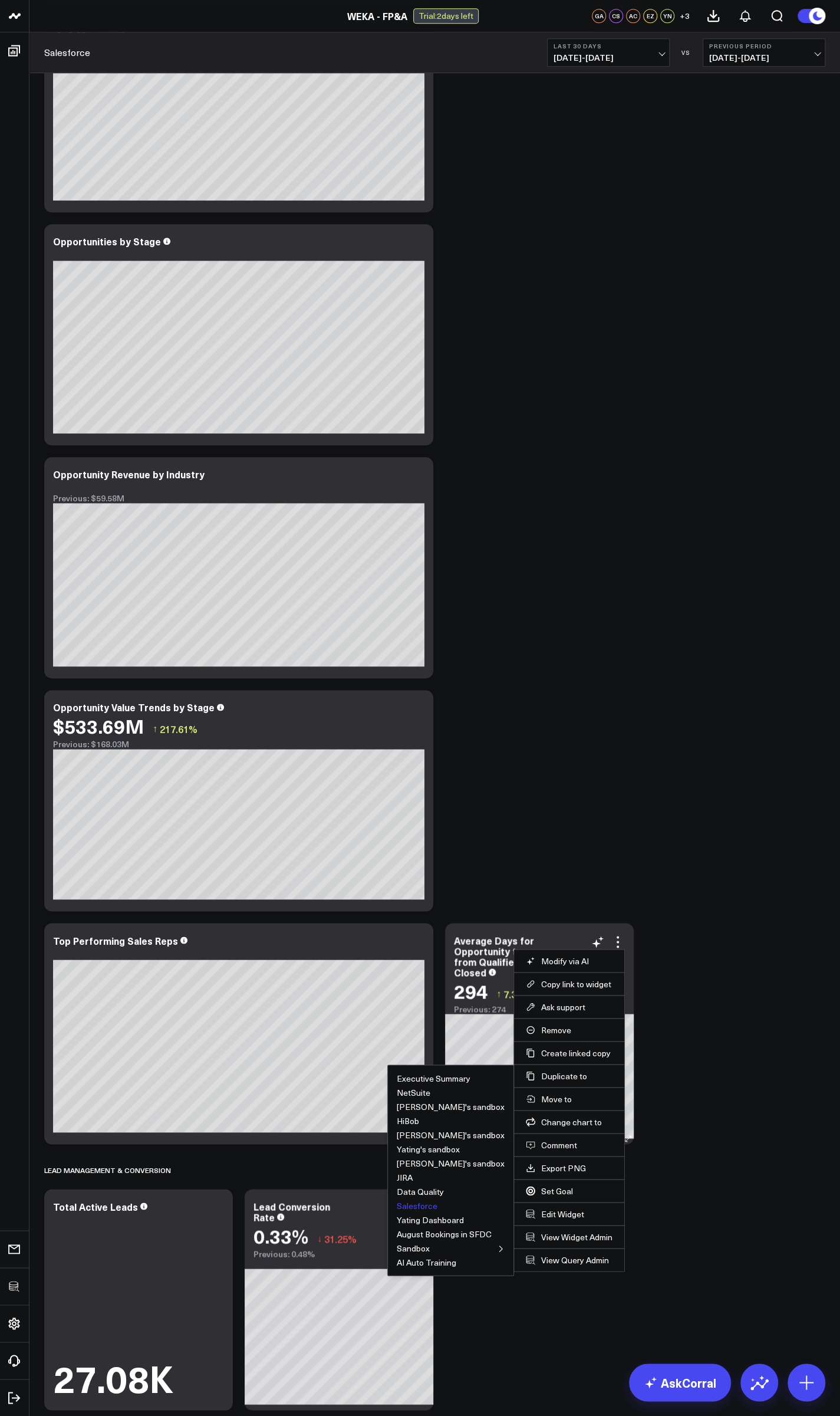
click at [432, 1206] on button "Salesforce" at bounding box center [417, 1205] width 40 height 8
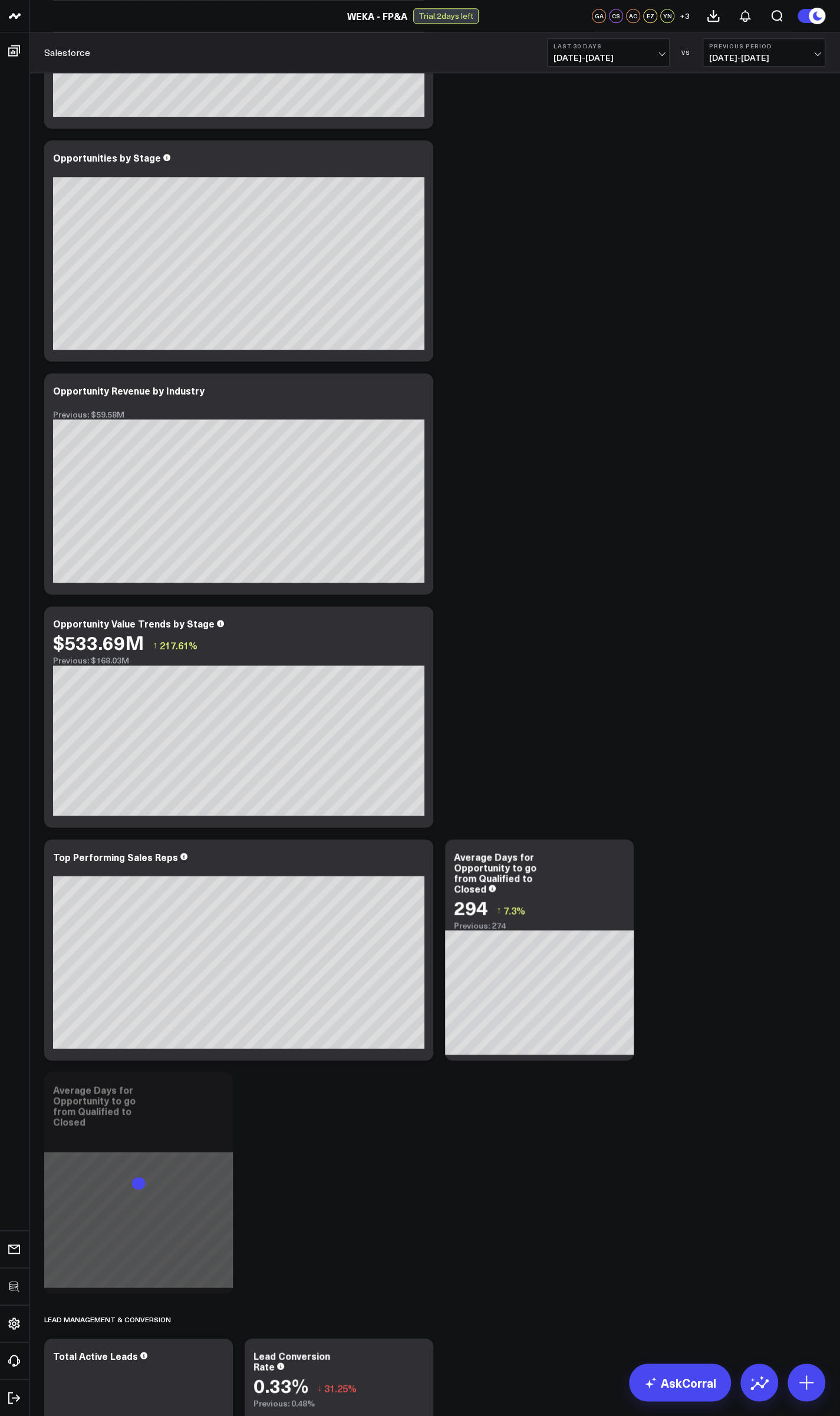
scroll to position [566, 0]
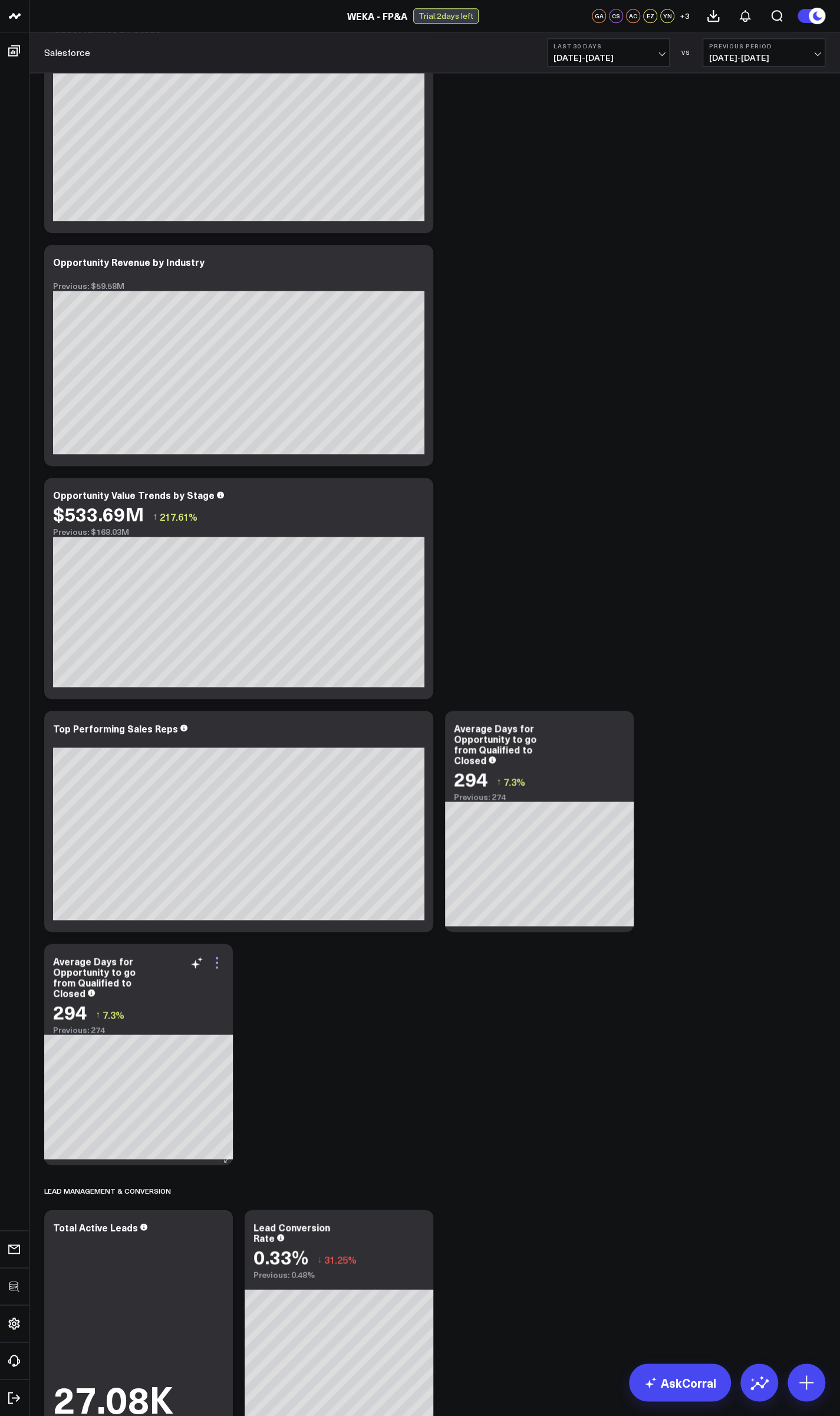
click at [211, 958] on icon at bounding box center [217, 962] width 15 height 15
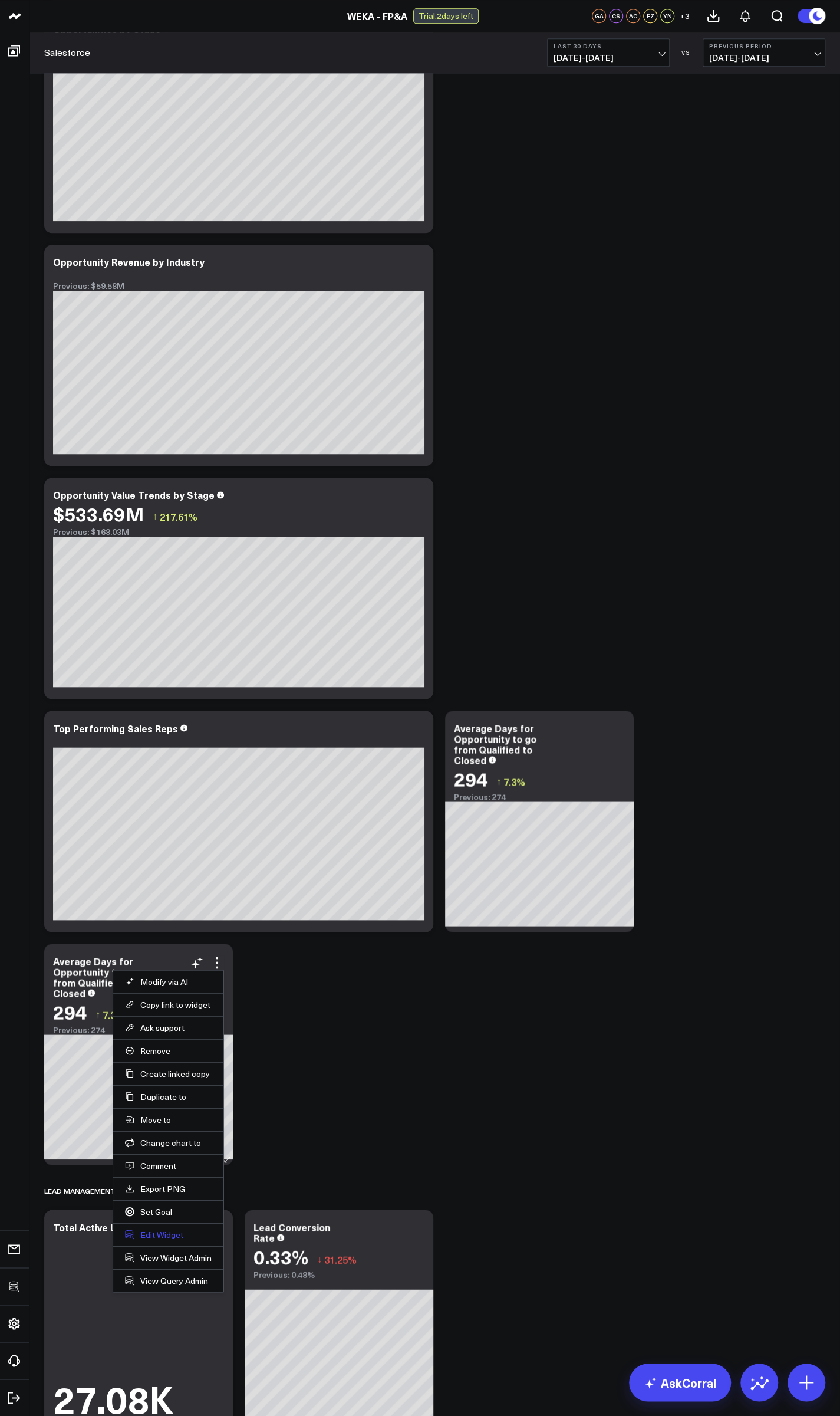
click at [167, 1230] on button "Edit Widget" at bounding box center [168, 1234] width 86 height 10
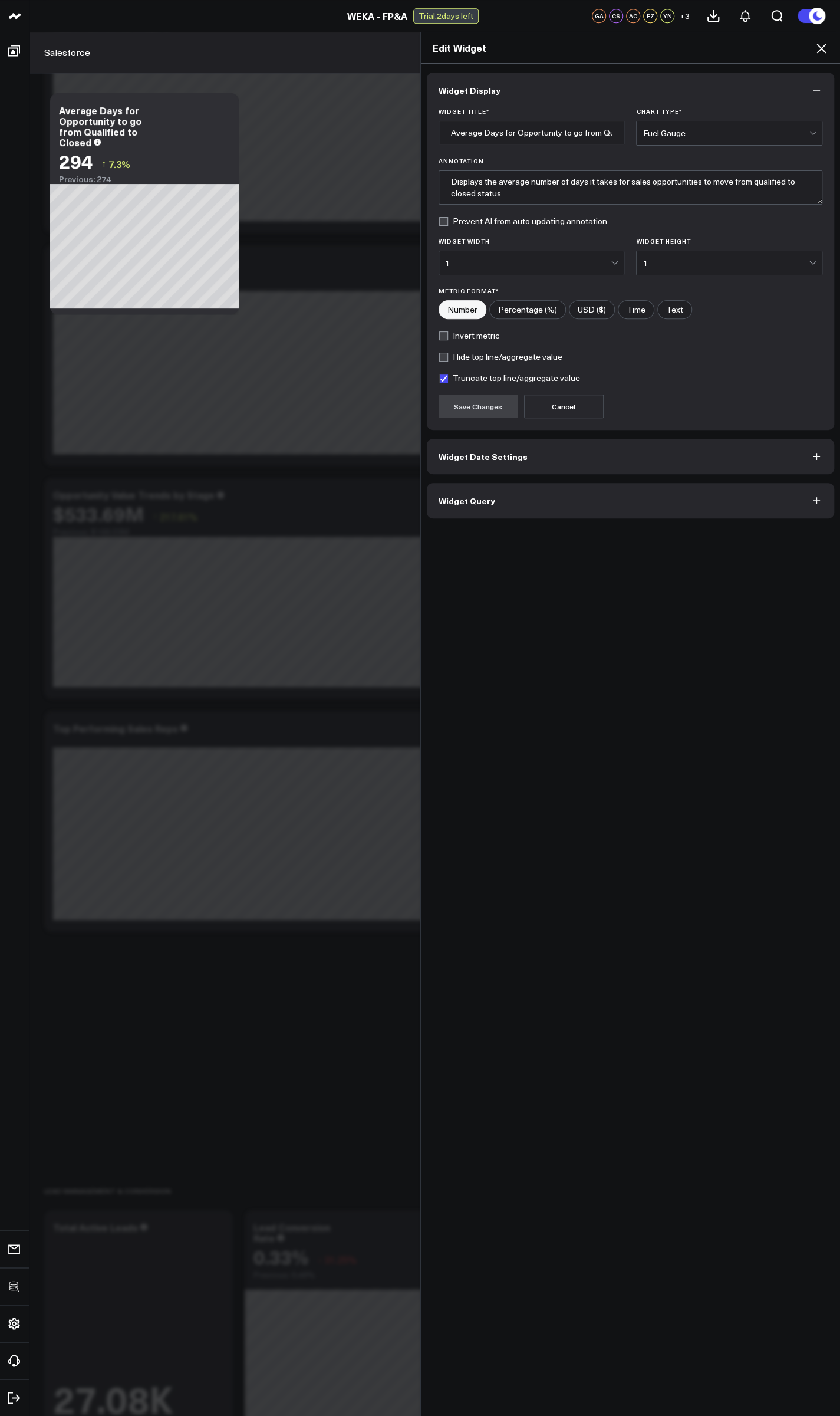
click at [477, 499] on span "Widget Query" at bounding box center [466, 501] width 56 height 10
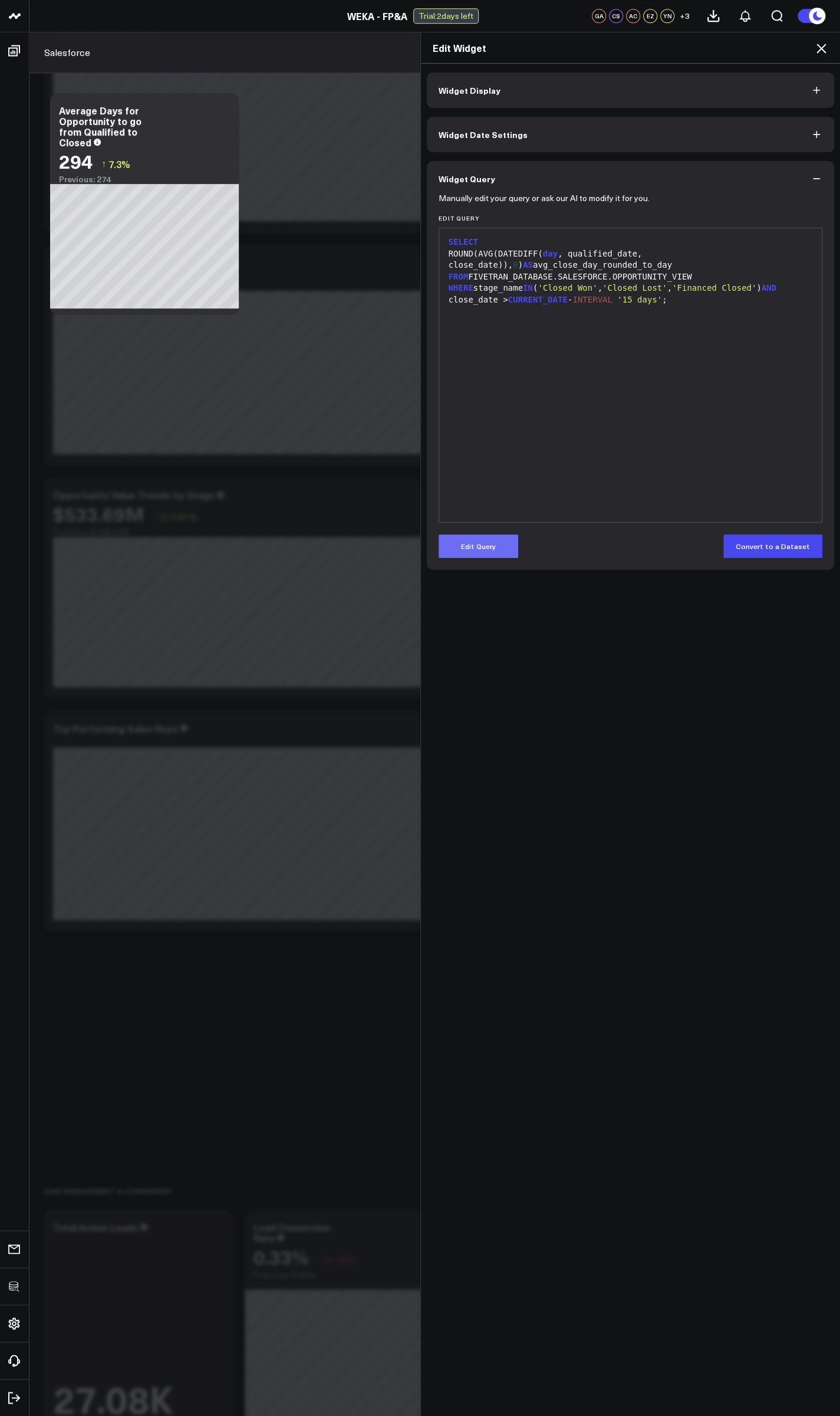
click at [478, 545] on button "Edit Query" at bounding box center [478, 546] width 80 height 23
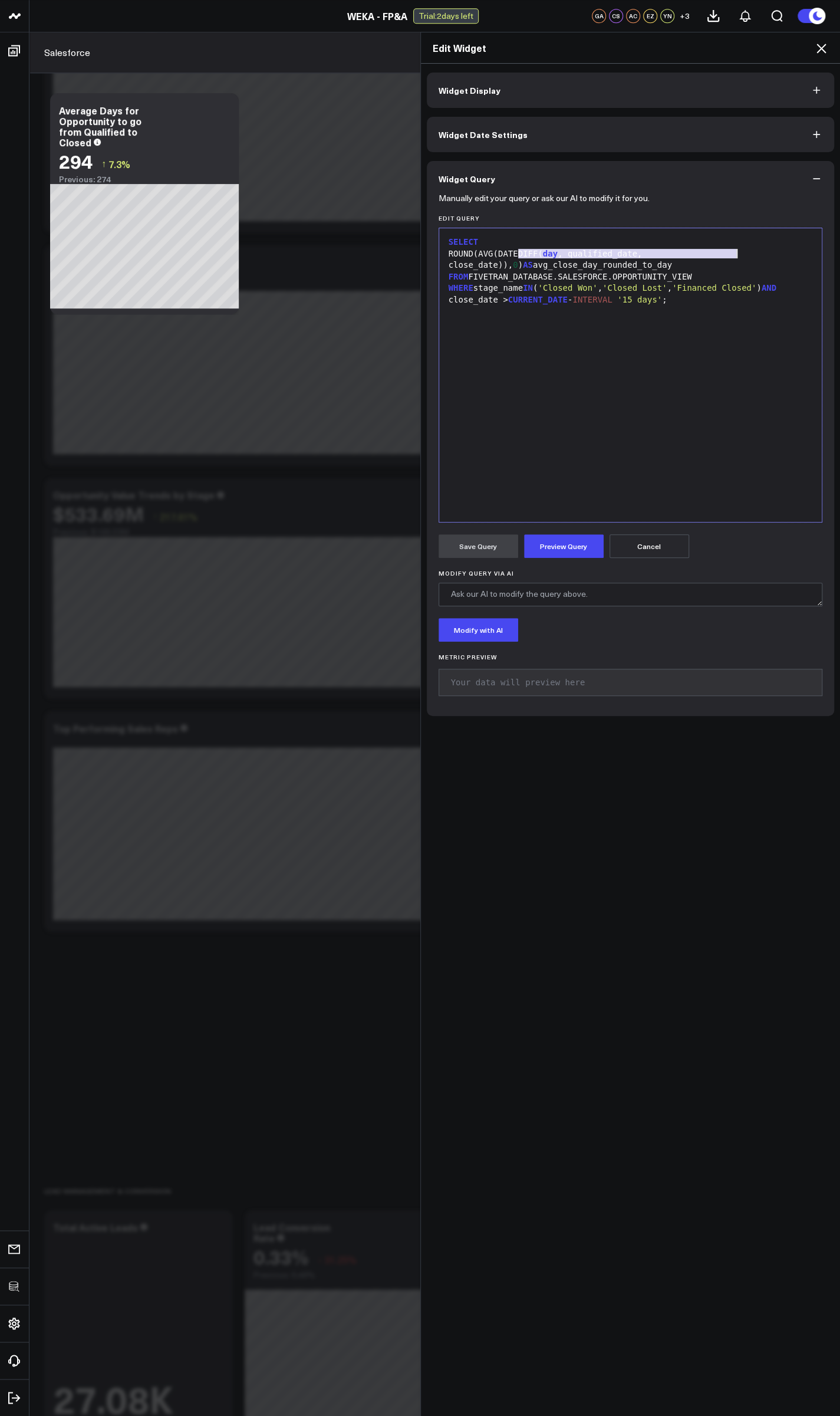
drag, startPoint x: 510, startPoint y: 253, endPoint x: 729, endPoint y: 256, distance: 219.0
click at [729, 256] on div "ROUND(AVG(DATEDIFF( day , qualified_date, close_date)), 0 ) AS avg_close_day_ro…" at bounding box center [630, 259] width 371 height 23
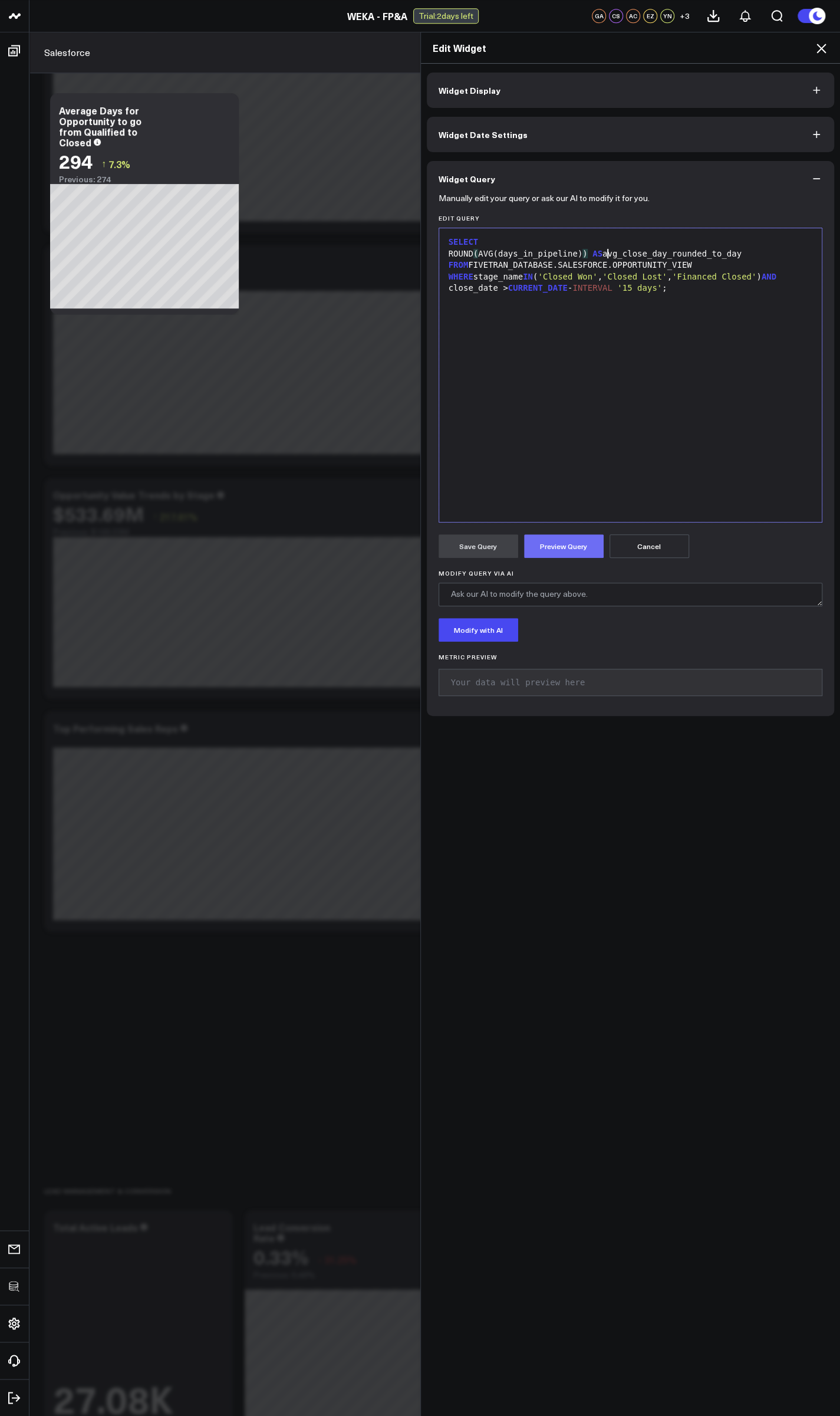
click at [587, 553] on button "Preview Query" at bounding box center [563, 546] width 80 height 23
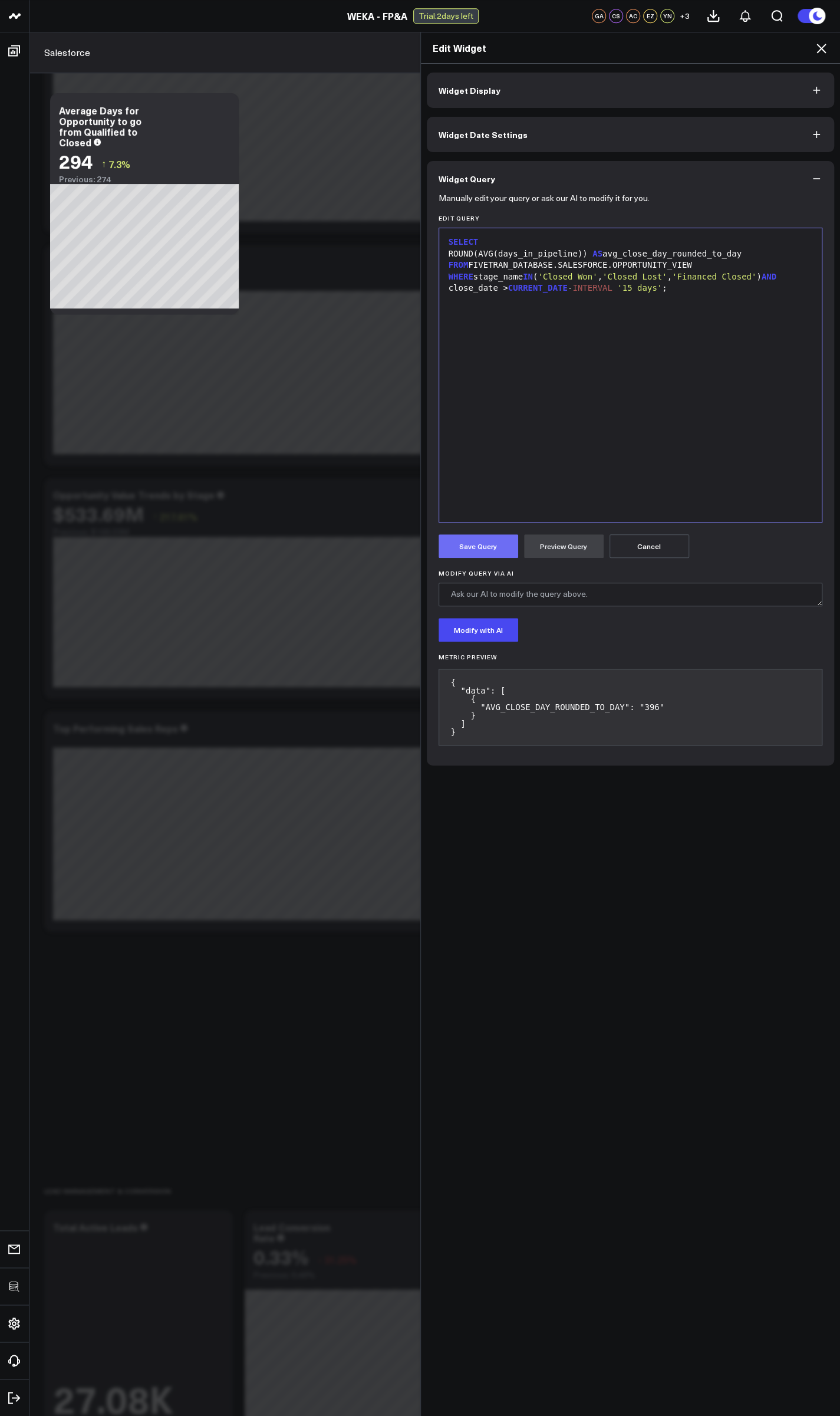
click at [479, 549] on button "Save Query" at bounding box center [478, 546] width 80 height 23
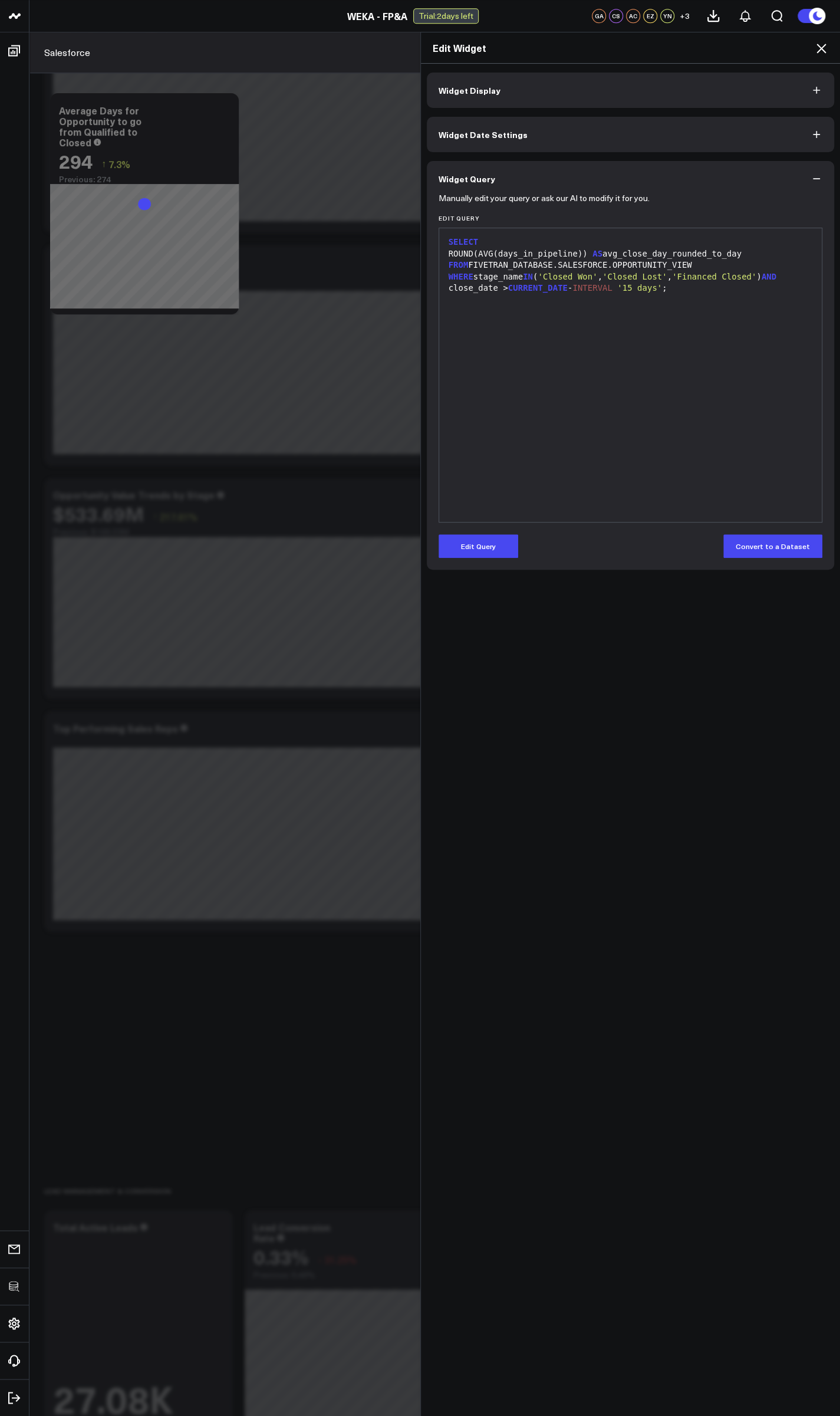
click at [820, 53] on icon at bounding box center [821, 48] width 15 height 15
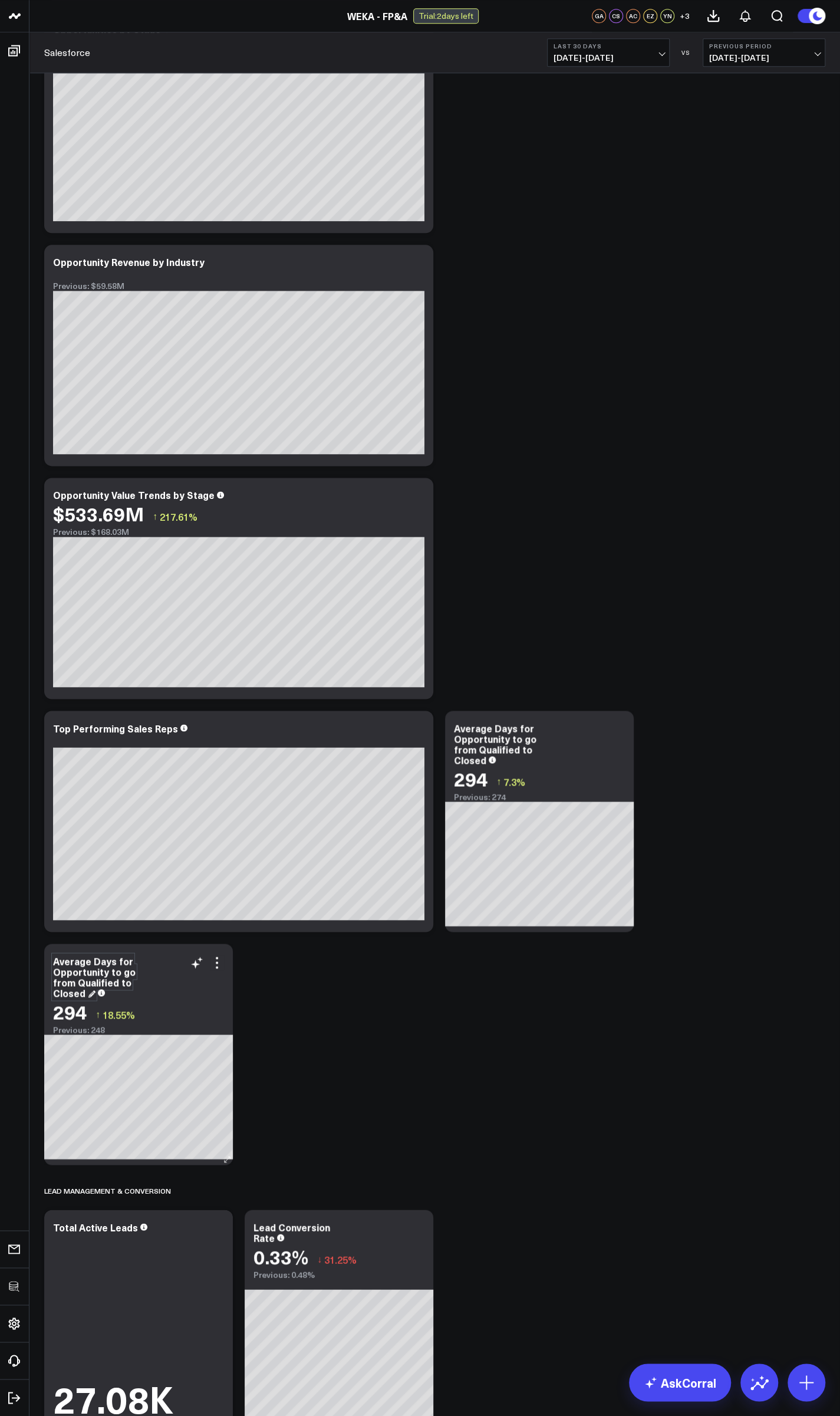
click at [93, 980] on div "Average Days for Opportunity to go from Qualified to Closed" at bounding box center [94, 977] width 82 height 45
click at [619, 735] on icon at bounding box center [618, 730] width 15 height 15
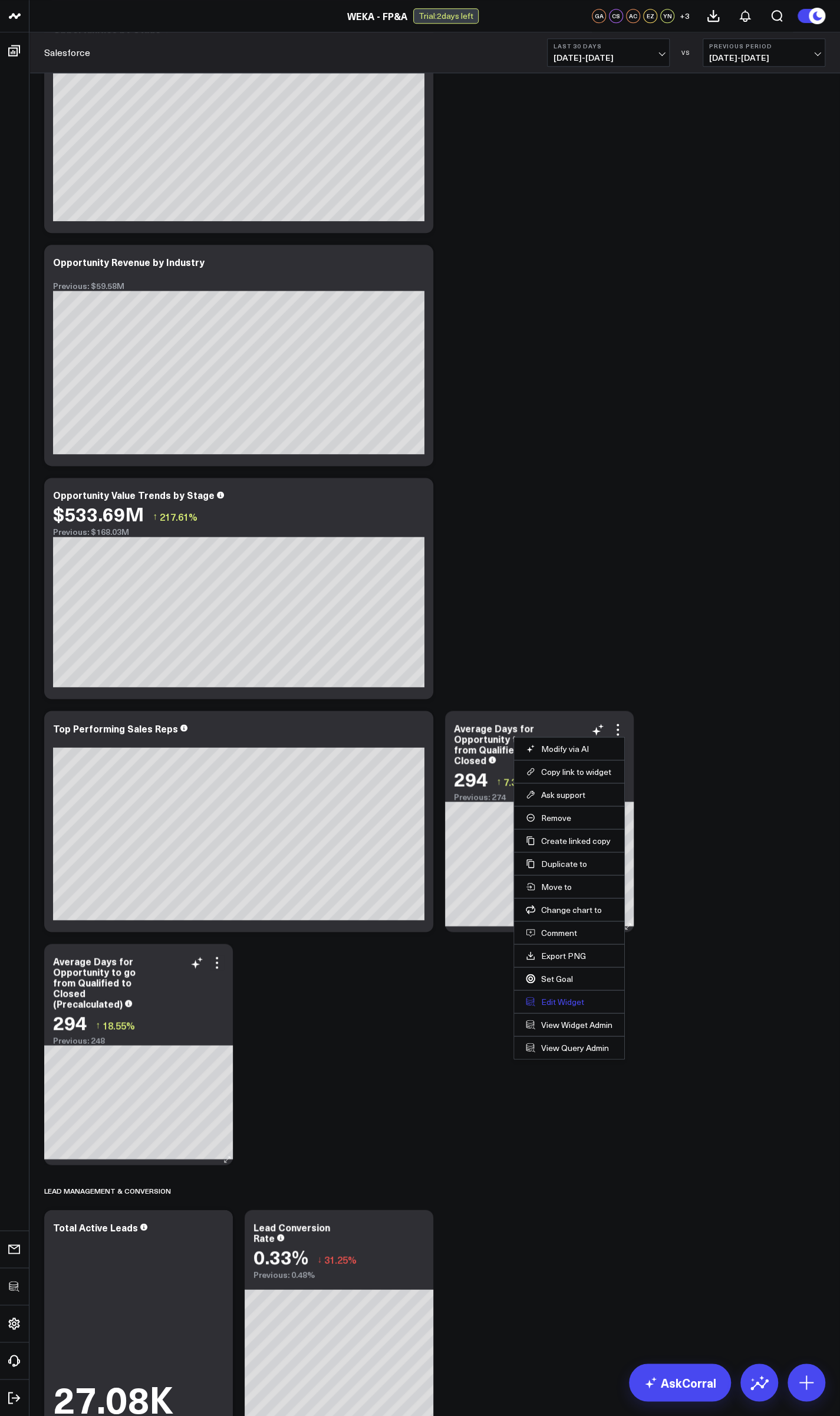
click at [562, 999] on button "Edit Widget" at bounding box center [568, 1001] width 86 height 10
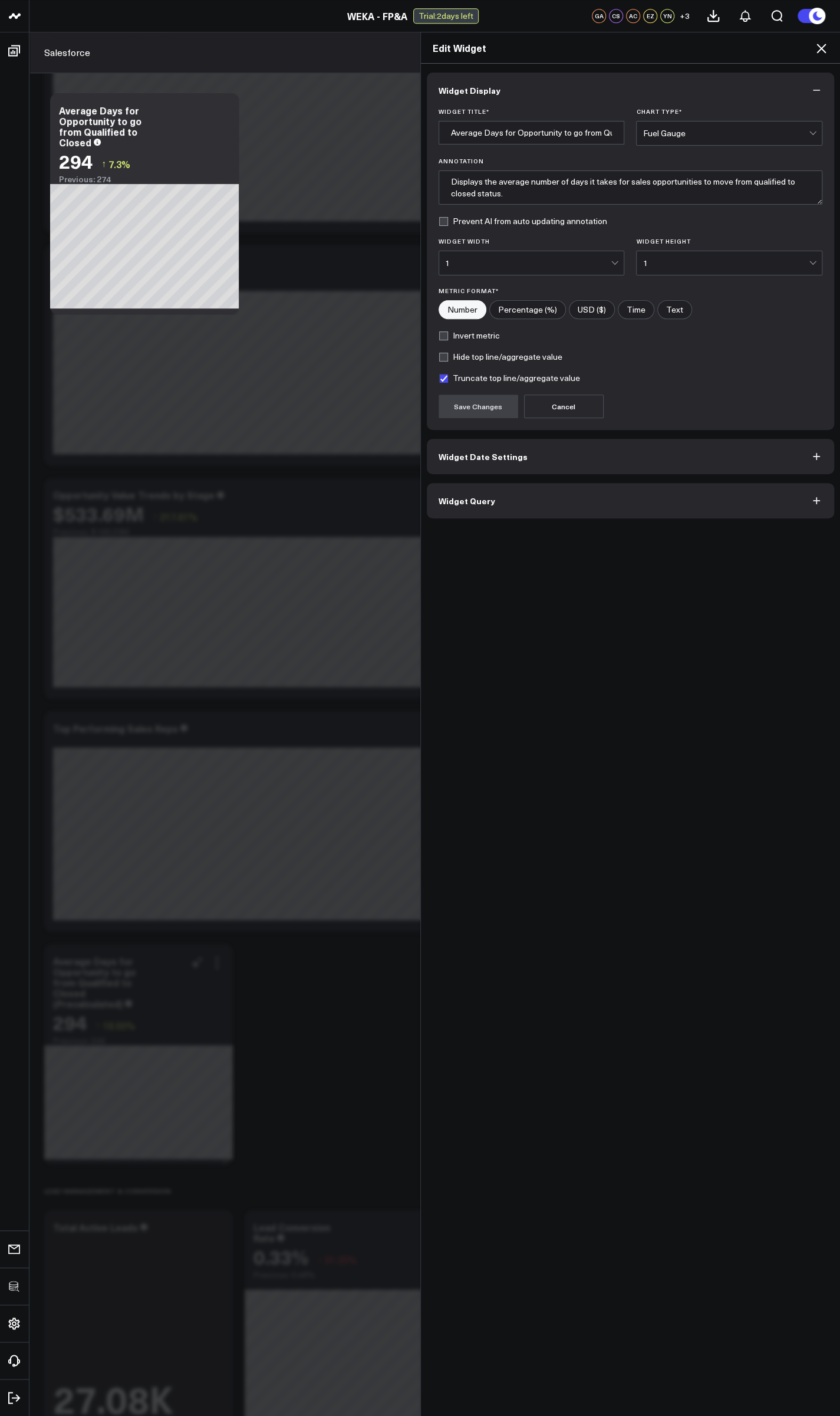
click at [462, 507] on button "Widget Query" at bounding box center [630, 501] width 407 height 36
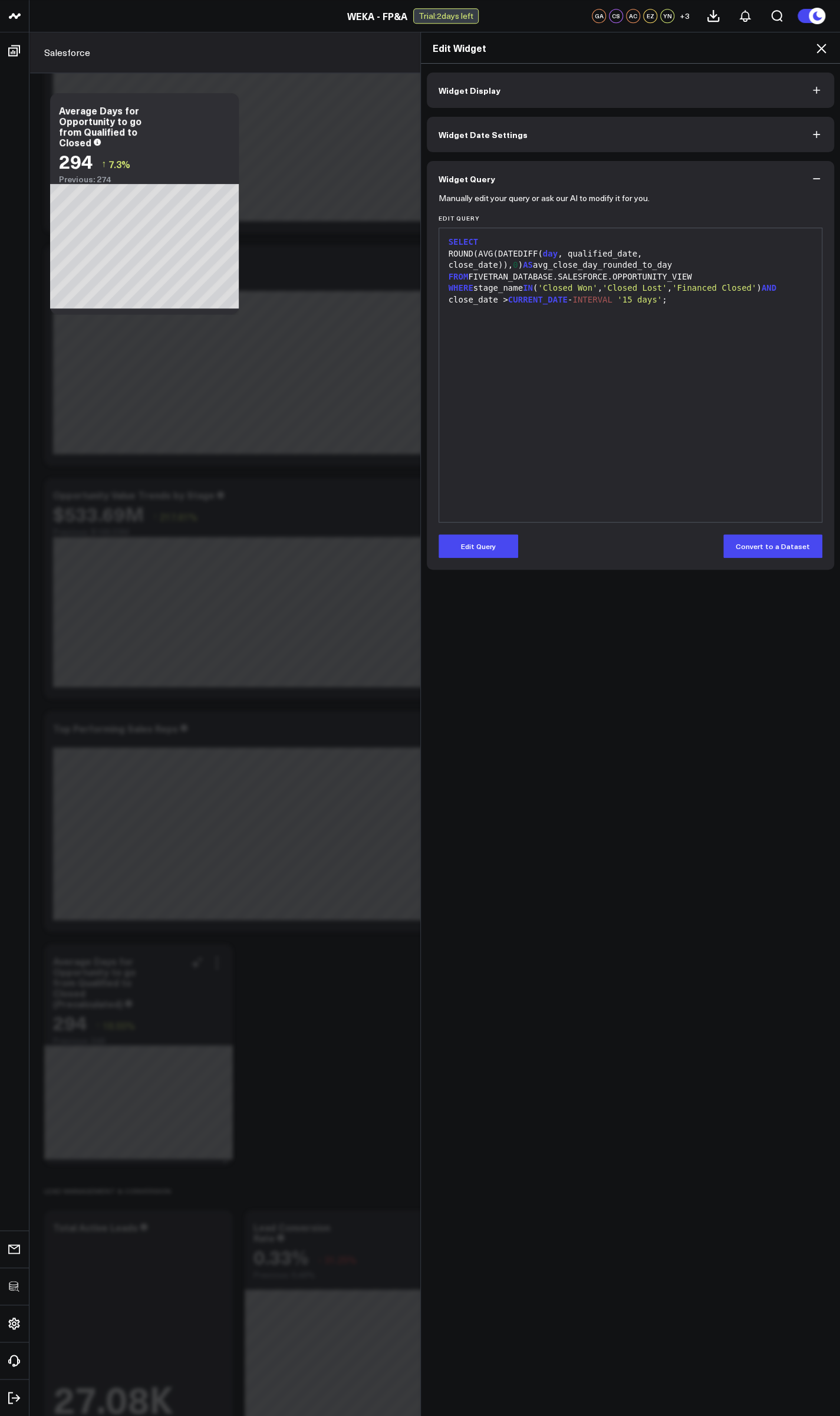
click at [822, 53] on icon at bounding box center [821, 48] width 15 height 15
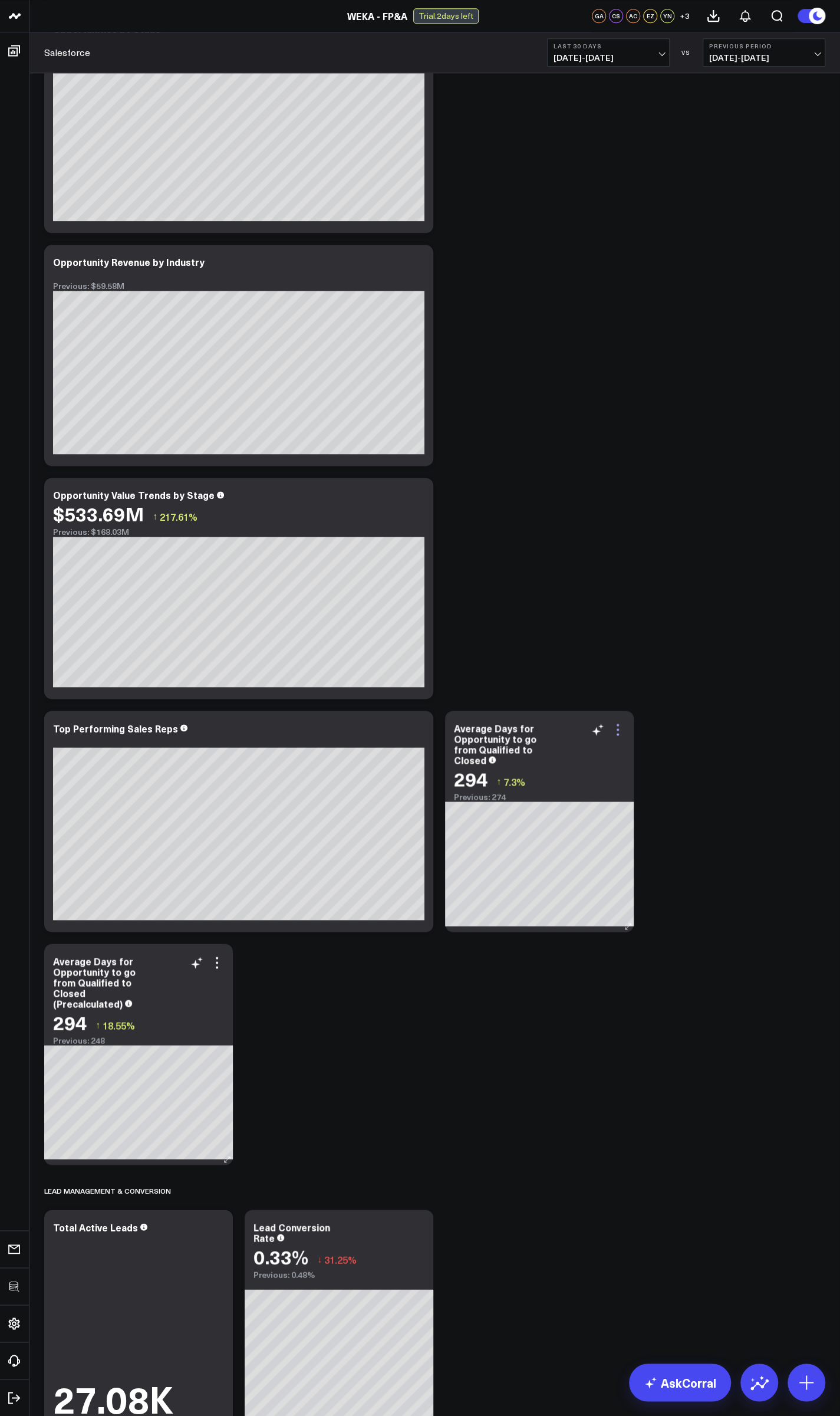
click at [622, 725] on icon at bounding box center [618, 730] width 15 height 15
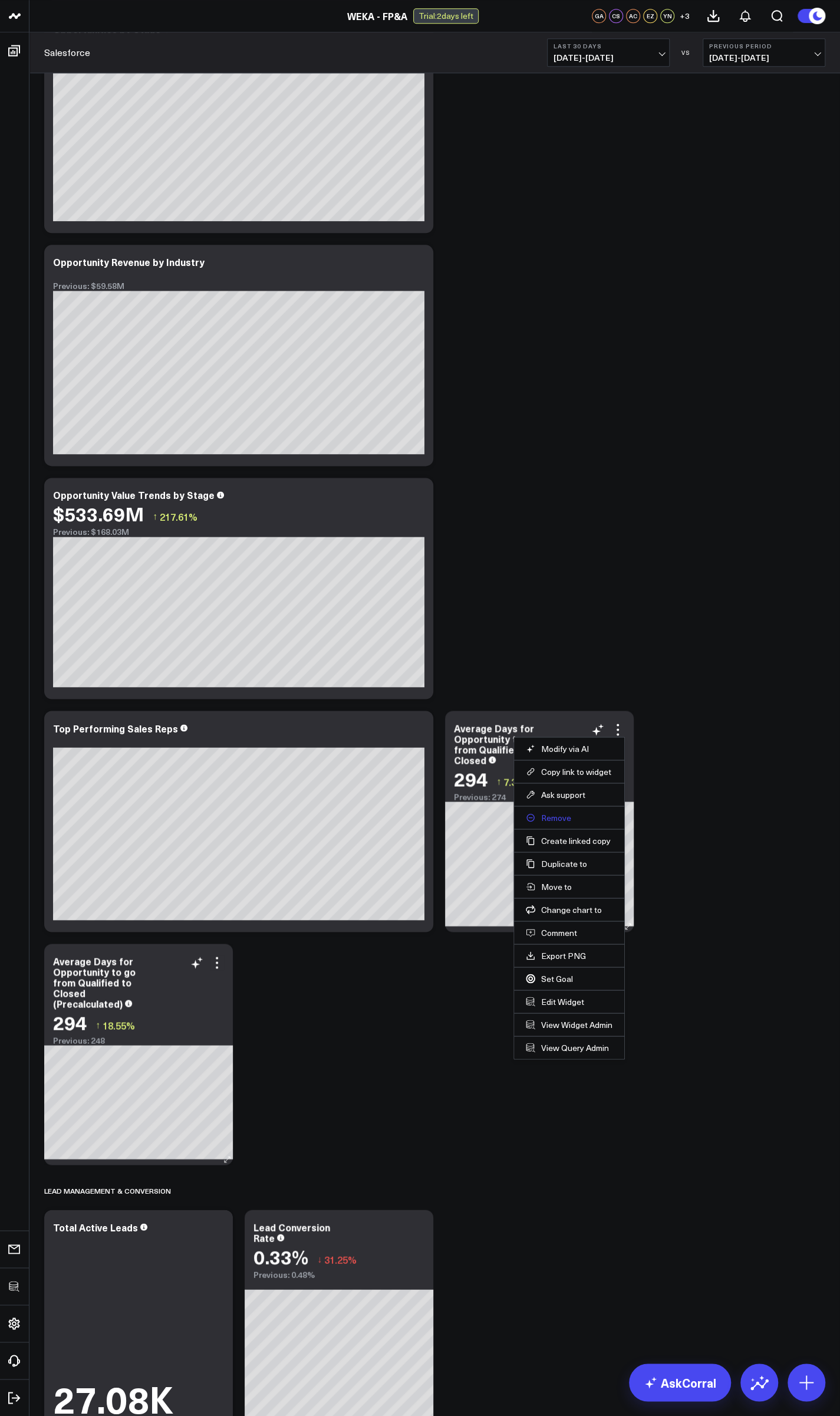
click at [570, 819] on button "Remove" at bounding box center [568, 817] width 86 height 10
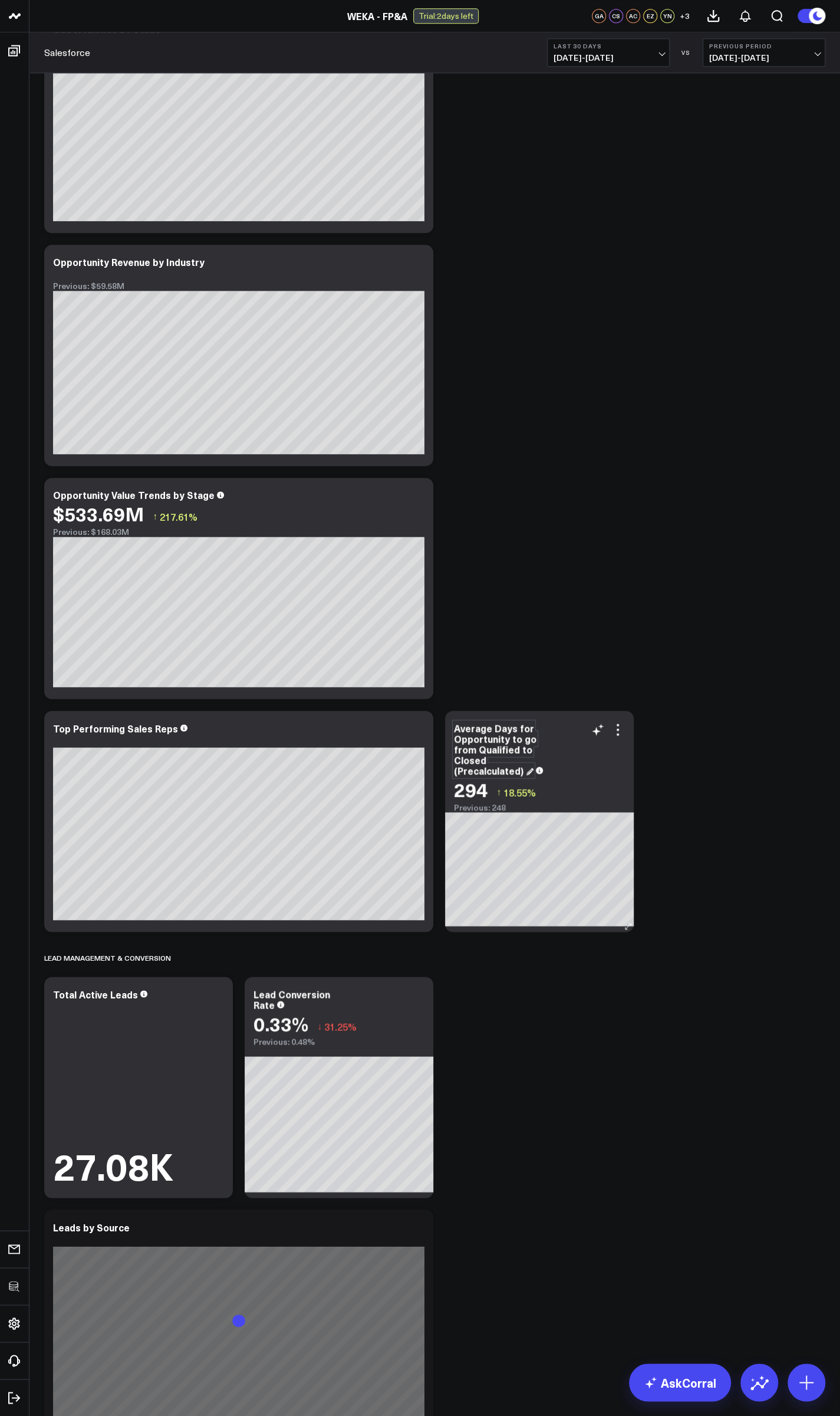
click at [492, 772] on div "Average Days for Opportunity to go from Qualified to Closed (Precalculated)" at bounding box center [495, 748] width 82 height 56
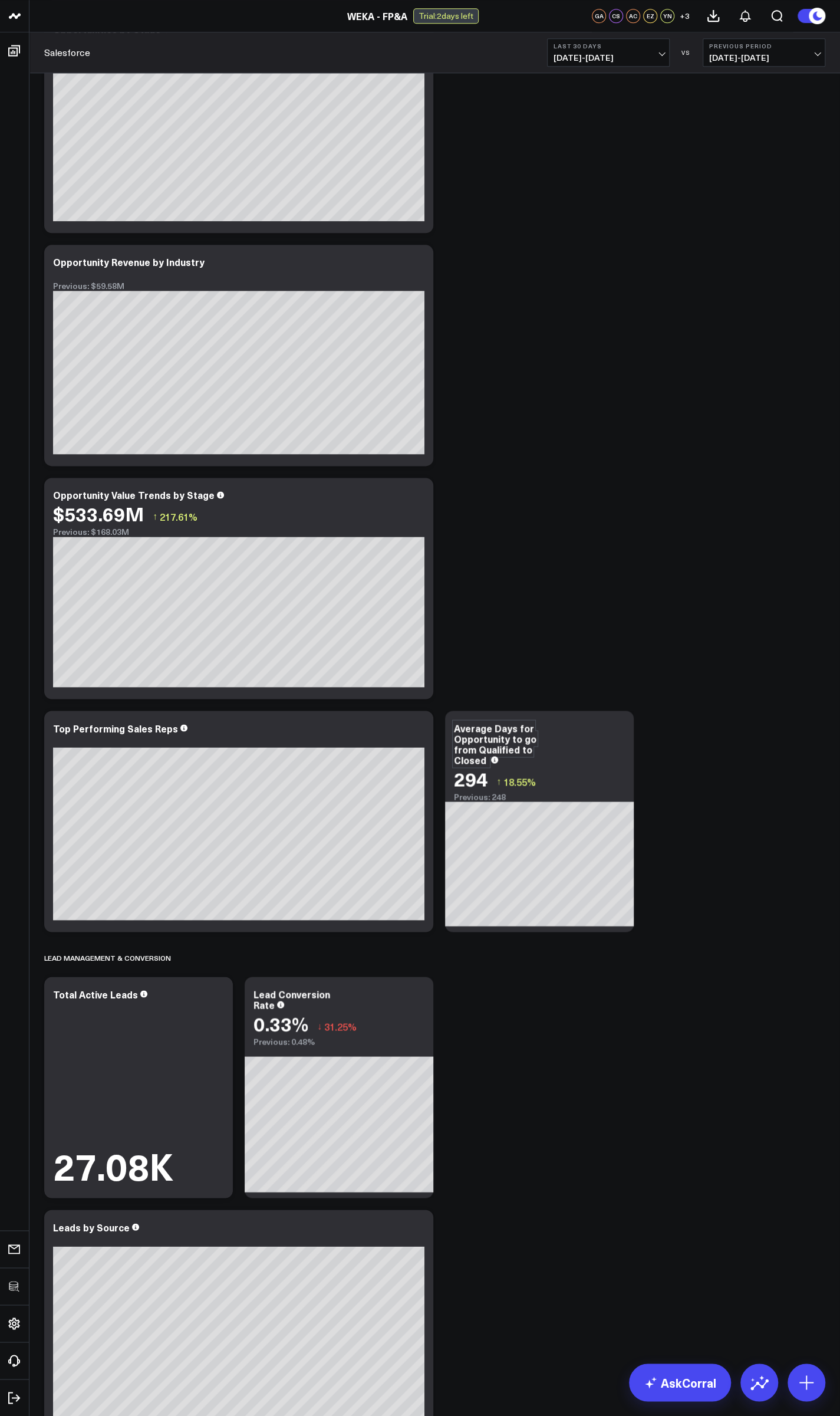
click at [616, 731] on icon at bounding box center [618, 730] width 15 height 15
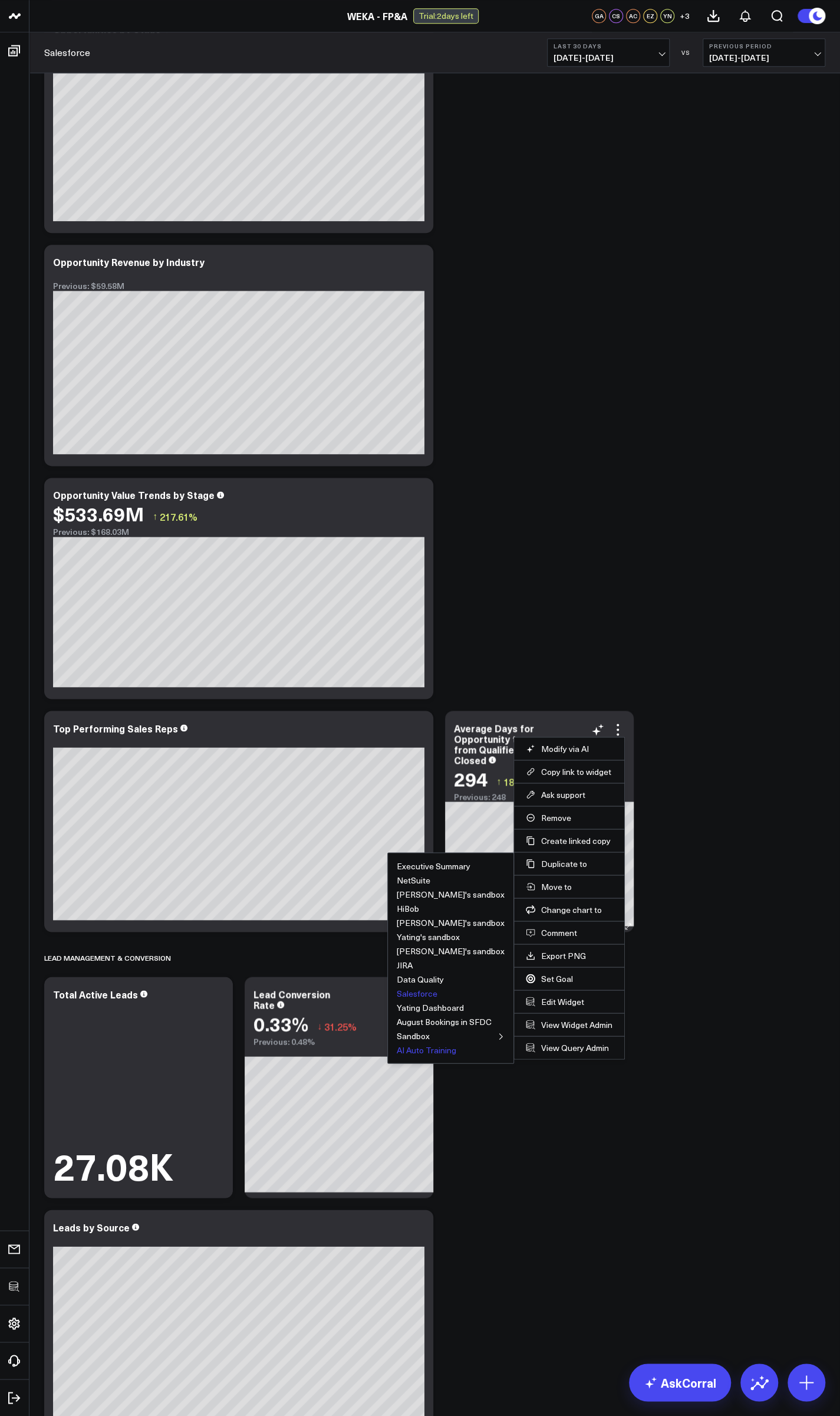
click at [441, 1051] on button "AI Auto Training" at bounding box center [427, 1049] width 60 height 8
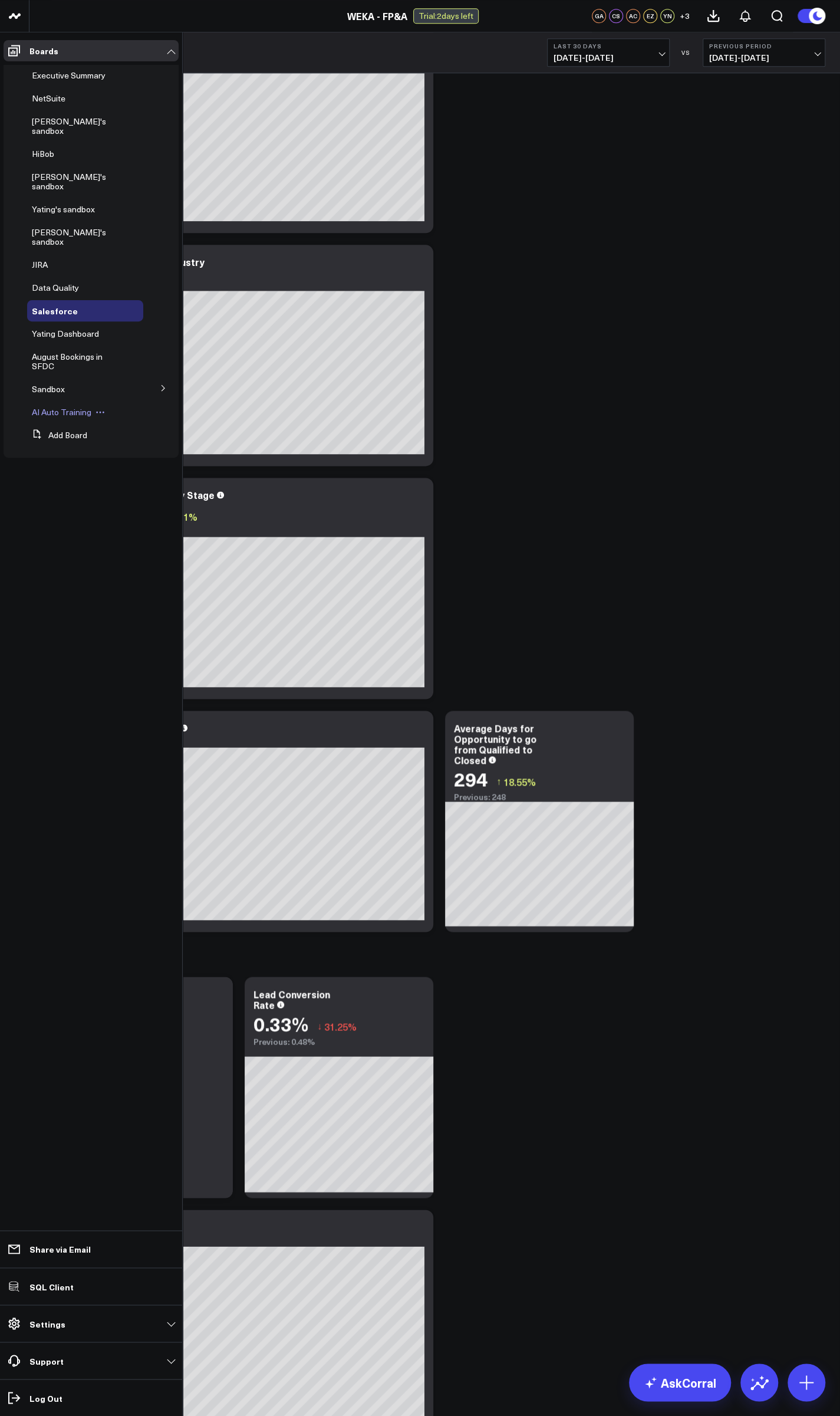
click at [59, 406] on span "AI Auto Training" at bounding box center [61, 412] width 60 height 11
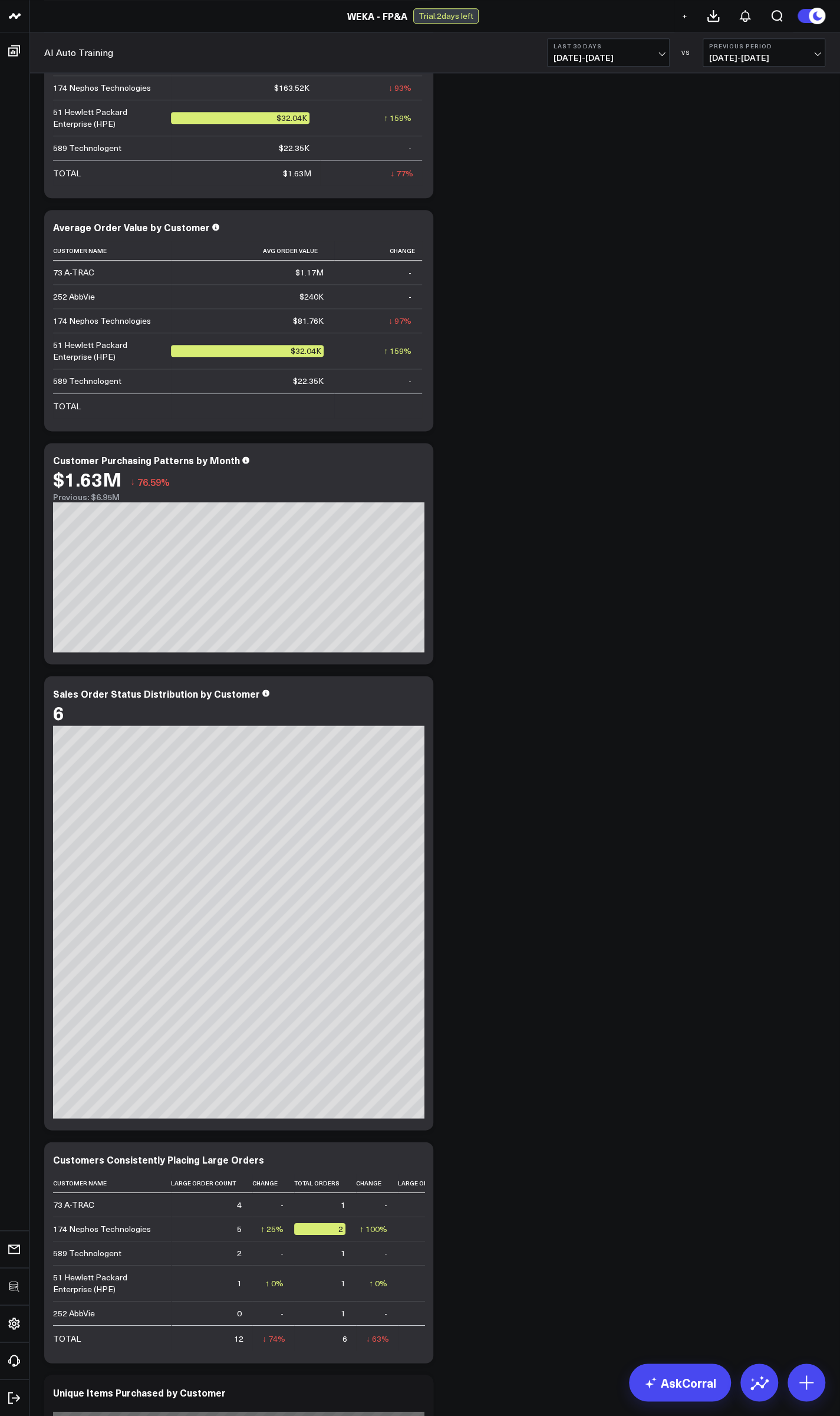
scroll to position [2230, 0]
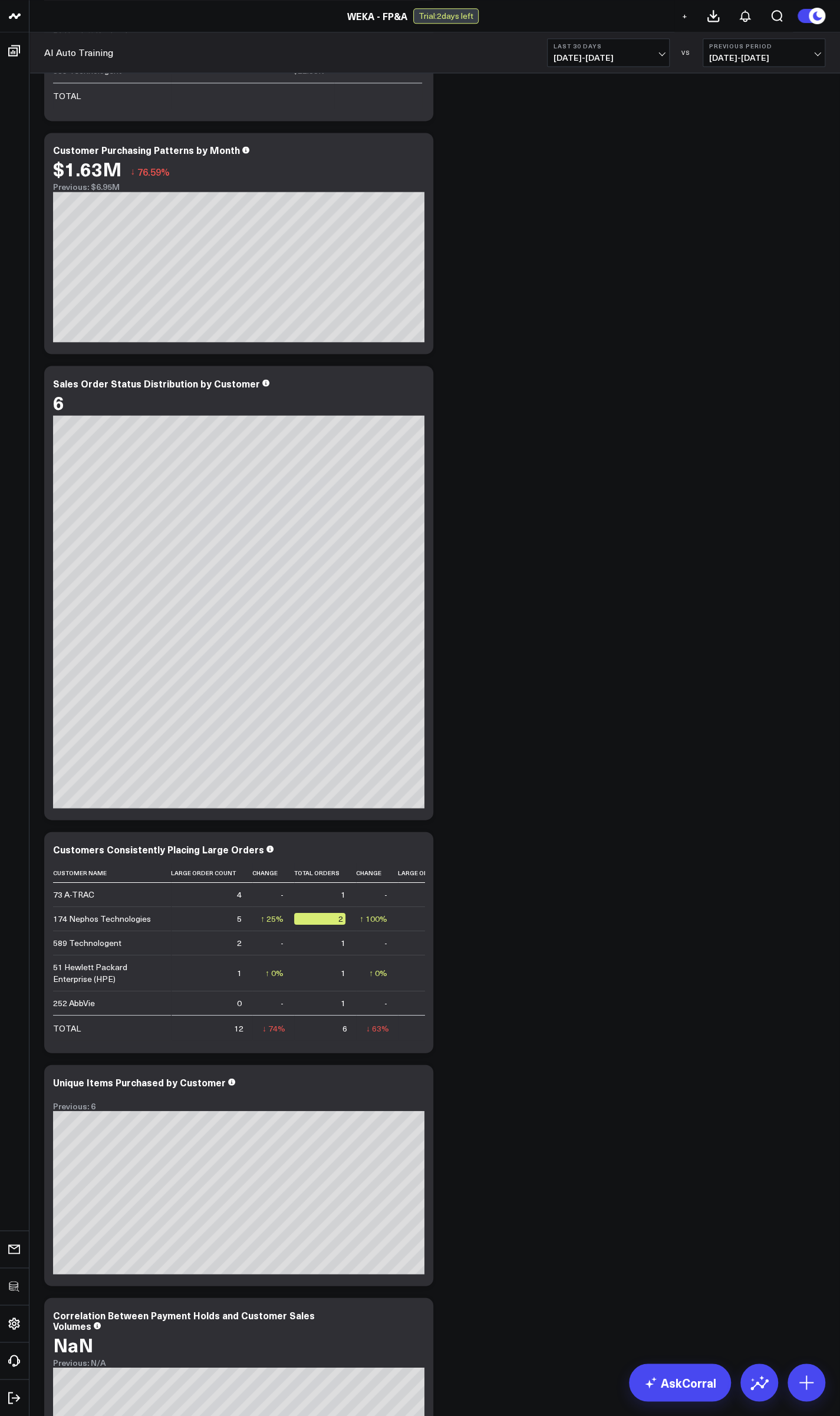
scroll to position [886, 0]
